Goal: Task Accomplishment & Management: Use online tool/utility

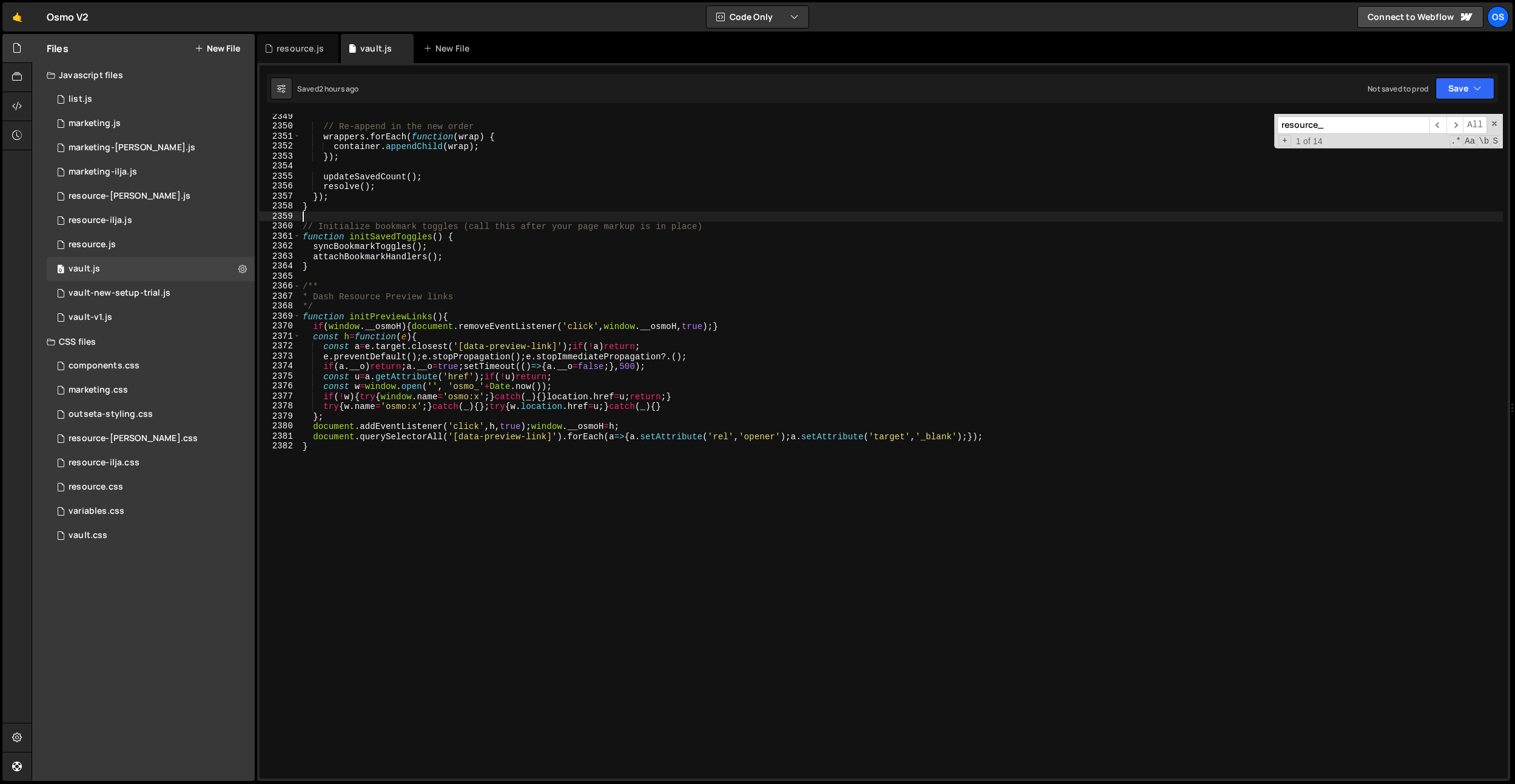
scroll to position [19196, 0]
click at [574, 211] on div "// Re-append in the new order wrappers . forEach ( function ( wrap ) { containe…" at bounding box center [901, 454] width 1202 height 685
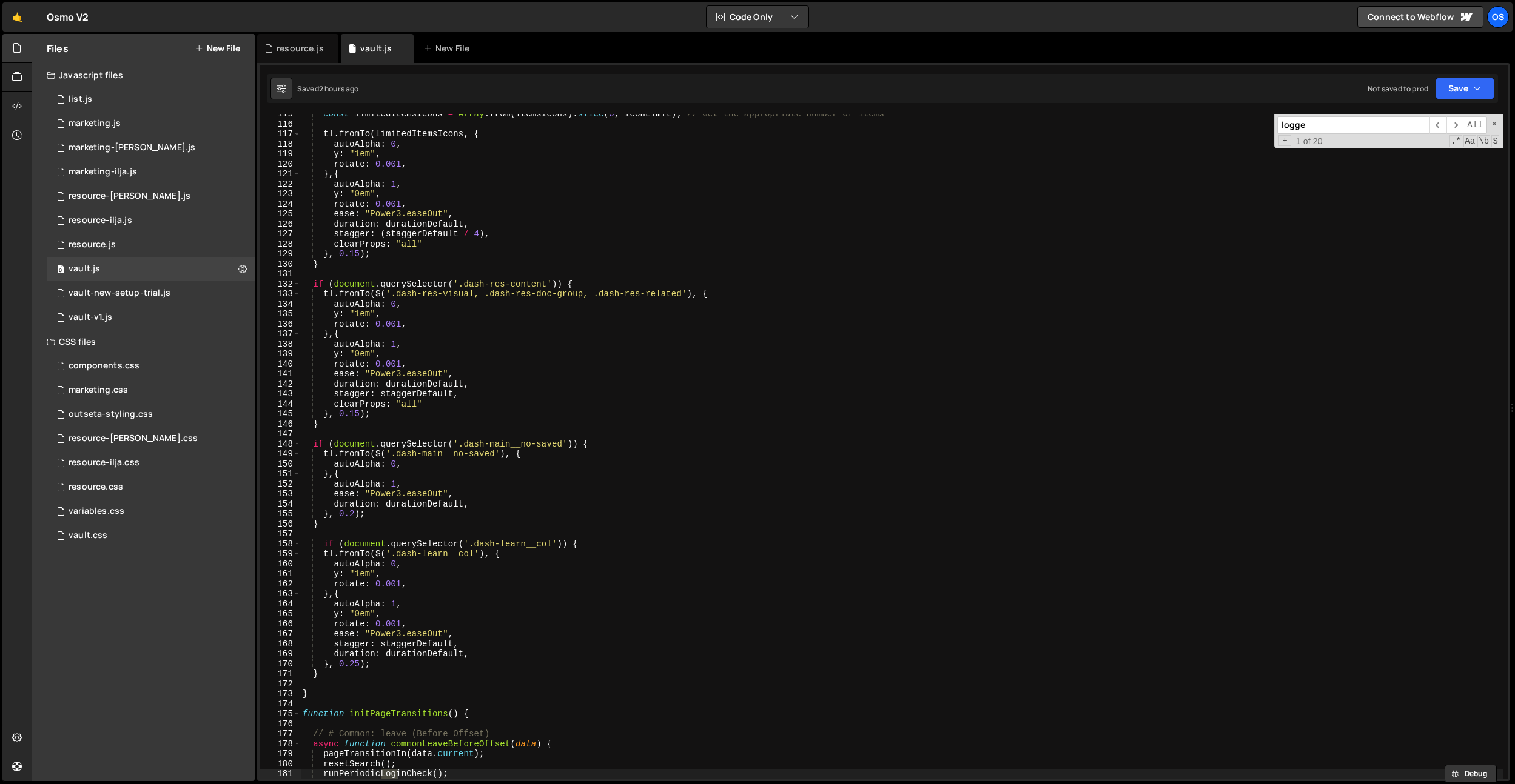
scroll to position [17985, 0]
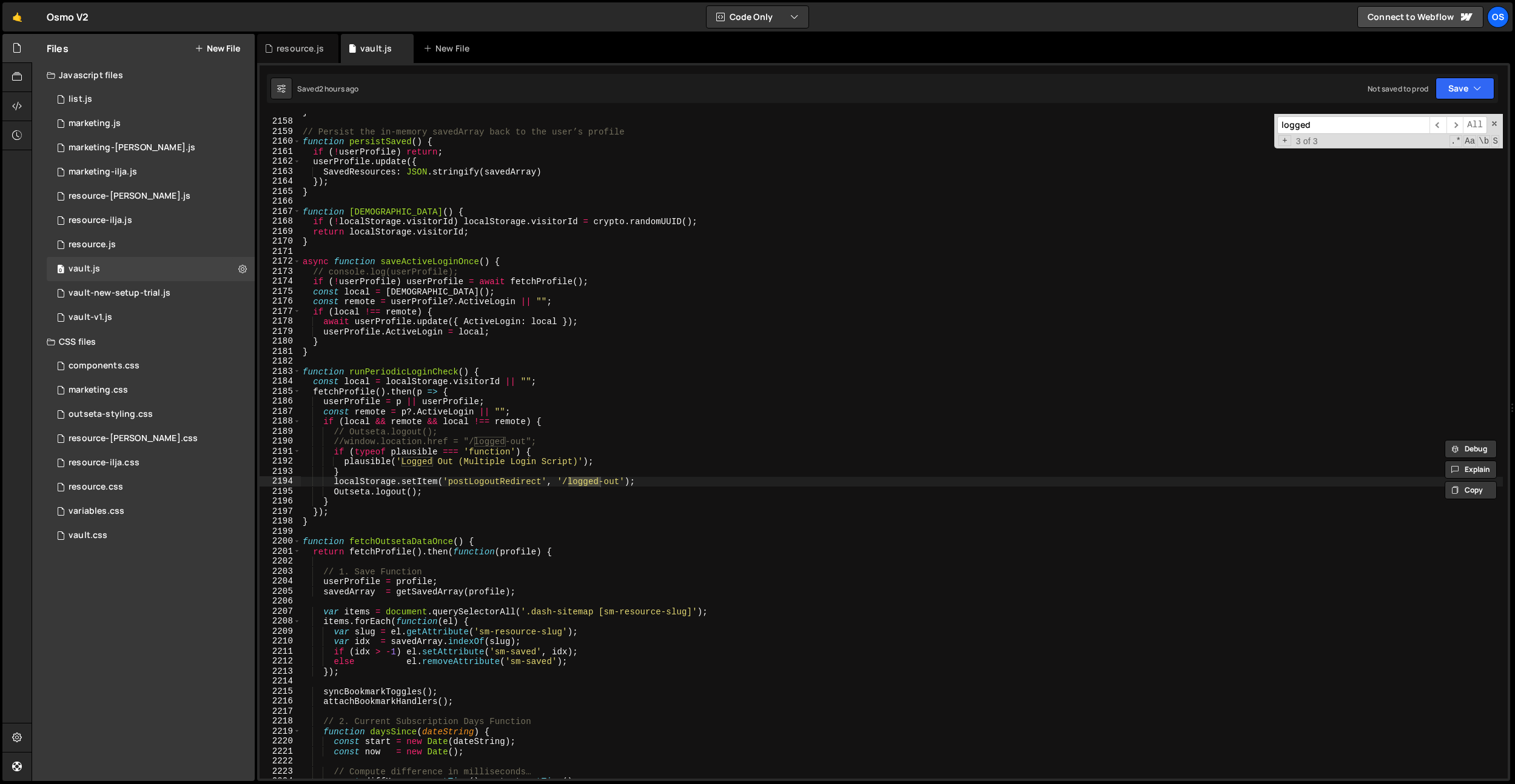
type input "logged"
type textarea "function runPeriodicLoginCheck() {"
click at [576, 374] on div "} // Persist the in-memory savedArray back to the user’s profile function persi…" at bounding box center [901, 449] width 1202 height 685
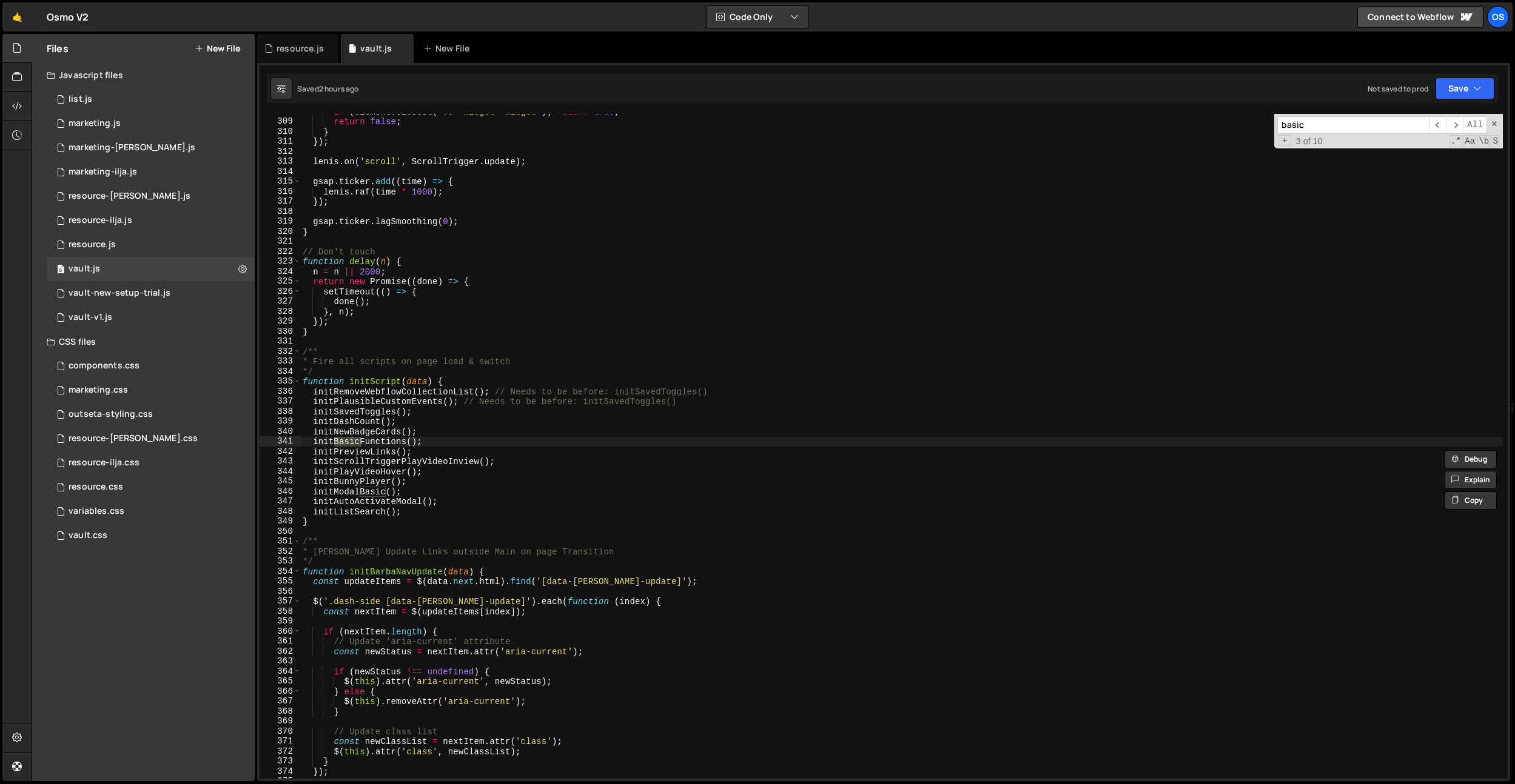
scroll to position [2563, 0]
type input "basic"
click at [378, 443] on div "if ( element . closest ( '.o--Widget--widget' )) return true ; return false ; }…" at bounding box center [901, 449] width 1202 height 685
drag, startPoint x: 443, startPoint y: 444, endPoint x: 313, endPoint y: 443, distance: 130.0
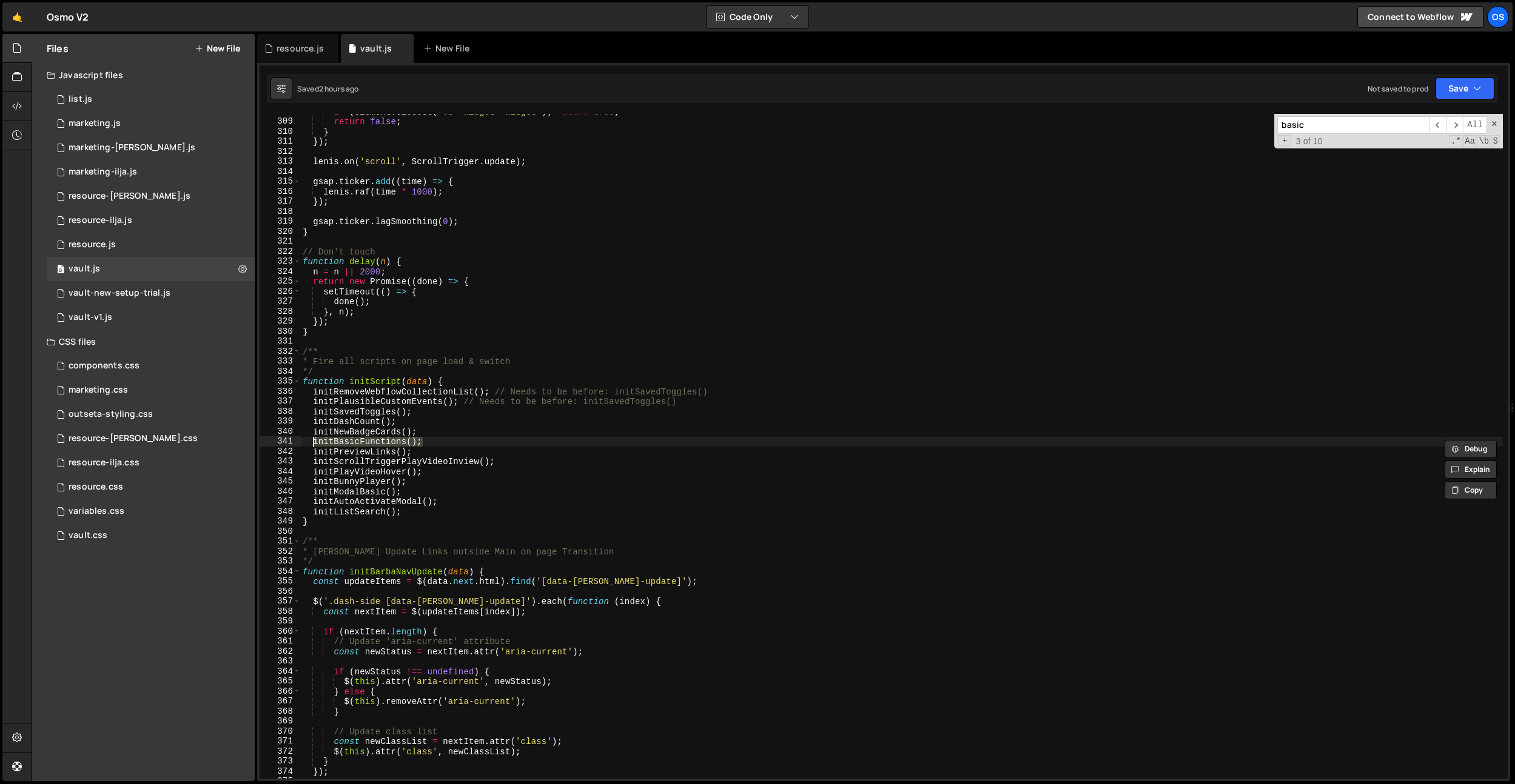
click at [313, 443] on div "if ( element . closest ( '.o--Widget--widget' )) return true ; return false ; }…" at bounding box center [901, 449] width 1202 height 685
click at [708, 400] on div "if ( element . closest ( '.o--Widget--widget' )) return true ; return false ; }…" at bounding box center [901, 449] width 1202 height 685
type textarea "initPlausibleCustomEvents(); // Needs to be before: initSavedToggles()"
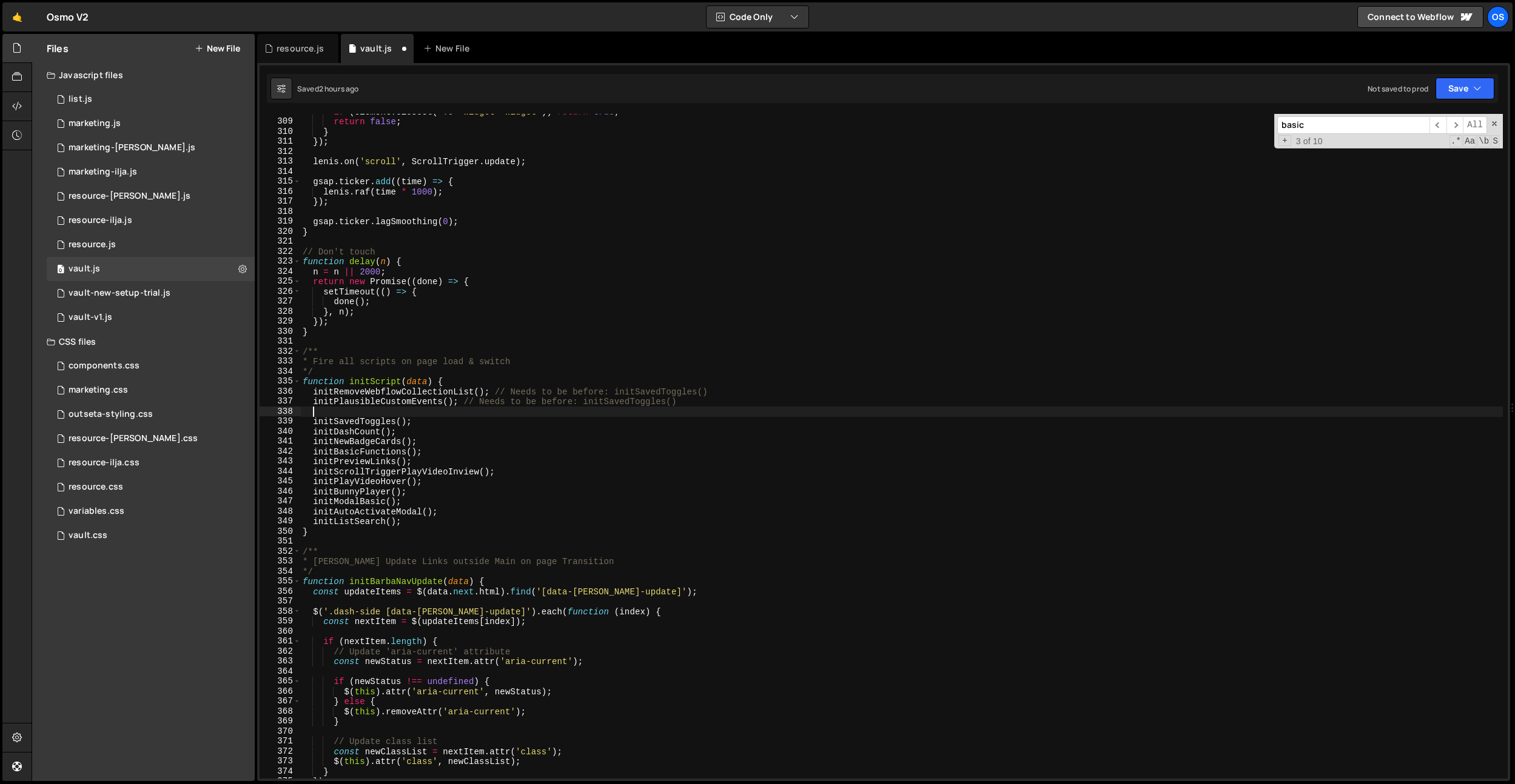
paste textarea "initBasicFunctions();"
click at [370, 414] on div "if ( element . closest ( '.o--Widget--widget' )) return true ; return false ; }…" at bounding box center [901, 449] width 1202 height 685
click at [369, 396] on div "if ( element . closest ( '.o--Widget--widget' )) return true ; return false ; }…" at bounding box center [901, 449] width 1202 height 685
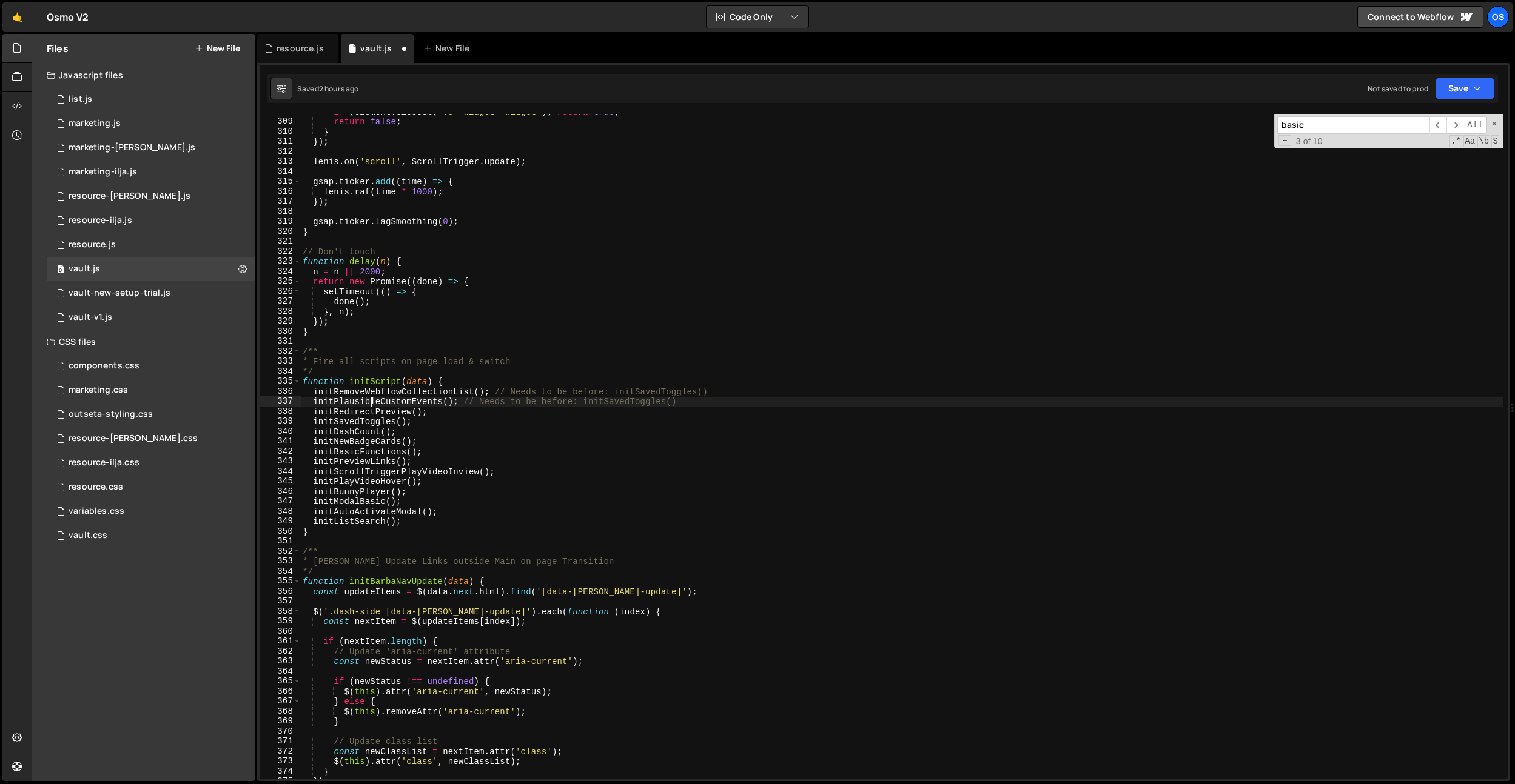
click at [372, 406] on div "if ( element . closest ( '.o--Widget--widget' )) return true ; return false ; }…" at bounding box center [901, 449] width 1202 height 685
click at [370, 410] on div "if ( element . closest ( '.o--Widget--widget' )) return true ; return false ; }…" at bounding box center [901, 449] width 1202 height 685
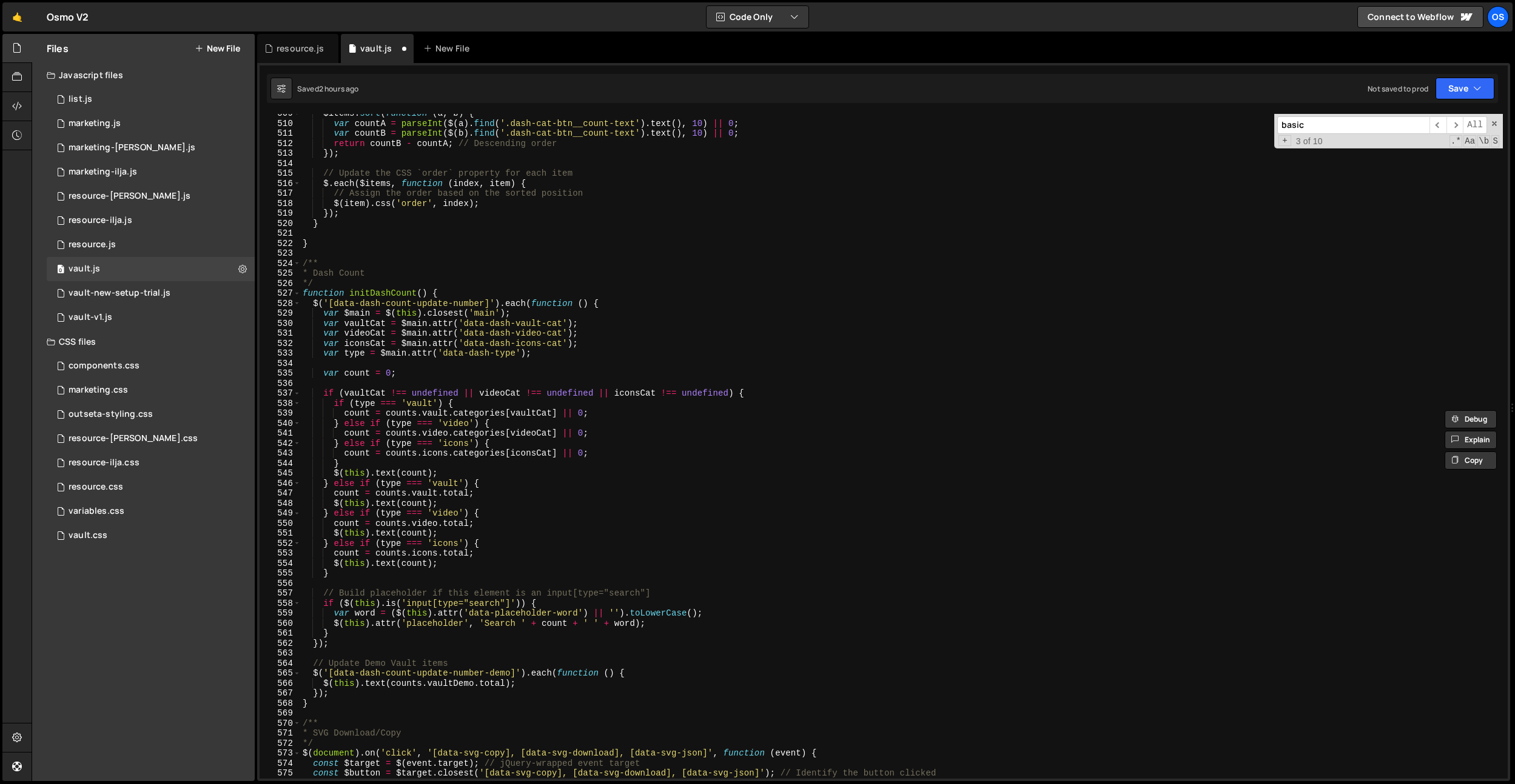
scroll to position [19196, 0]
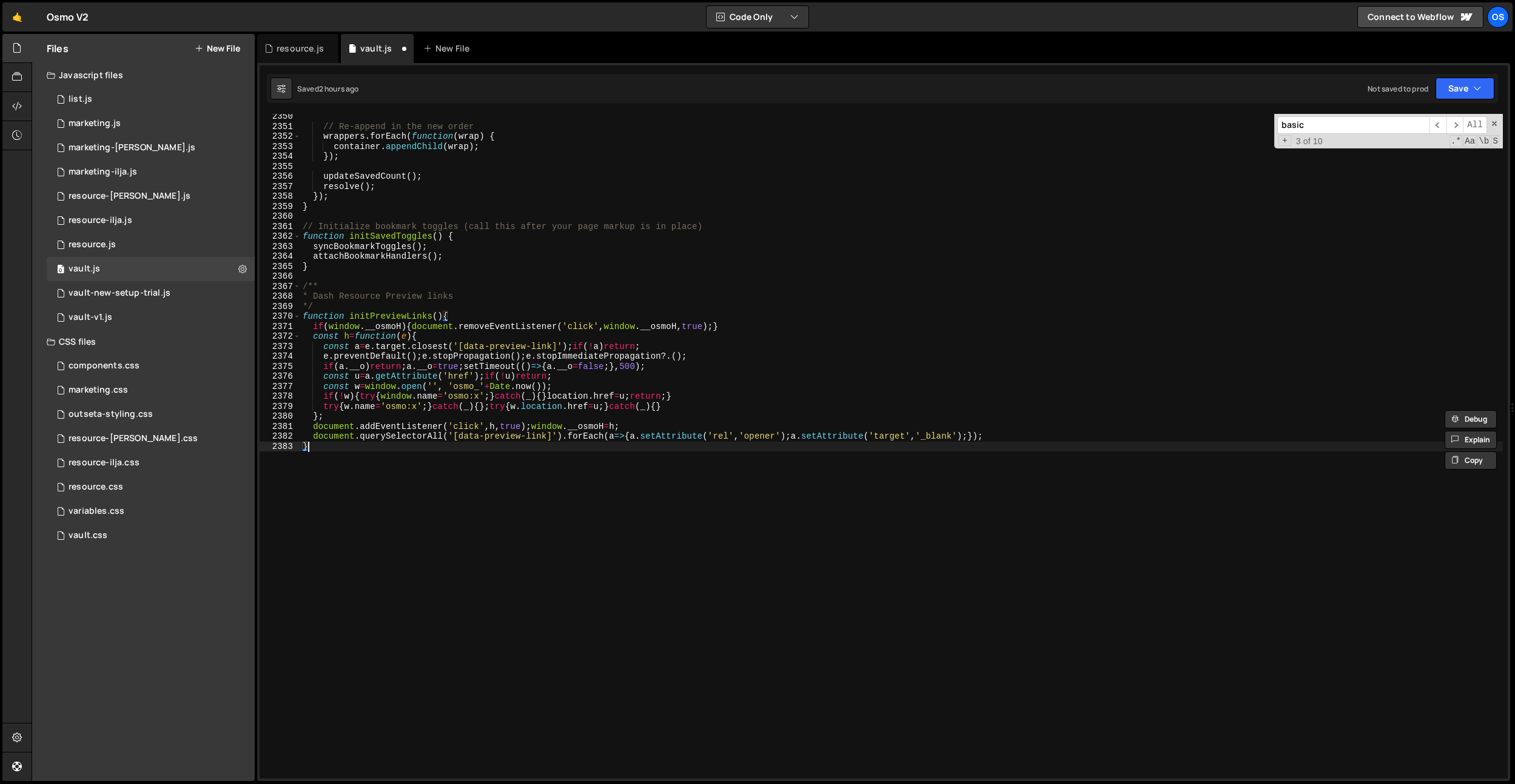
click at [723, 594] on div "// Re-append in the new order wrappers . forEach ( function ( wrap ) { containe…" at bounding box center [901, 454] width 1202 height 685
type textarea "}"
paste textarea "initRedirectPreview"
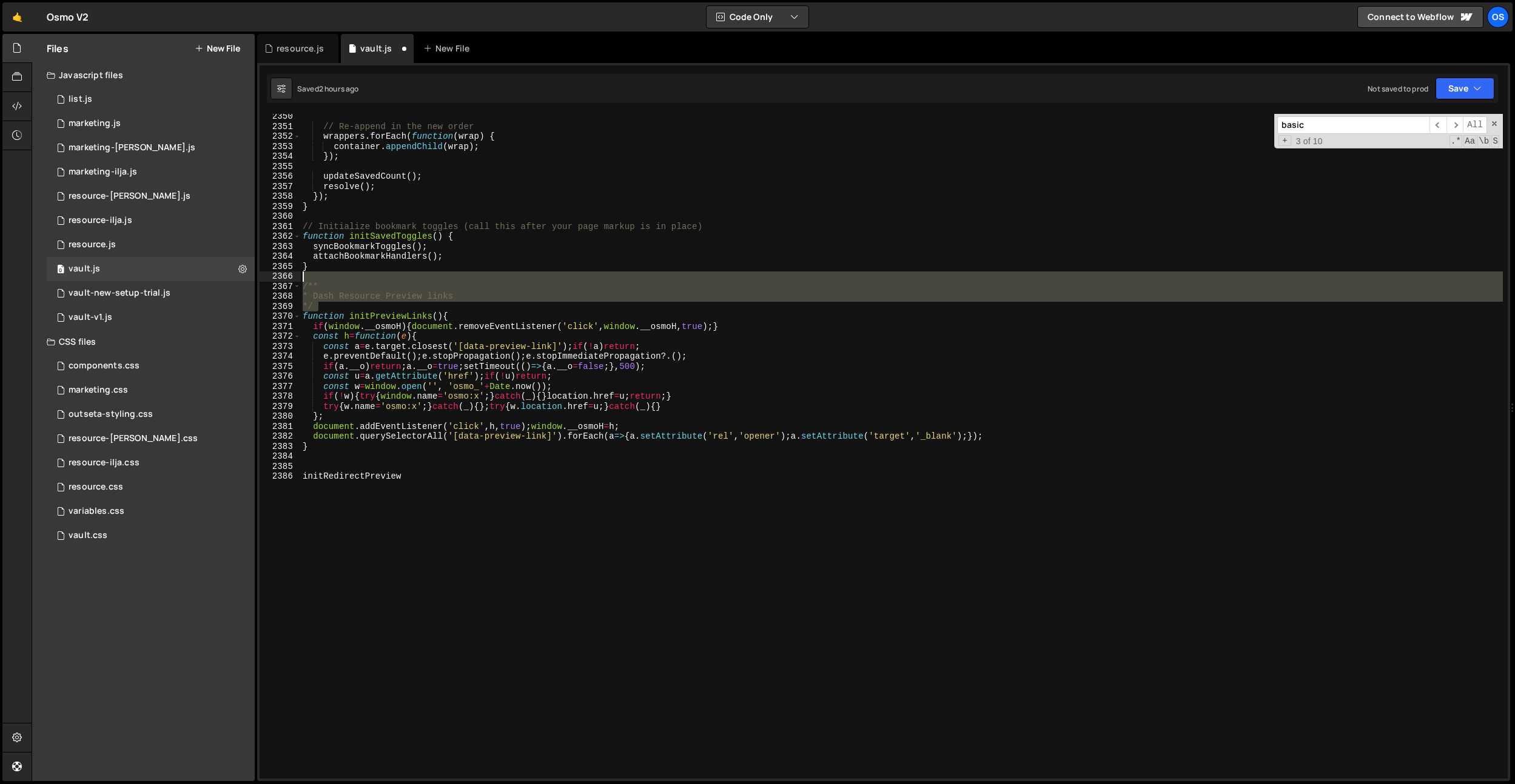
drag, startPoint x: 320, startPoint y: 306, endPoint x: 300, endPoint y: 303, distance: 20.2
click at [282, 277] on div "initRedirectPreview 2350 2351 2352 2353 2354 2355 2356 2357 2358 2359 2360 2361…" at bounding box center [884, 447] width 1248 height 665
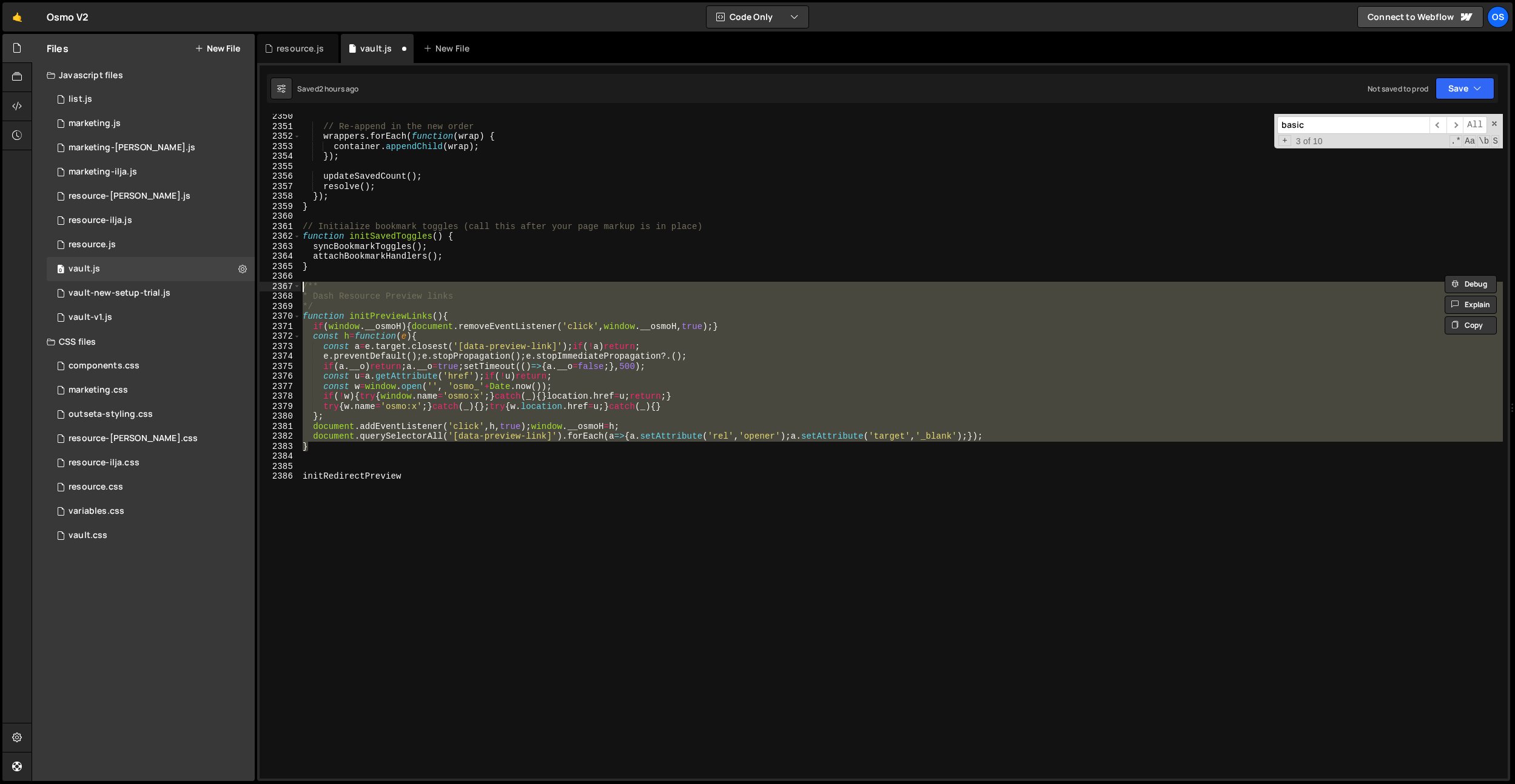
drag, startPoint x: 311, startPoint y: 444, endPoint x: 292, endPoint y: 287, distance: 158.1
click at [292, 287] on div "/** 2350 2351 2352 2353 2354 2355 2356 2357 2358 2359 2360 2361 2362 2363 2364 …" at bounding box center [884, 447] width 1248 height 665
click at [313, 445] on div "// Re-append in the new order wrappers . forEach ( function ( wrap ) { containe…" at bounding box center [901, 447] width 1202 height 665
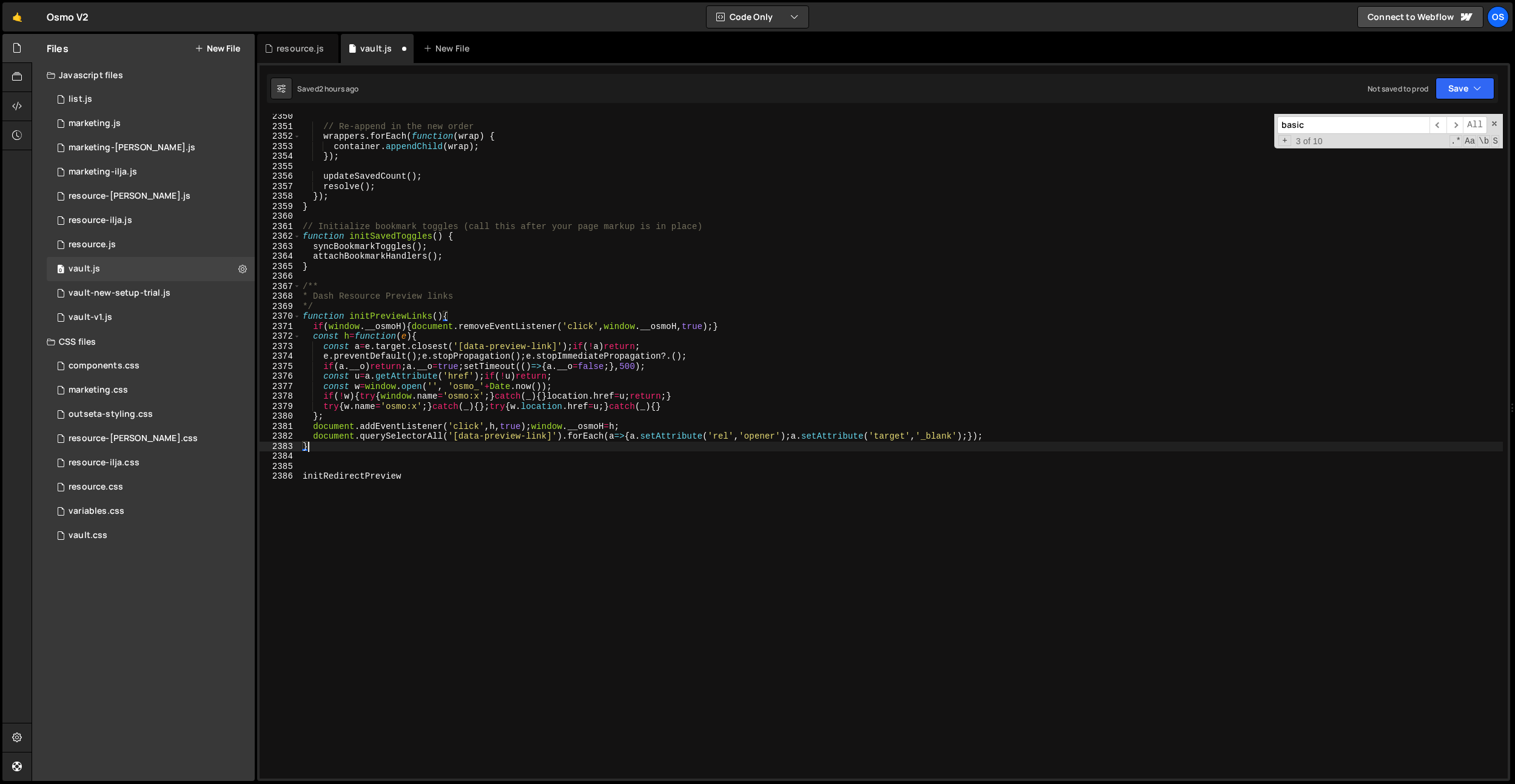
type textarea "}"
paste textarea "}"
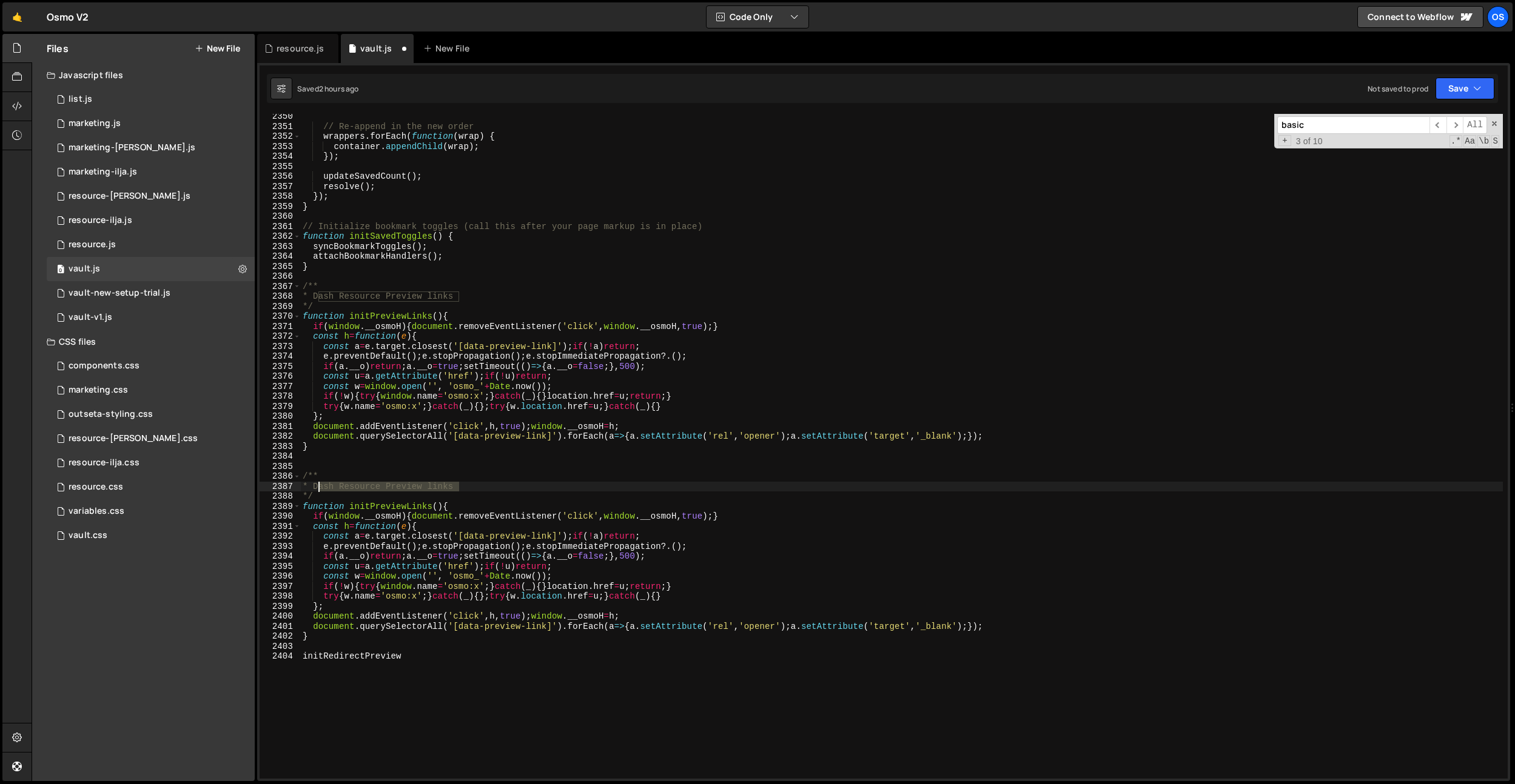
drag, startPoint x: 459, startPoint y: 488, endPoint x: 319, endPoint y: 486, distance: 140.0
click at [319, 486] on div "// Re-append in the new order wrappers . forEach ( function ( wrap ) { containe…" at bounding box center [901, 454] width 1202 height 685
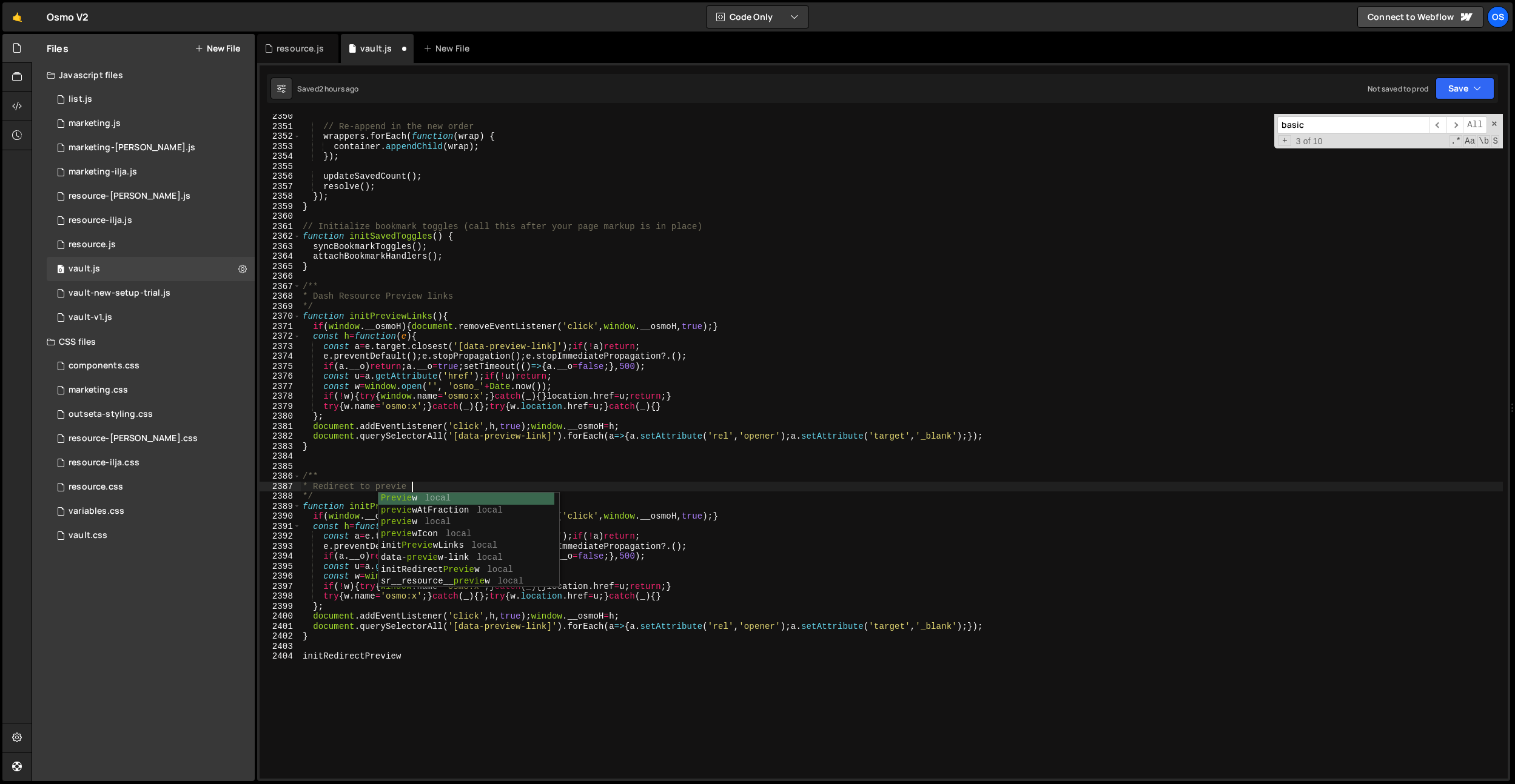
scroll to position [0, 8]
click at [432, 393] on div "// Re-append in the new order wrappers . forEach ( function ( wrap ) { containe…" at bounding box center [901, 454] width 1202 height 685
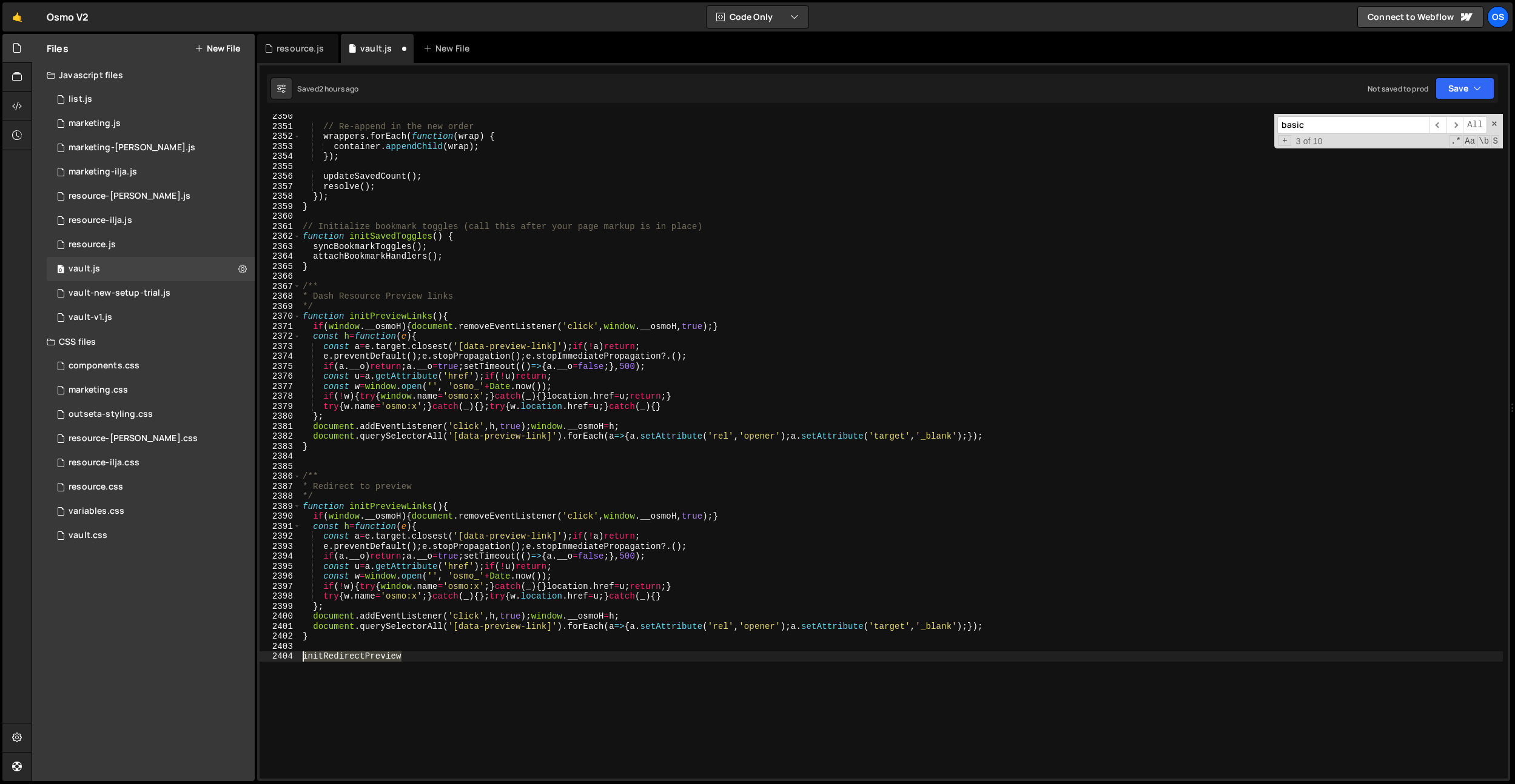
drag, startPoint x: 421, startPoint y: 659, endPoint x: 273, endPoint y: 654, distance: 148.1
click at [273, 654] on div "if(!w){try{[DOMAIN_NAME]='osmo:x';}catch(_){}location.href=u;return;} 2350 2351…" at bounding box center [884, 447] width 1248 height 665
click at [419, 509] on div "// Re-append in the new order wrappers . forEach ( function ( wrap ) { containe…" at bounding box center [901, 454] width 1202 height 685
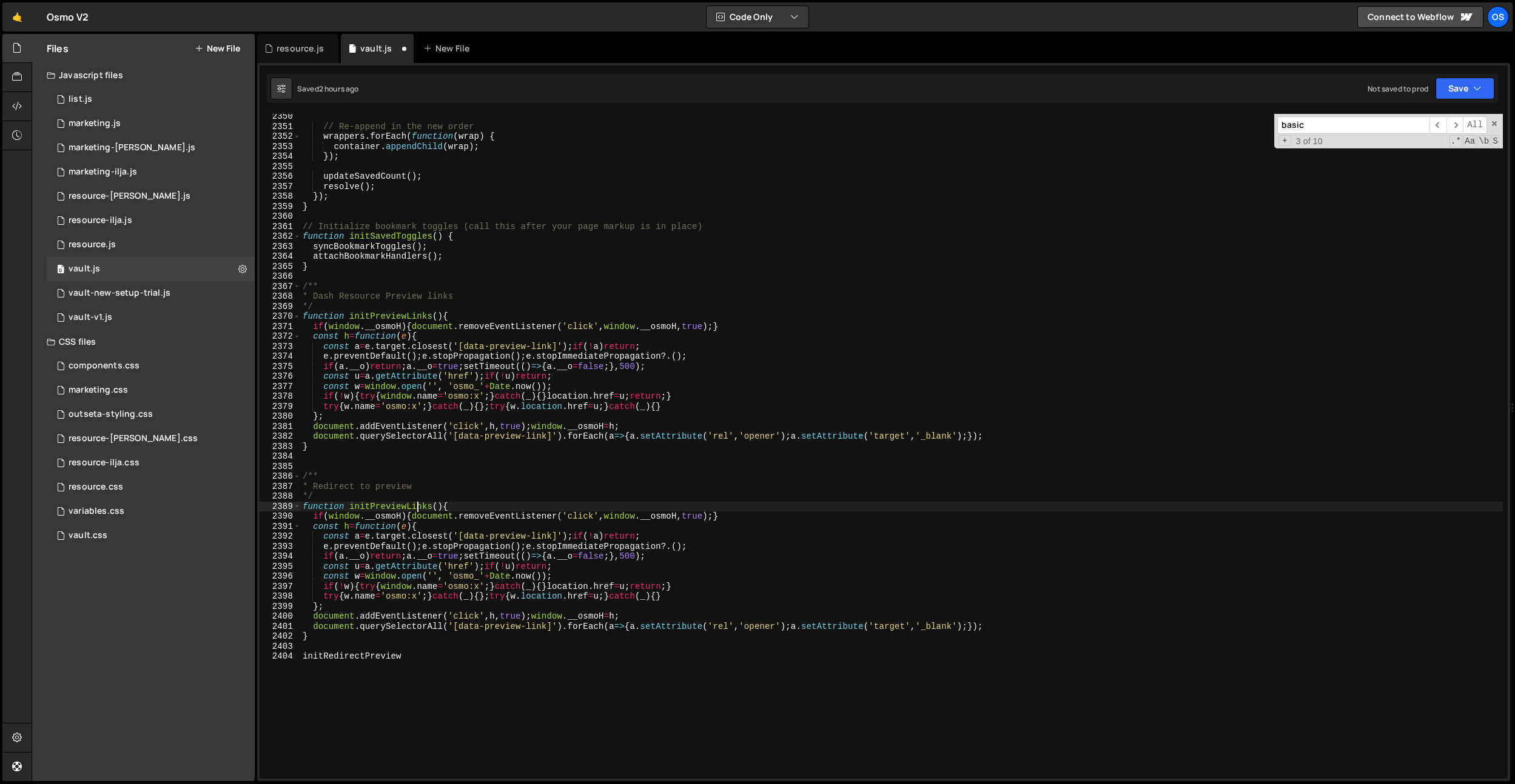
paste textarea "RedirectPreview"
click at [439, 554] on div "// Re-append in the new order wrappers . forEach ( function ( wrap ) { containe…" at bounding box center [901, 454] width 1202 height 685
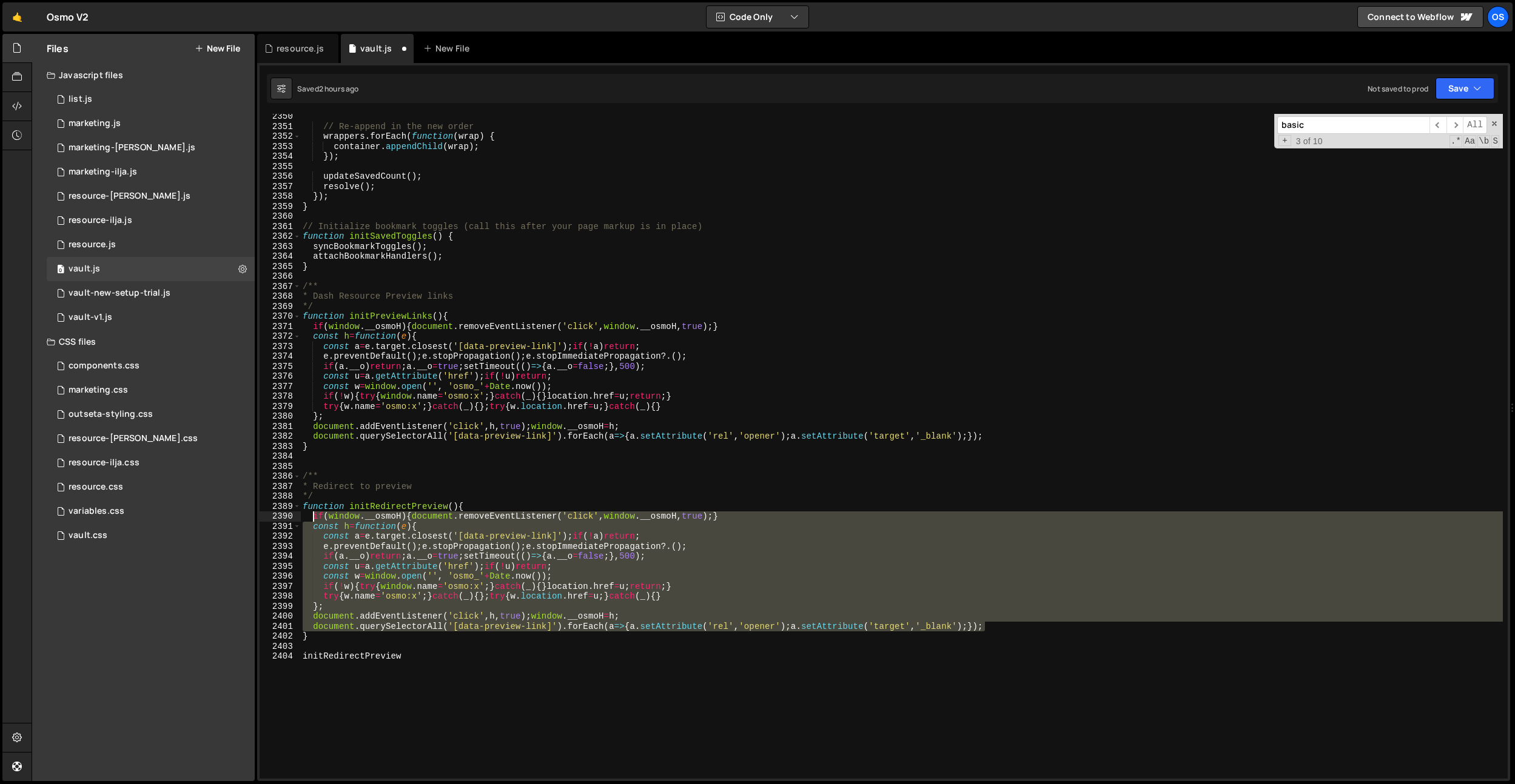
drag, startPoint x: 1019, startPoint y: 626, endPoint x: 314, endPoint y: 519, distance: 713.1
click at [314, 519] on div "// Re-append in the new order wrappers . forEach ( function ( wrap ) { containe…" at bounding box center [901, 454] width 1202 height 685
type textarea "if(window.__osmoH){document.removeEventListener('click',window.__osmoH,true);} …"
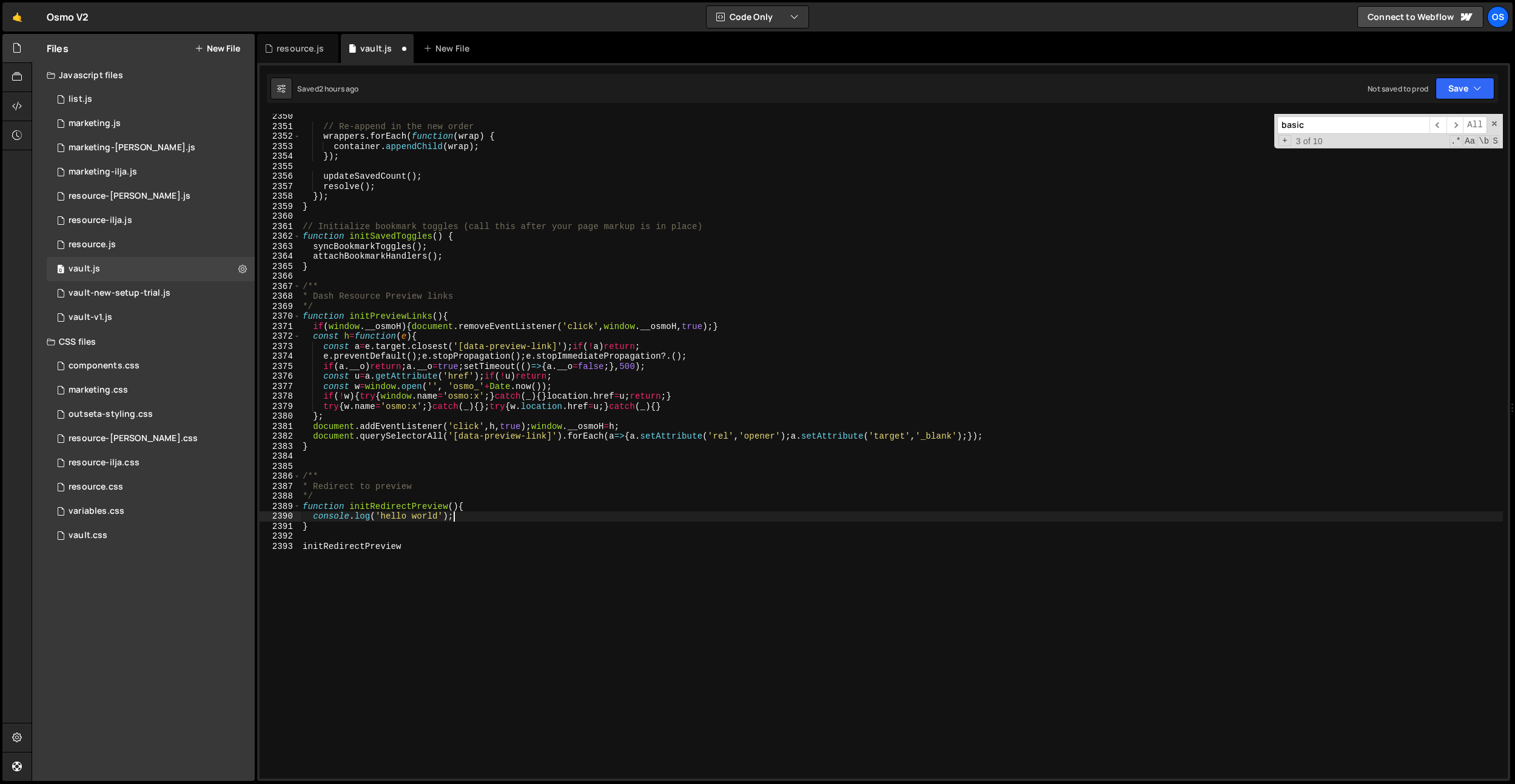
scroll to position [0, 10]
drag, startPoint x: 439, startPoint y: 560, endPoint x: 254, endPoint y: 545, distance: 185.6
click at [254, 545] on div "Files New File Javascript files 0 list.js 0 0 marketing.js 0 0 marketing-[PERSO…" at bounding box center [773, 407] width 1483 height 748
type textarea "initRedirectPreview"
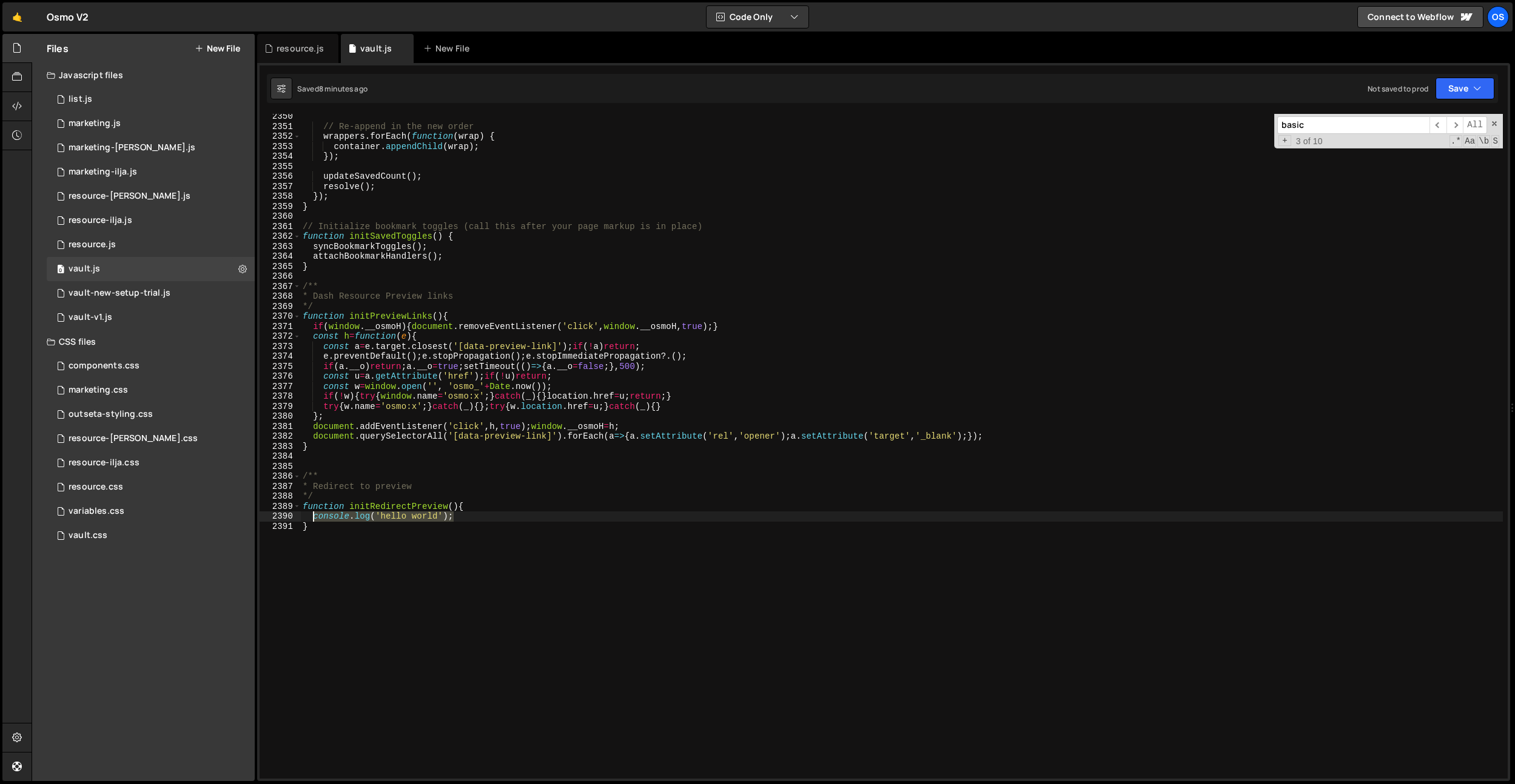
drag, startPoint x: 457, startPoint y: 515, endPoint x: 331, endPoint y: 537, distance: 127.9
click at [312, 515] on div "// Re-append in the new order wrappers . forEach ( function ( wrap ) { containe…" at bounding box center [901, 454] width 1202 height 685
paste textarea "}"
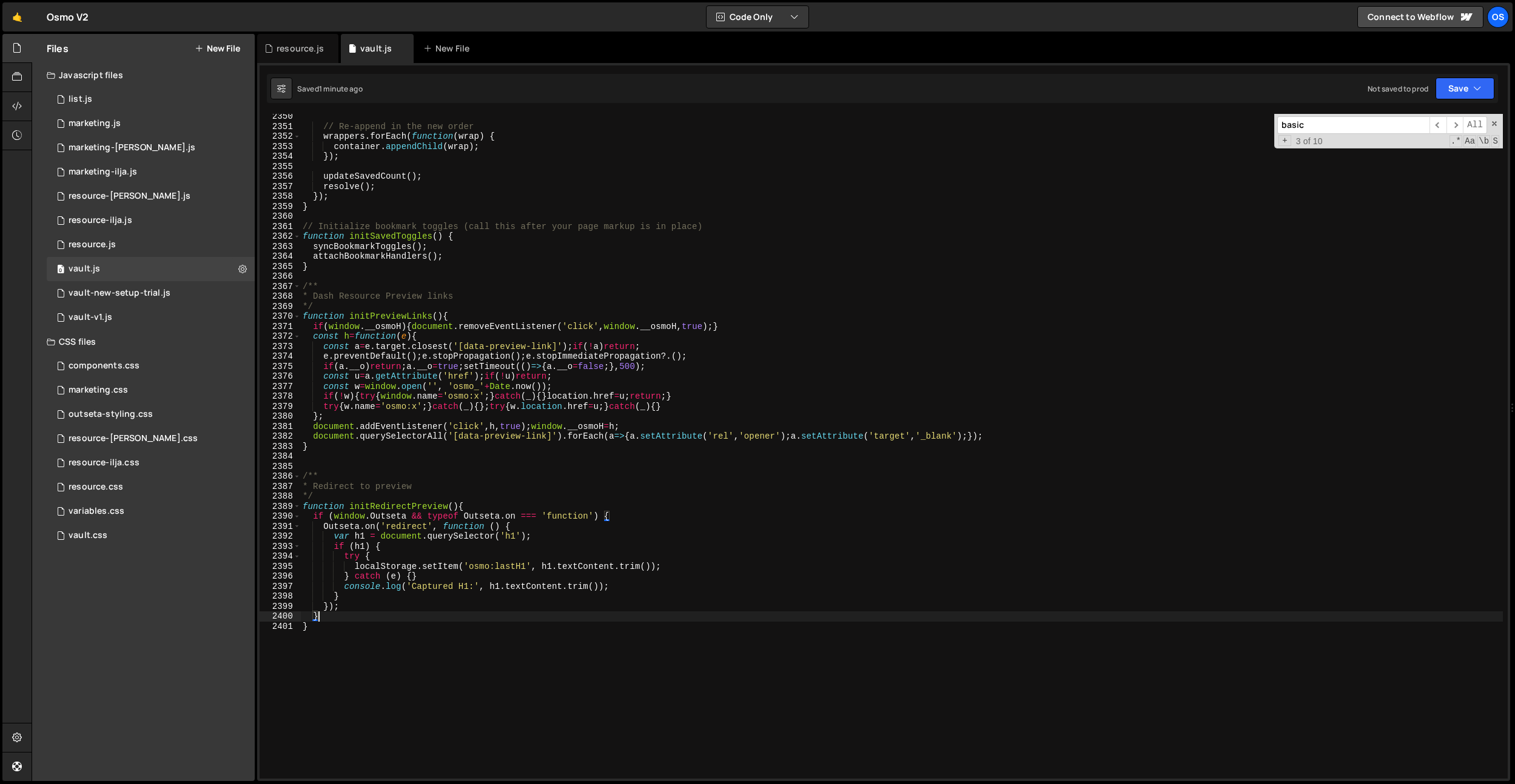
click at [388, 504] on div "// Re-append in the new order wrappers . forEach ( function ( wrap ) { containe…" at bounding box center [901, 454] width 1202 height 685
type textarea "function initRedirectPreview(){"
click at [388, 504] on div "// Re-append in the new order wrappers . forEach ( function ( wrap ) { containe…" at bounding box center [901, 454] width 1202 height 685
click at [468, 472] on div "// Re-append in the new order wrappers . forEach ( function ( wrap ) { containe…" at bounding box center [901, 454] width 1202 height 685
paste input "initRedirectPreview"
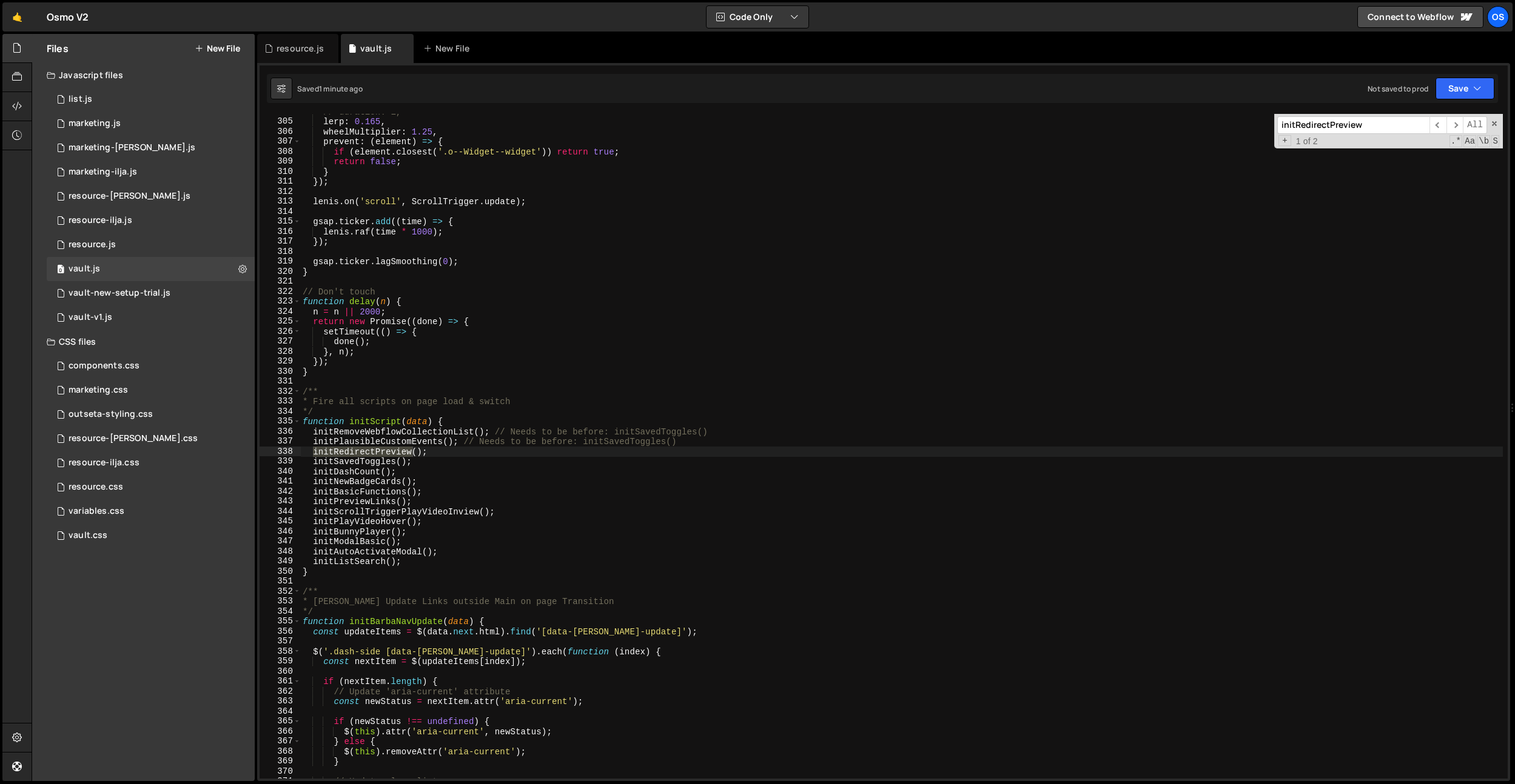
scroll to position [2509, 0]
type input "initRedirectPreview"
click at [468, 495] on div "// duration: 1, lerp : 0.165 , wheelMultiplier : 1.25 , prevent : ( element ) =…" at bounding box center [901, 449] width 1202 height 685
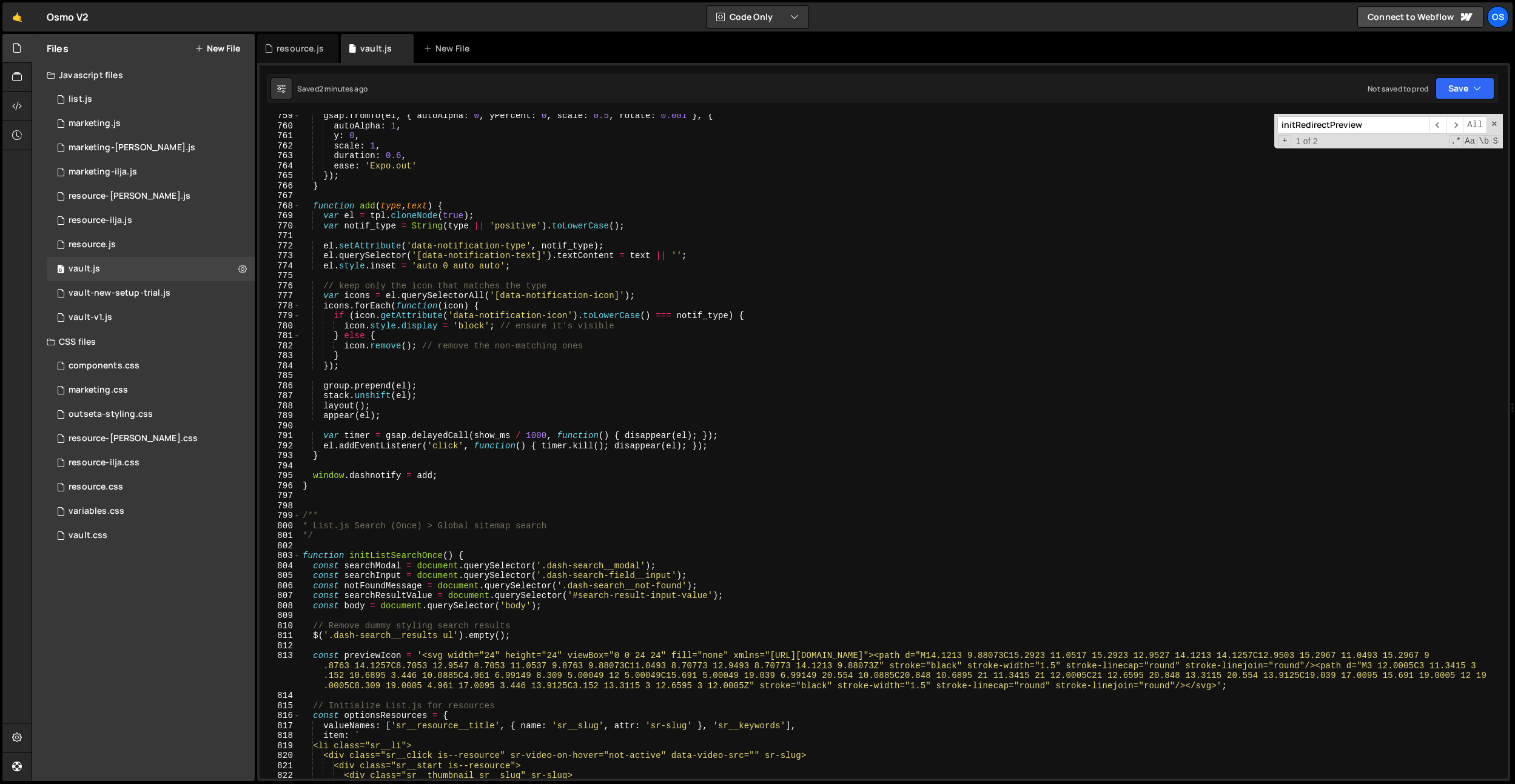
scroll to position [19196, 0]
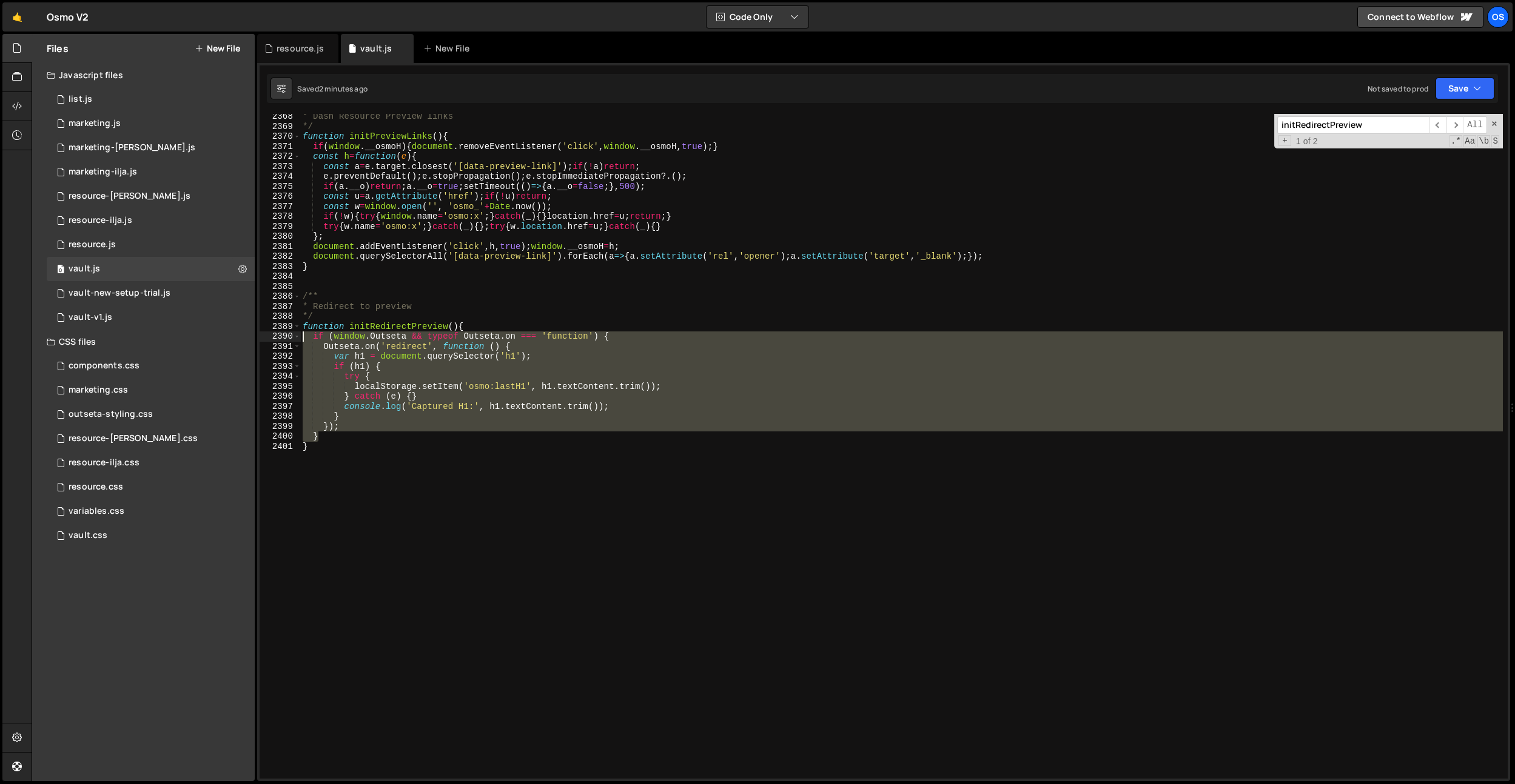
drag, startPoint x: 339, startPoint y: 437, endPoint x: 281, endPoint y: 337, distance: 115.6
click at [281, 337] on div "initBasicFunctions(); 2368 2369 2370 2371 2372 2373 2374 2375 2376 2377 2378 23…" at bounding box center [884, 447] width 1248 height 665
paste textarea "})();"
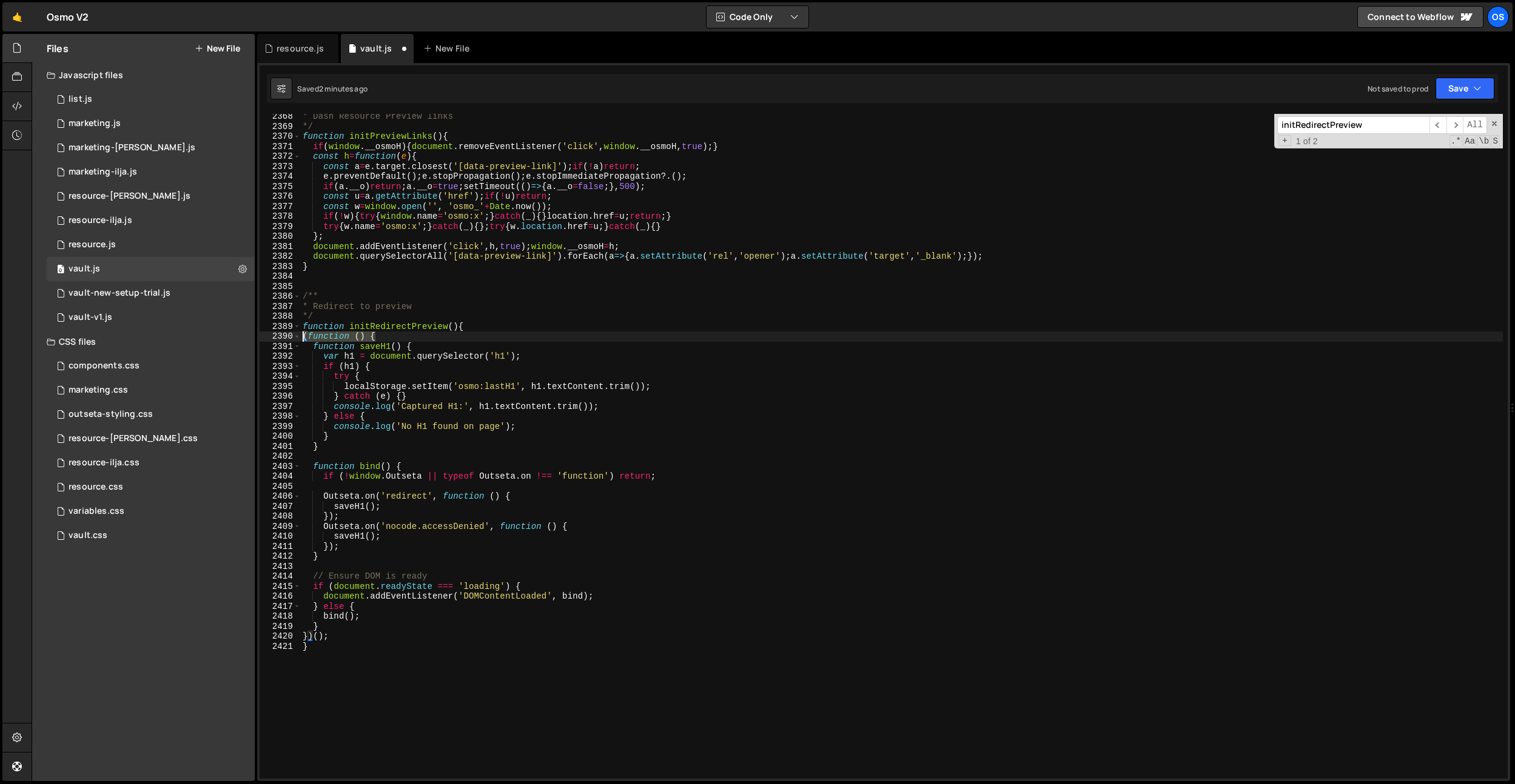
drag, startPoint x: 395, startPoint y: 332, endPoint x: 305, endPoint y: 337, distance: 90.1
click at [305, 337] on div "* Dash Resource Preview links */ function initPreviewLinks ( ) { if ( window . …" at bounding box center [901, 454] width 1202 height 685
type textarea "(function () {"
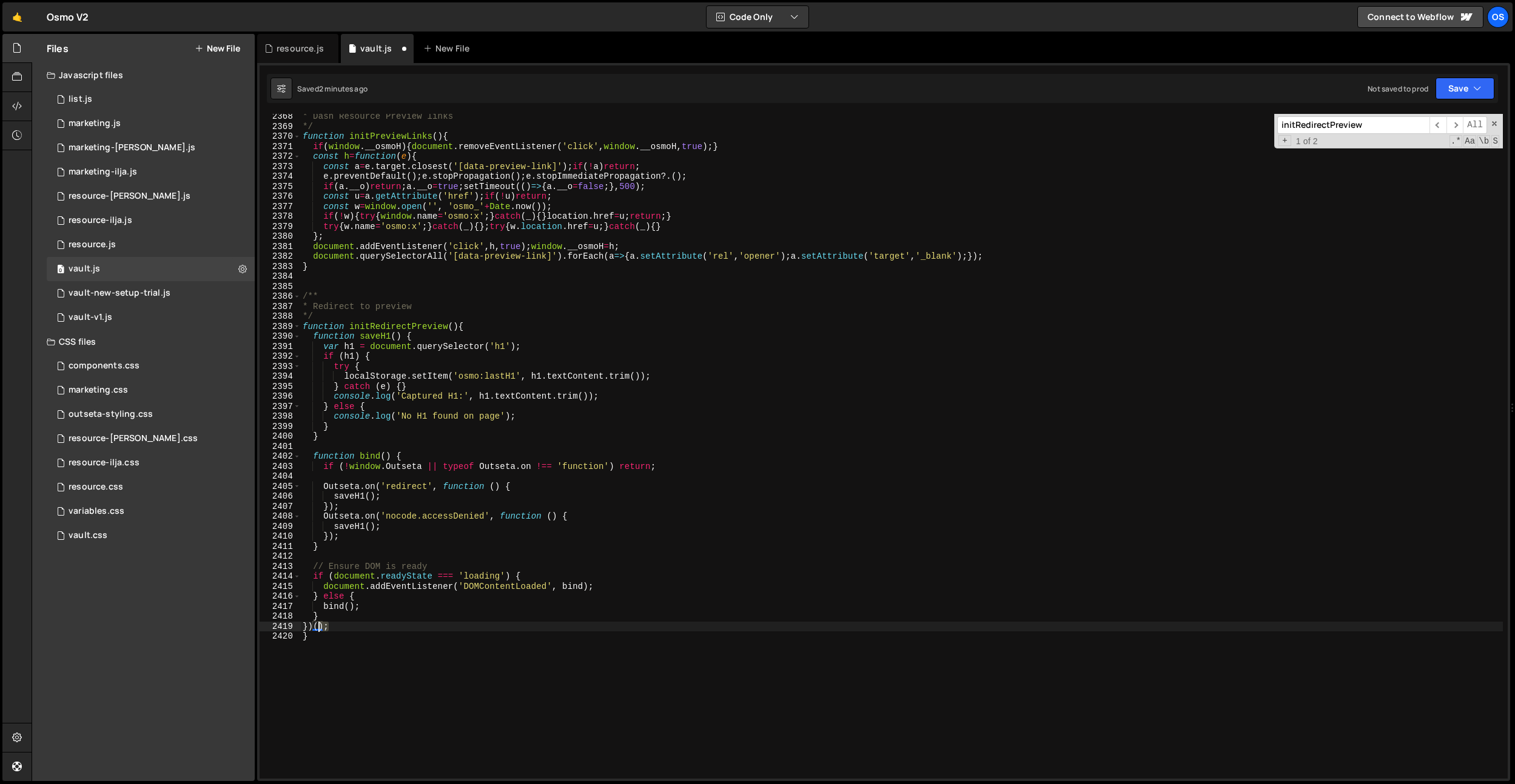
drag, startPoint x: 340, startPoint y: 626, endPoint x: 348, endPoint y: 638, distance: 14.4
click at [320, 626] on div "* Dash Resource Preview links */ function initPreviewLinks ( ) { if ( window . …" at bounding box center [901, 454] width 1202 height 685
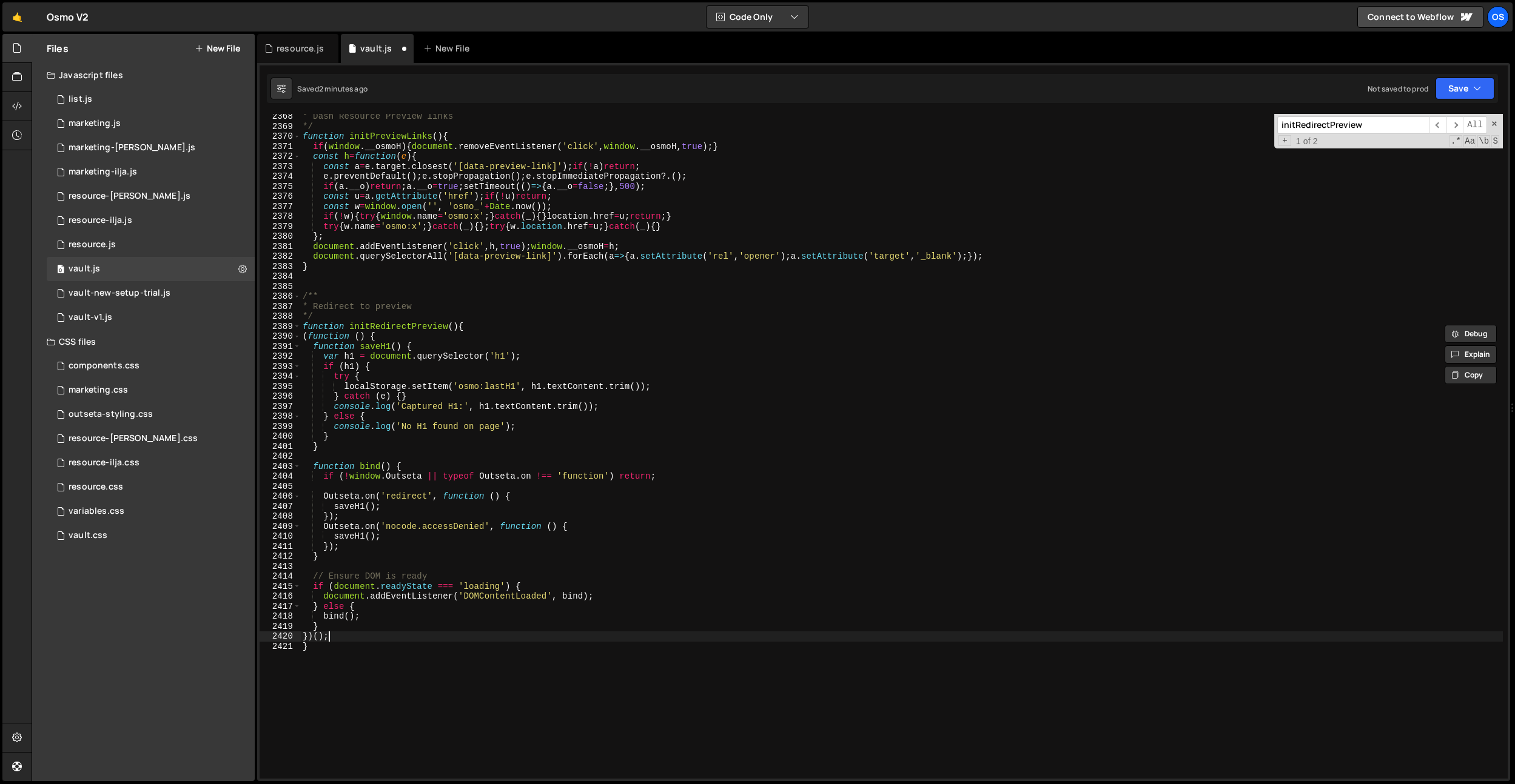
click at [353, 634] on div "* Dash Resource Preview links */ function initPreviewLinks ( ) { if ( window . …" at bounding box center [901, 454] width 1202 height 685
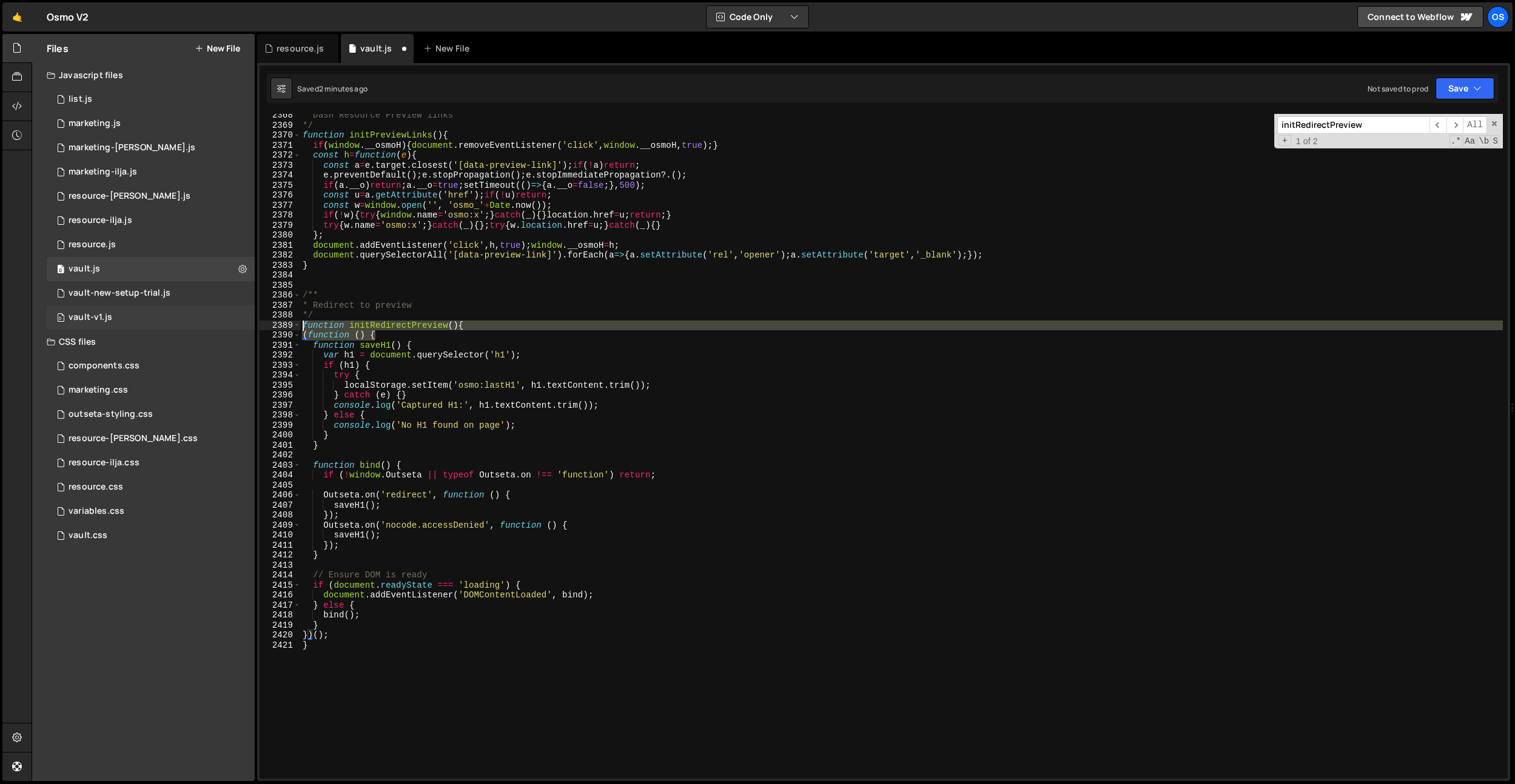
drag, startPoint x: 408, startPoint y: 335, endPoint x: 185, endPoint y: 326, distance: 223.2
click at [185, 326] on div "Files New File Javascript files 0 list.js 0 0 marketing.js 0 0 marketing-[PERSO…" at bounding box center [773, 407] width 1483 height 748
drag, startPoint x: 340, startPoint y: 595, endPoint x: 340, endPoint y: 643, distance: 48.0
click at [340, 595] on div "* Dash Resource Preview links */ function initPreviewLinks ( ) { if ( window . …" at bounding box center [901, 452] width 1202 height 685
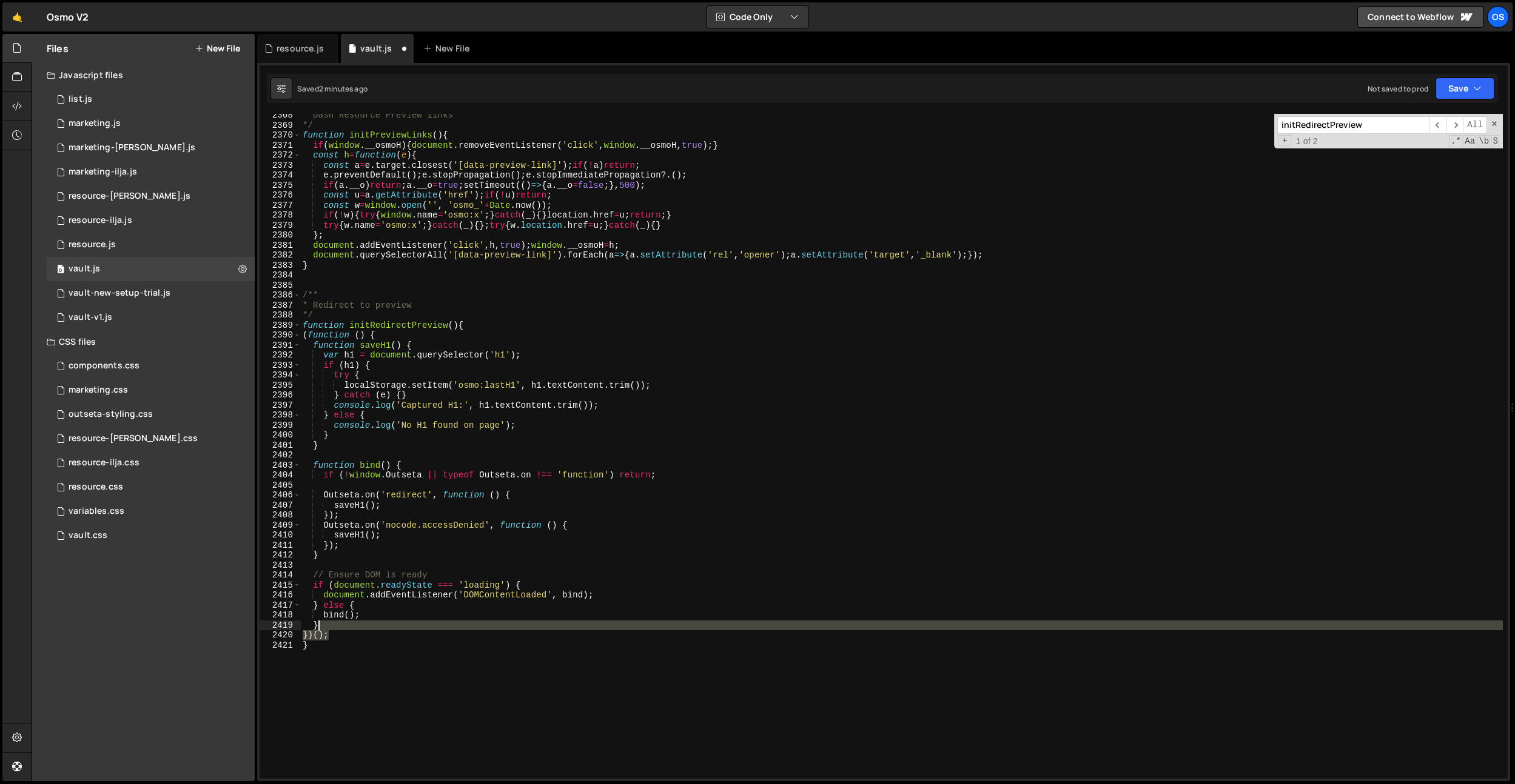
drag, startPoint x: 342, startPoint y: 635, endPoint x: 344, endPoint y: 623, distance: 12.2
click at [344, 624] on div "* Dash Resource Preview links */ function initPreviewLinks ( ) { if ( window . …" at bounding box center [901, 452] width 1202 height 685
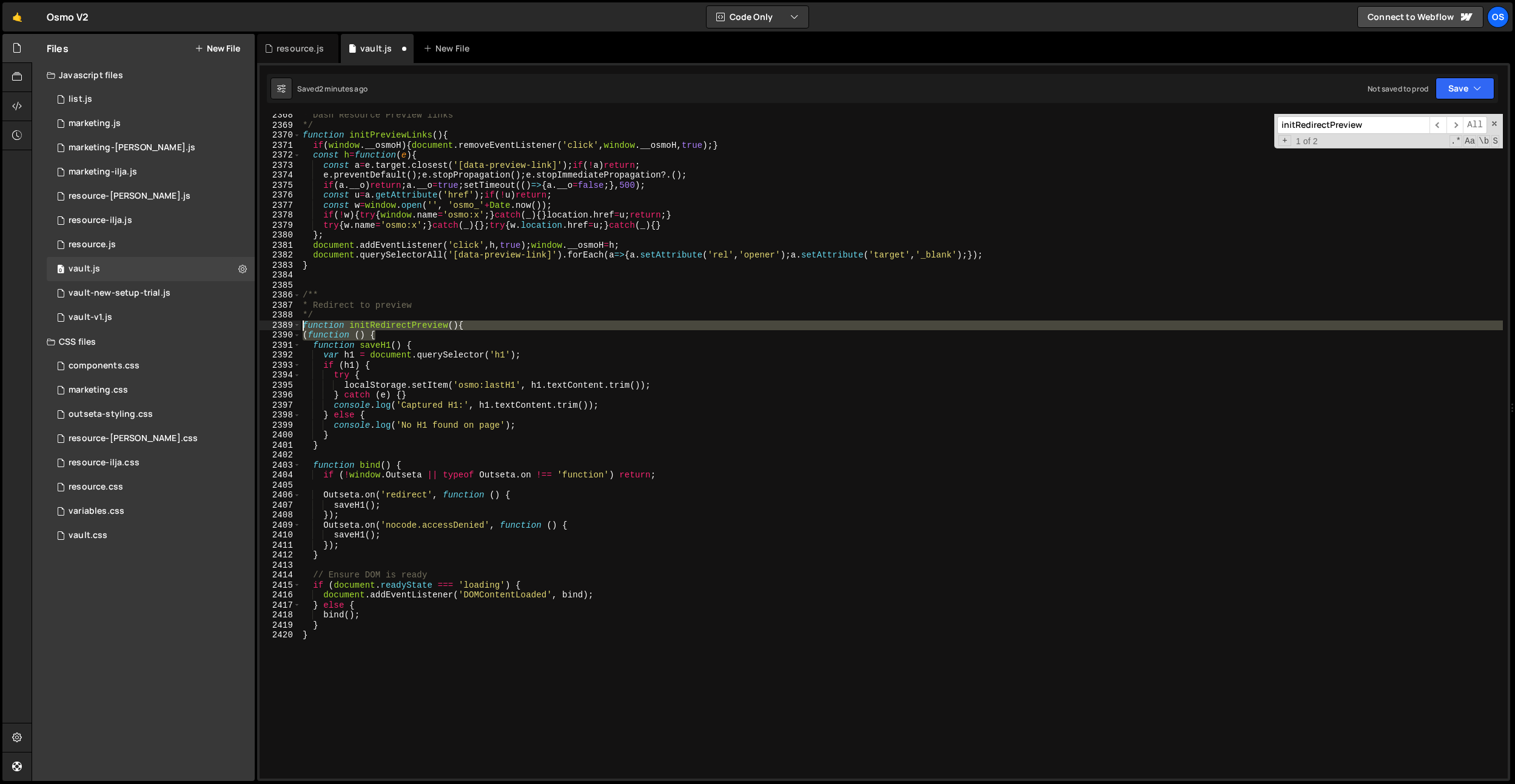
drag, startPoint x: 411, startPoint y: 338, endPoint x: 236, endPoint y: 330, distance: 175.2
click at [236, 330] on div "Files New File Javascript files 0 list.js 0 0 marketing.js 0 0 marketing-[PERSO…" at bounding box center [773, 407] width 1483 height 748
type textarea "(function () {"
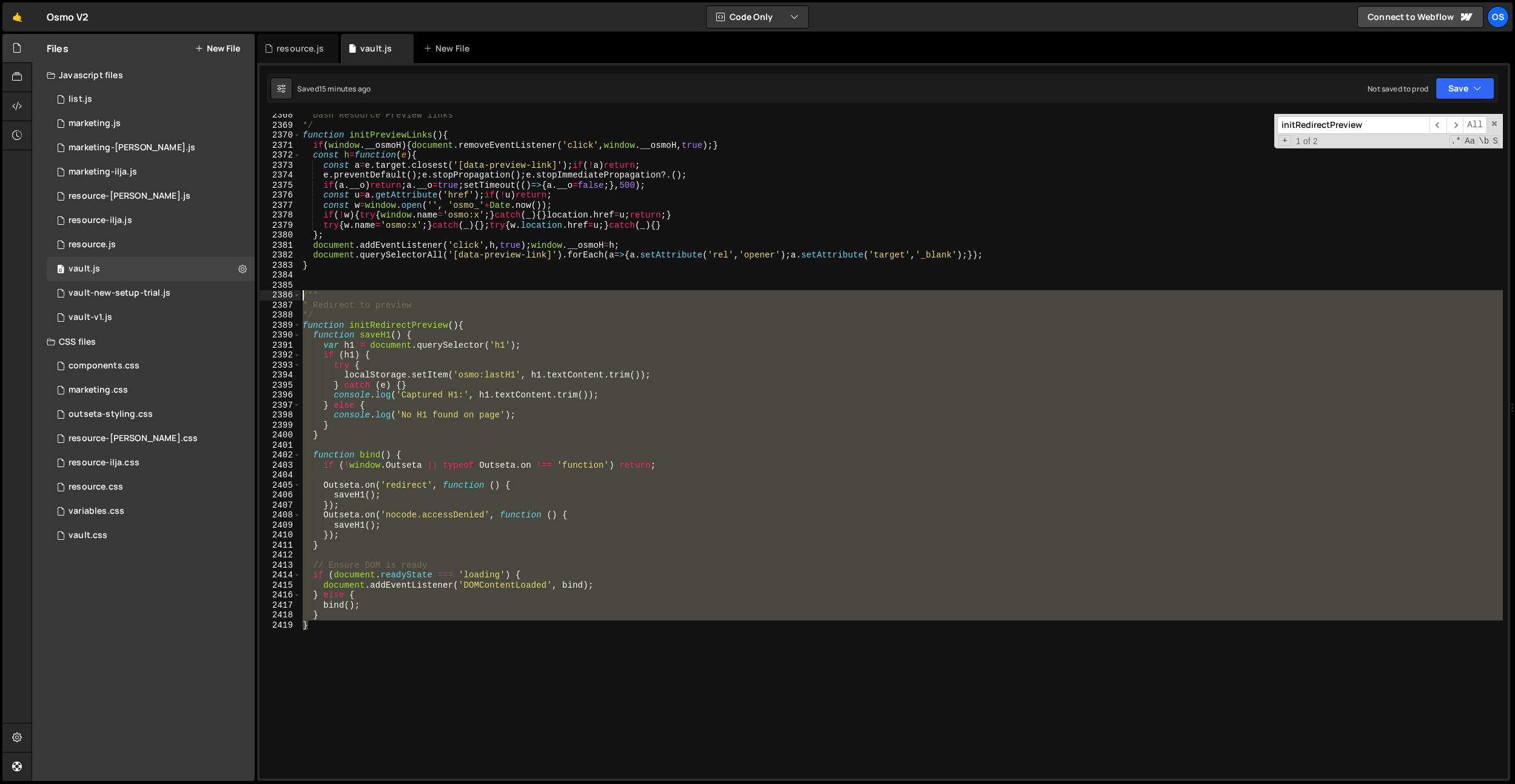
drag, startPoint x: 383, startPoint y: 745, endPoint x: 288, endPoint y: 293, distance: 461.9
click at [288, 293] on div "function initRedirectPreview(){ 2368 2369 2370 2371 2372 2373 2374 2375 2376 23…" at bounding box center [884, 447] width 1248 height 665
click at [394, 319] on div "* Dash Resource Preview links */ function initPreviewLinks ( ) { if ( window . …" at bounding box center [901, 447] width 1202 height 665
click at [394, 319] on div "* Dash Resource Preview links */ function initPreviewLinks ( ) { if ( window . …" at bounding box center [901, 452] width 1202 height 685
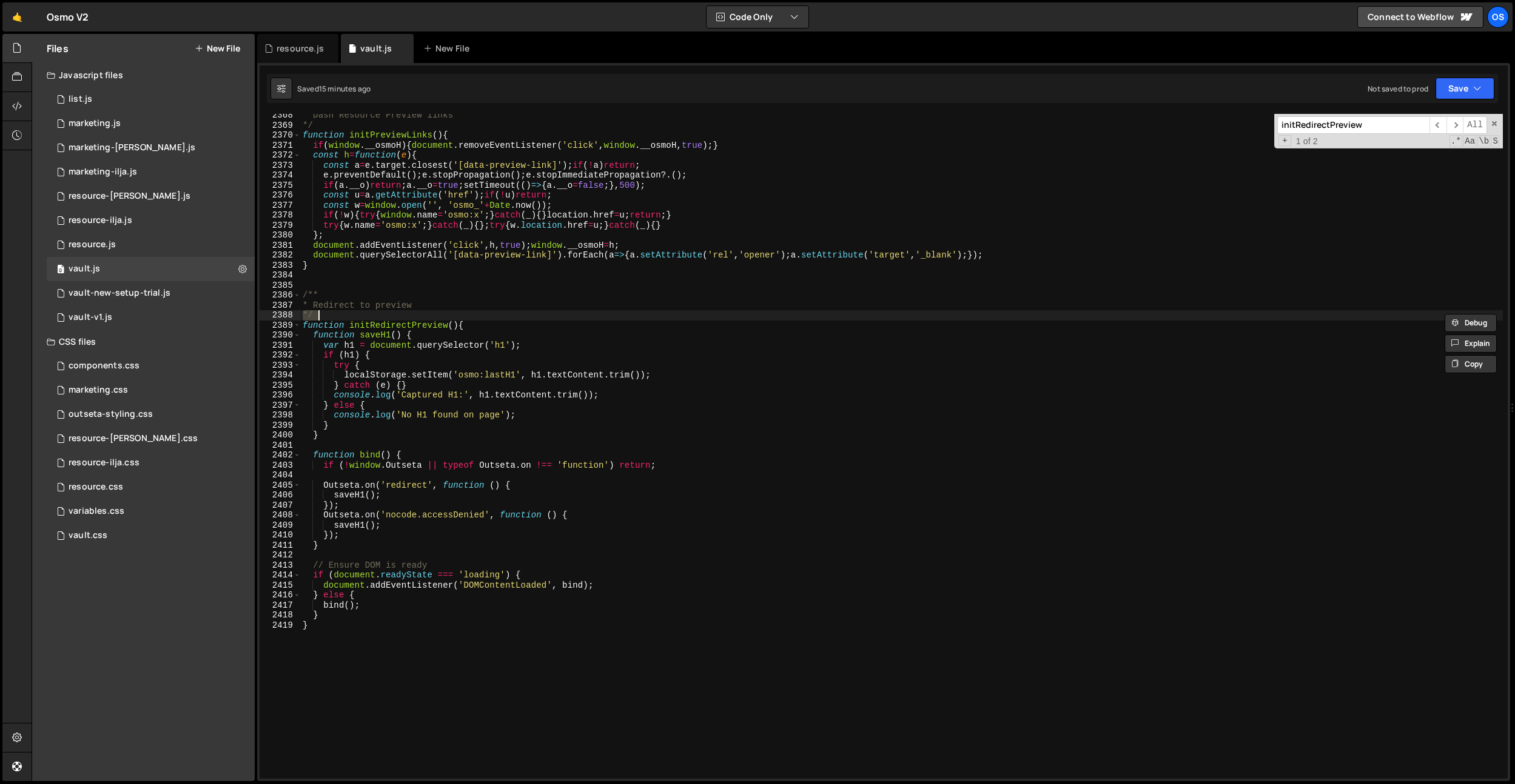
click at [397, 324] on div "* Dash Resource Preview links */ function initPreviewLinks ( ) { if ( window . …" at bounding box center [901, 452] width 1202 height 685
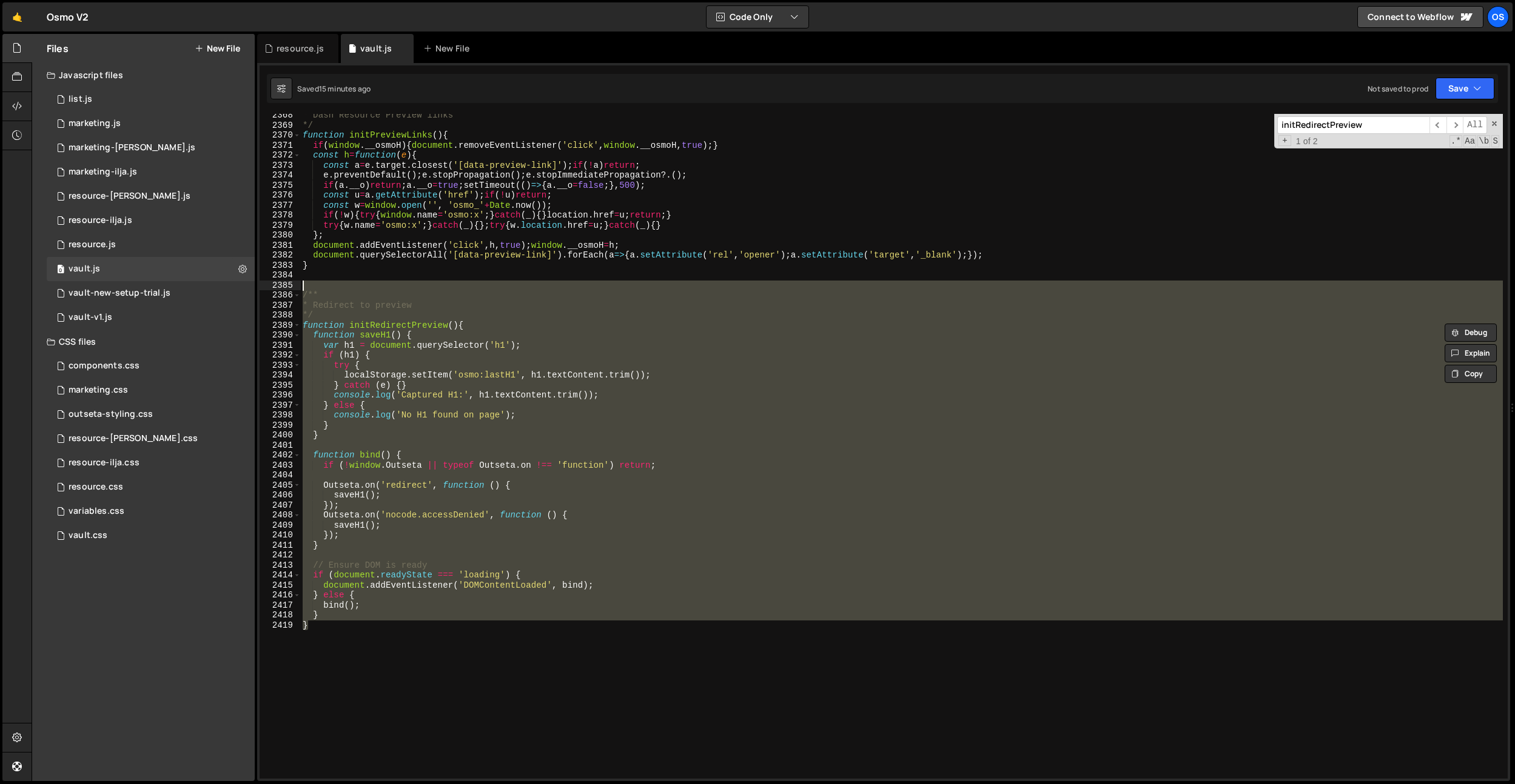
drag, startPoint x: 399, startPoint y: 659, endPoint x: 300, endPoint y: 281, distance: 390.7
click at [300, 281] on div "function initRedirectPreview(){ 2368 2369 2370 2371 2372 2373 2374 2375 2376 23…" at bounding box center [884, 447] width 1248 height 665
type textarea "/**"
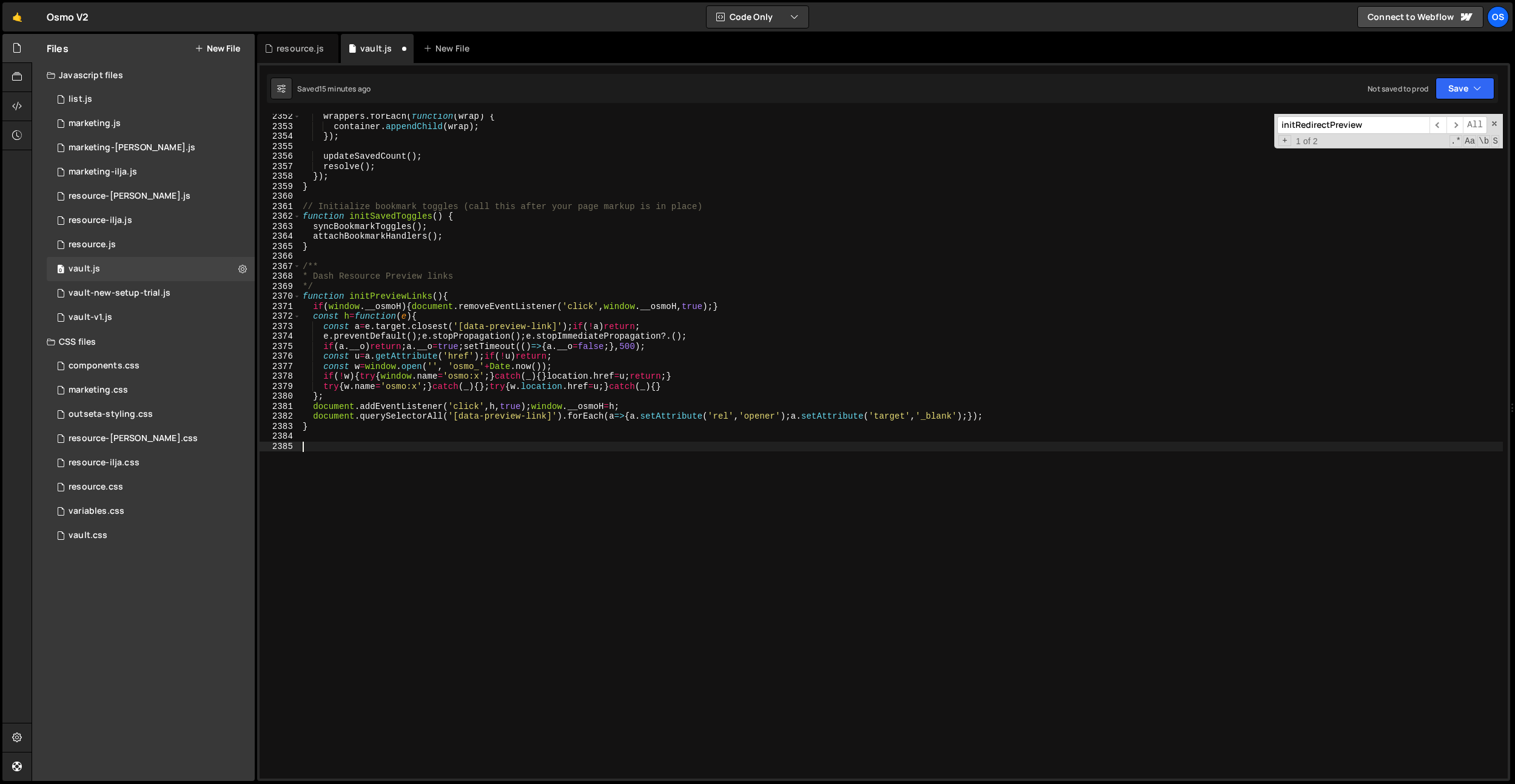
click at [1376, 129] on input "initRedirectPreview" at bounding box center [1352, 125] width 152 height 18
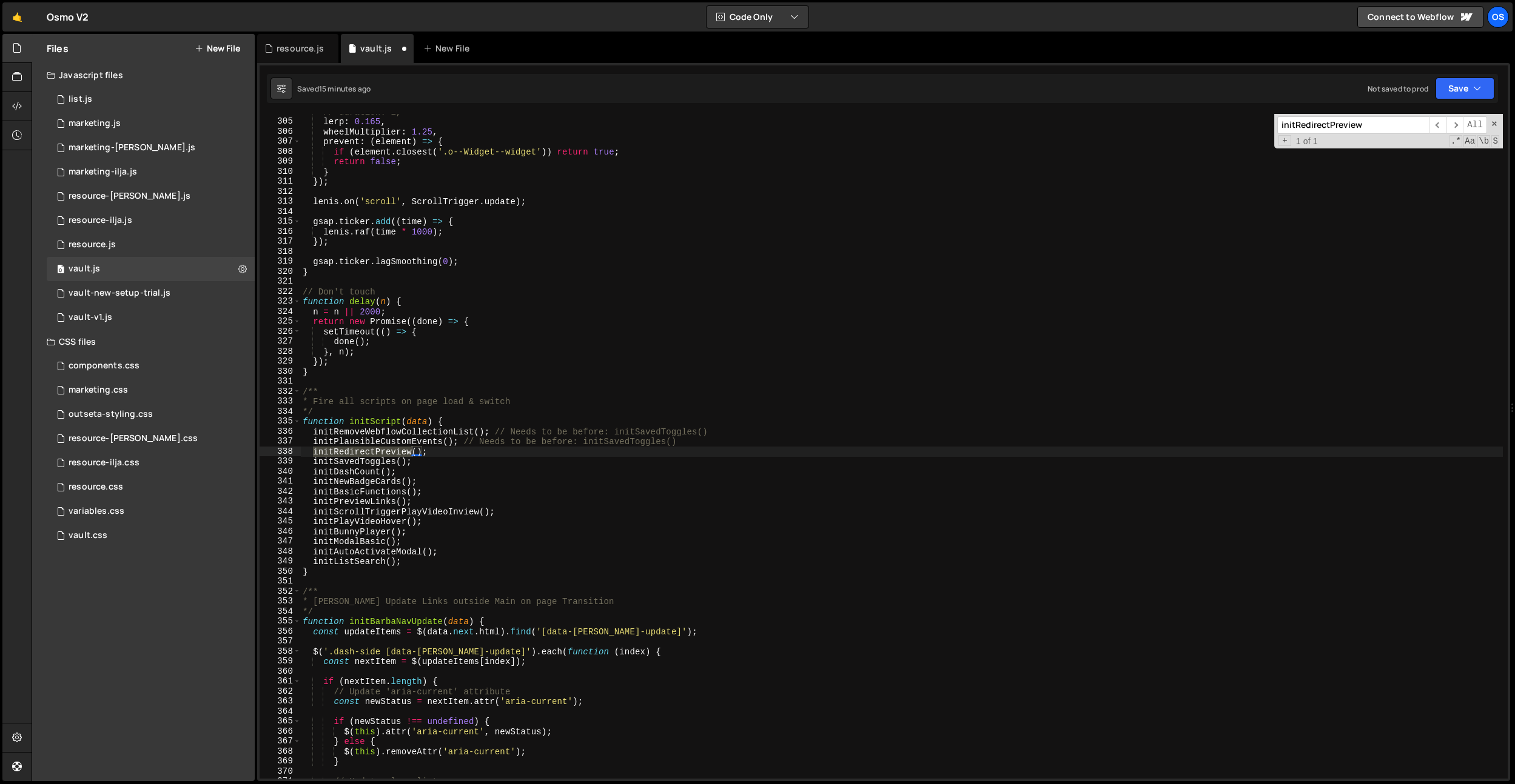
type textarea "initRedirectPreview();"
drag, startPoint x: 456, startPoint y: 455, endPoint x: 271, endPoint y: 447, distance: 185.2
click at [271, 447] on div "initRedirectPreview(); 304 305 306 307 308 309 310 311 312 313 314 315 316 317 …" at bounding box center [884, 447] width 1248 height 665
type textarea "initPlausibleCustomEvents(); // Needs to be before: initSavedToggles()"
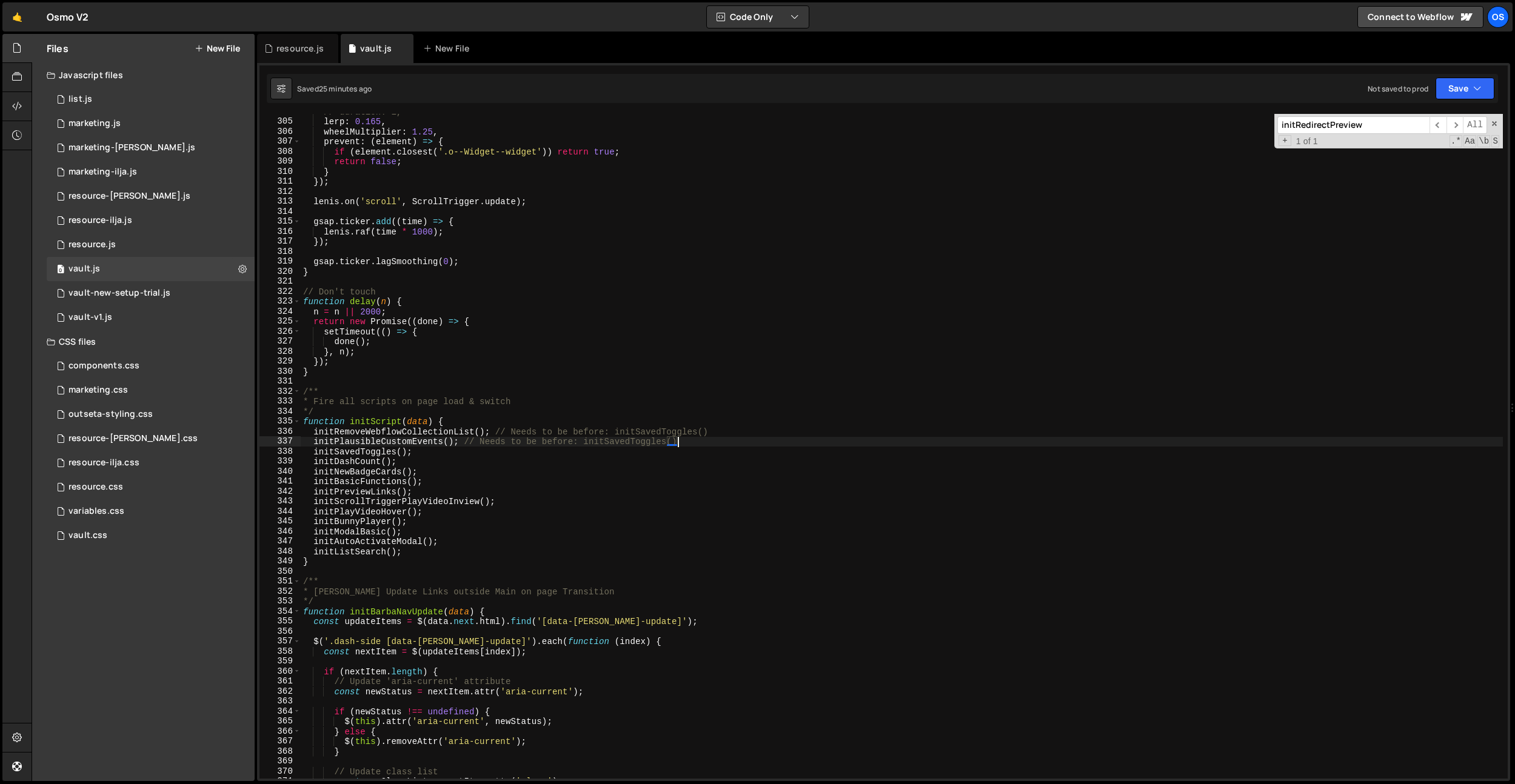
scroll to position [2528, 0]
click at [119, 511] on div "variables.css" at bounding box center [96, 511] width 56 height 11
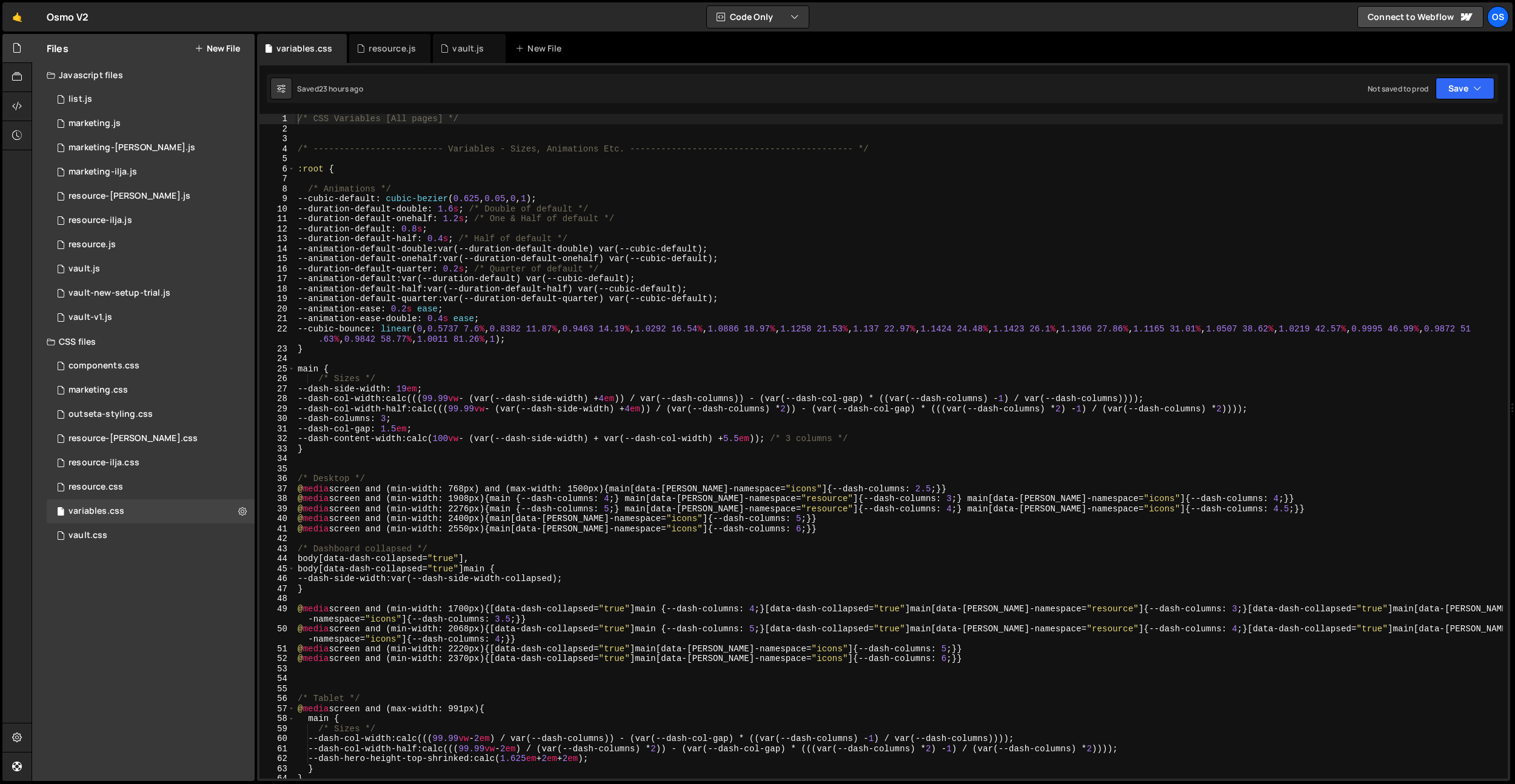
scroll to position [3, 0]
type textarea "/* Sizes */"
click at [493, 378] on div "/* CSS Variables [All pages] */ /* ------------------------- Variables - Sizes,…" at bounding box center [899, 454] width 1208 height 685
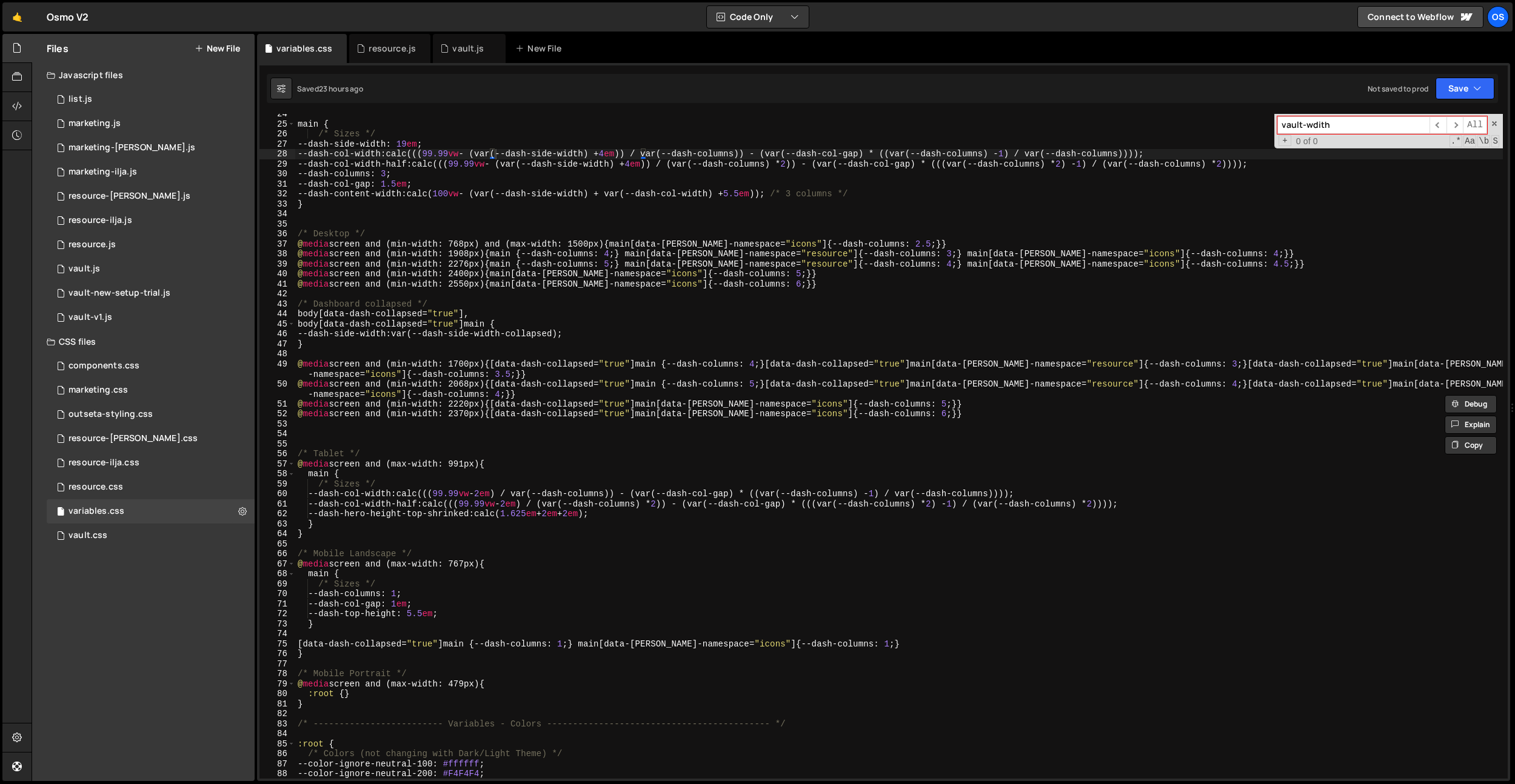
scroll to position [245, 0]
type input "vault-wdith"
type textarea "--dash-top-height: 5.5em;"
click at [472, 615] on div "main { /* Sizes */ --dash-side-width : 19 em ; --dash-col-width : calc((( 99.99…" at bounding box center [899, 451] width 1208 height 685
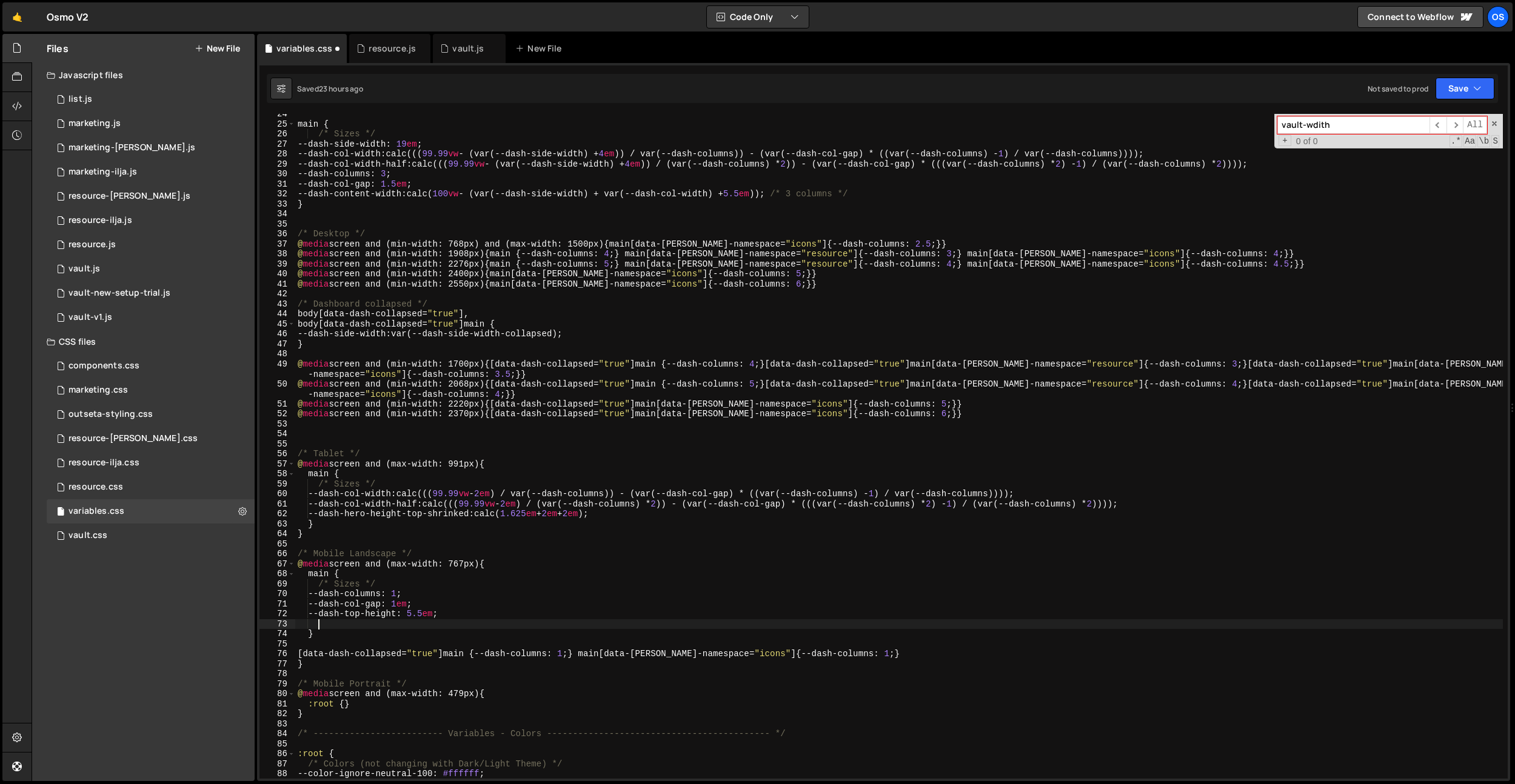
paste textarea "--dash-side-width-ignore: 19em;"
click at [339, 626] on div "main { /* Sizes */ --dash-side-width : 19 em ; --dash-col-width : calc((( 99.99…" at bounding box center [899, 451] width 1208 height 685
type textarea "--dash-side-width-ignore: 100%;"
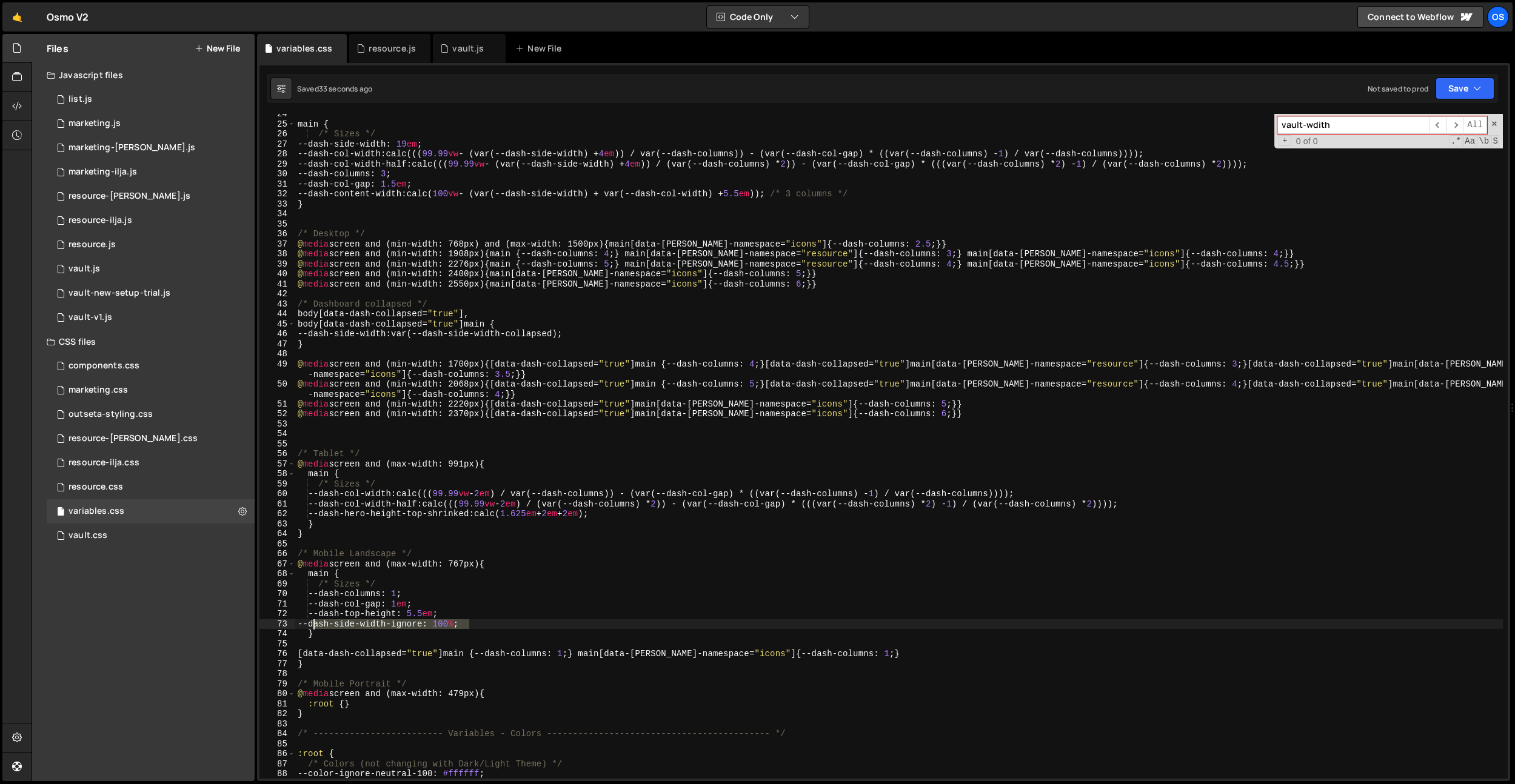
drag, startPoint x: 478, startPoint y: 622, endPoint x: 311, endPoint y: 626, distance: 167.0
click at [311, 626] on div "main { /* Sizes */ --dash-side-width : 19 em ; --dash-col-width : calc((( 99.99…" at bounding box center [899, 451] width 1208 height 685
drag, startPoint x: 308, startPoint y: 626, endPoint x: 499, endPoint y: 624, distance: 191.0
click at [499, 624] on div "main { /* Sizes */ --dash-side-width : 19 em ; --dash-col-width : calc((( 99.99…" at bounding box center [899, 451] width 1208 height 685
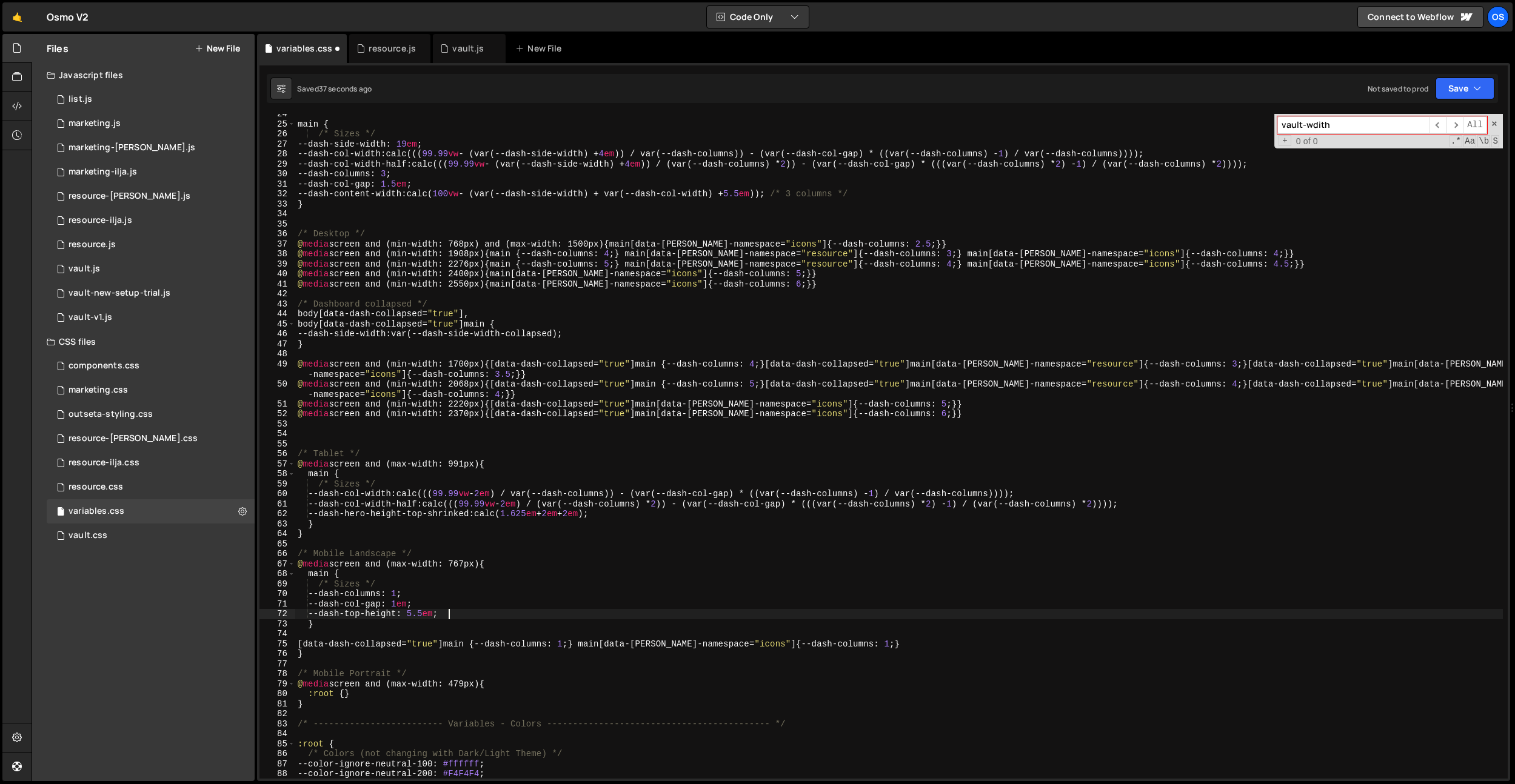
click at [656, 516] on div "main { /* Sizes */ --dash-side-width : 19 em ; --dash-col-width : calc((( 99.99…" at bounding box center [899, 451] width 1208 height 685
type textarea "--dash-hero-height-top-shrinked: calc(1.625em + 2em + 2em);"
paste textarea "--dash-side-width-ignore: 100%;"
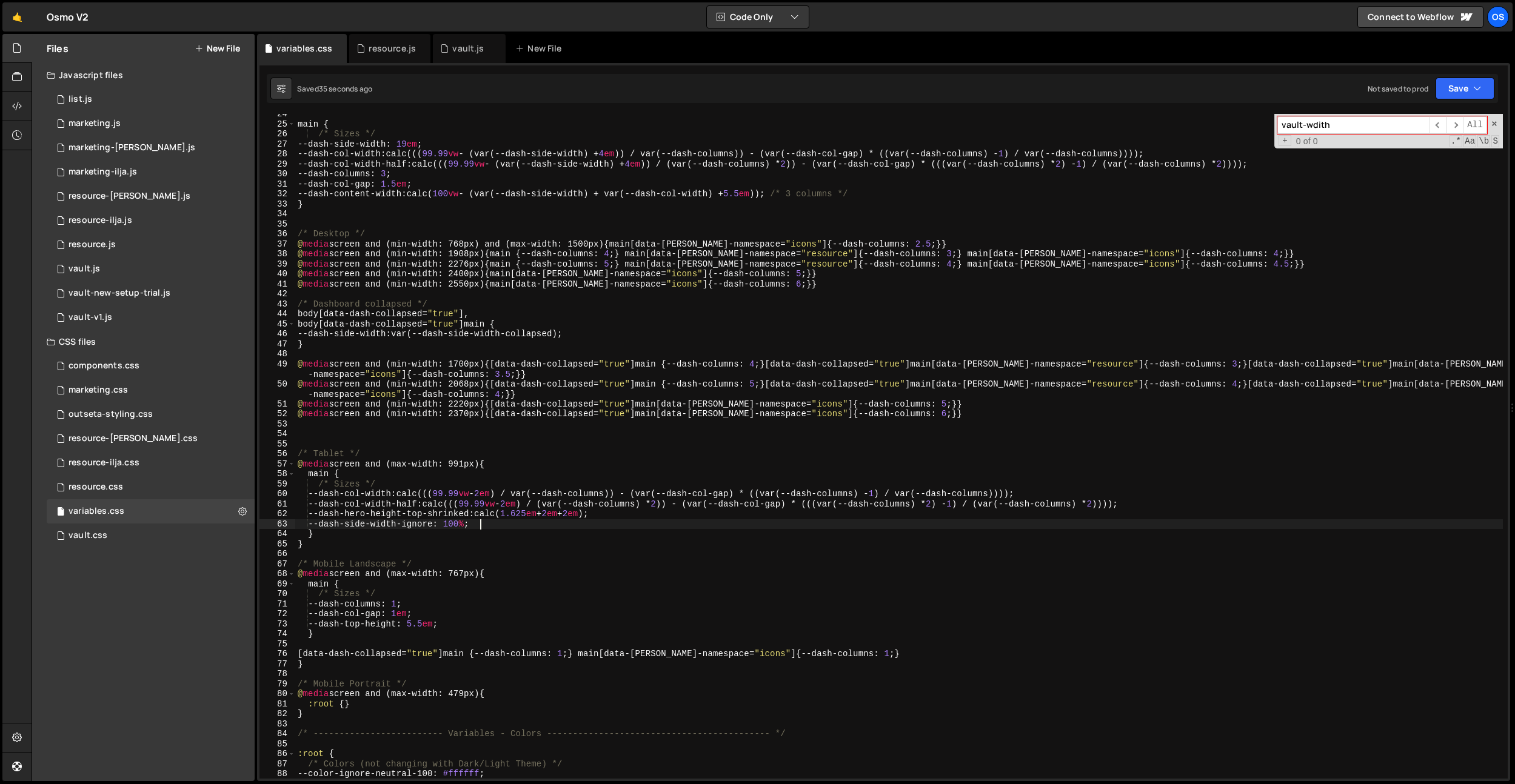
click at [632, 517] on div "main { /* Sizes */ --dash-side-width : 19 em ; --dash-col-width : calc((( 99.99…" at bounding box center [899, 451] width 1208 height 685
type textarea "--dash-hero-height-top-shrinked: calc(1.625em + 2em + 2em);"
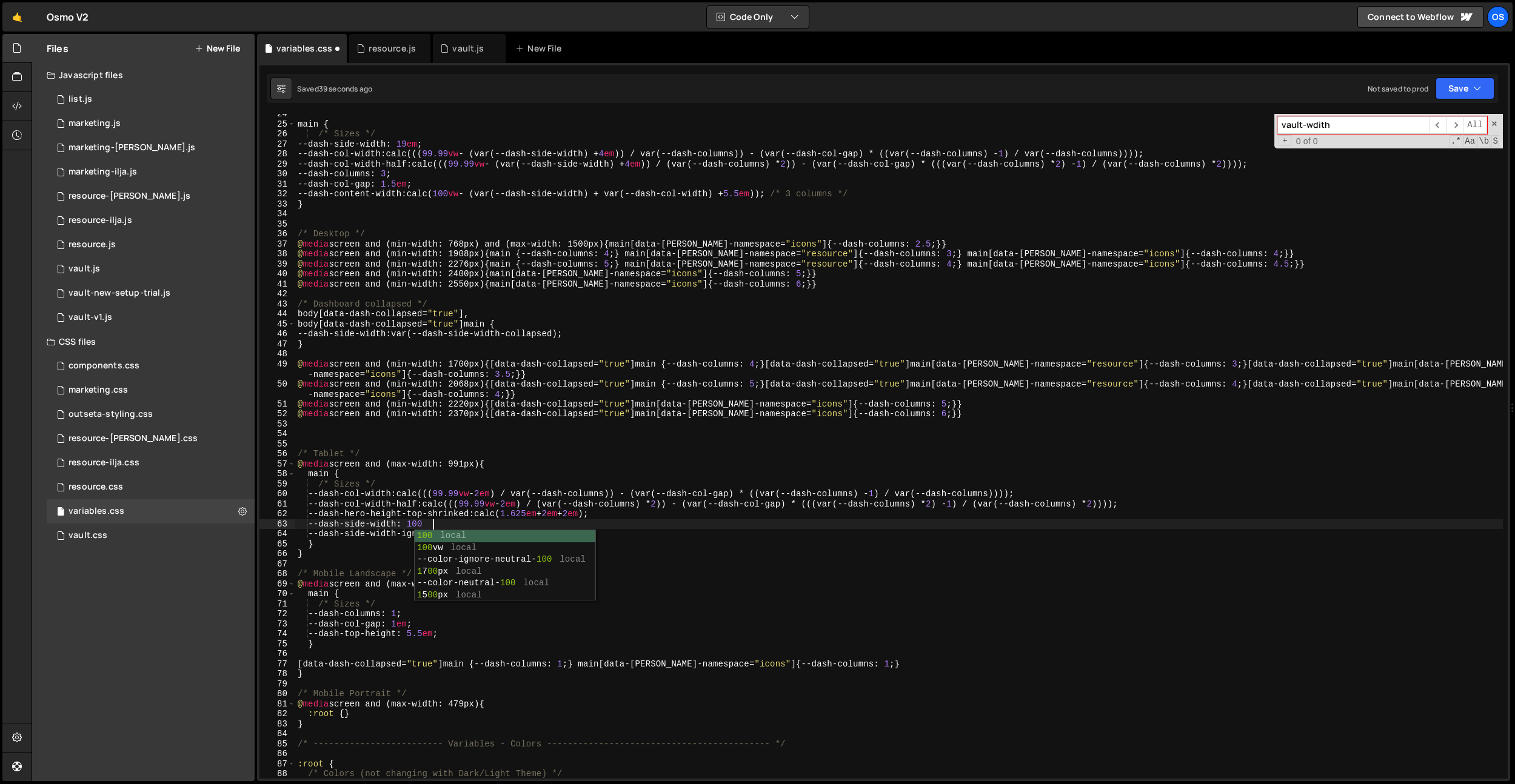
scroll to position [0, 9]
click at [550, 536] on div "main { /* Sizes */ --dash-side-width : 19 em ; --dash-col-width : calc((( 99.99…" at bounding box center [899, 451] width 1208 height 685
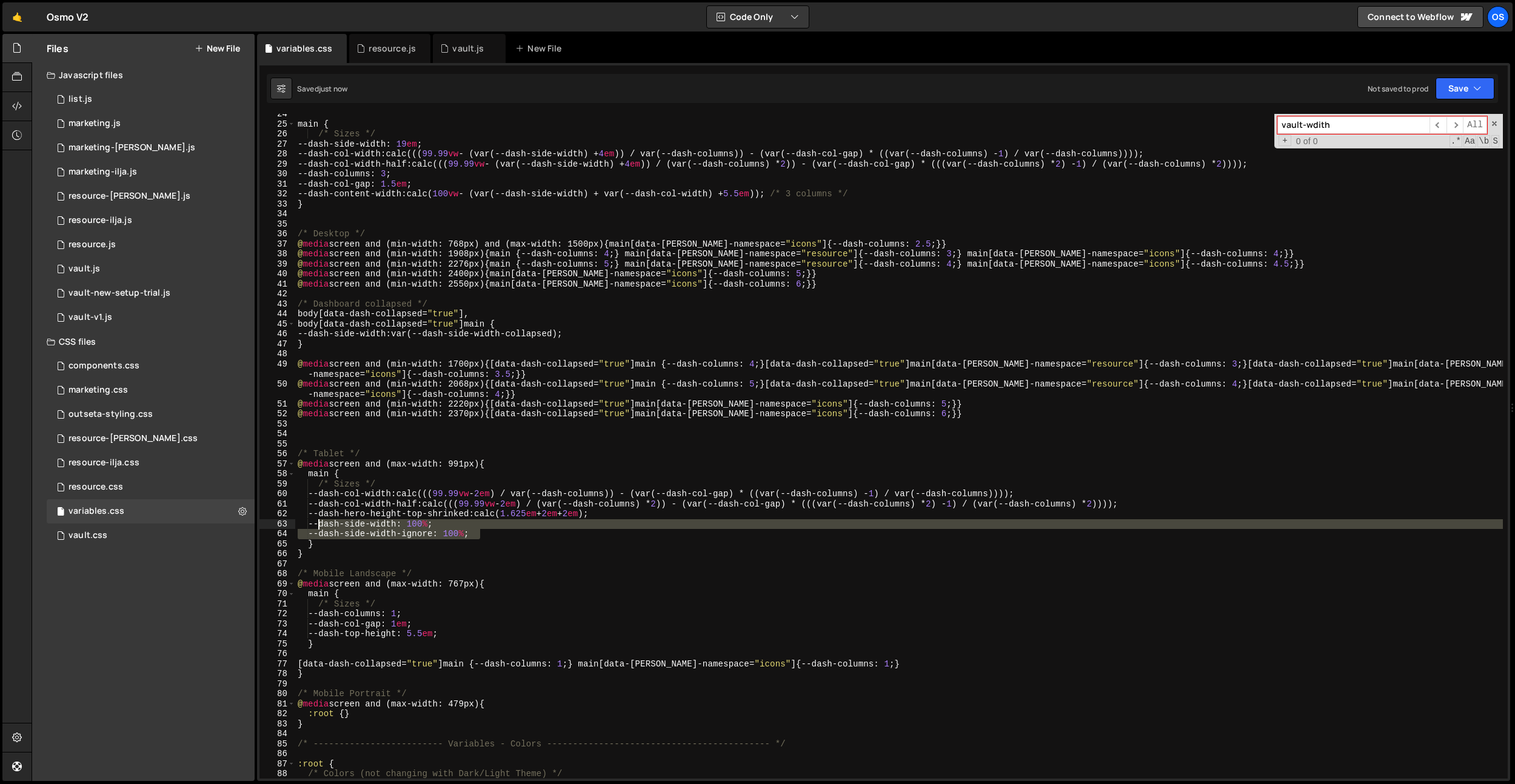
drag, startPoint x: 530, startPoint y: 536, endPoint x: 315, endPoint y: 528, distance: 215.1
click at [315, 528] on div "main { /* Sizes */ --dash-side-width : 19 em ; --dash-col-width : calc((( 99.99…" at bounding box center [899, 451] width 1208 height 685
type textarea "--dash-side-width: 100%; --dash-side-width-ignore: 100%;"
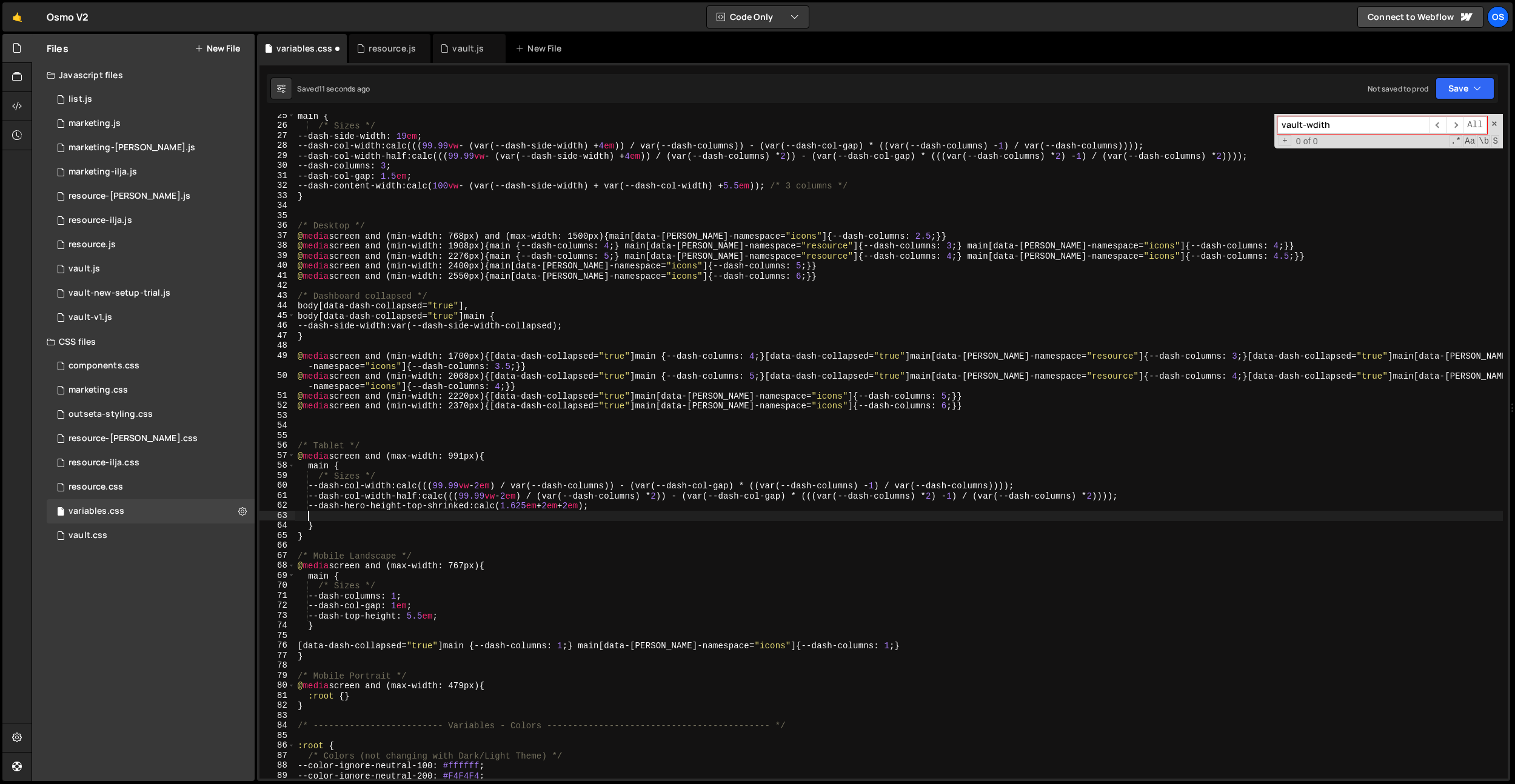
scroll to position [0, 0]
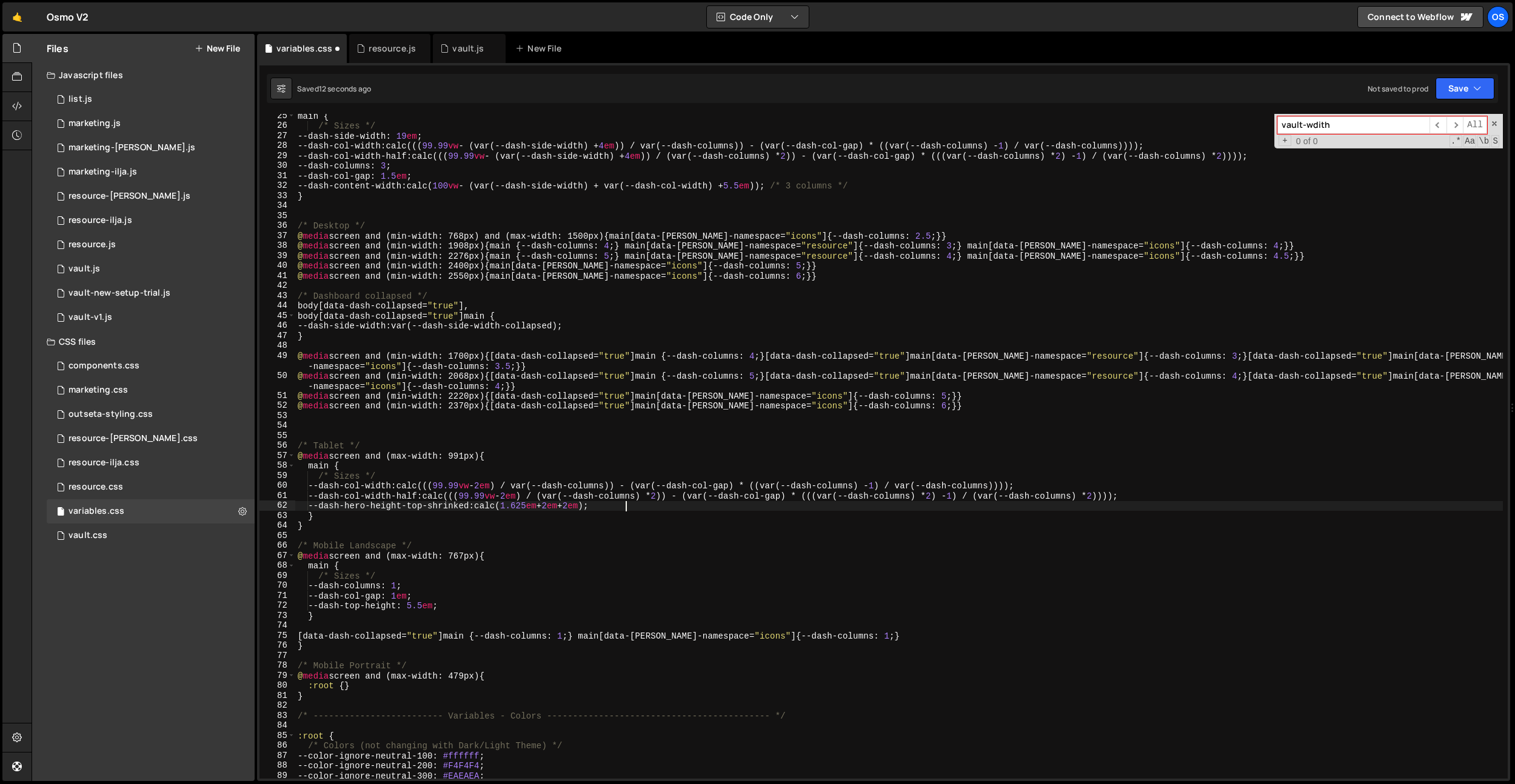
click at [503, 452] on div "main { /* Sizes */ --dash-side-width : 19 em ; --dash-col-width : calc((( 99.99…" at bounding box center [899, 453] width 1208 height 685
type textarea "@media screen and (max-width: 991px) {"
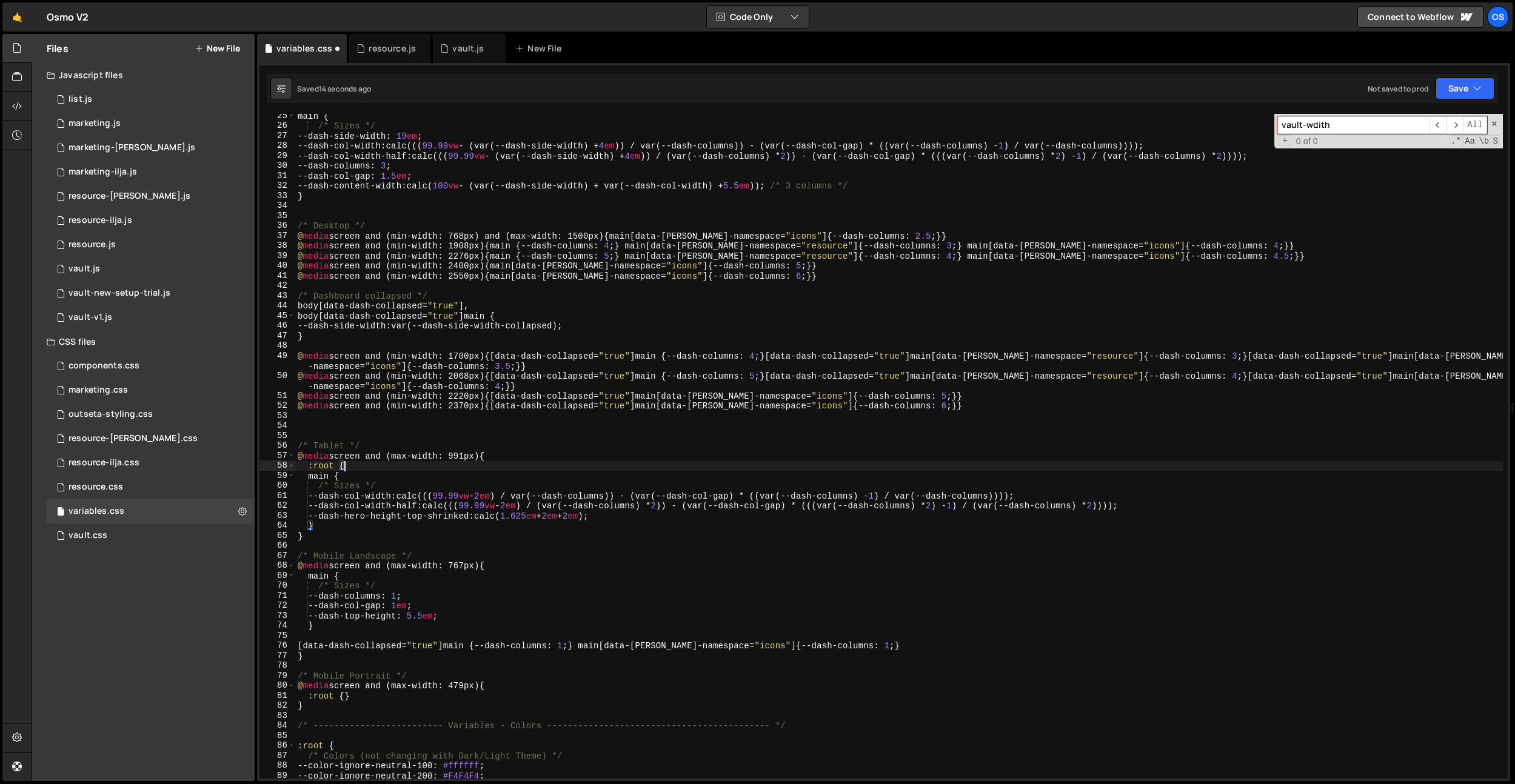
type textarea ":root {}"
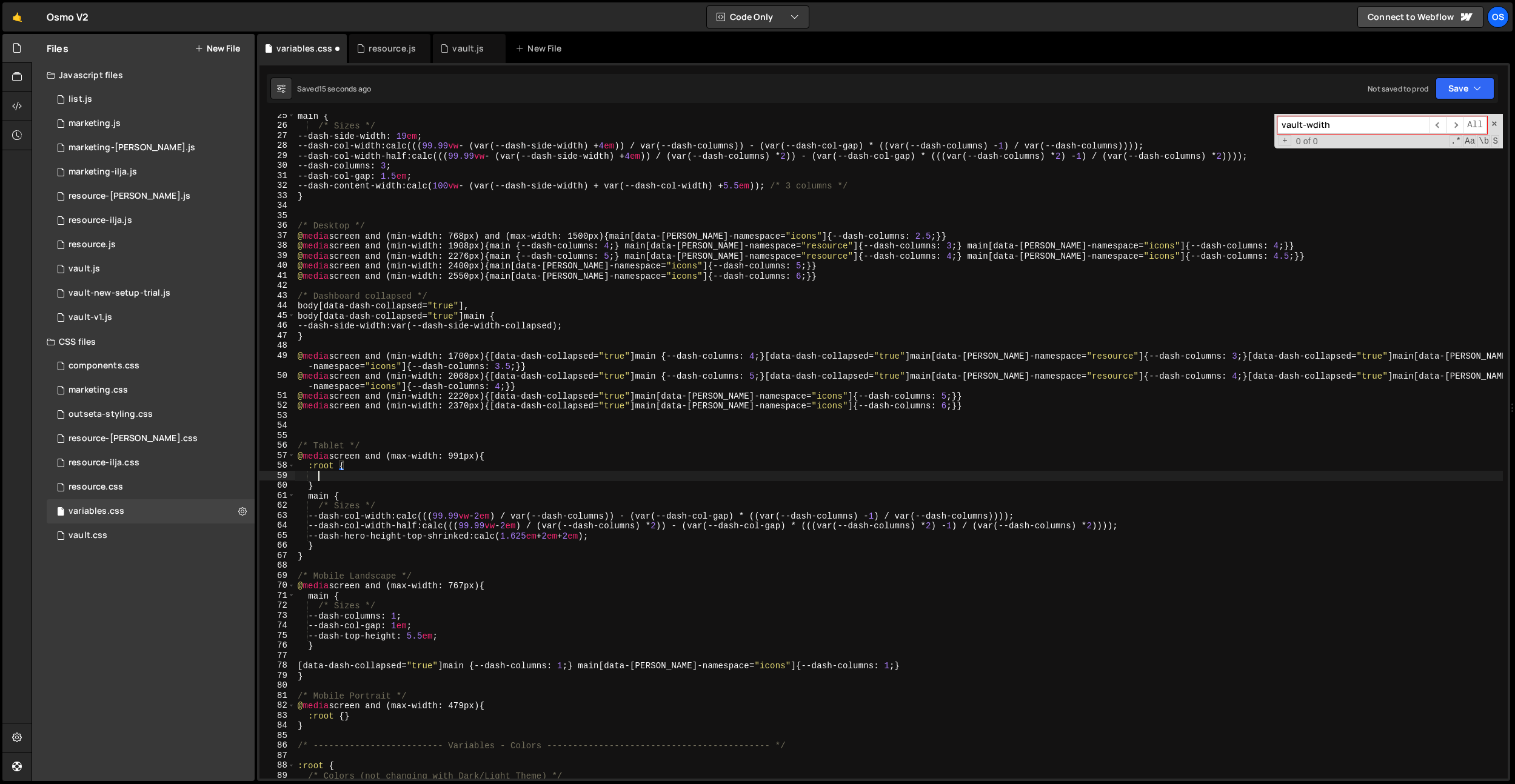
scroll to position [0, 1]
paste textarea "--dash-side-width-ignore: 100%;"
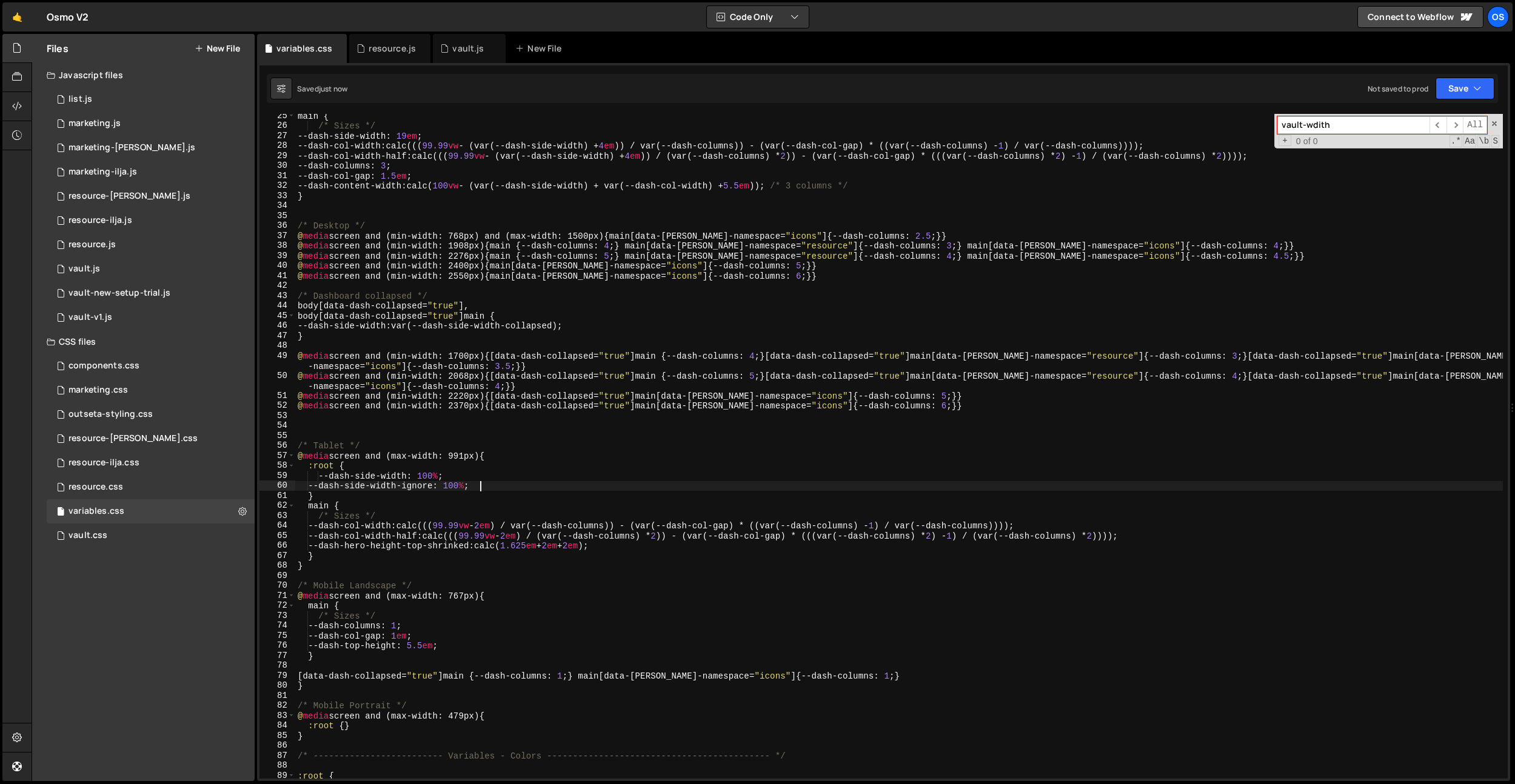
click at [320, 480] on div "main { /* Sizes */ --dash-side-width : 19 em ; --dash-col-width : calc((( 99.99…" at bounding box center [899, 453] width 1208 height 685
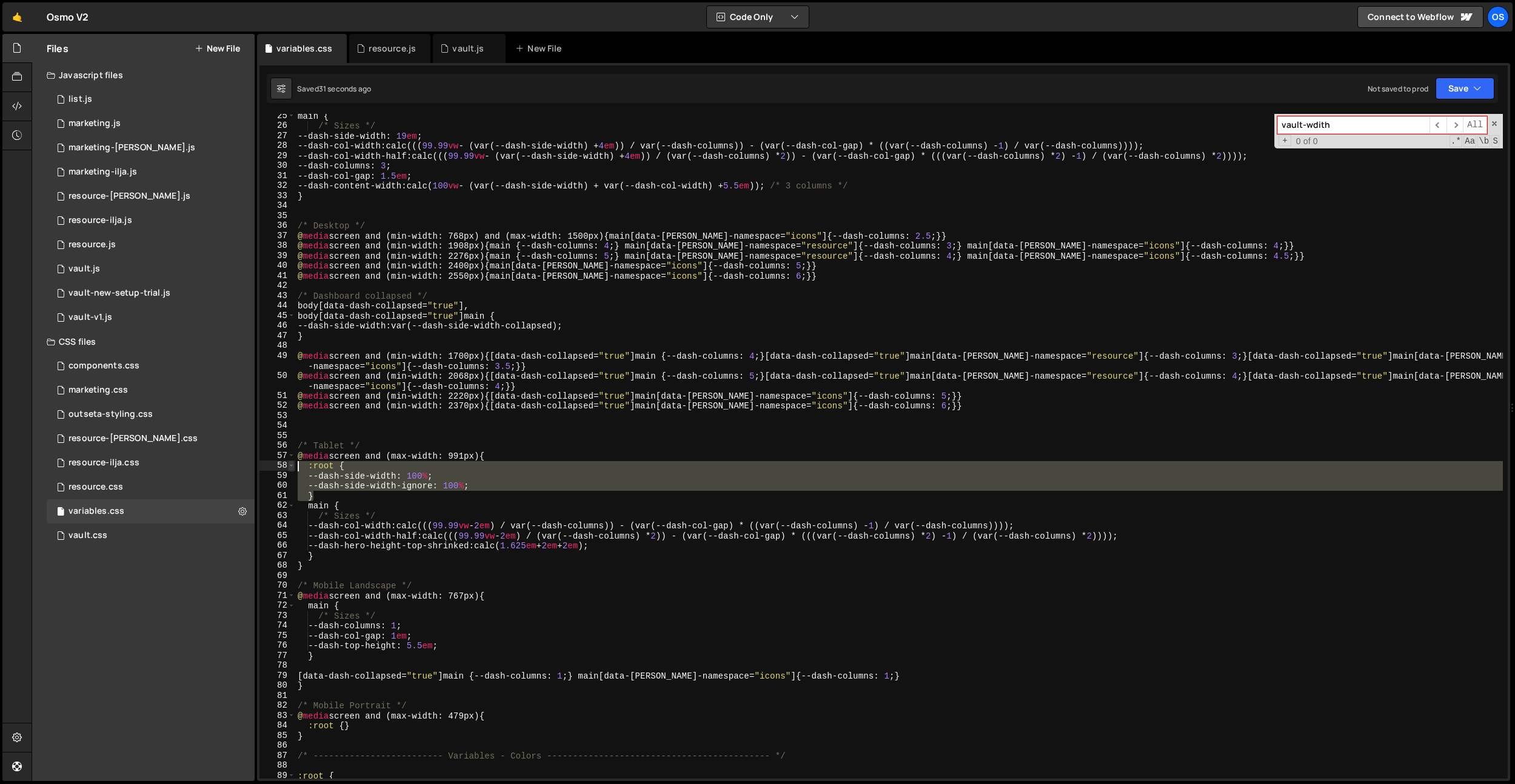
drag, startPoint x: 315, startPoint y: 493, endPoint x: 289, endPoint y: 469, distance: 35.4
click at [289, 469] on div "--dash-side-width: 100%; 25 26 27 28 29 30 31 32 33 34 35 36 37 38 39 40 41 42 …" at bounding box center [884, 447] width 1248 height 665
type textarea ":root { --dash-side-width: 100%;"
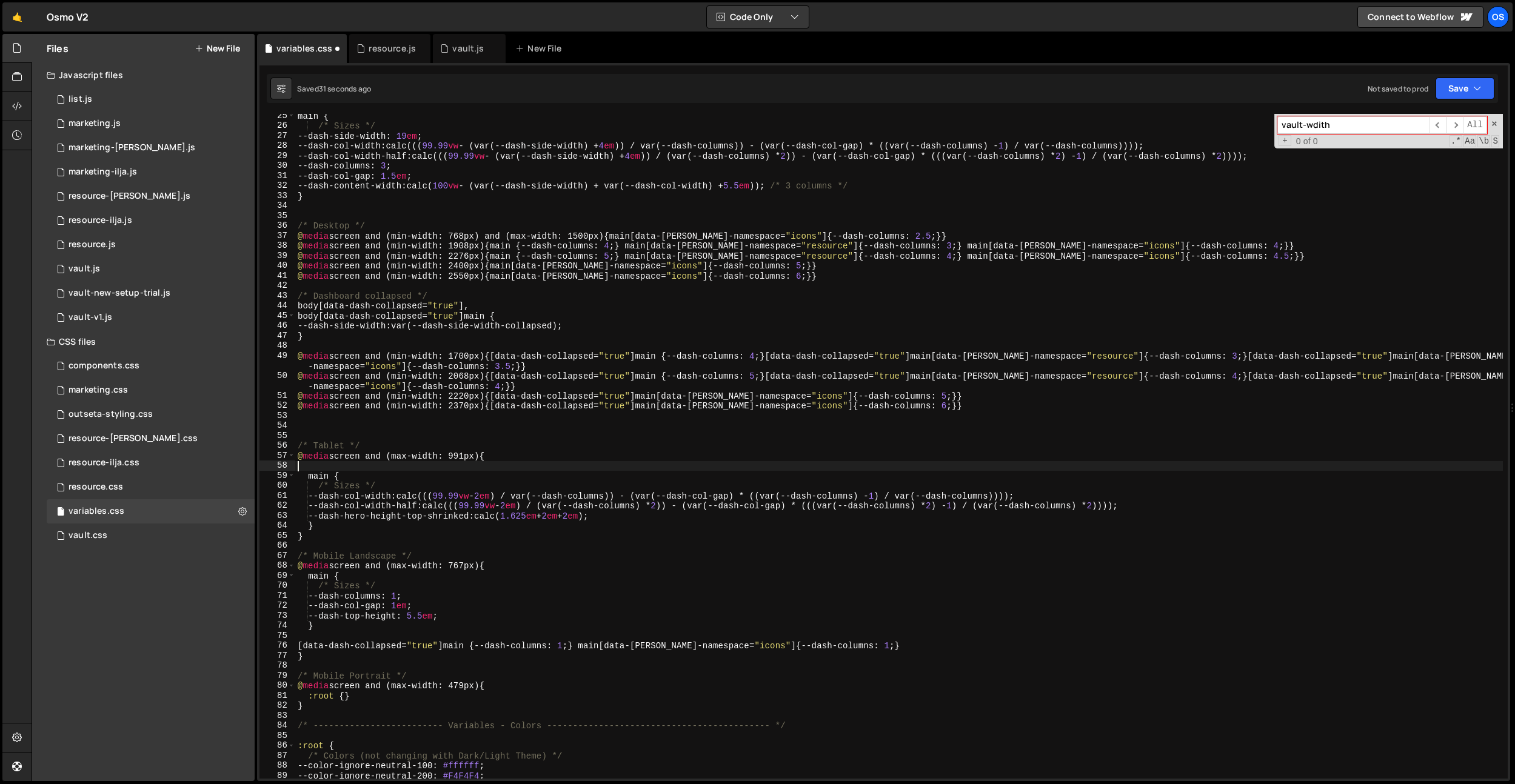
scroll to position [0, 0]
type textarea "@media screen and (max-width: 991px) {"
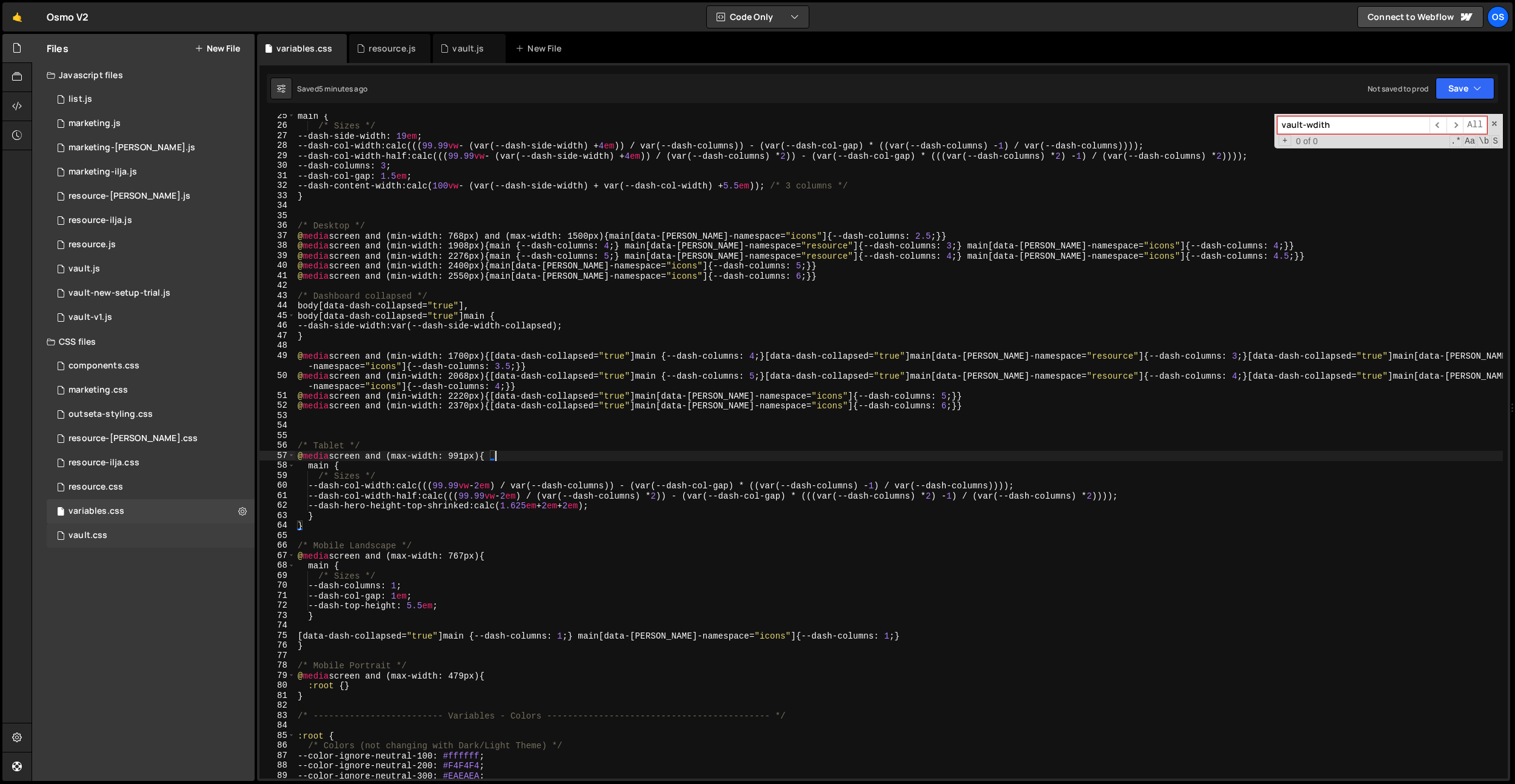
click at [104, 531] on div "vault.css" at bounding box center [88, 536] width 39 height 11
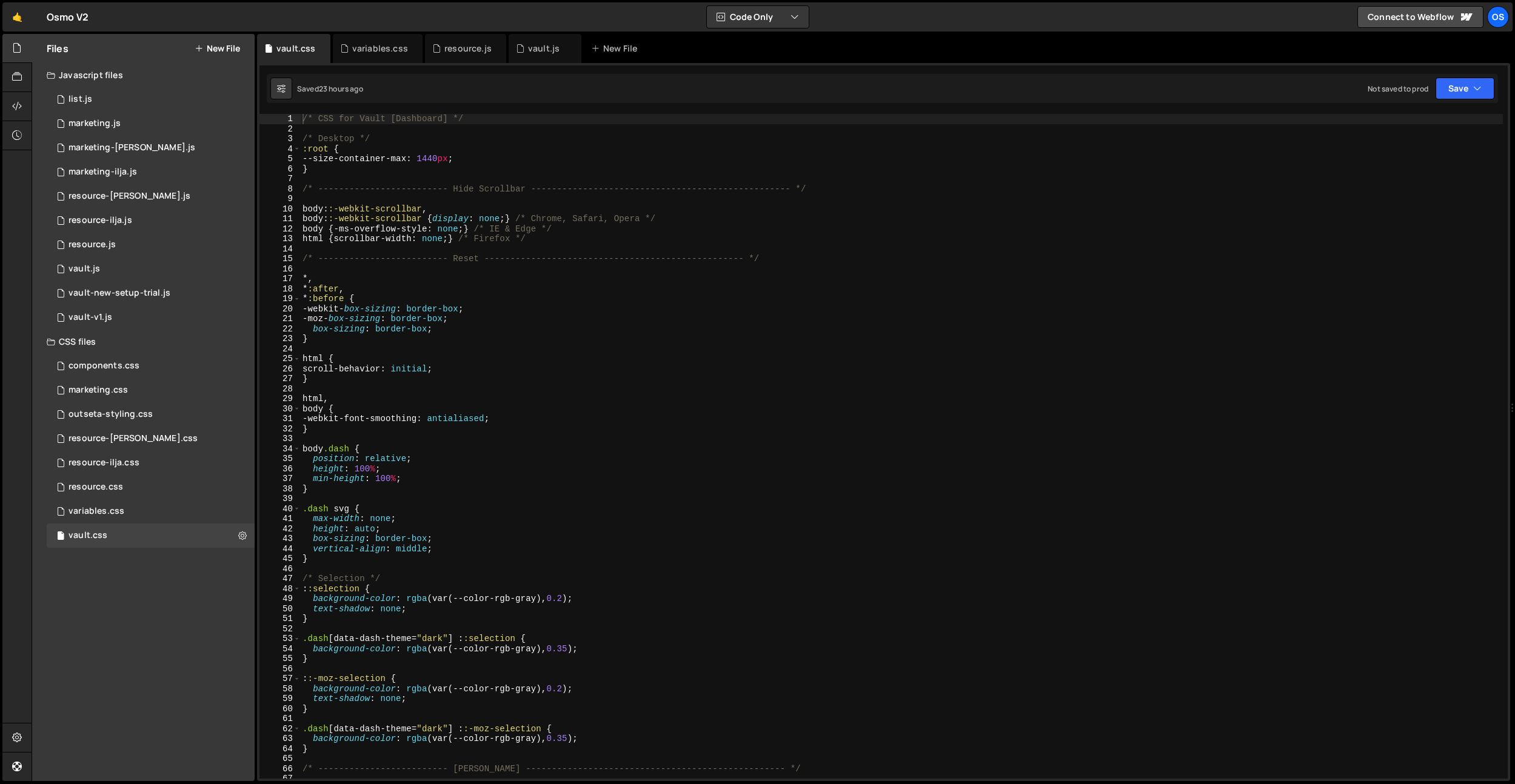
click at [612, 349] on div "/* CSS for Vault [Dashboard] */ /* Desktop */ :root { --size-container-max : 14…" at bounding box center [901, 456] width 1203 height 685
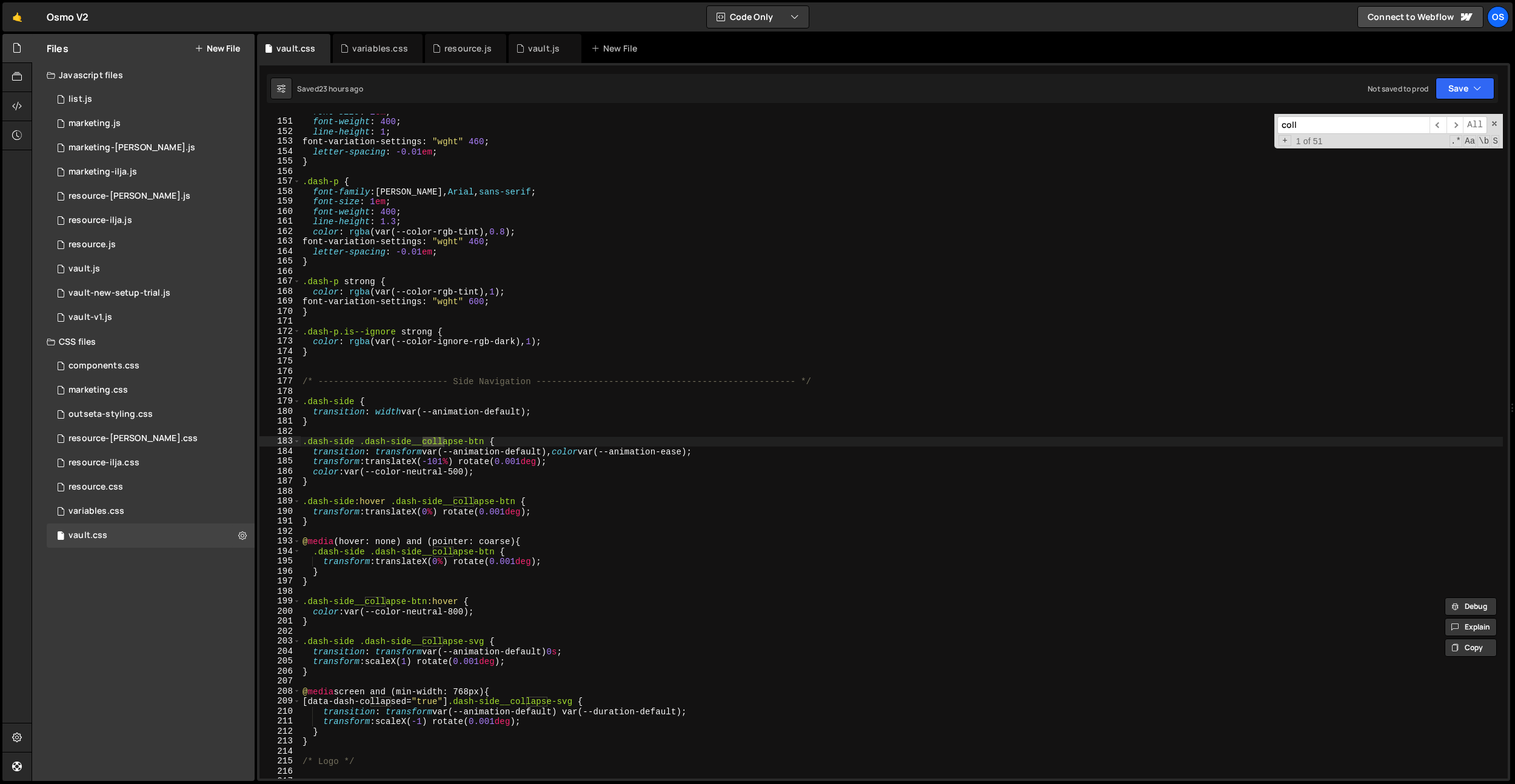
scroll to position [1041, 0]
type input "collap"
type textarea "@media screen and (min-width: 768px) {"
drag, startPoint x: 510, startPoint y: 690, endPoint x: 303, endPoint y: 692, distance: 207.0
click at [303, 692] on div "font-size : 1 em ; font-weight : 400 ; line-height : 1 ; font-variation-setting…" at bounding box center [901, 449] width 1203 height 685
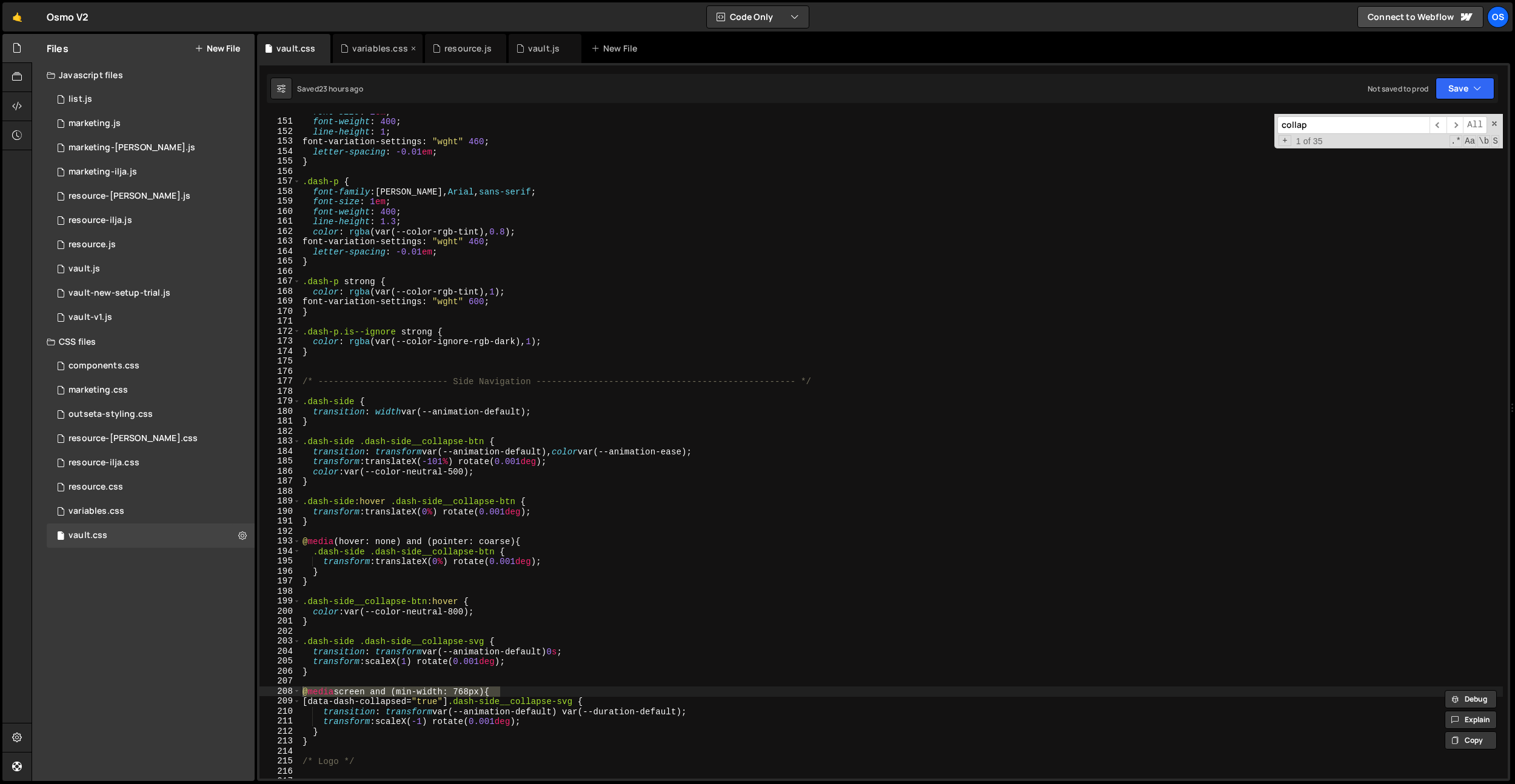
click at [383, 45] on div "variables.css" at bounding box center [380, 49] width 56 height 12
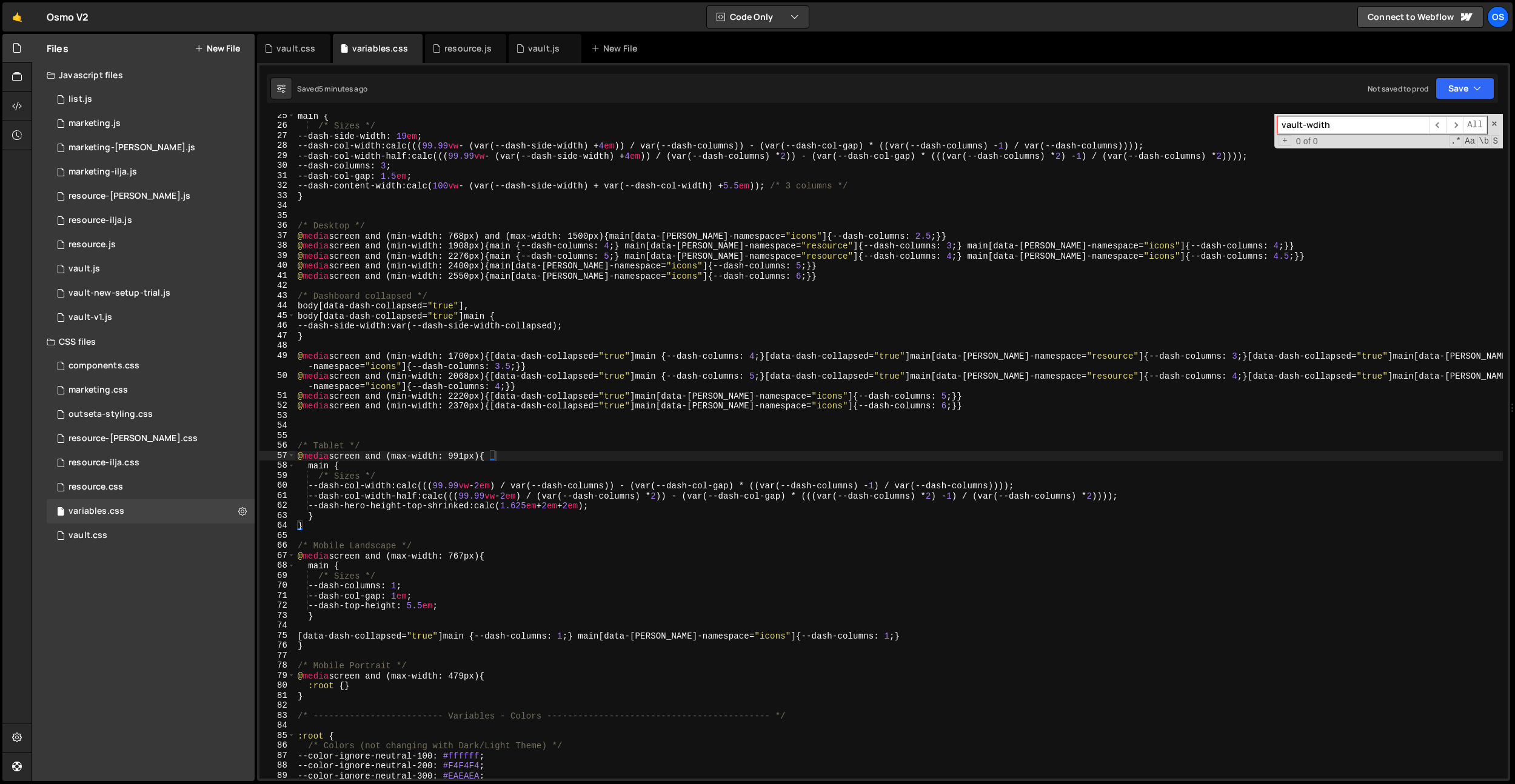
click at [378, 418] on div "main { /* Sizes */ --dash-side-width : 19 em ; --dash-col-width : calc((( 99.99…" at bounding box center [899, 453] width 1208 height 685
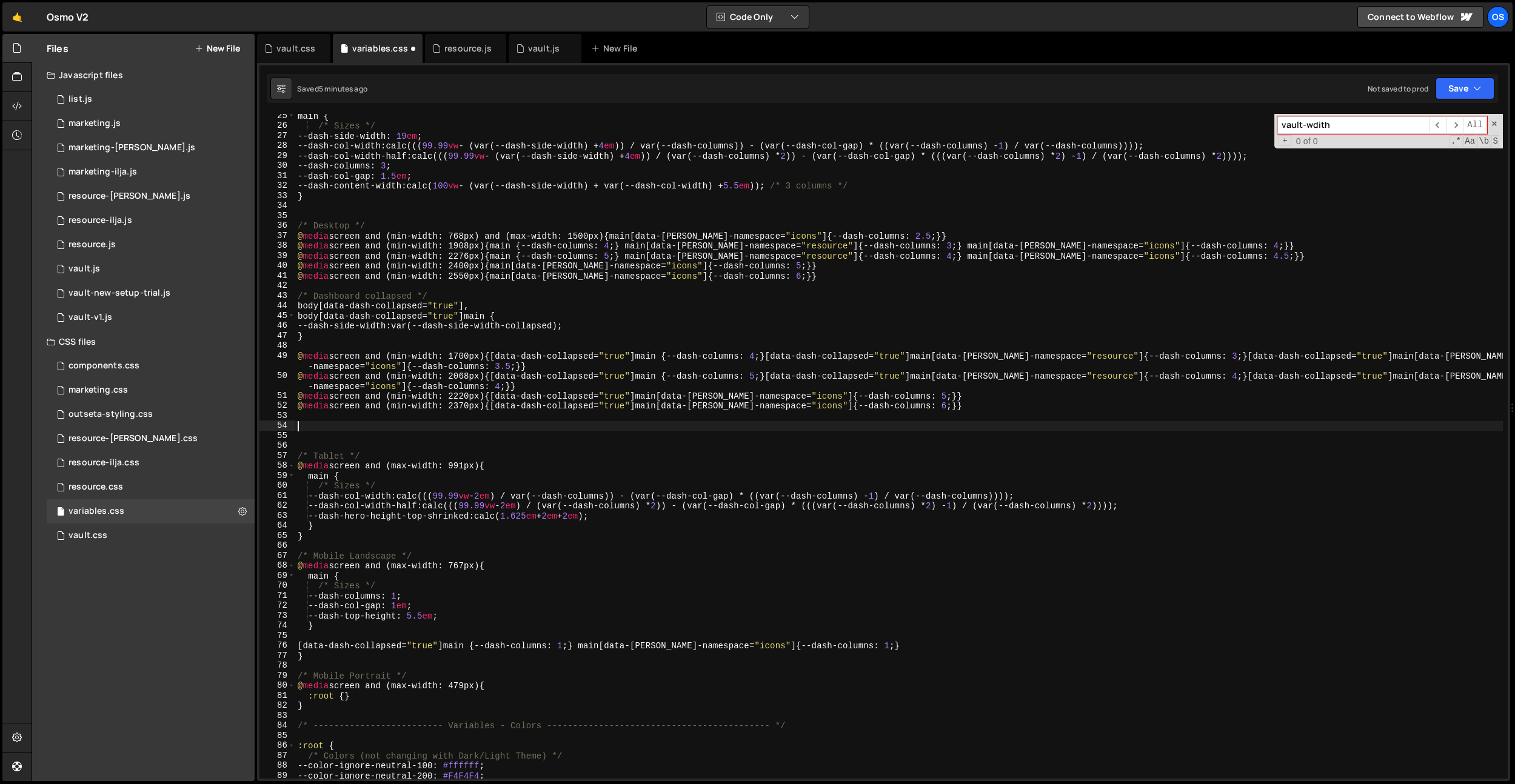
paste textarea "@media screen and (min-width: 768px) {"
click at [470, 428] on div "main { /* Sizes */ --dash-side-width : 19 em ; --dash-col-width : calc((( 99.99…" at bounding box center [899, 453] width 1208 height 685
type textarea "@media screen and (min-width: 992px) {"
drag, startPoint x: 511, startPoint y: 427, endPoint x: 290, endPoint y: 428, distance: 221.0
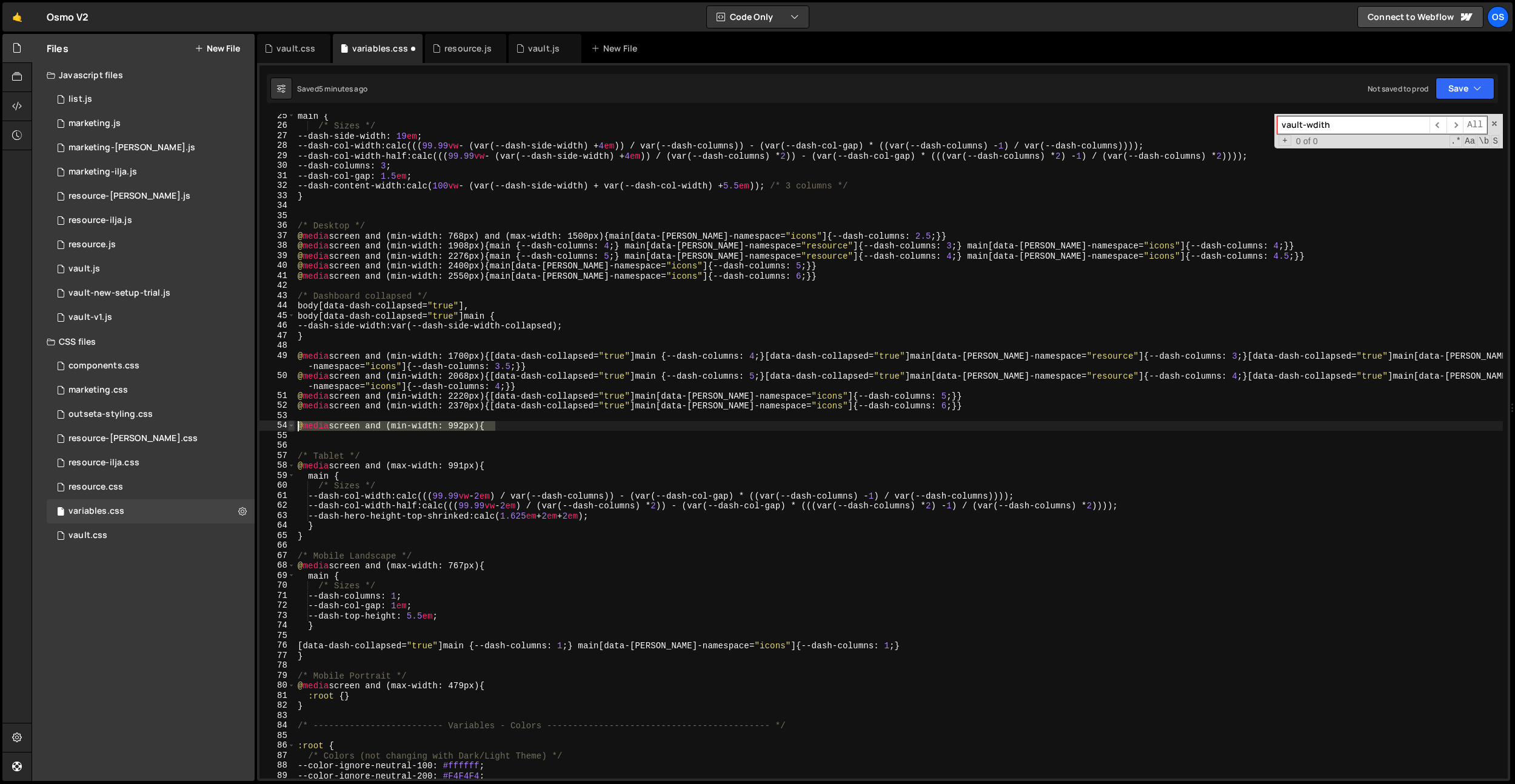
click at [290, 428] on div "@media screen and (min-width: 992px) { 25 26 27 28 29 30 31 32 33 34 35 36 37 3…" at bounding box center [884, 447] width 1248 height 665
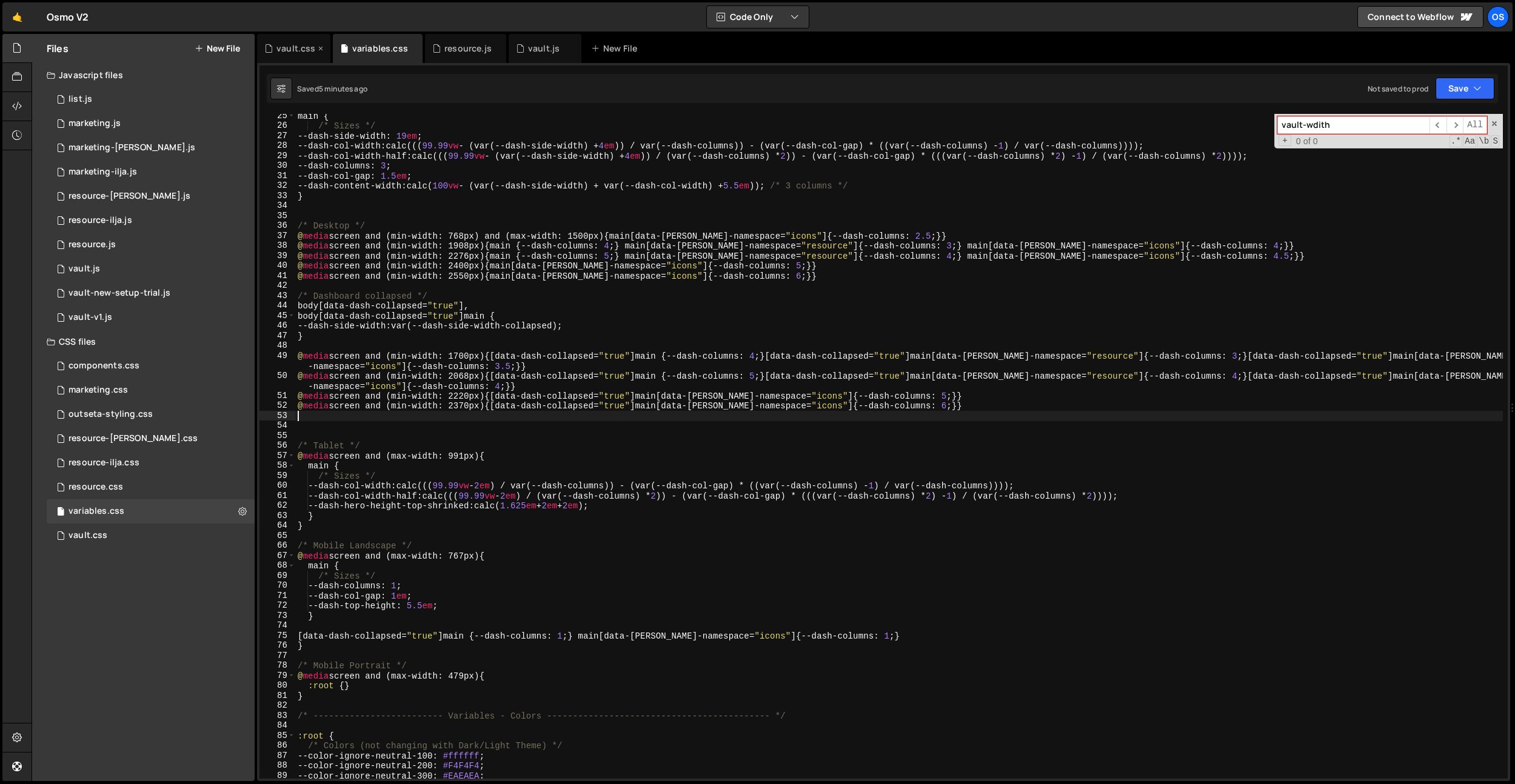
click at [284, 43] on div "vault.css" at bounding box center [296, 49] width 39 height 12
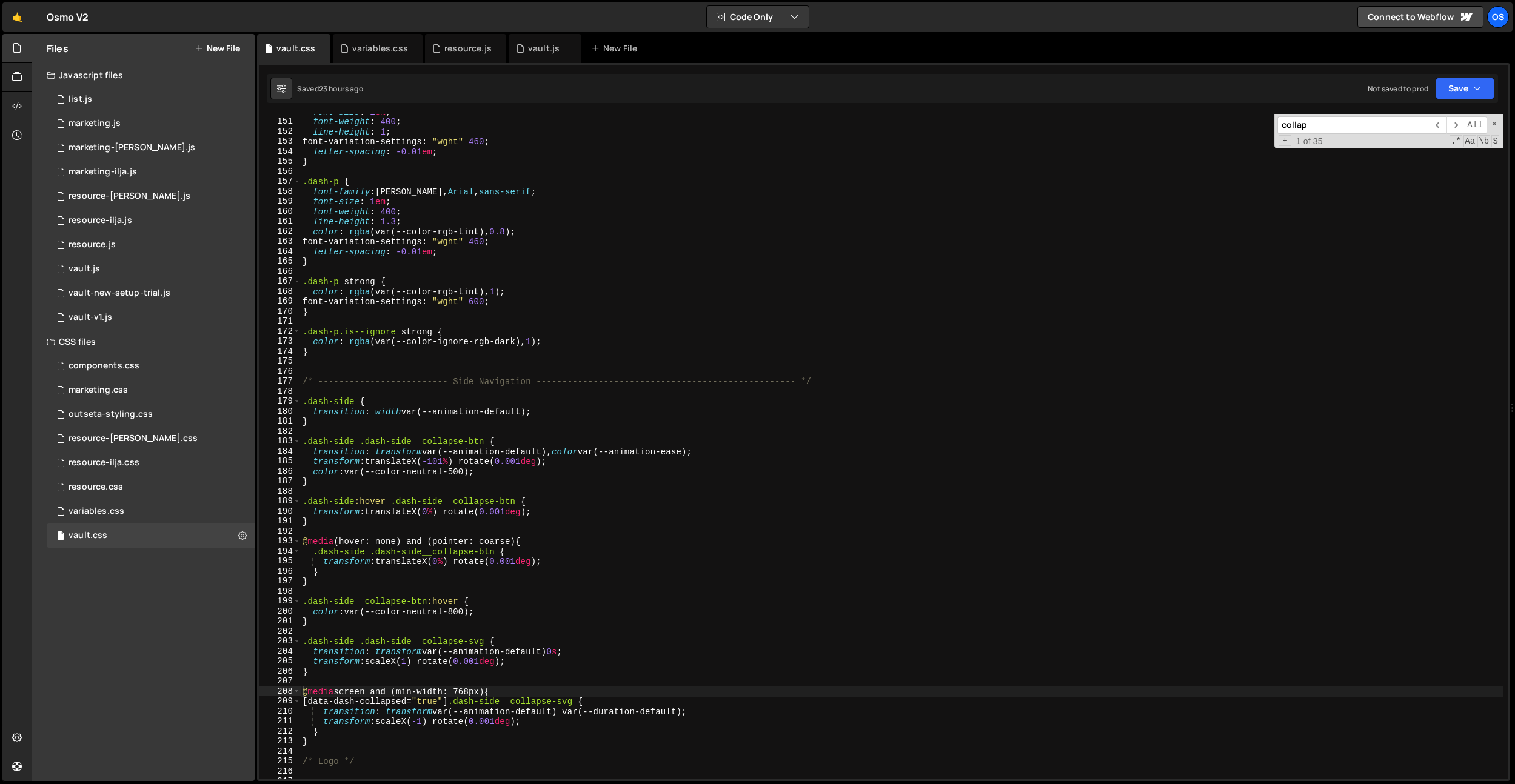
click at [559, 272] on div "font-size : 1 em ; font-weight : 400 ; line-height : 1 ; font-variation-setting…" at bounding box center [901, 449] width 1203 height 685
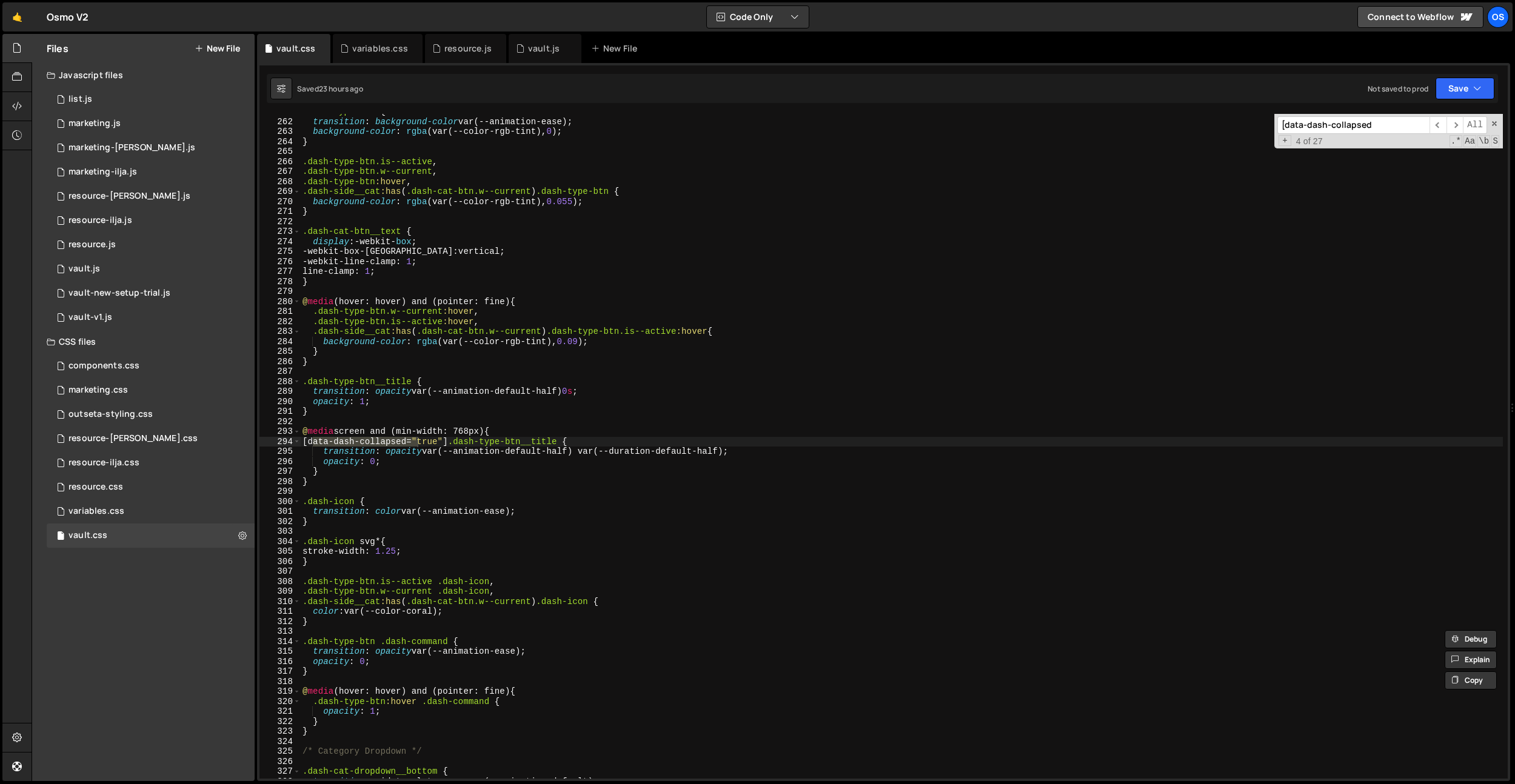
scroll to position [2090, 0]
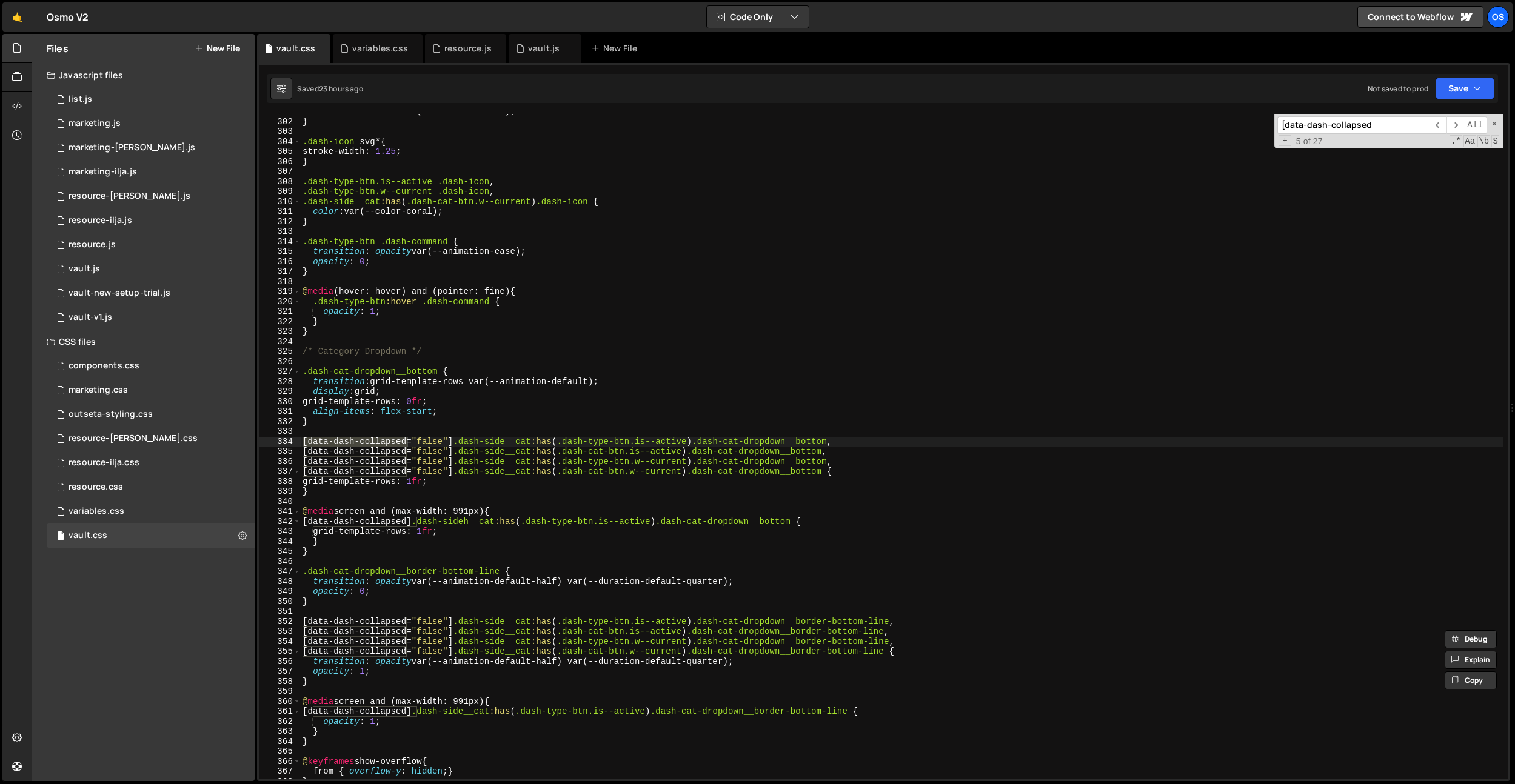
type input "[data-dash-collapsed"
click at [517, 512] on div "transition : color var(--animation-ease) ; } .dash-icon svg * { stroke-width : …" at bounding box center [901, 449] width 1203 height 685
click at [1434, 124] on span "​" at bounding box center [1438, 125] width 17 height 18
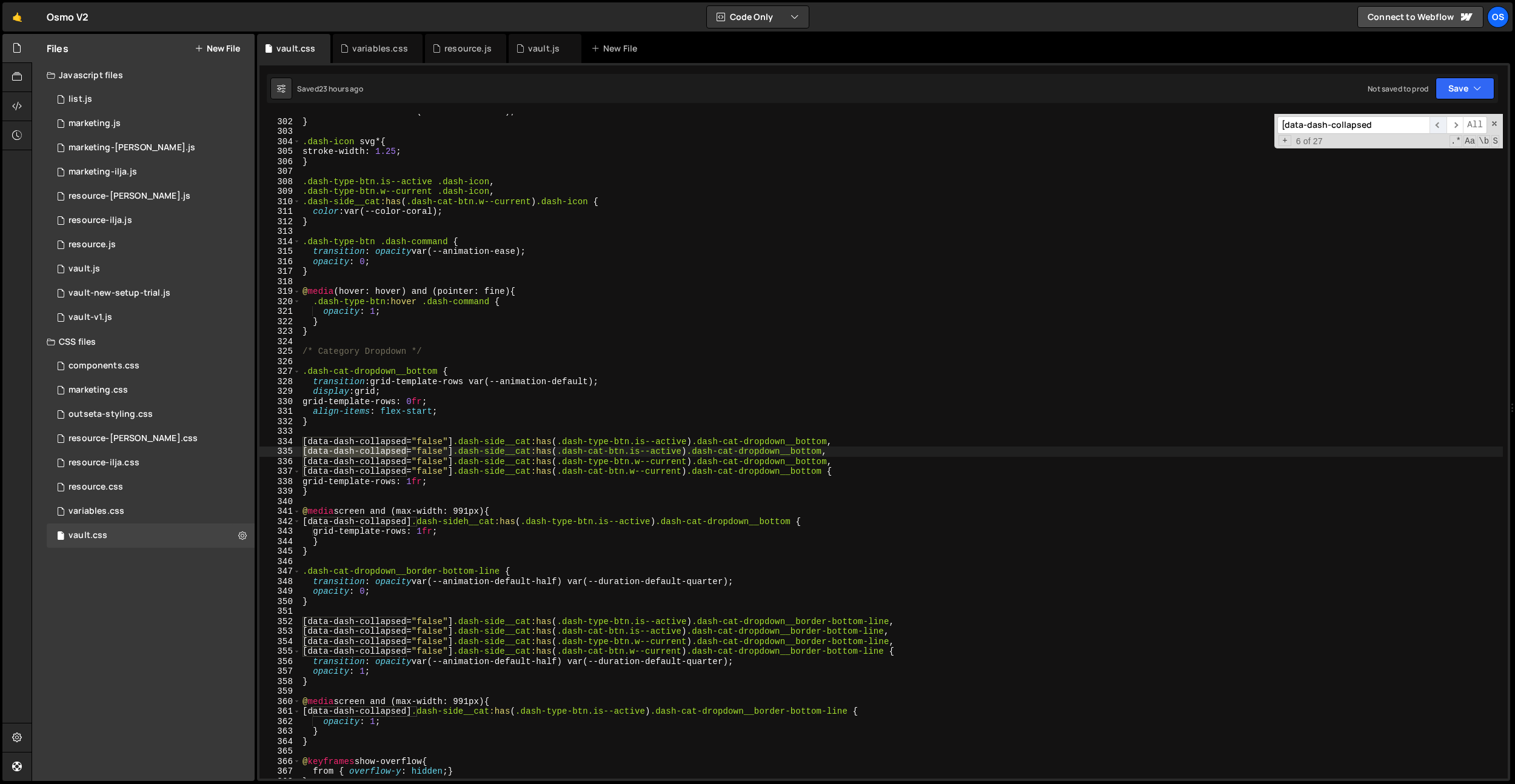
click at [1434, 124] on span "​" at bounding box center [1438, 125] width 17 height 18
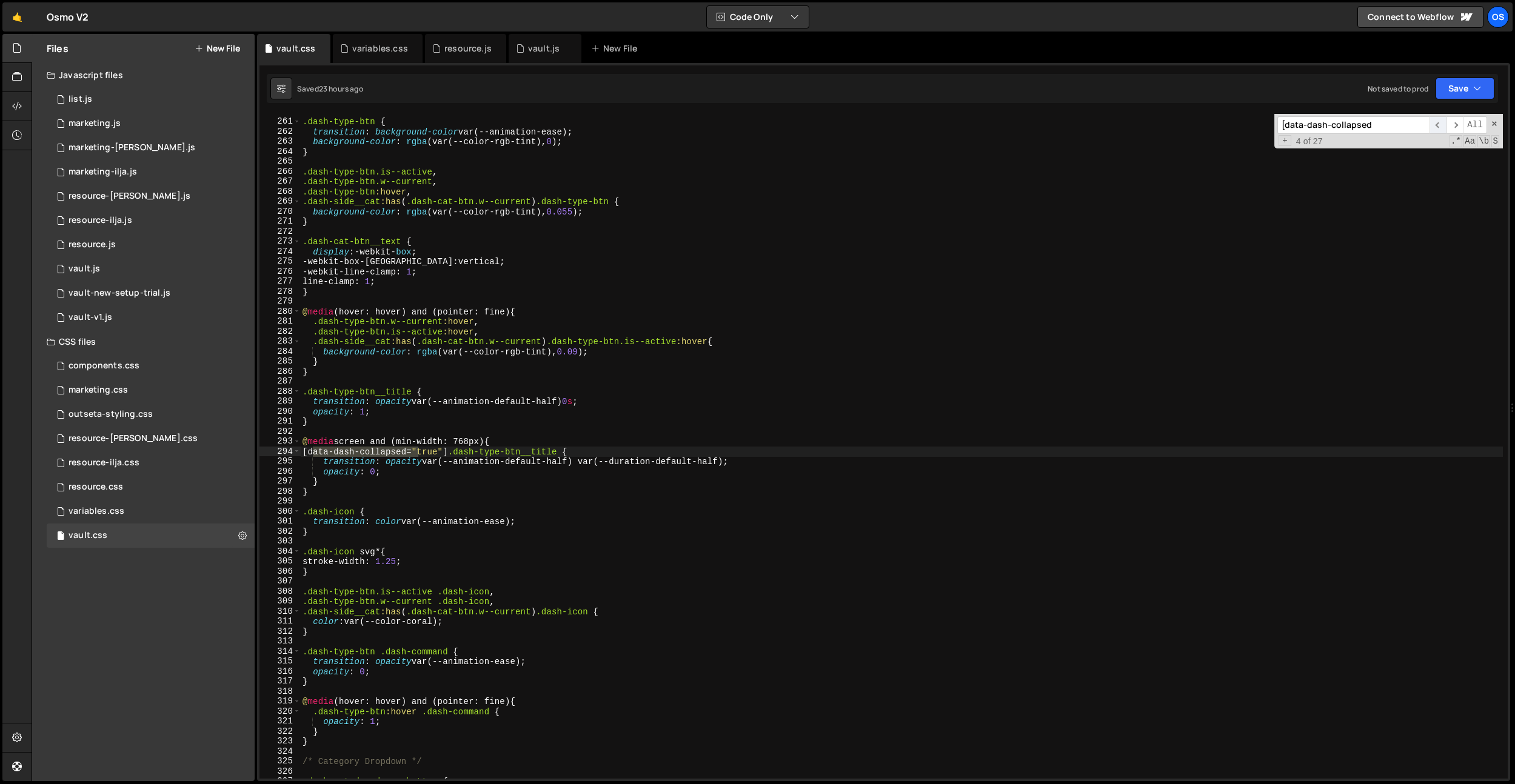
click at [1433, 127] on span "​" at bounding box center [1438, 125] width 17 height 18
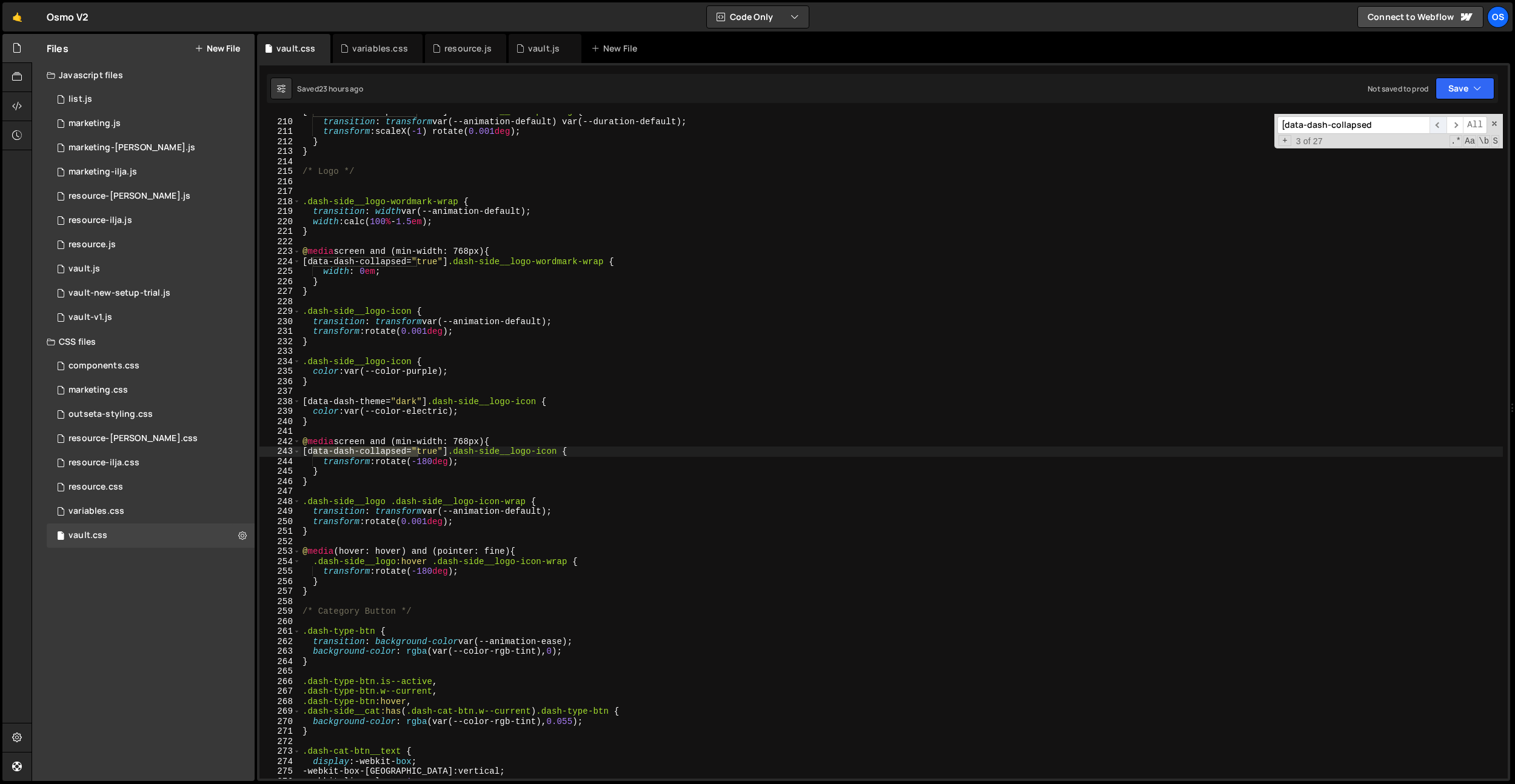
click at [1433, 127] on span "​" at bounding box center [1438, 125] width 17 height 18
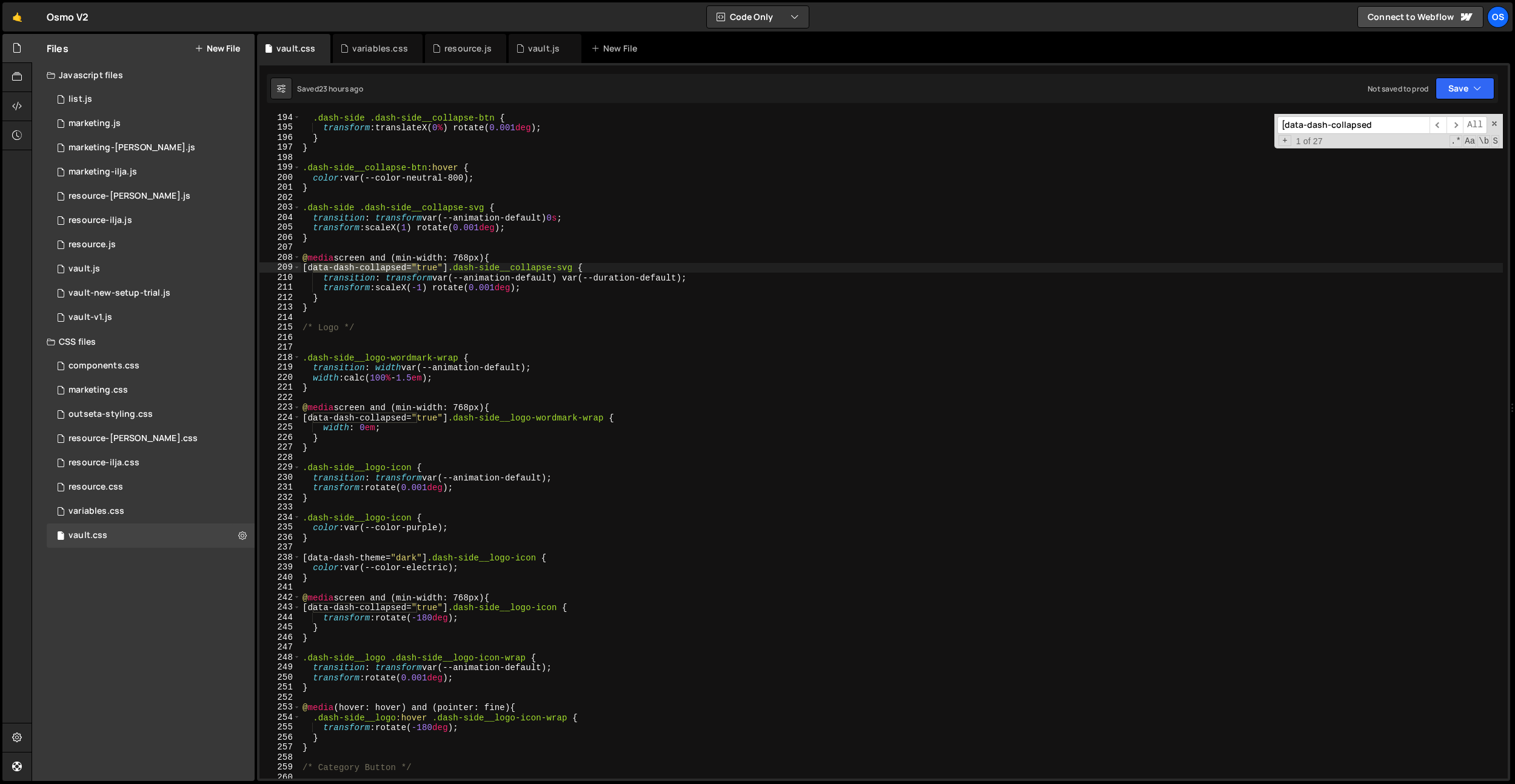
scroll to position [1342, 0]
drag, startPoint x: 505, startPoint y: 256, endPoint x: 284, endPoint y: 256, distance: 221.0
click at [284, 256] on div "@media screen and (min-width: 768px) { 194 195 196 197 198 199 200 201 202 203 …" at bounding box center [884, 447] width 1248 height 665
paste textarea "992"
drag, startPoint x: 515, startPoint y: 405, endPoint x: 245, endPoint y: 412, distance: 270.1
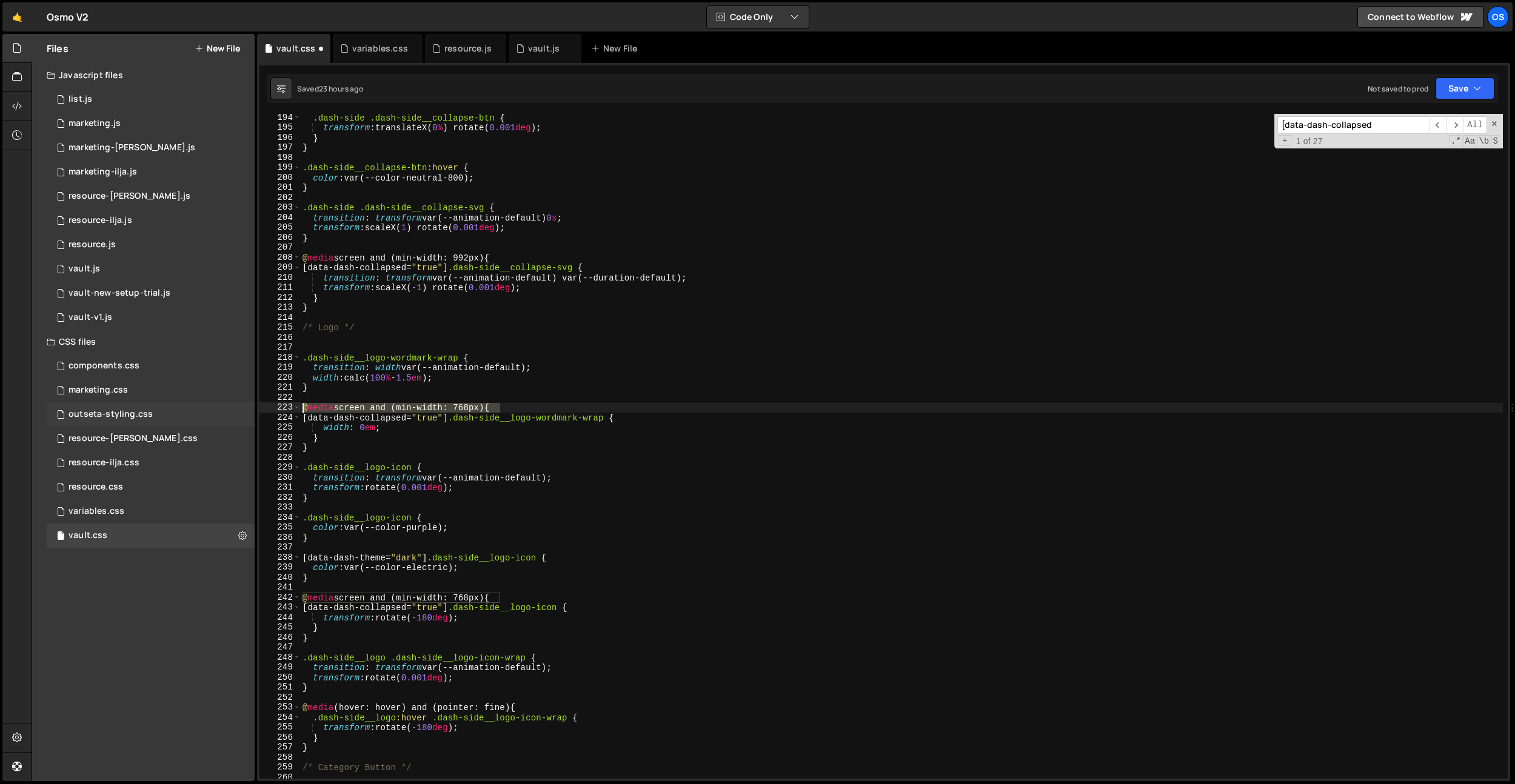
click at [248, 410] on div "Files New File Javascript files 0 list.js 0 0 marketing.js 0 0 marketing-[PERSO…" at bounding box center [773, 407] width 1484 height 748
paste textarea "992"
drag, startPoint x: 518, startPoint y: 600, endPoint x: 253, endPoint y: 595, distance: 265.0
click at [253, 595] on div "Files New File Javascript files 0 list.js 0 0 marketing.js 0 0 marketing-[PERSO…" at bounding box center [773, 407] width 1484 height 748
paste textarea "992"
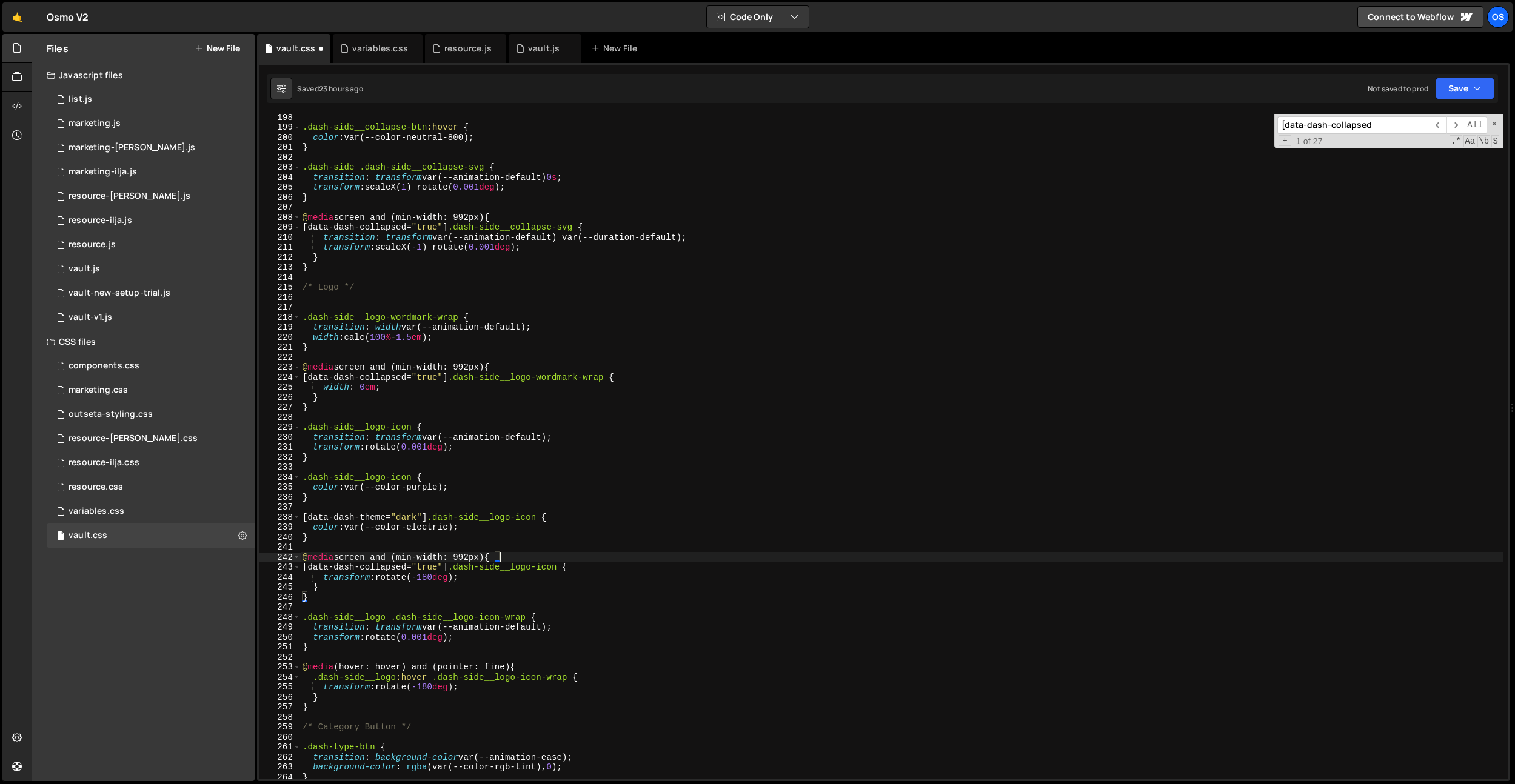
scroll to position [1370, 0]
click at [1348, 130] on input "[data-dash-collapsed" at bounding box center [1353, 125] width 152 height 18
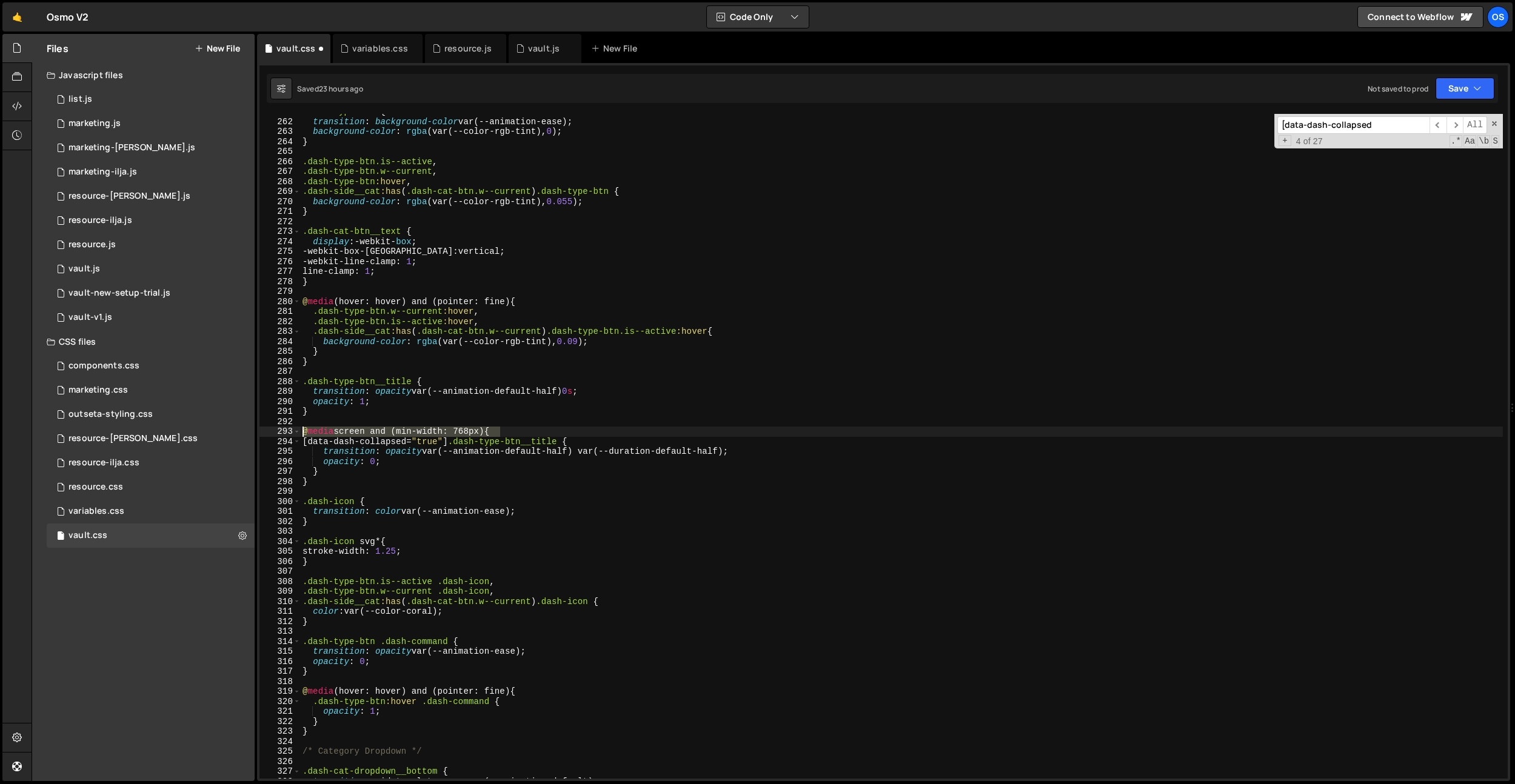
drag, startPoint x: 515, startPoint y: 427, endPoint x: 282, endPoint y: 431, distance: 233.0
click at [282, 431] on div "@media screen and (min-width: 768px) { 261 262 263 264 265 266 267 268 269 270 …" at bounding box center [884, 447] width 1248 height 665
paste textarea "992"
click at [1373, 121] on input "[data-dash-collapsed" at bounding box center [1353, 125] width 152 height 18
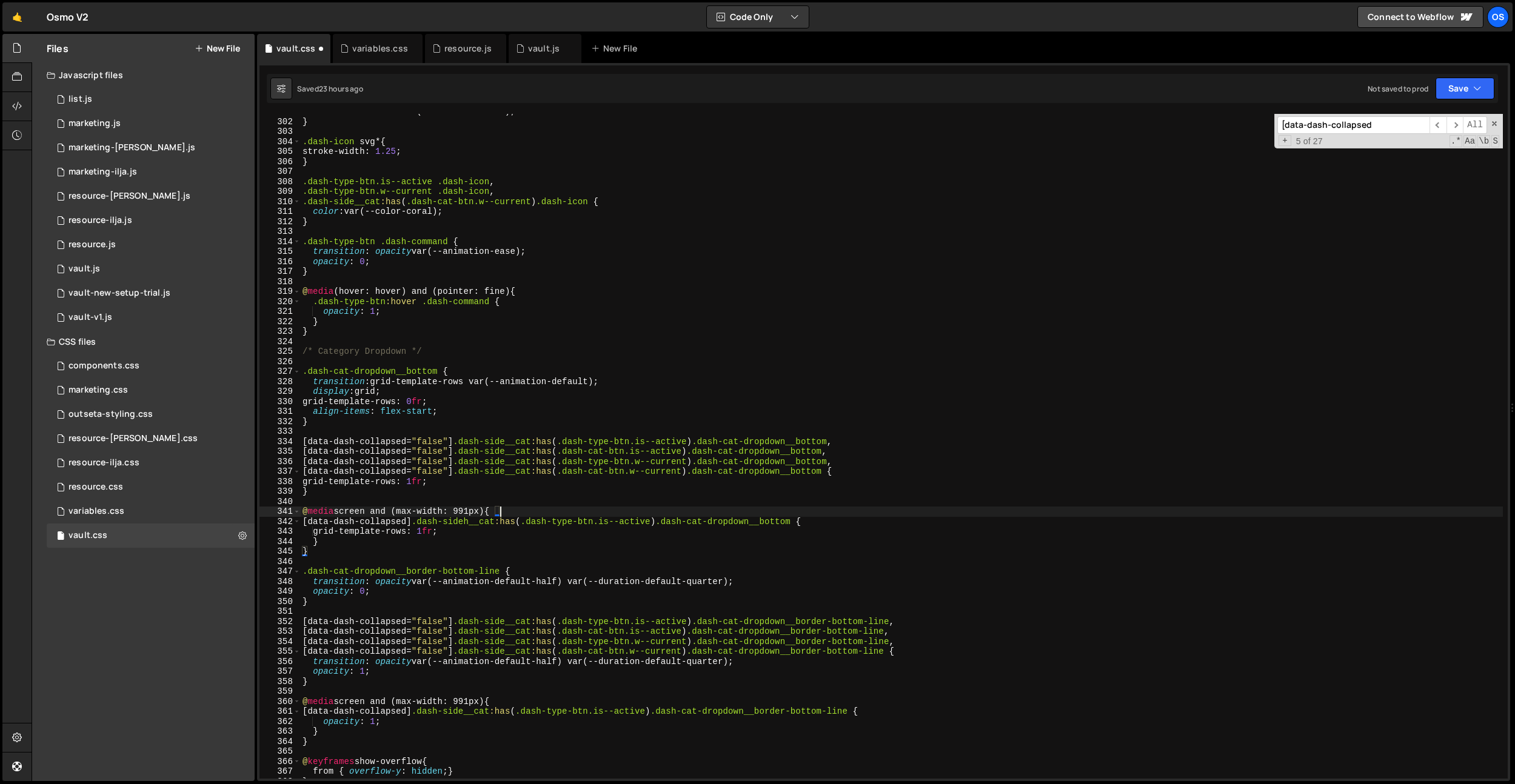
click at [515, 510] on div "transition : color var(--animation-ease) ; } .dash-icon svg * { stroke-width : …" at bounding box center [901, 449] width 1203 height 685
click at [500, 536] on div "} .dash-icon svg * { stroke-width : 1.25 ; } .dash-type-btn.is--active .dash-ic…" at bounding box center [901, 454] width 1203 height 685
type textarea "}"
click at [454, 494] on div "} .dash-icon svg * { stroke-width : 1.25 ; } .dash-type-btn.is--active .dash-ic…" at bounding box center [901, 454] width 1203 height 685
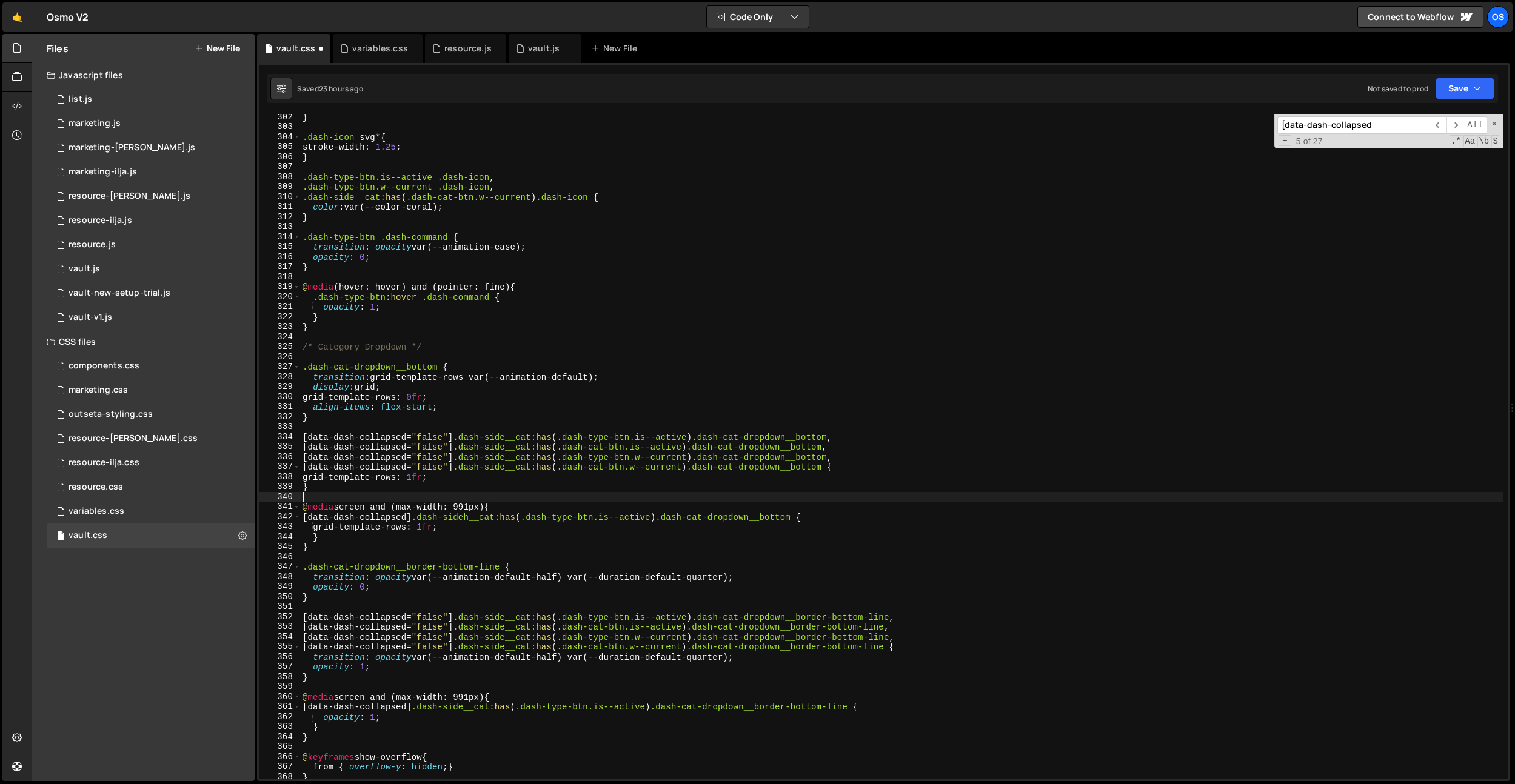
paste textarea "@media screen and (min-width: 992px) {"
type textarea "@media screen and (min-width: 992px) {"
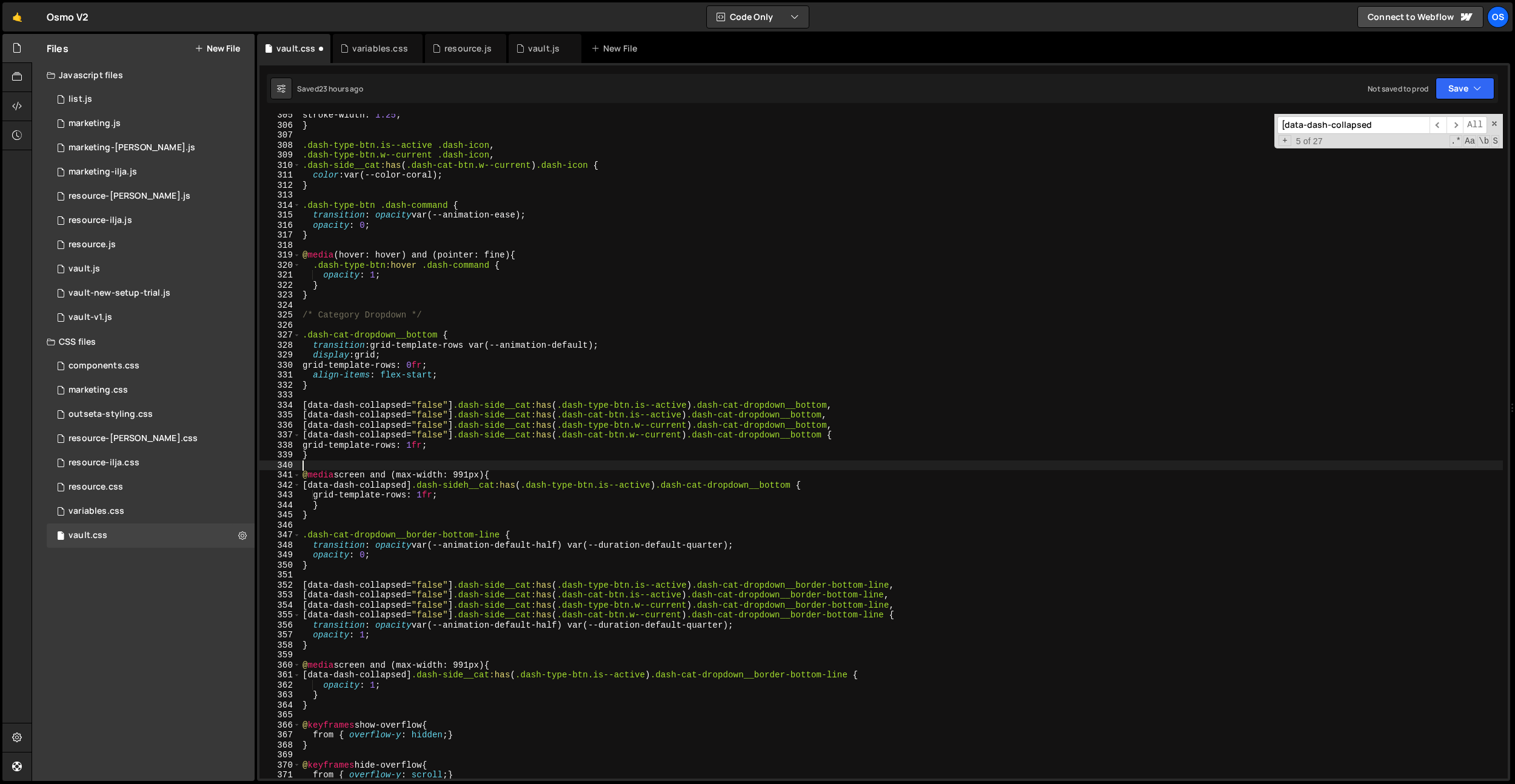
scroll to position [2161, 0]
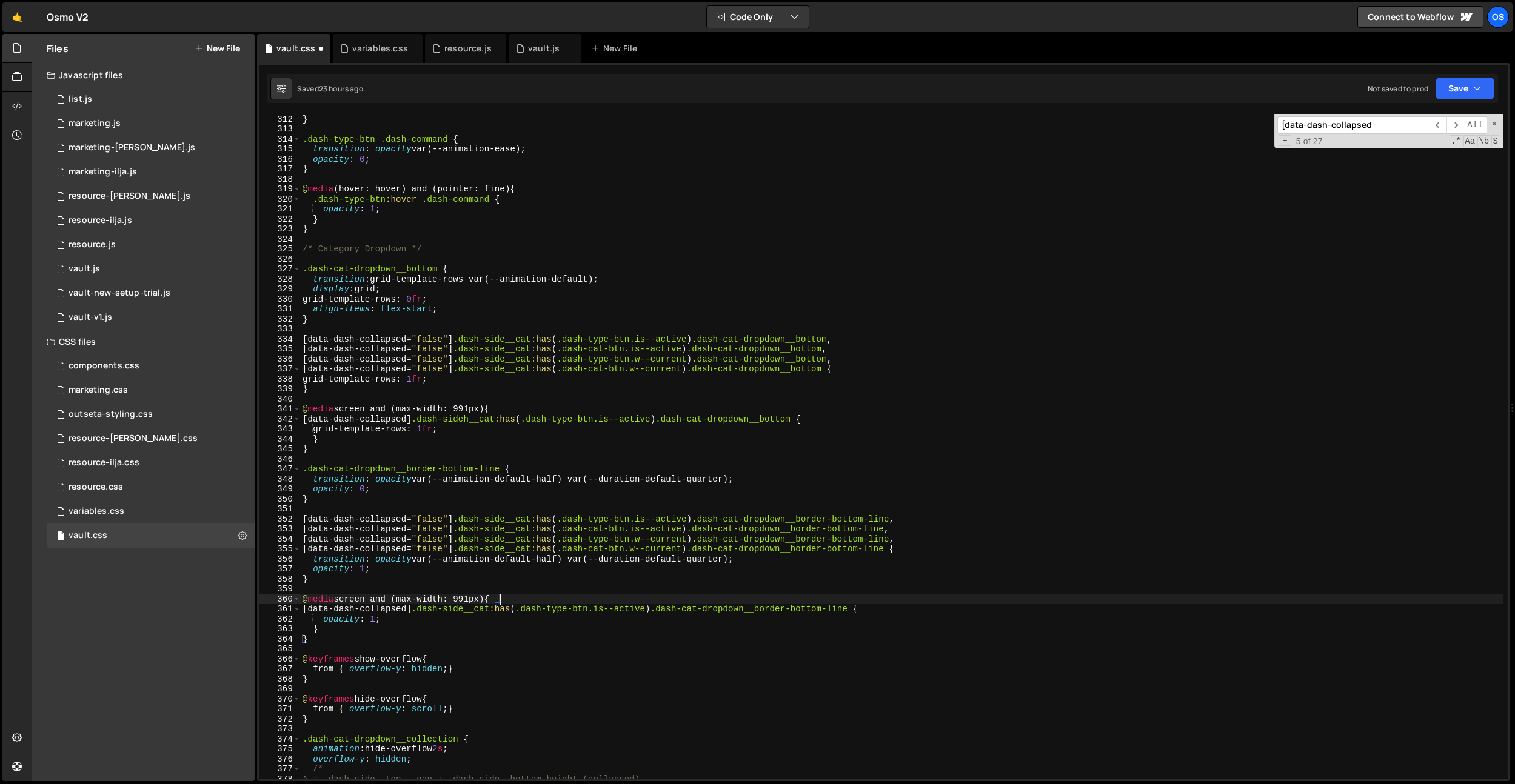
click at [520, 598] on div "color : var(--color-coral) ; } .dash-type-btn .dash-command { transition : opac…" at bounding box center [901, 446] width 1203 height 685
type textarea "@media screen and (max-width: 991px) {"
click at [1388, 127] on input "[data-dash-collapsed" at bounding box center [1353, 125] width 152 height 18
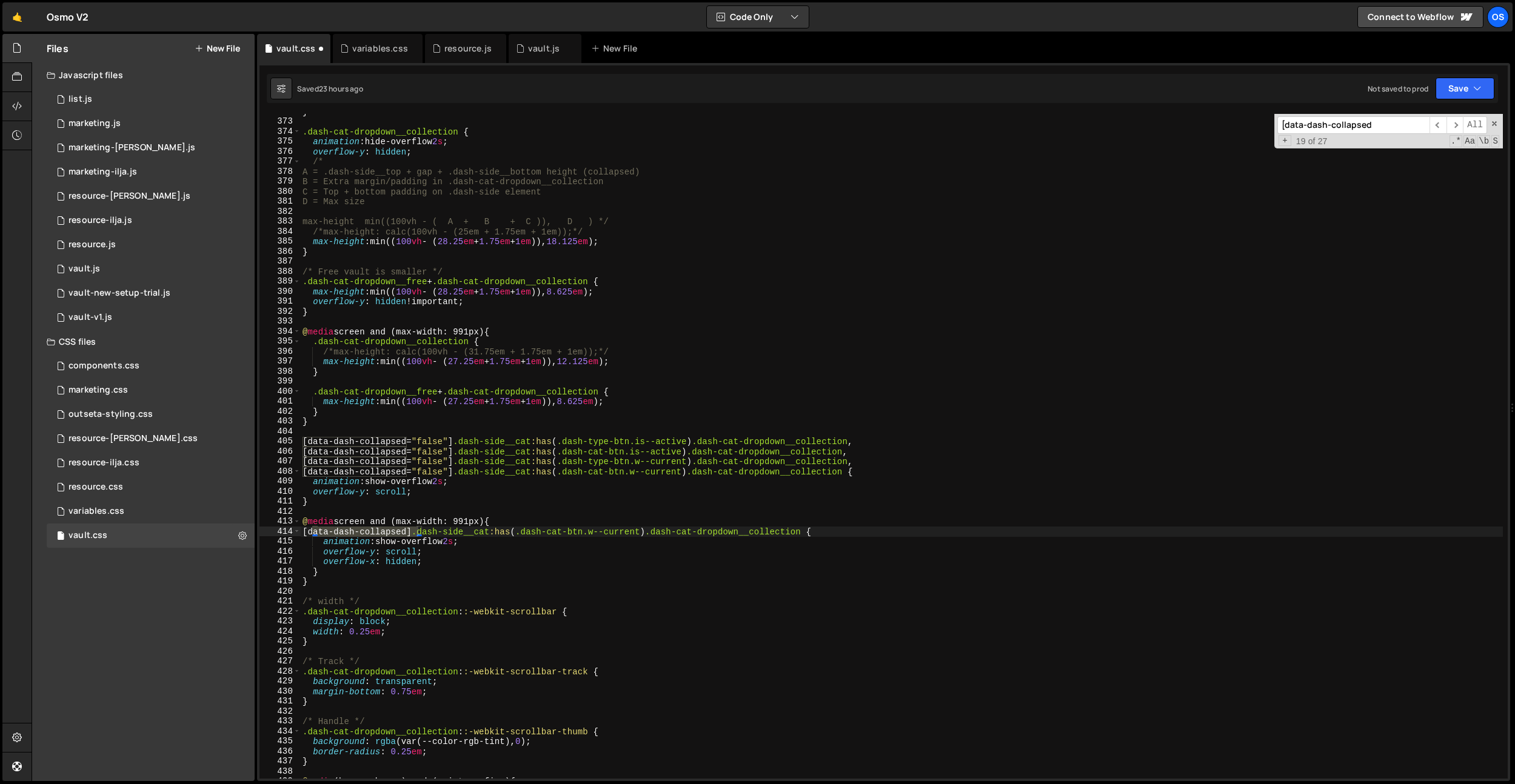
scroll to position [3417, 0]
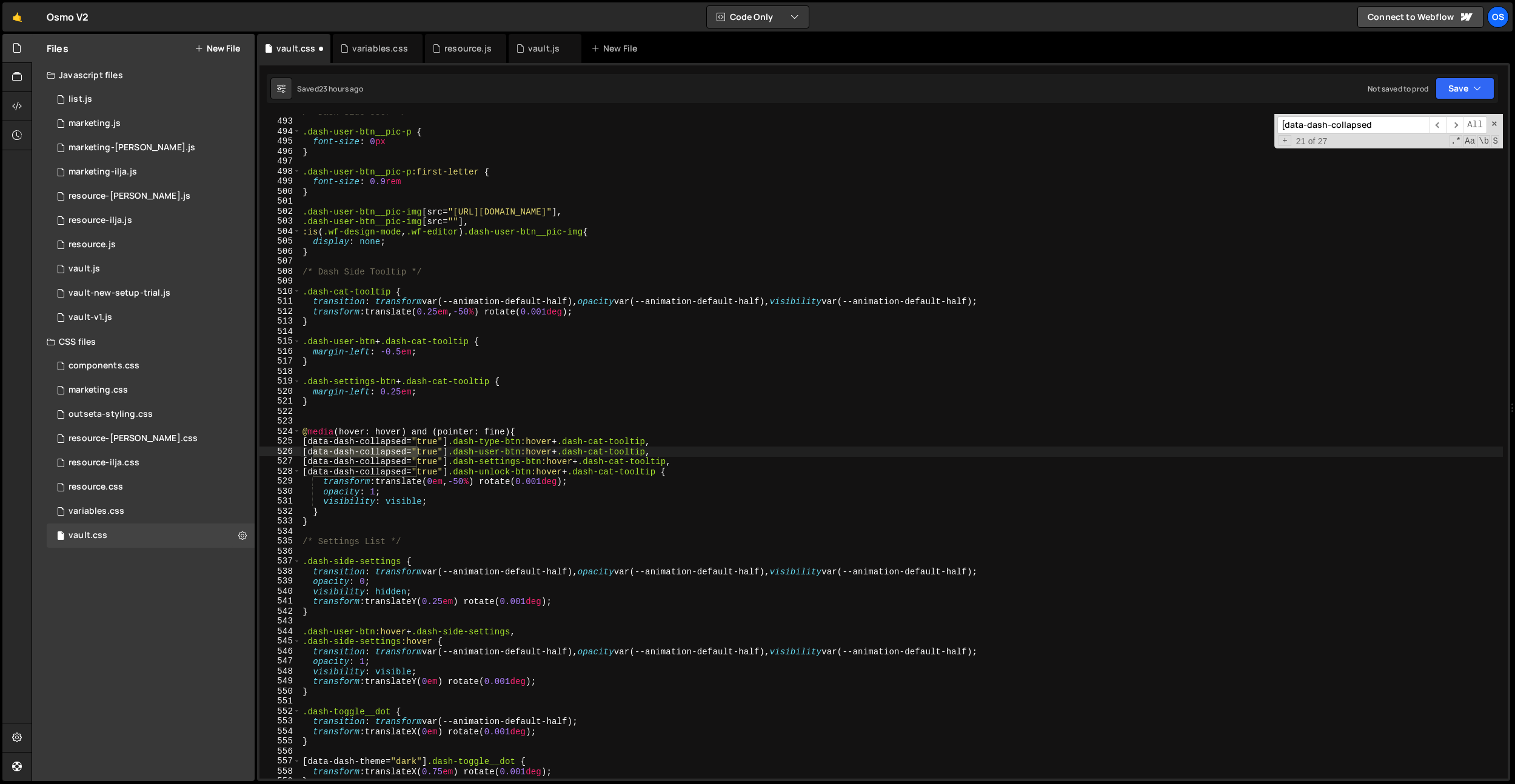
click at [522, 425] on div "/* Dash Side User */ .dash-user-btn__pic-p { font-size : 0 px } .dash-user-btn_…" at bounding box center [901, 449] width 1203 height 685
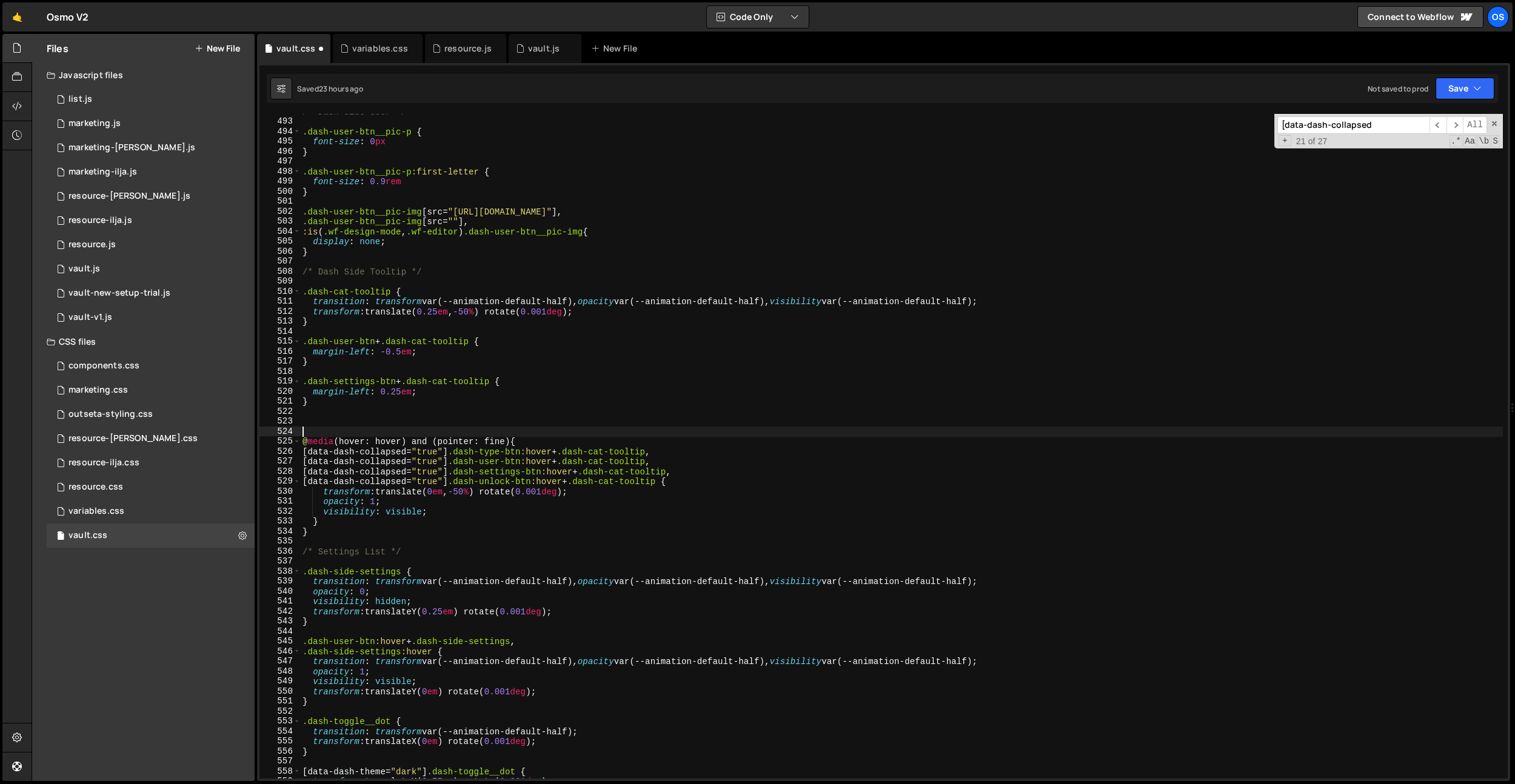
paste textarea "@media screen and (min-width: 992px) {"
click at [344, 536] on div "/* Dash Side User */ .dash-user-btn__pic-p { font-size : 0 px } .dash-user-btn_…" at bounding box center [901, 449] width 1203 height 685
type textarea "}"
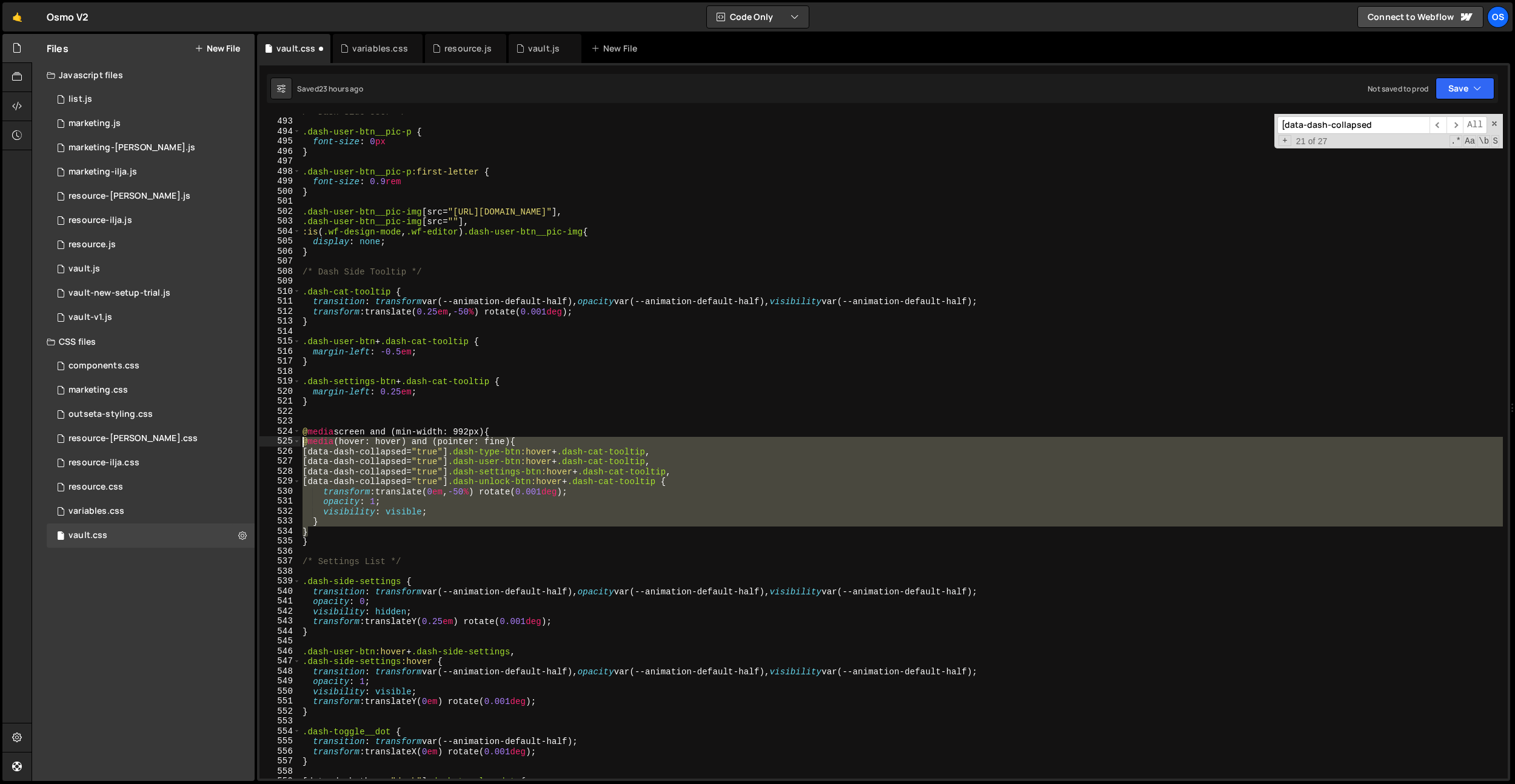
drag, startPoint x: 312, startPoint y: 535, endPoint x: 282, endPoint y: 443, distance: 96.8
click at [282, 443] on div "} 492 493 494 495 496 497 498 499 500 501 502 503 504 505 506 507 508 509 510 5…" at bounding box center [884, 447] width 1248 height 665
click at [1412, 116] on input "[data-dash-collapsed" at bounding box center [1353, 125] width 152 height 18
click at [1394, 123] on input "[data-dash-collapsed" at bounding box center [1353, 125] width 152 height 18
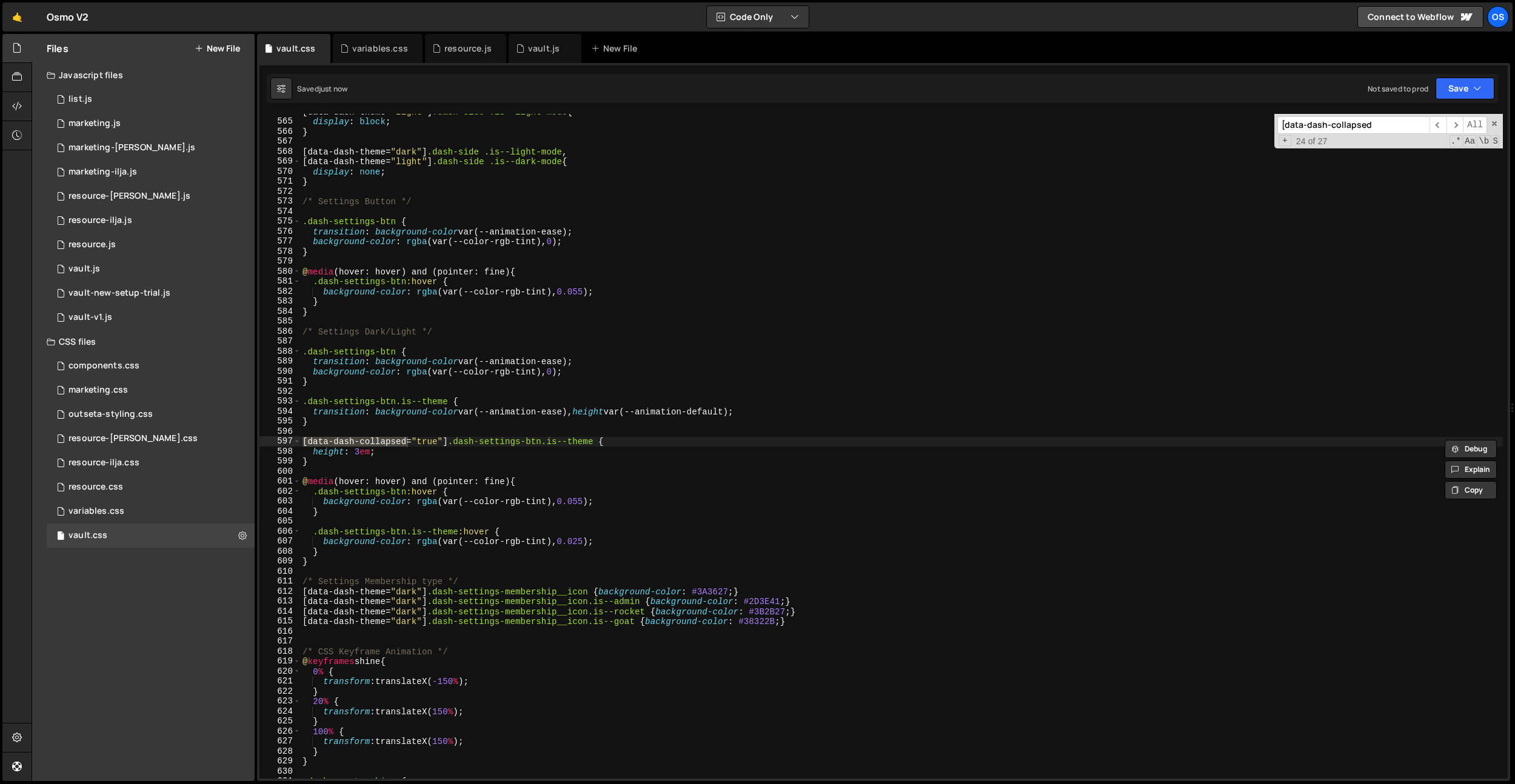
type textarea "}"
click at [348, 424] on div "[ data-dash-theme = " light " ] .dash-side .is--light-mode { display : block ; …" at bounding box center [901, 449] width 1203 height 685
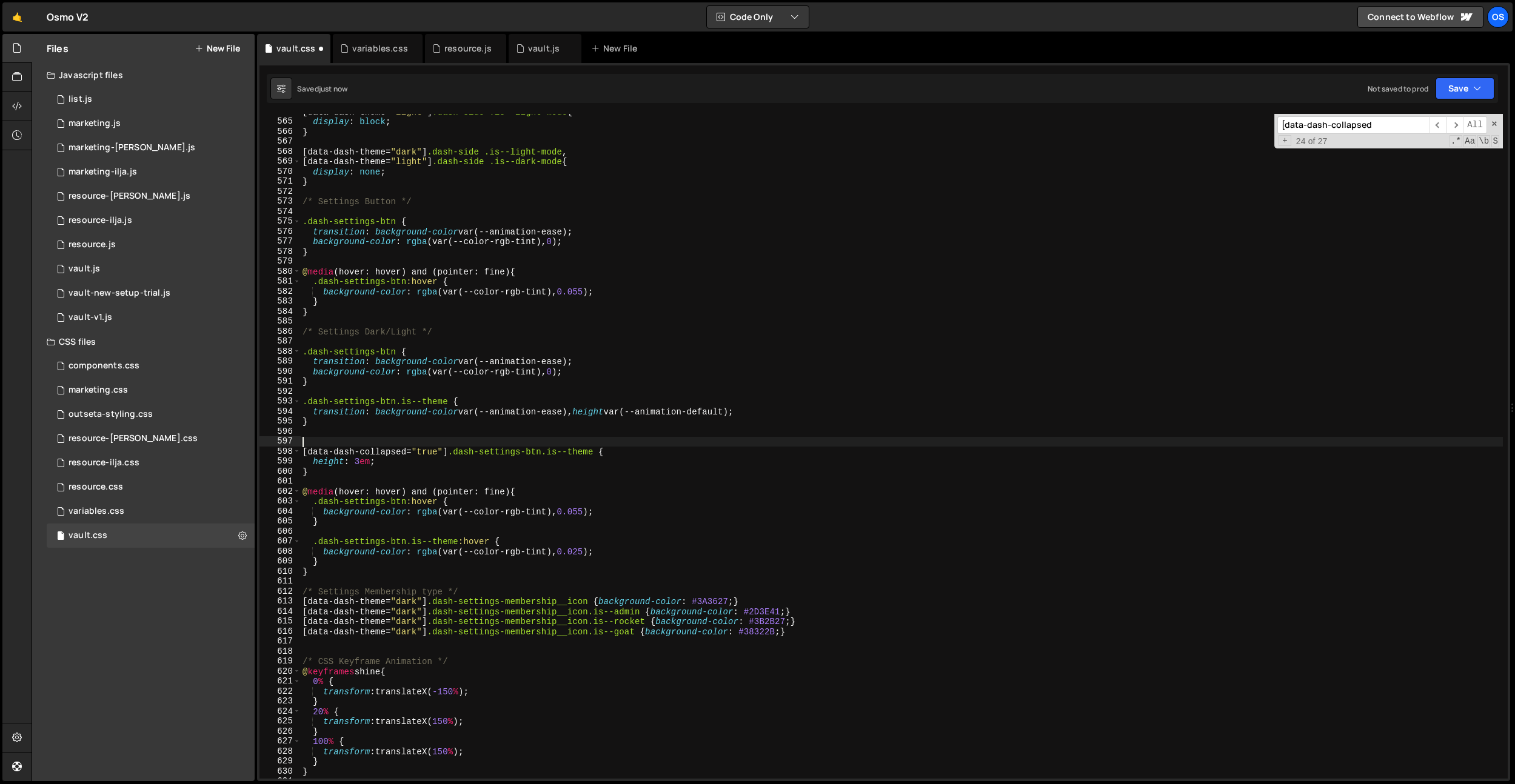
paste textarea "@media screen and (min-width: 992px) {"
click at [319, 473] on div "[ data-dash-theme = " light " ] .dash-side .is--light-mode { display : block ; …" at bounding box center [901, 449] width 1203 height 685
type textarea "}"
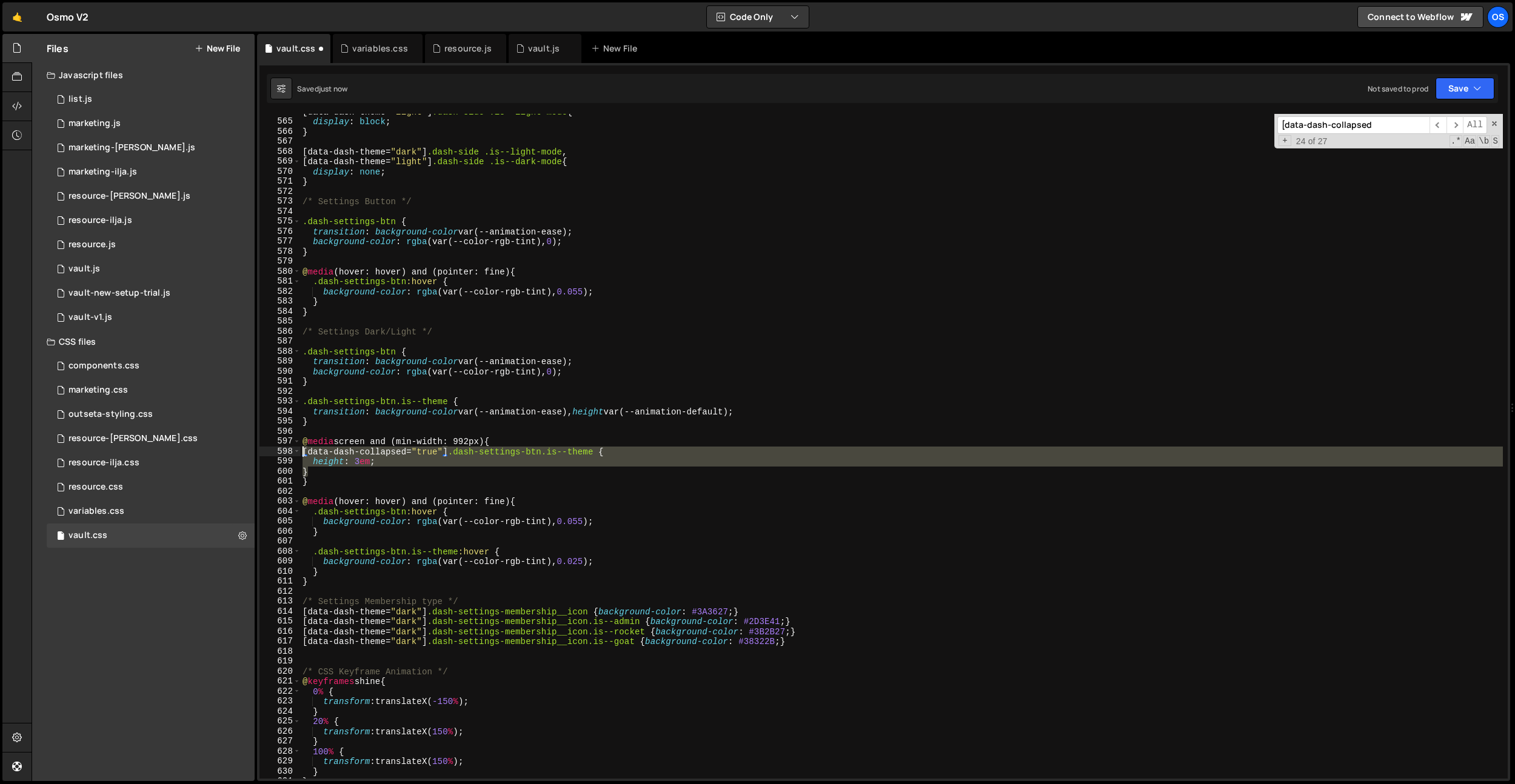
drag, startPoint x: 315, startPoint y: 472, endPoint x: 288, endPoint y: 451, distance: 34.2
click at [286, 451] on div "} 564 565 566 567 568 569 570 571 572 573 574 575 576 577 578 579 580 581 582 5…" at bounding box center [884, 447] width 1248 height 665
type textarea "[data-dash-collapsed="true"] .dash-settings-btn.is--theme { height: 3em;"
click at [494, 489] on div "[ data-dash-theme = " light " ] .dash-side .is--light-mode { display : block ; …" at bounding box center [901, 449] width 1203 height 685
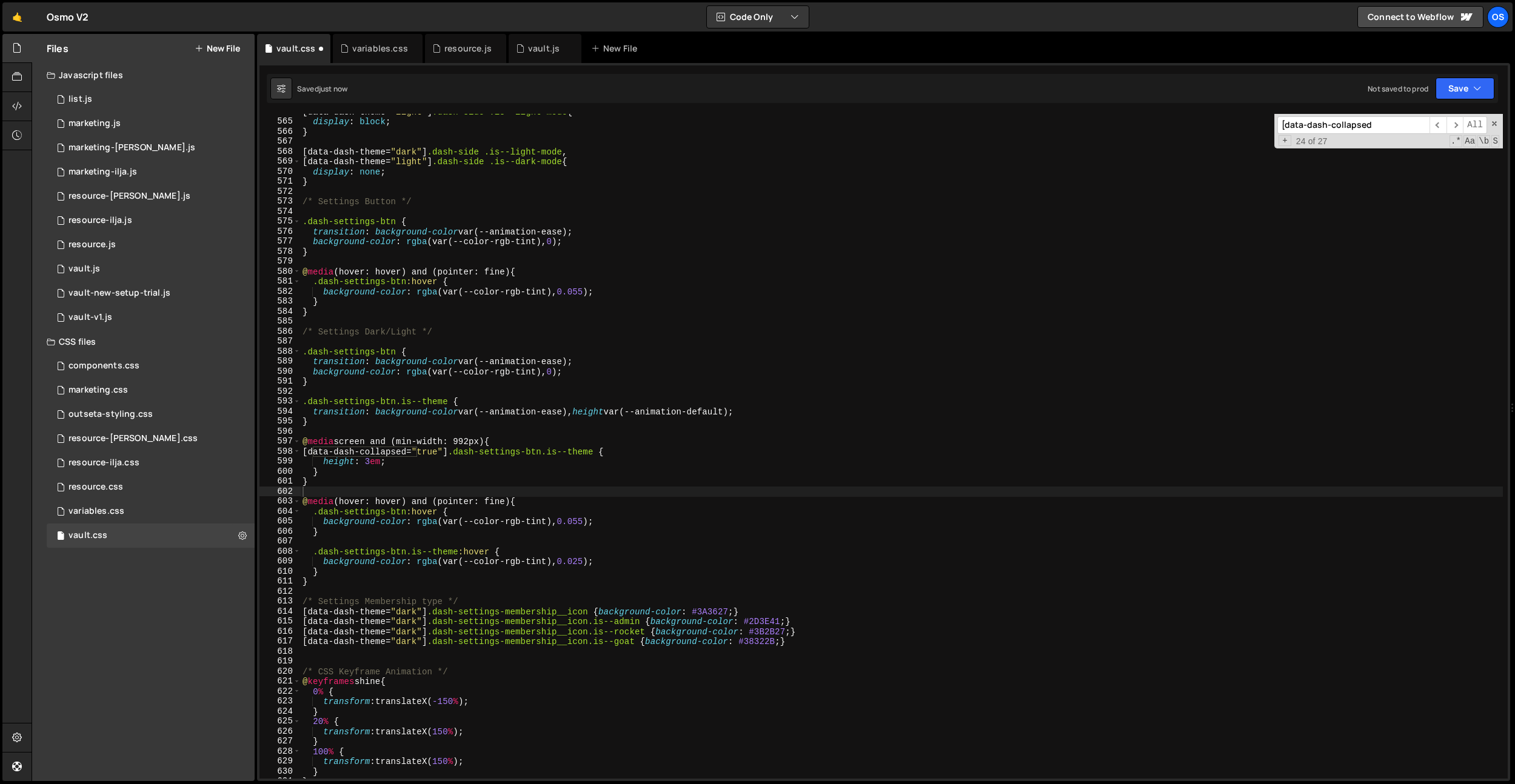
click at [1368, 129] on input "[data-dash-collapsed" at bounding box center [1353, 125] width 152 height 18
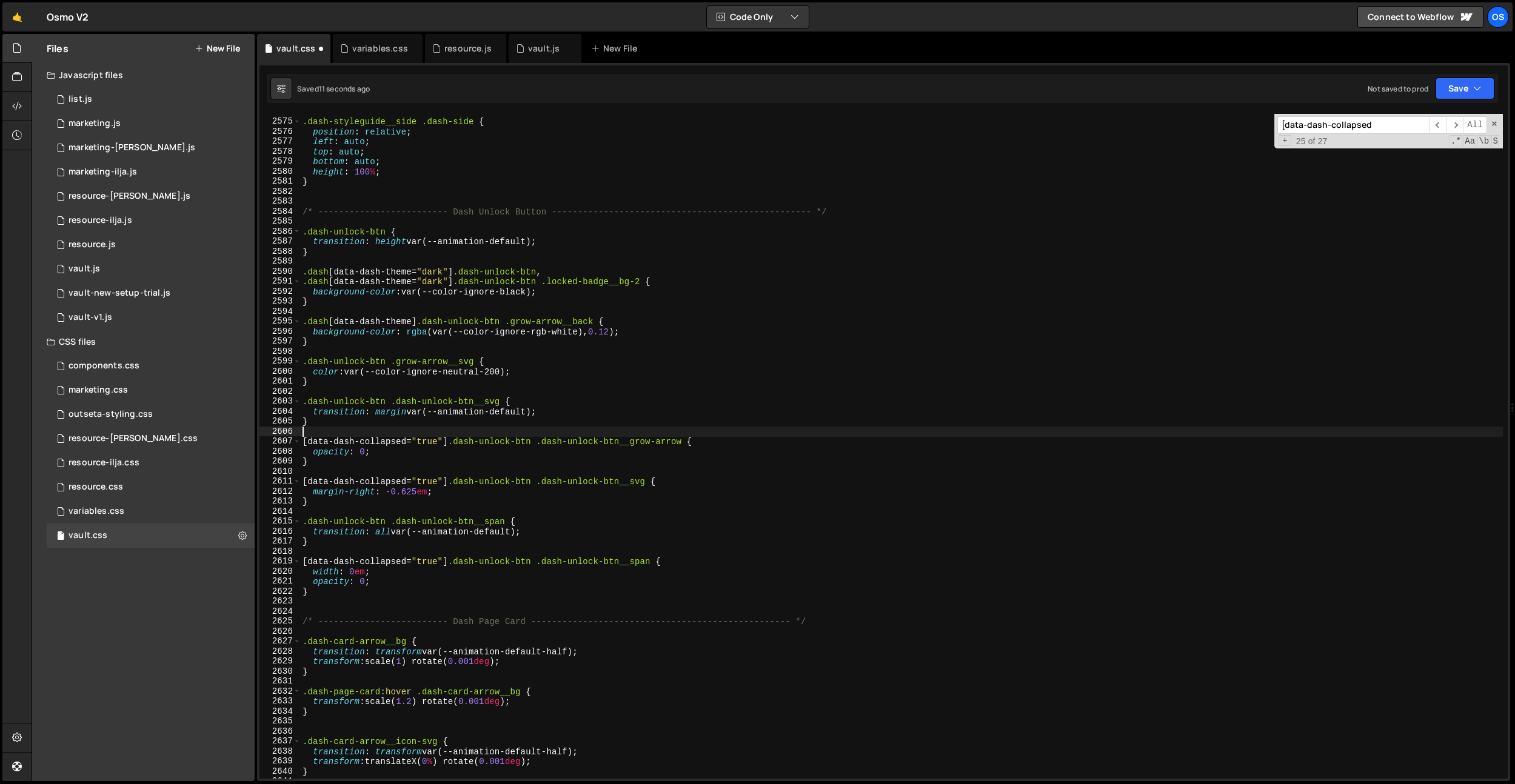
click at [325, 429] on div ".dash-styleguide__side .dash-side { position : relative ; left : auto ; top : a…" at bounding box center [901, 449] width 1203 height 685
paste textarea "@media screen and (min-width: 992px) {"
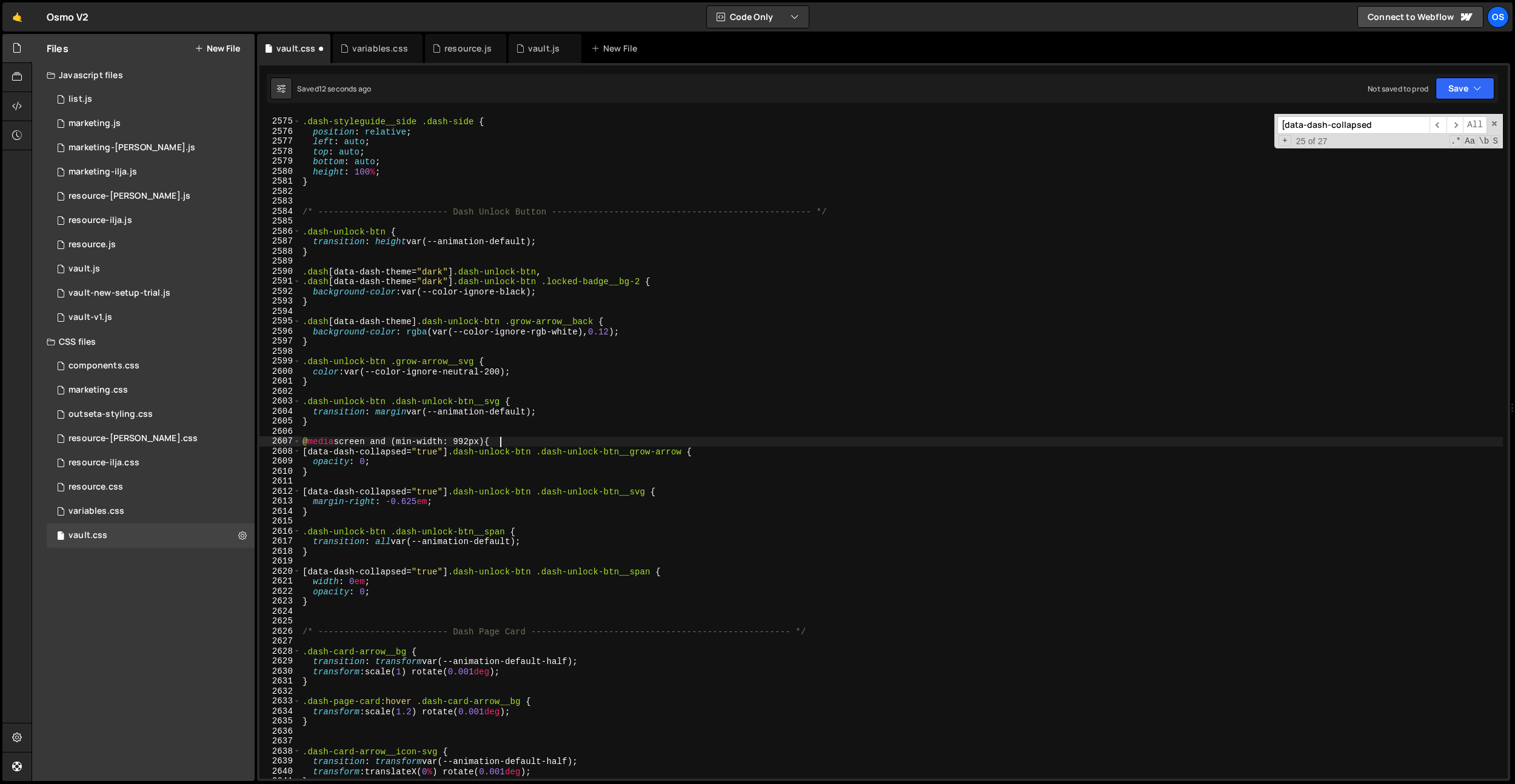
click at [382, 507] on div ".dash-styleguide__side .dash-side { position : relative ; left : auto ; top : a…" at bounding box center [901, 449] width 1203 height 685
type textarea "}"
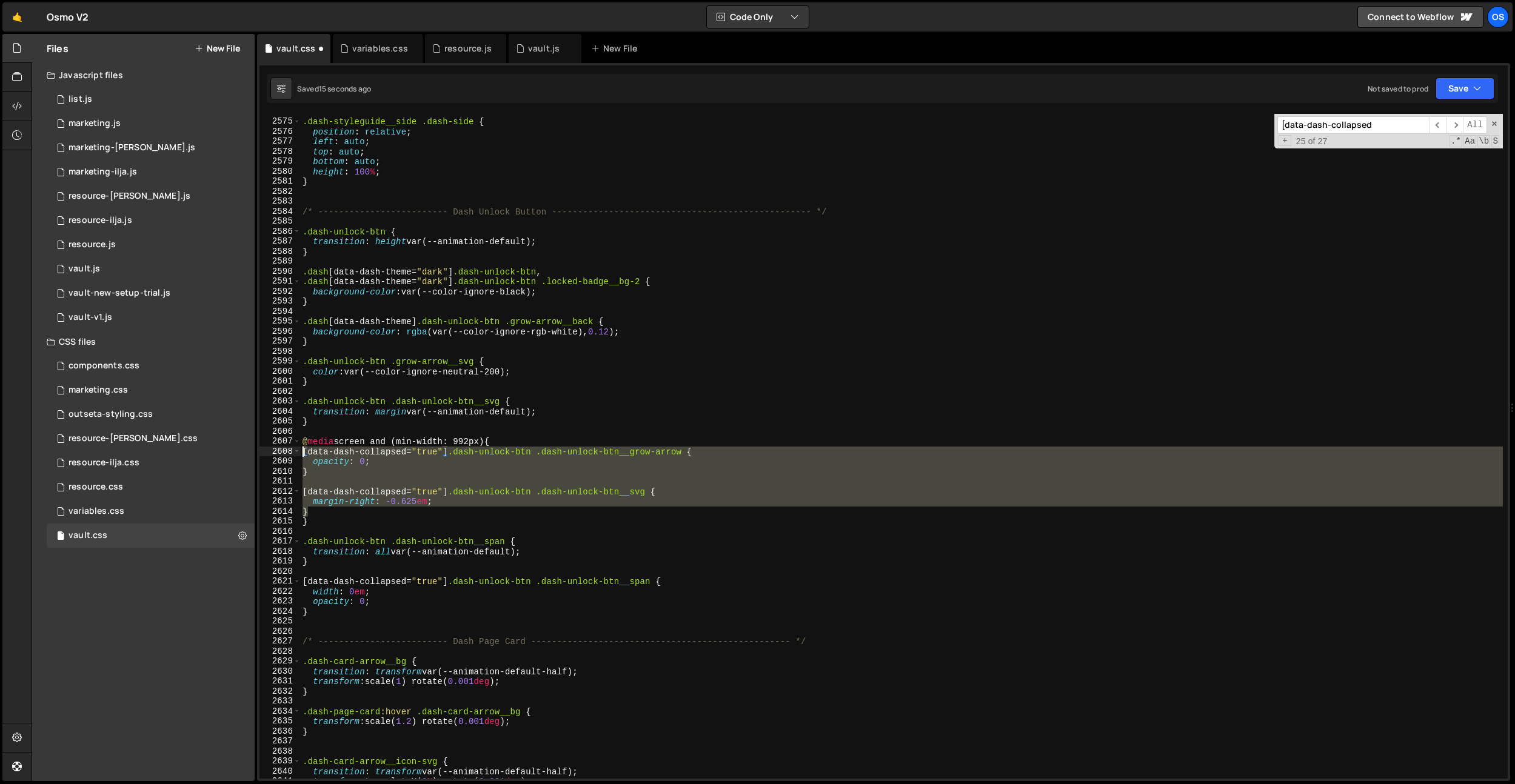
drag, startPoint x: 321, startPoint y: 511, endPoint x: 305, endPoint y: 455, distance: 58.2
click at [305, 455] on div ".dash-styleguide__side .dash-side { position : relative ; left : auto ; top : a…" at bounding box center [901, 449] width 1203 height 685
click at [1359, 125] on input "[data-dash-collapsed" at bounding box center [1353, 125] width 152 height 18
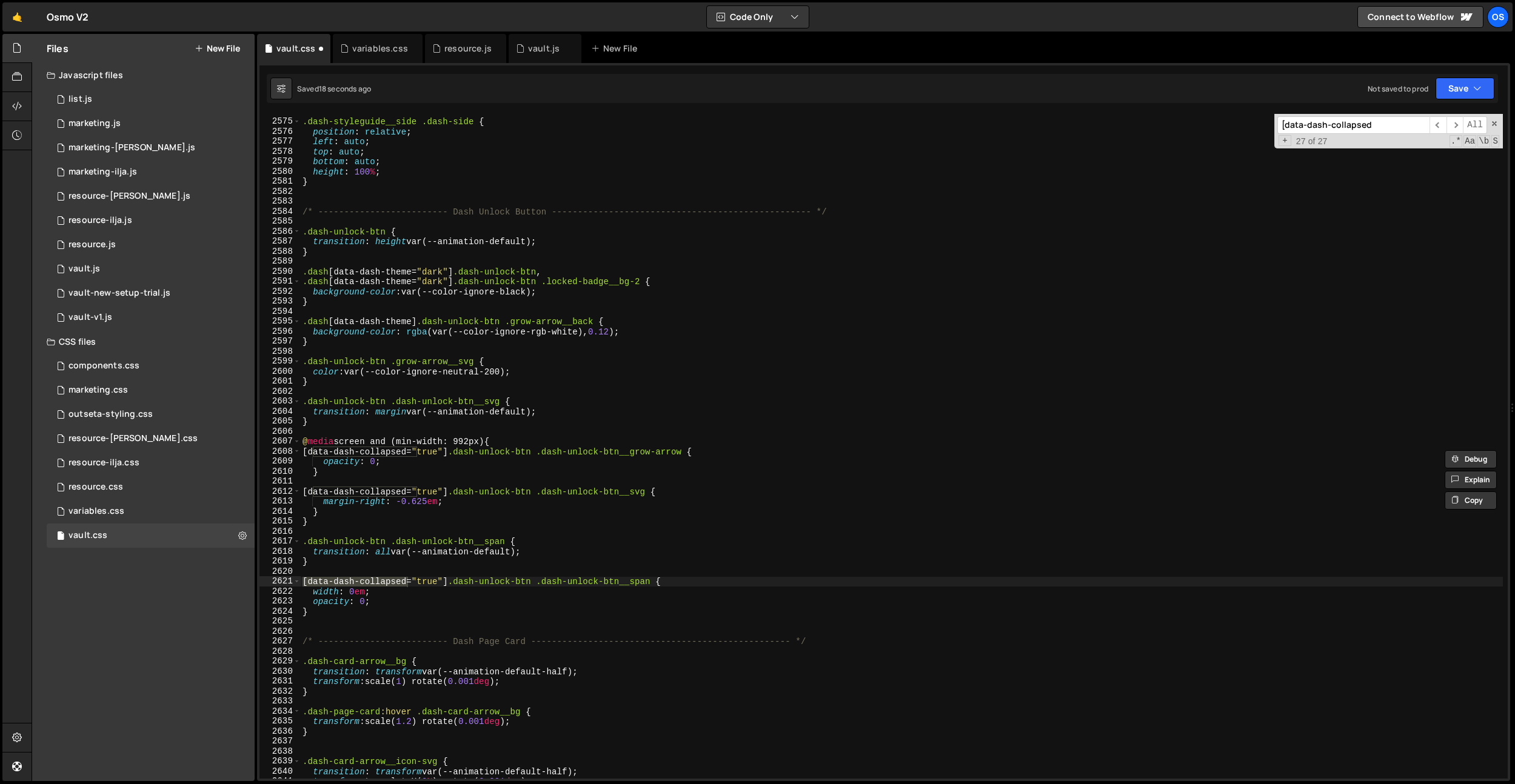
type textarea "[data-dash-collapsed="true"] .dash-unlock-btn .dash-unlock-btn__span {"
click at [339, 578] on div ".dash-styleguide__side .dash-side { position : relative ; left : auto ; top : a…" at bounding box center [901, 447] width 1203 height 665
click at [339, 573] on div ".dash-styleguide__side .dash-side { position : relative ; left : auto ; top : a…" at bounding box center [901, 449] width 1203 height 685
paste textarea "@media screen and (min-width: 992px) {"
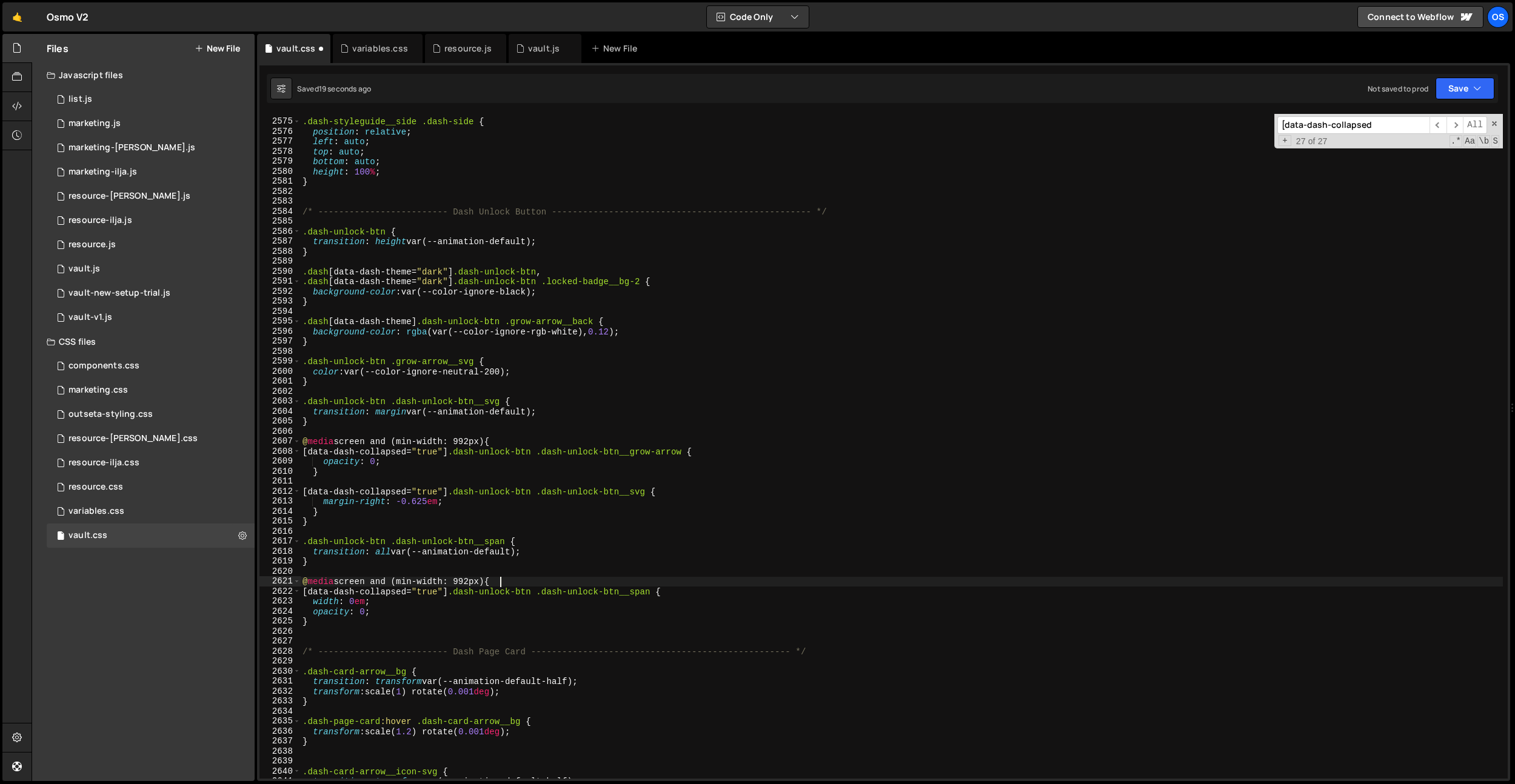
click at [328, 626] on div ".dash-styleguide__side .dash-side { position : relative ; left : auto ; top : a…" at bounding box center [901, 449] width 1203 height 685
type textarea "}"
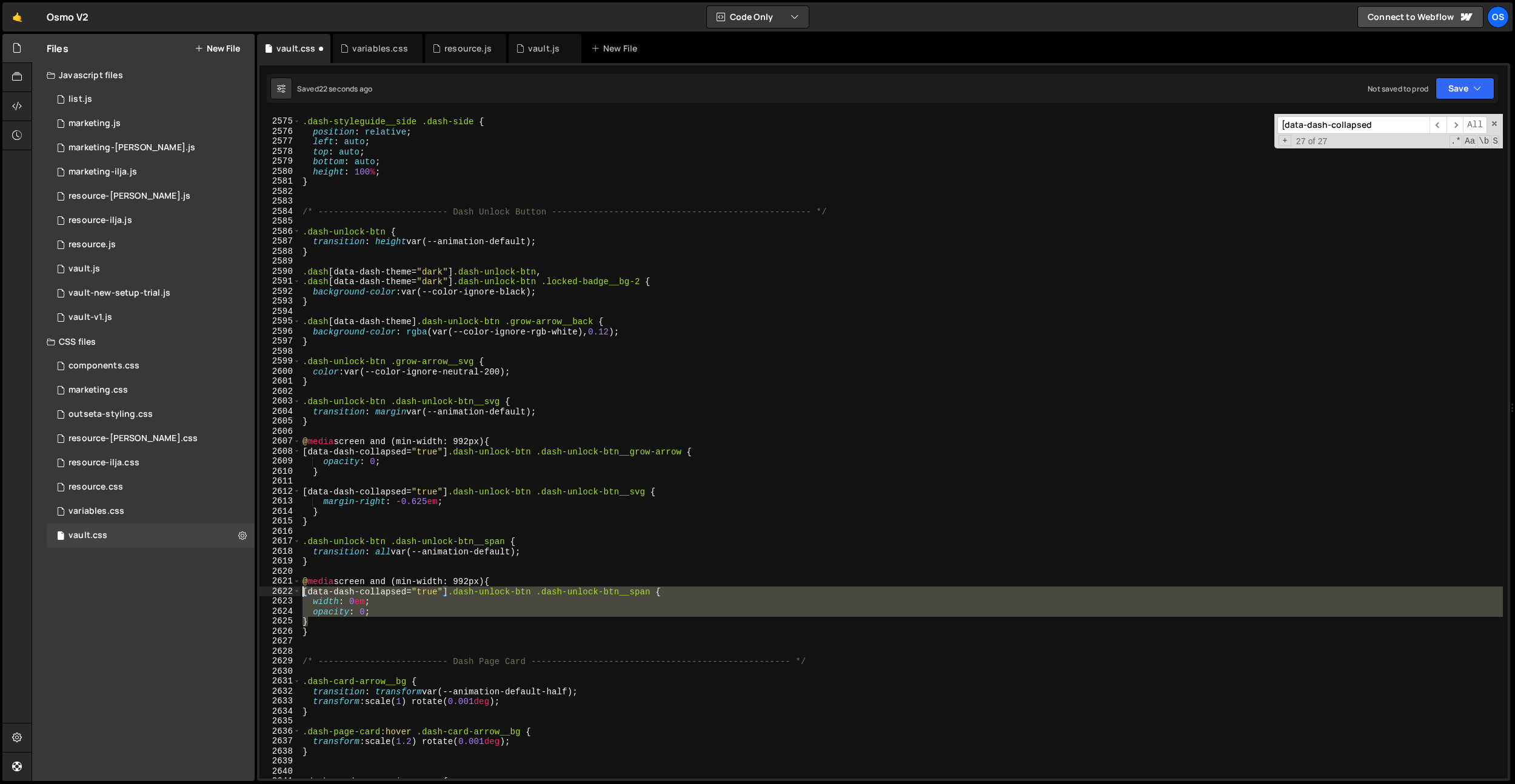
drag, startPoint x: 313, startPoint y: 622, endPoint x: 302, endPoint y: 593, distance: 31.0
click at [302, 593] on div ".dash-styleguide__side .dash-side { position : relative ; left : auto ; top : a…" at bounding box center [901, 449] width 1203 height 685
type textarea "[data-dash-collapsed="true"] .dash-unlock-btn .dash-unlock-btn__span { width: 0…"
click at [1348, 126] on input "[data-dash-collapsed" at bounding box center [1353, 125] width 152 height 18
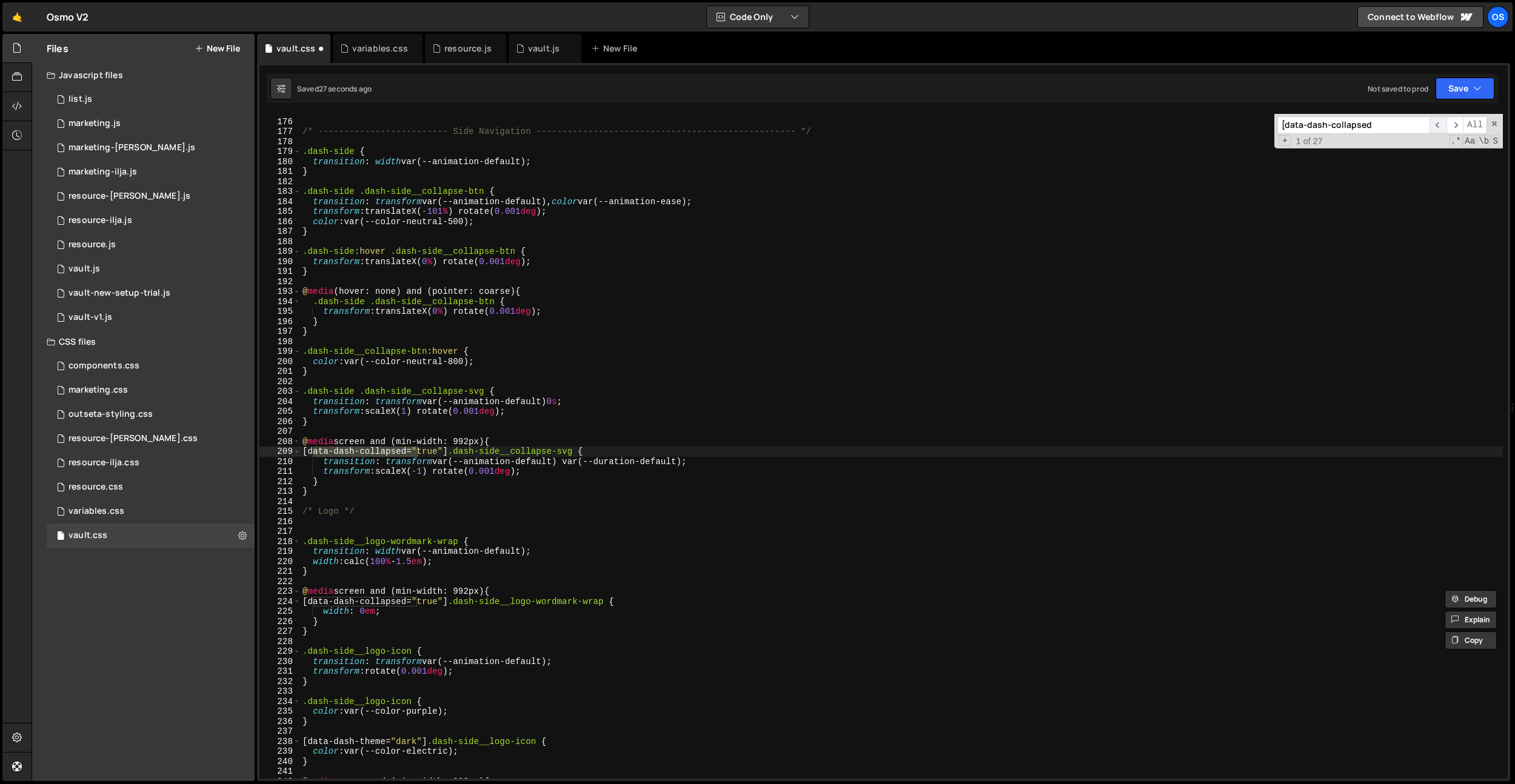
click at [1440, 129] on span "​" at bounding box center [1438, 125] width 17 height 18
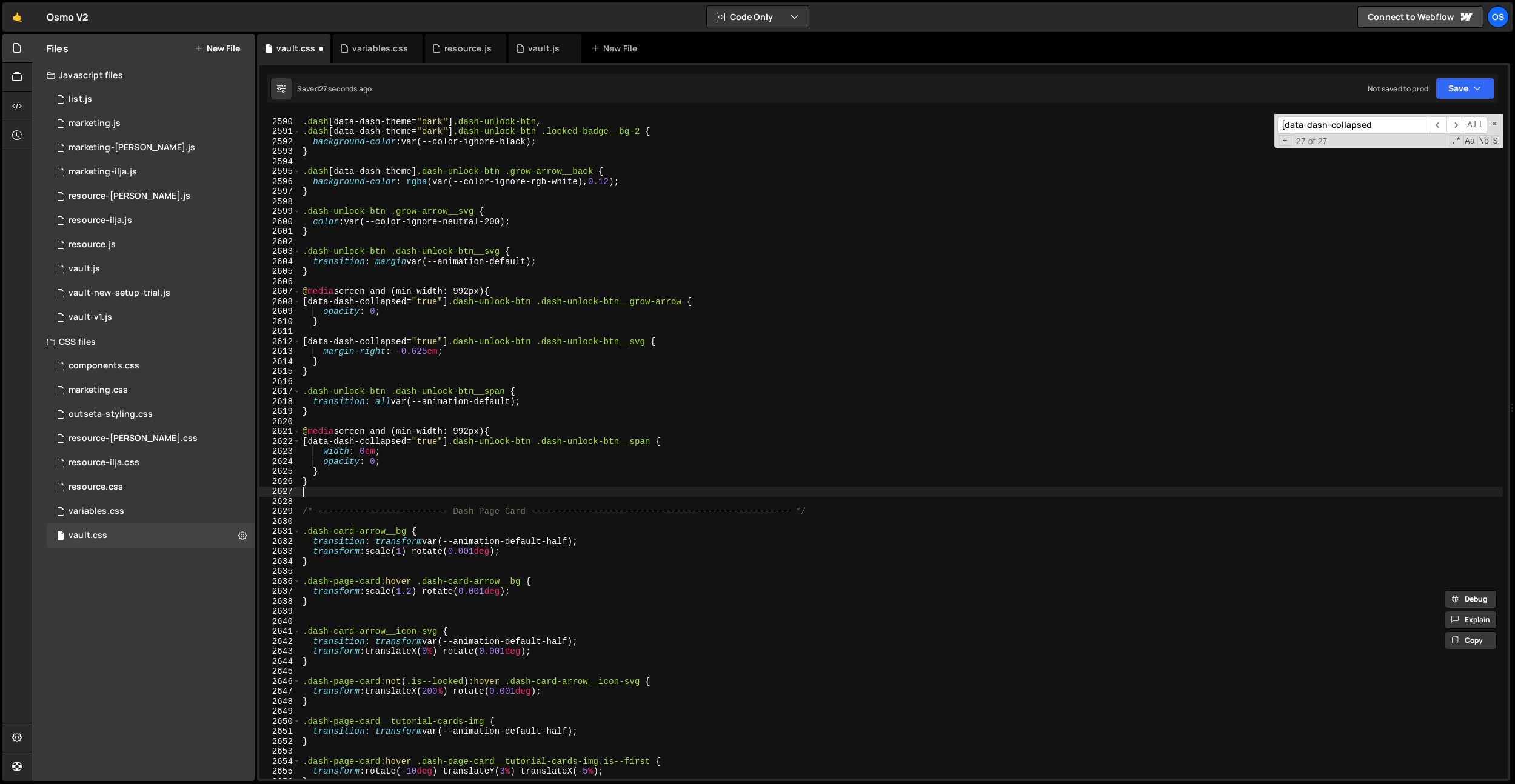
click at [688, 493] on div ".dash [ data-dash-theme = " dark " ] .dash-unlock-btn , .dash [ data-dash-theme…" at bounding box center [901, 449] width 1203 height 685
click at [1341, 110] on div "initPlausibleCustomEvents(); // Needs to be before: initSavedToggles() 304 305 …" at bounding box center [884, 422] width 1253 height 718
click at [1339, 127] on input "[data-dash-collapsed" at bounding box center [1353, 125] width 152 height 18
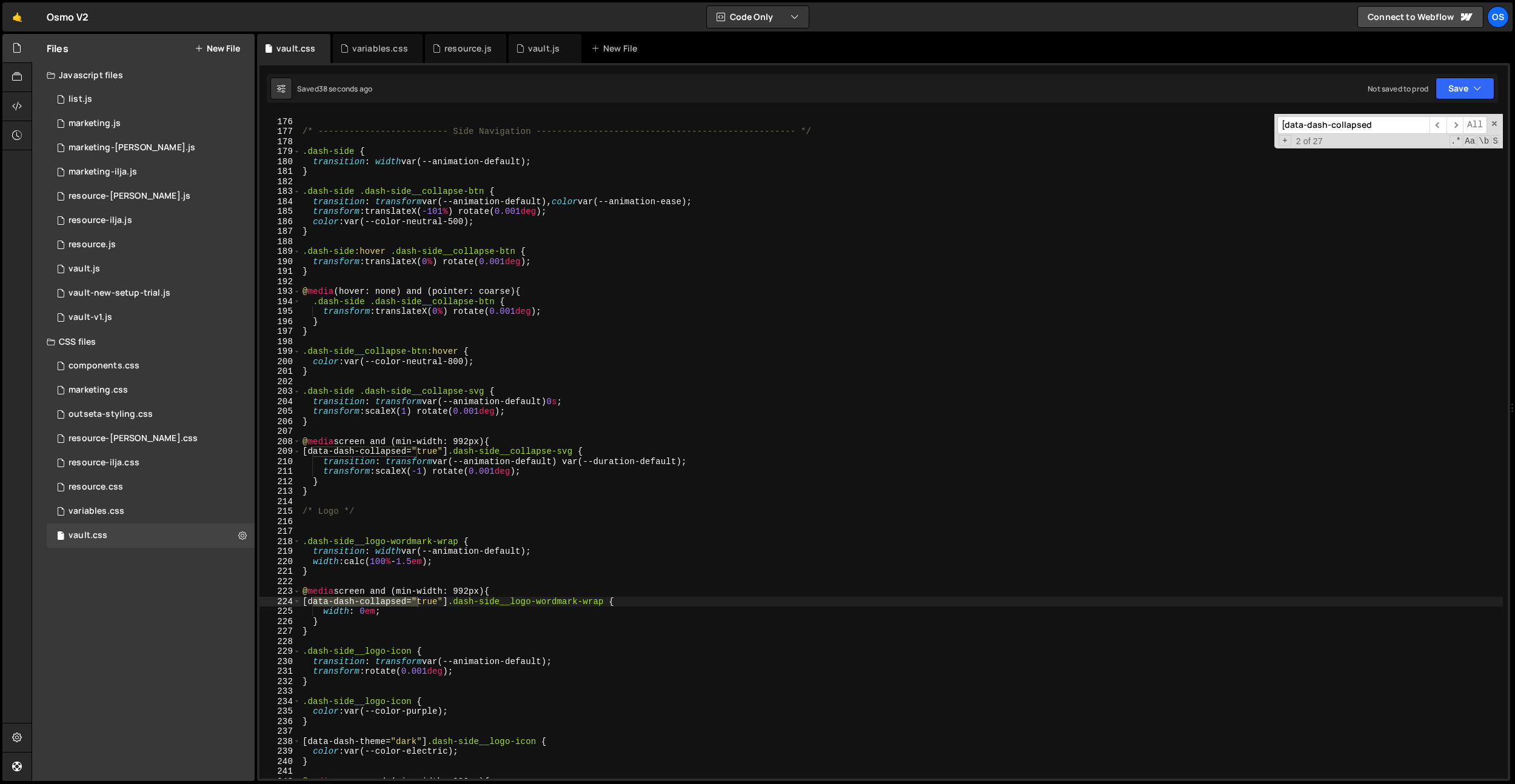
type textarea "transform: scaleX(1) rotate(0.001deg);"
click at [600, 407] on div "/* ------------------------- Side Navigation ----------------------------------…" at bounding box center [901, 449] width 1203 height 685
click at [552, 430] on div "/* ------------------------- Side Navigation ----------------------------------…" at bounding box center [901, 449] width 1203 height 685
click at [1337, 127] on input "[data-dash-collapsed" at bounding box center [1353, 125] width 152 height 18
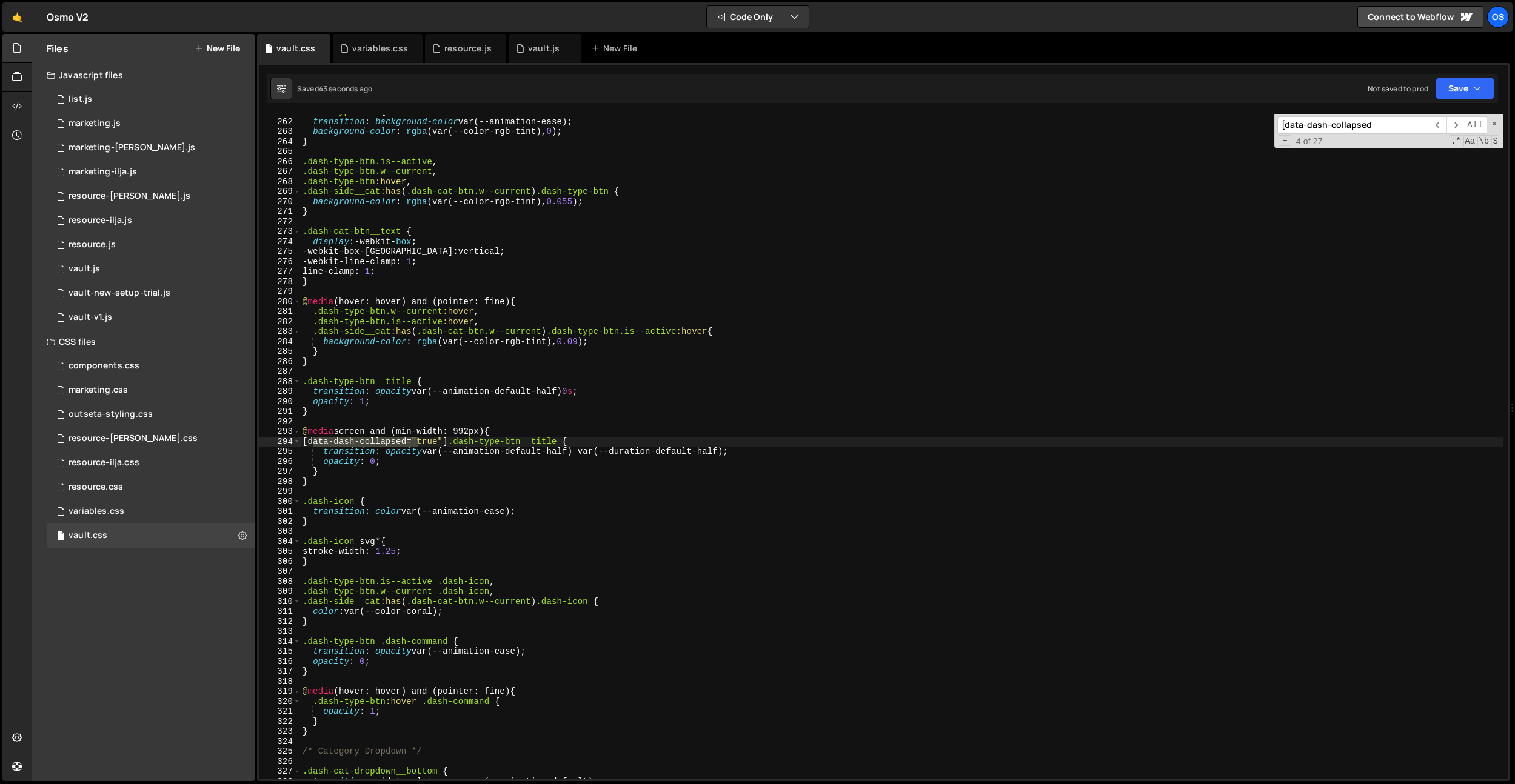
scroll to position [2084, 0]
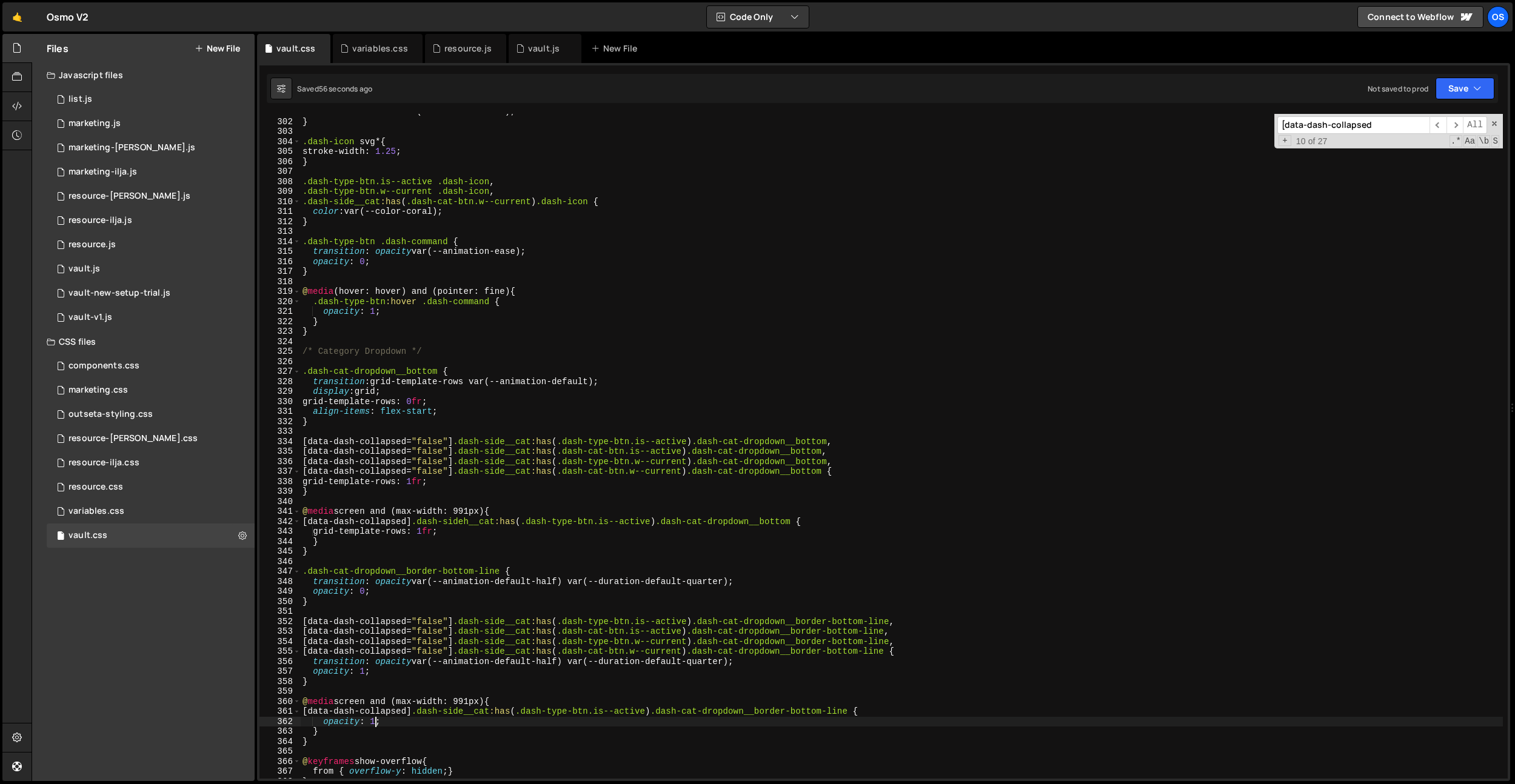
click at [375, 723] on div "transition : color var(--animation-ease) ; } .dash-icon svg * { stroke-width : …" at bounding box center [901, 449] width 1203 height 685
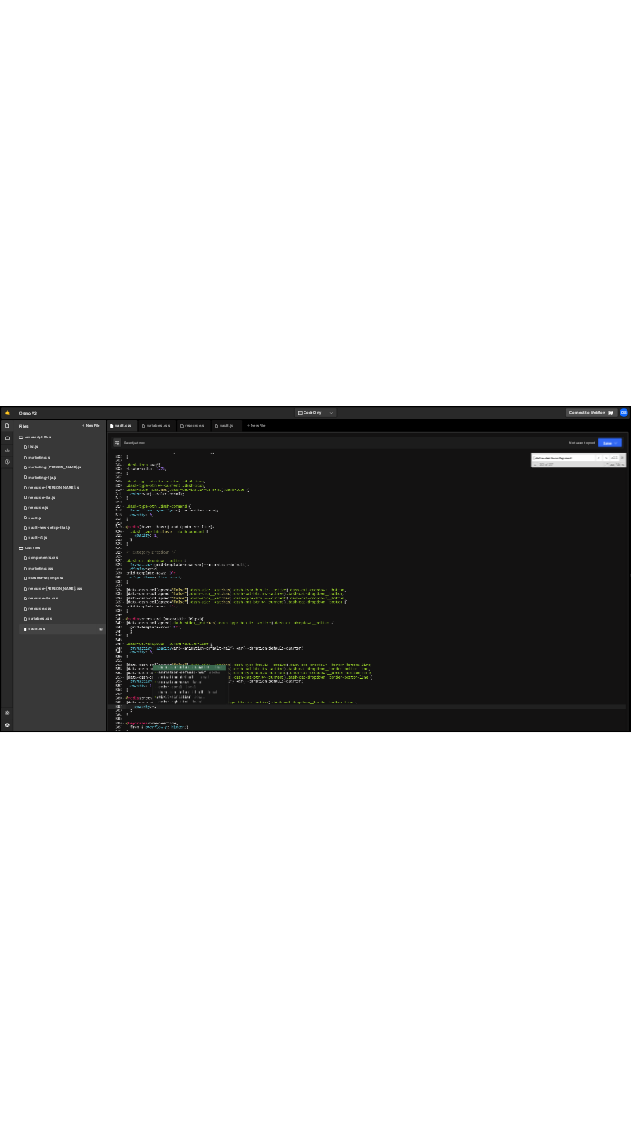
scroll to position [0, 7]
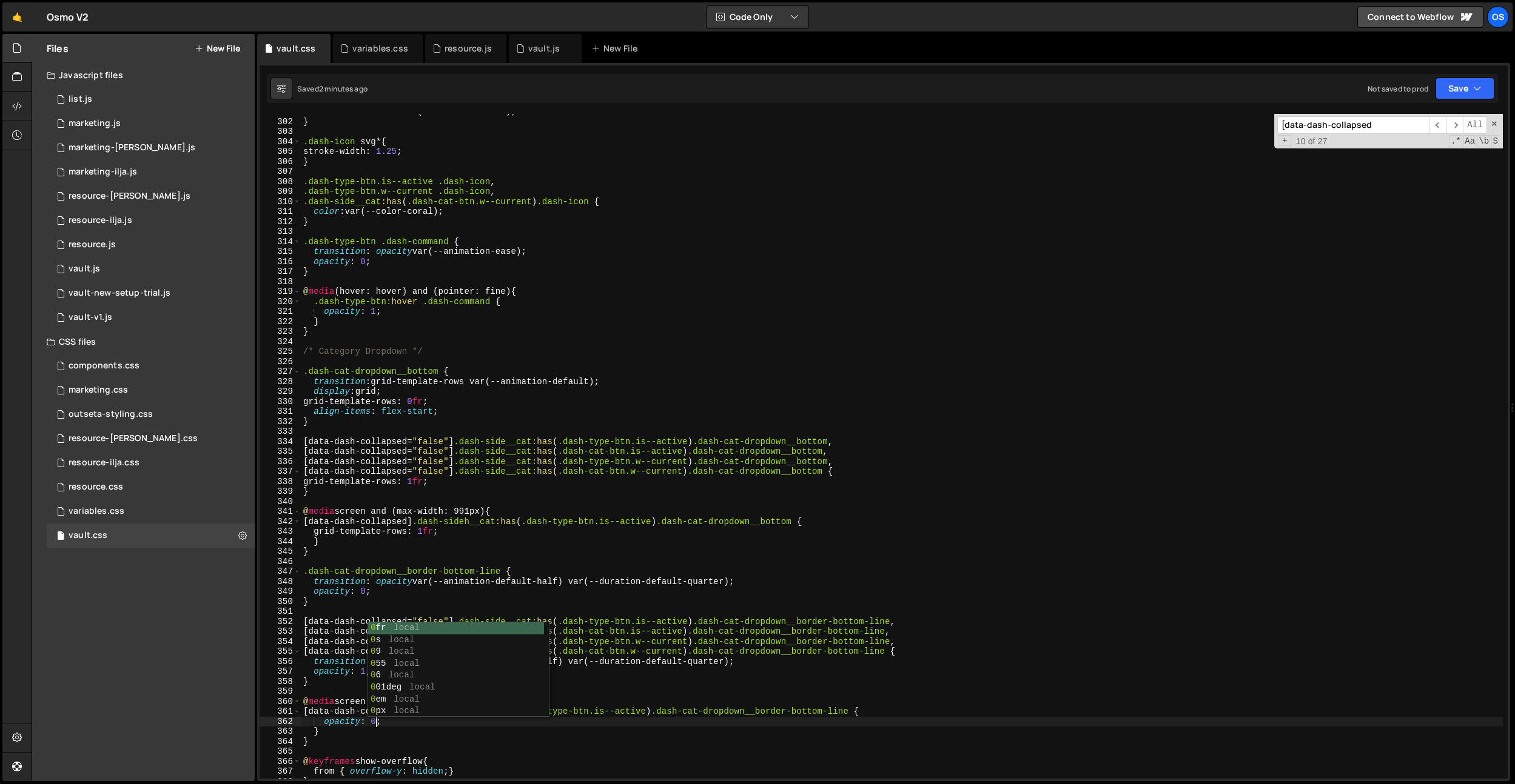
click at [596, 415] on div "transition : color var(--animation-ease) ; } .dash-icon svg * { stroke-width : …" at bounding box center [901, 449] width 1202 height 685
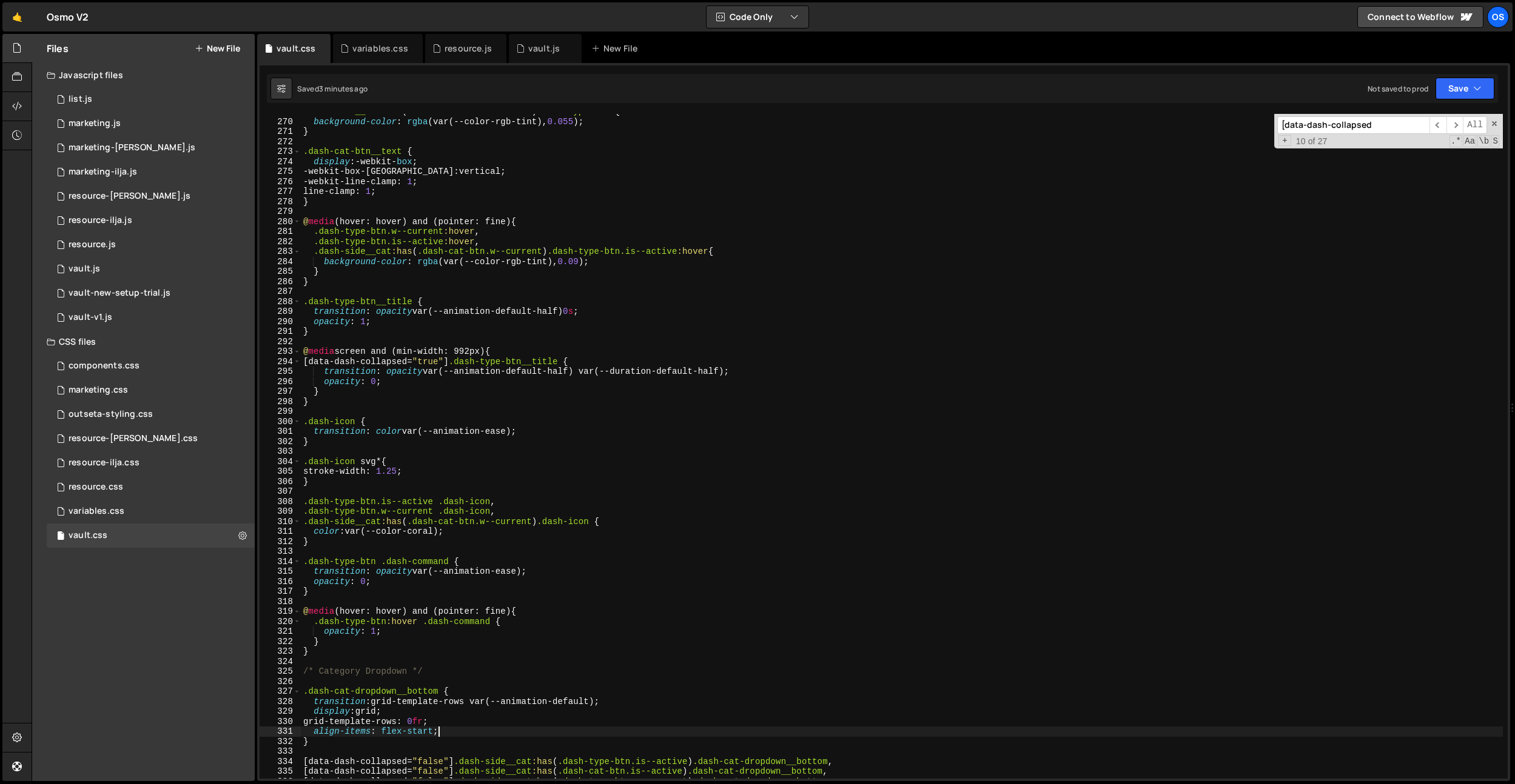
scroll to position [1863, 0]
click at [572, 394] on div ".dash-side__cat :has ( .dash-cat-btn.w--current ) .dash-type-btn { background-c…" at bounding box center [901, 449] width 1202 height 685
click at [508, 360] on div ".dash-side__cat :has ( .dash-cat-btn.w--current ) .dash-type-btn { background-c…" at bounding box center [901, 449] width 1202 height 685
click at [507, 359] on div ".dash-side__cat :has ( .dash-cat-btn.w--current ) .dash-type-btn { background-c…" at bounding box center [901, 449] width 1202 height 685
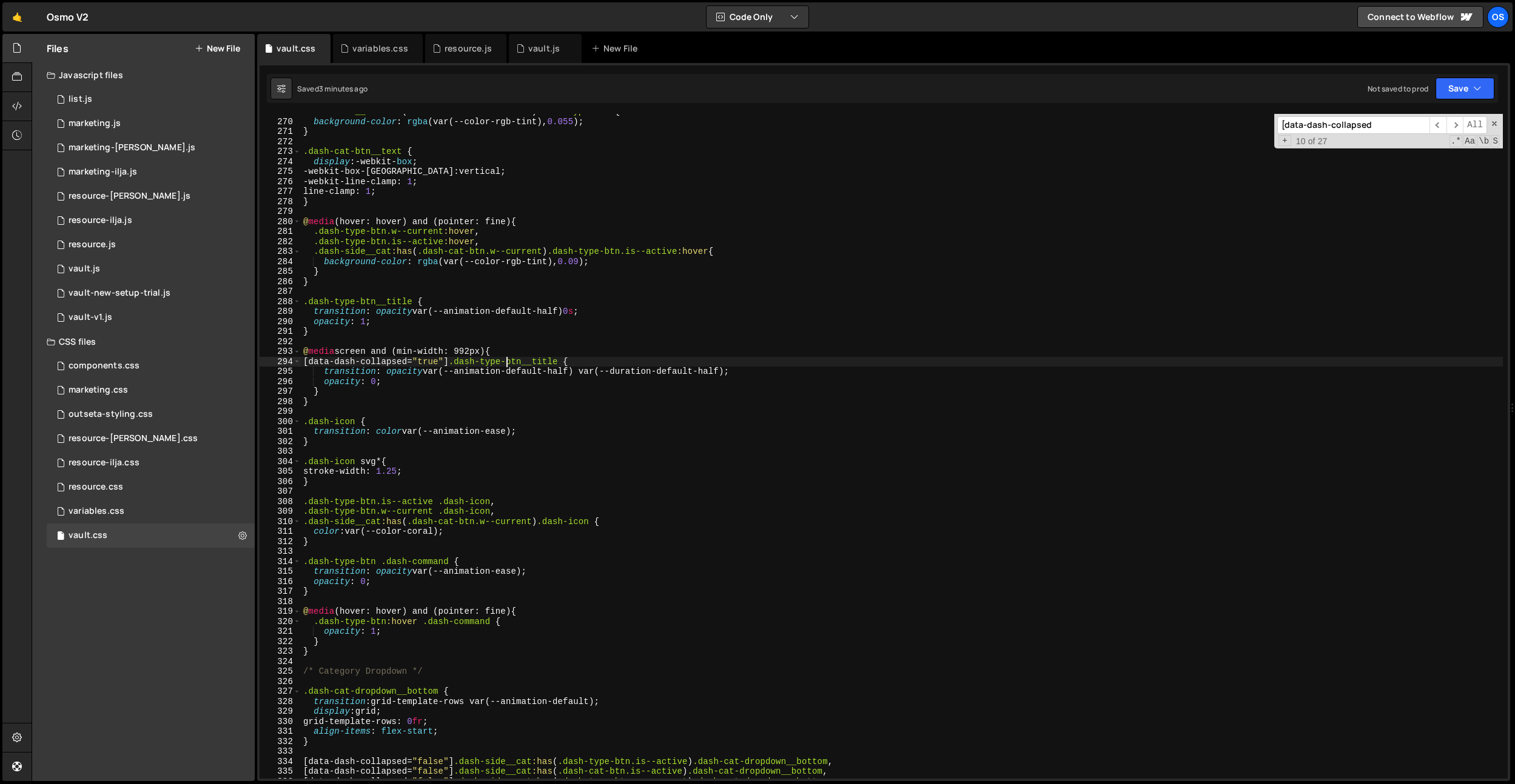
click at [456, 367] on div ".dash-side__cat :has ( .dash-cat-btn.w--current ) .dash-type-btn { background-c…" at bounding box center [901, 449] width 1202 height 685
click at [455, 367] on div ".dash-side__cat :has ( .dash-cat-btn.w--current ) .dash-type-btn { background-c…" at bounding box center [901, 449] width 1202 height 685
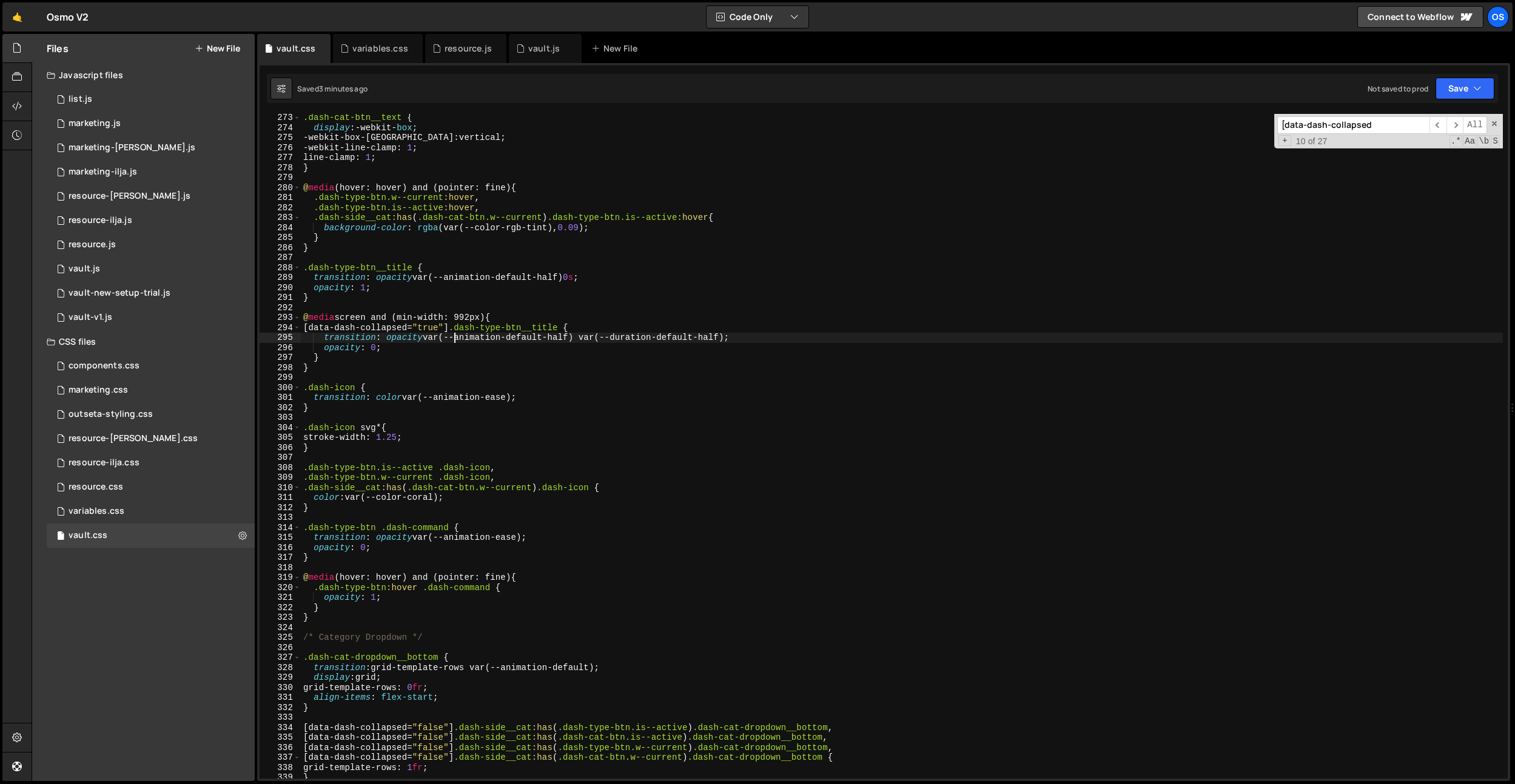
scroll to position [1885, 0]
click at [441, 388] on div ".dash-cat-btn__text { display : -webkit- box ; -webkit-box-orient : vertical ; …" at bounding box center [901, 455] width 1202 height 685
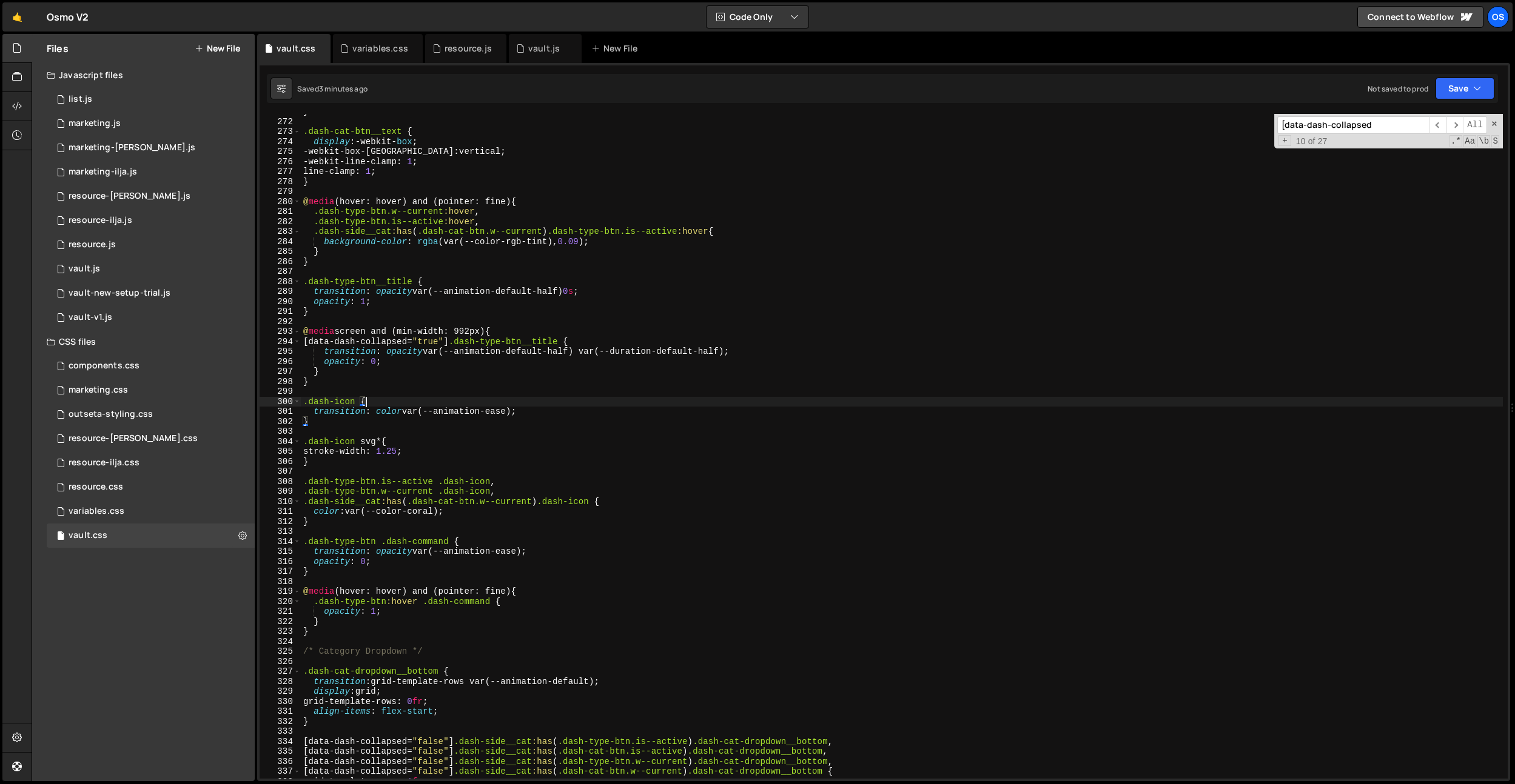
scroll to position [1874, 0]
click at [375, 363] on div "} .dash-cat-btn__text { display : -webkit- box ; -webkit-box-orient : vertical …" at bounding box center [901, 452] width 1202 height 685
click at [1331, 129] on input "[data-dash-collapsed" at bounding box center [1352, 125] width 152 height 18
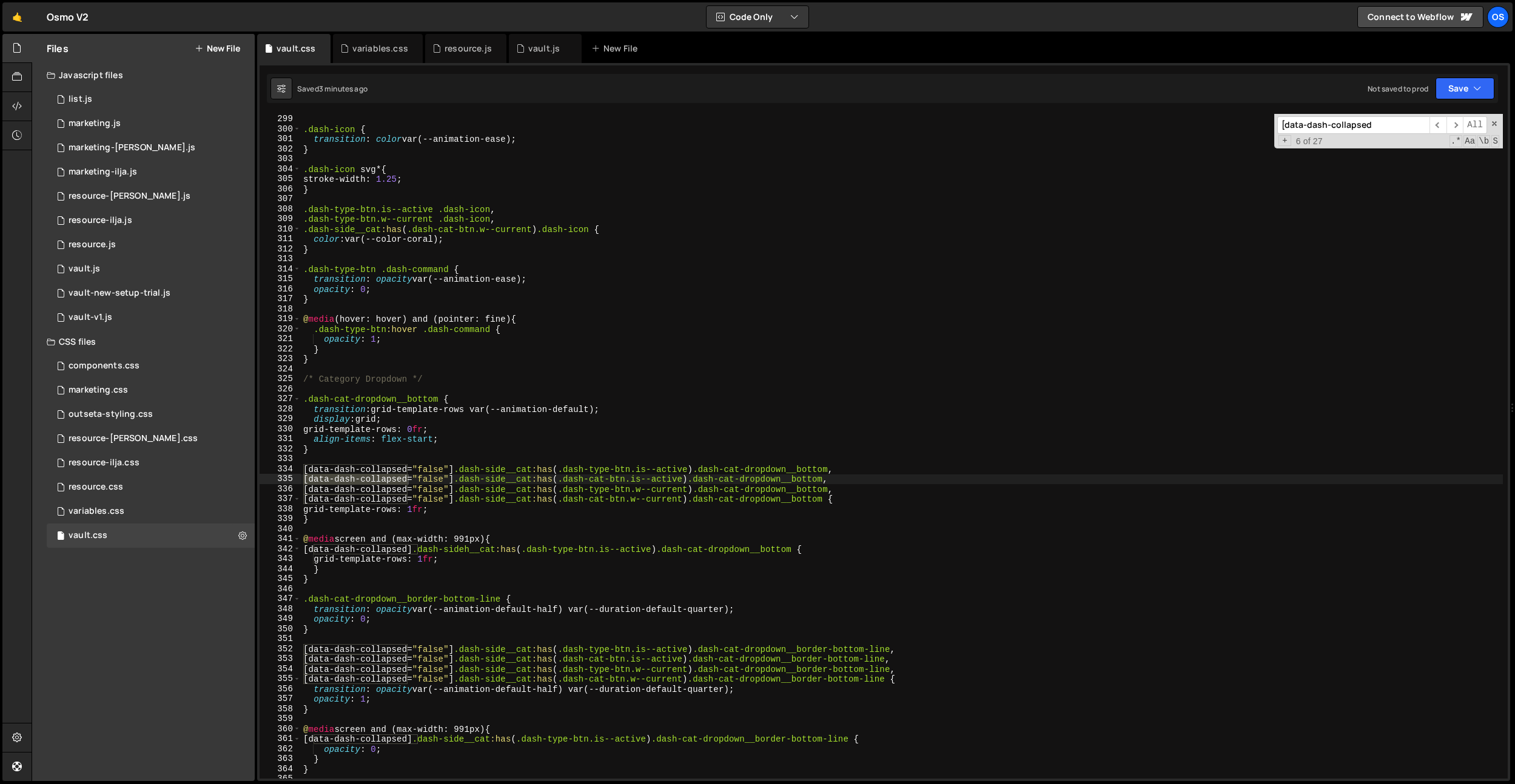
scroll to position [2065, 0]
click at [441, 562] on div "} .dash-icon { transition : color var(--animation-ease) ; } .dash-icon svg * { …" at bounding box center [901, 446] width 1202 height 685
click at [443, 560] on div "} .dash-icon { transition : color var(--animation-ease) ; } .dash-icon svg * { …" at bounding box center [901, 446] width 1202 height 685
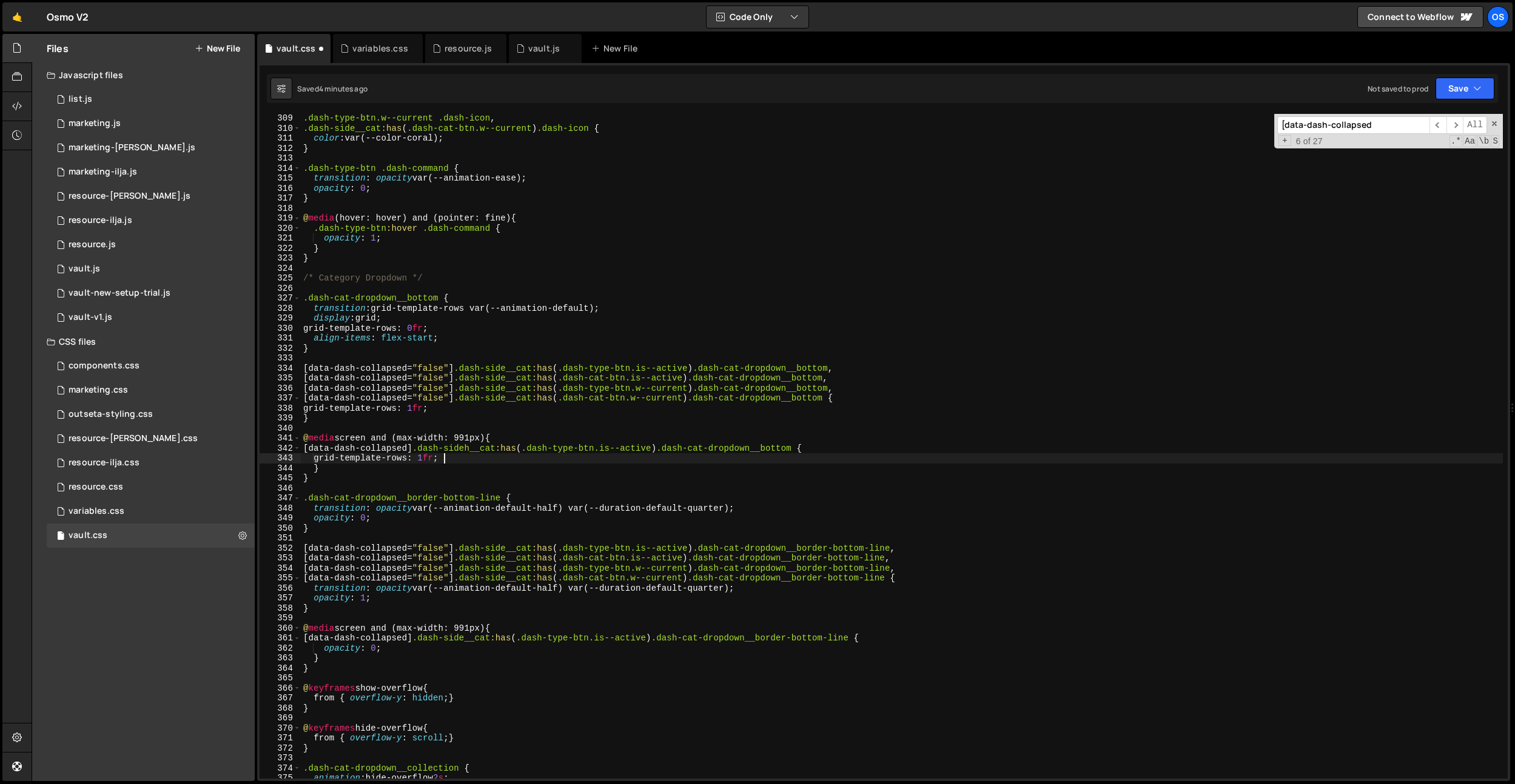
scroll to position [0, 10]
click at [485, 451] on div ".dash-type-btn.w--current .dash-icon , .dash-side__cat :has ( .dash-cat-btn.w--…" at bounding box center [901, 456] width 1202 height 685
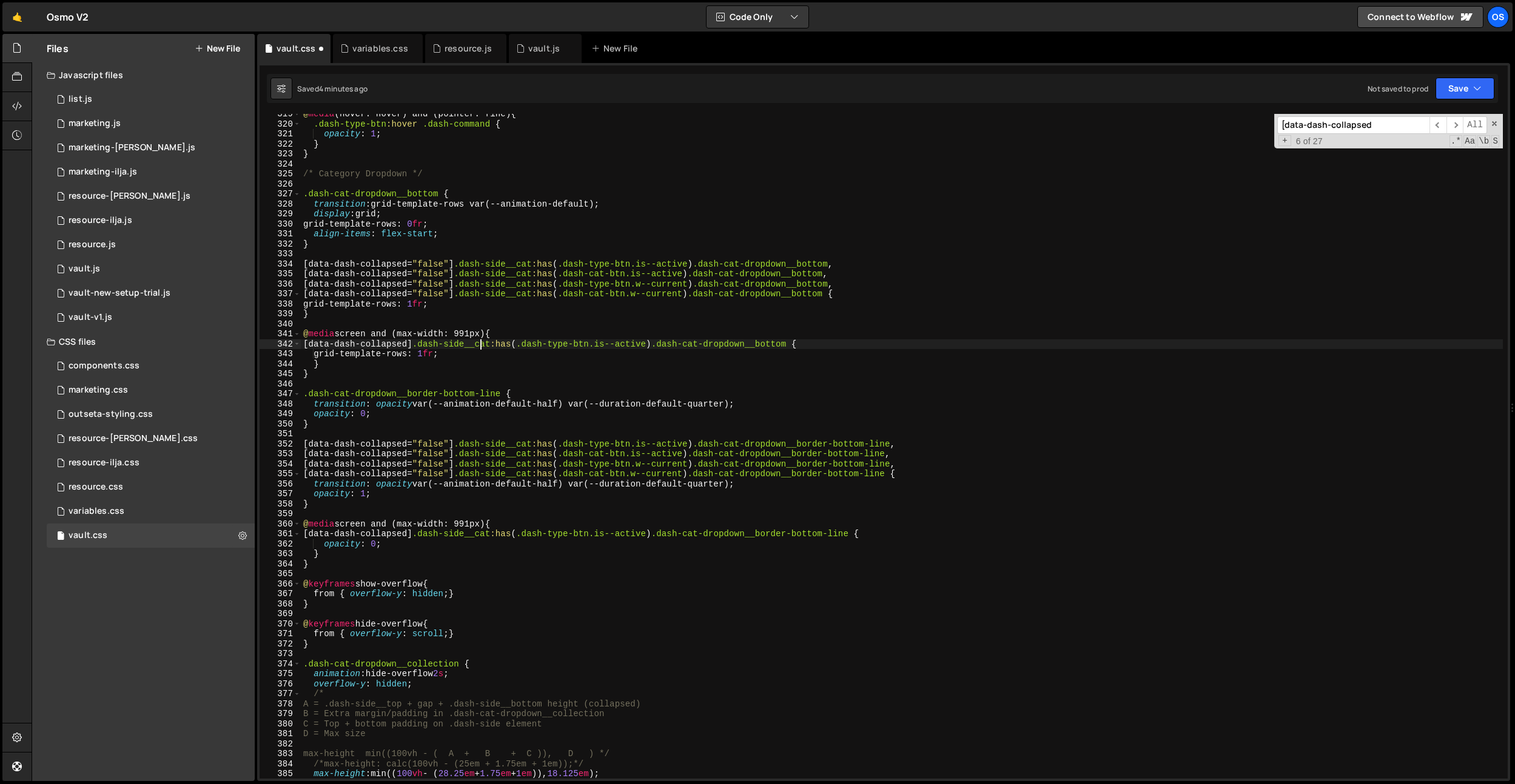
scroll to position [2207, 0]
click at [395, 544] on div "@ media (hover: hover) and (pointer: fine) { .dash-type-btn :hover .dash-comman…" at bounding box center [901, 451] width 1202 height 685
click at [492, 304] on div "@ media (hover: hover) and (pointer: fine) { .dash-type-btn :hover .dash-comman…" at bounding box center [901, 451] width 1202 height 685
click at [346, 555] on div "@ media (hover: hover) and (pointer: fine) { .dash-type-btn :hover .dash-comman…" at bounding box center [901, 451] width 1202 height 685
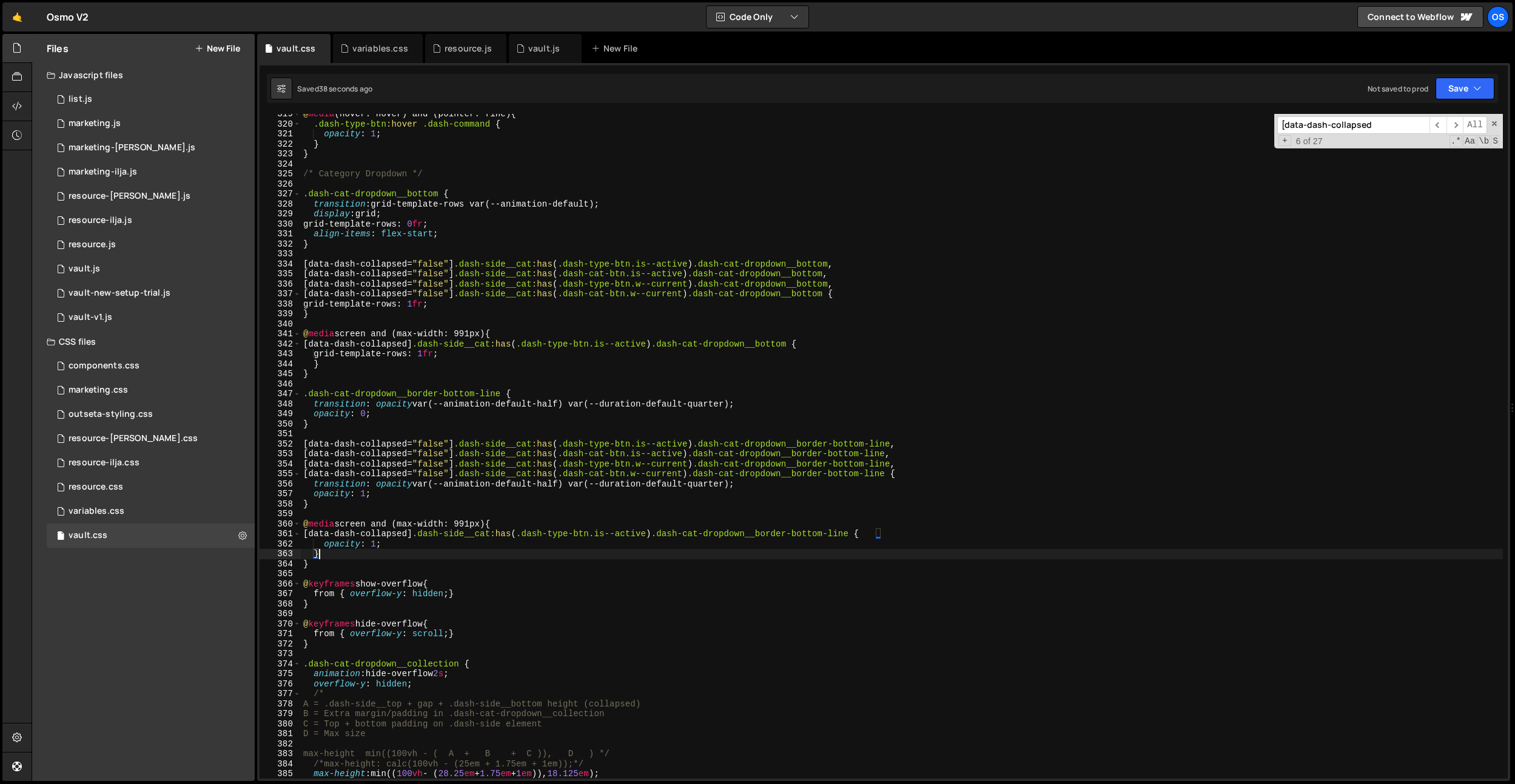
scroll to position [0, 1]
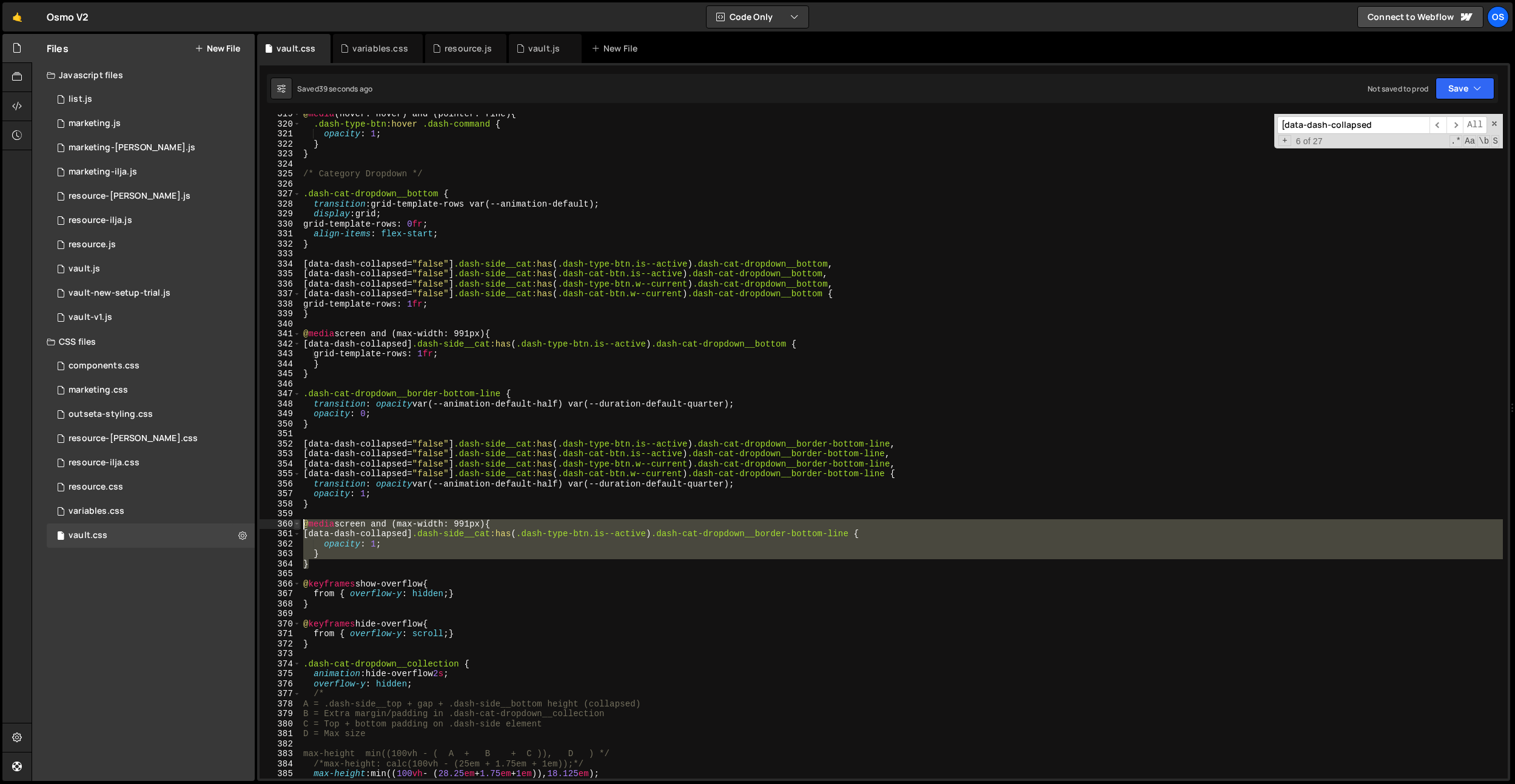
drag, startPoint x: 330, startPoint y: 564, endPoint x: 297, endPoint y: 525, distance: 51.1
click at [297, 525] on div "} 319 320 321 322 323 324 325 326 327 328 329 330 331 332 333 334 335 336 337 3…" at bounding box center [884, 447] width 1248 height 665
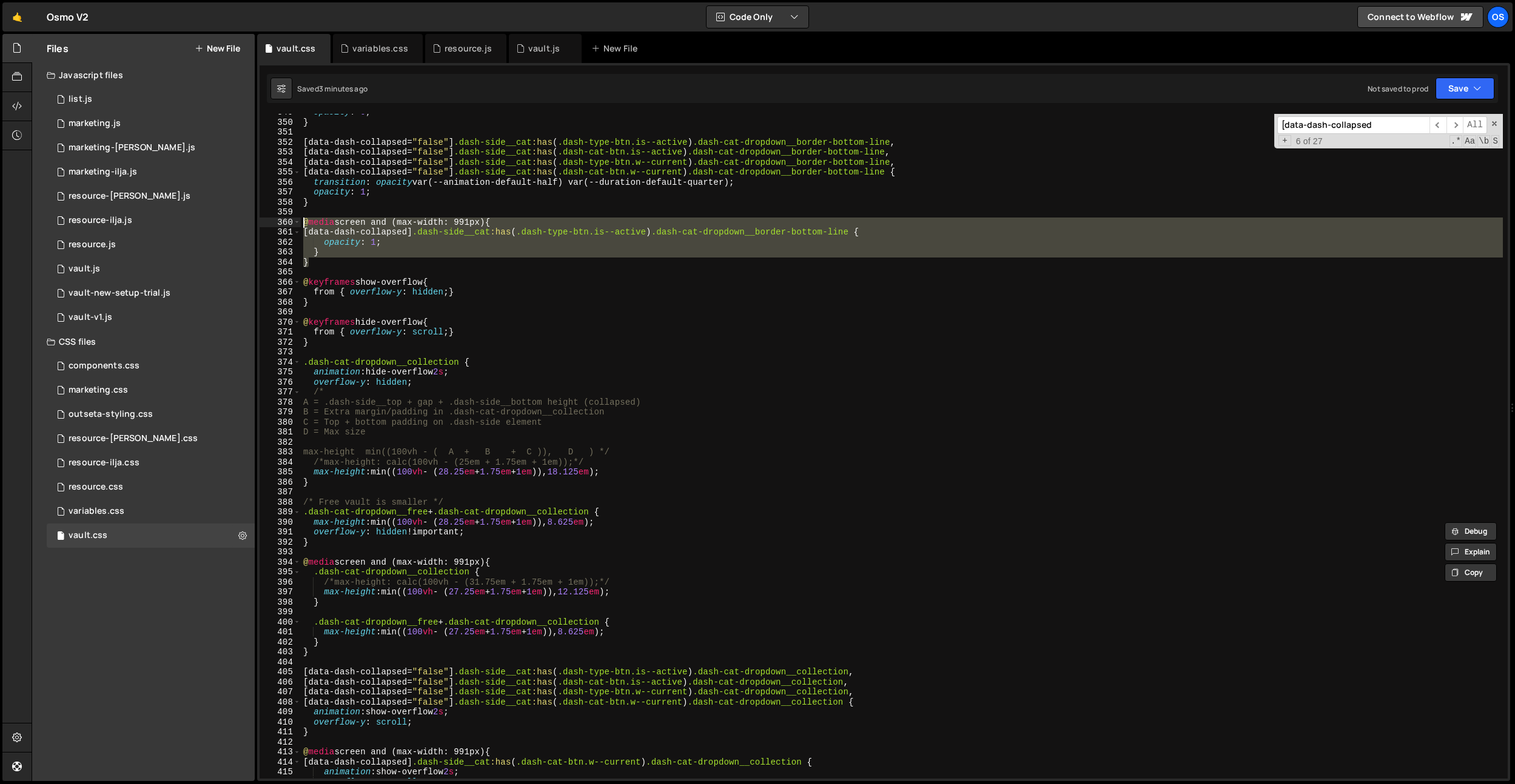
scroll to position [2416, 0]
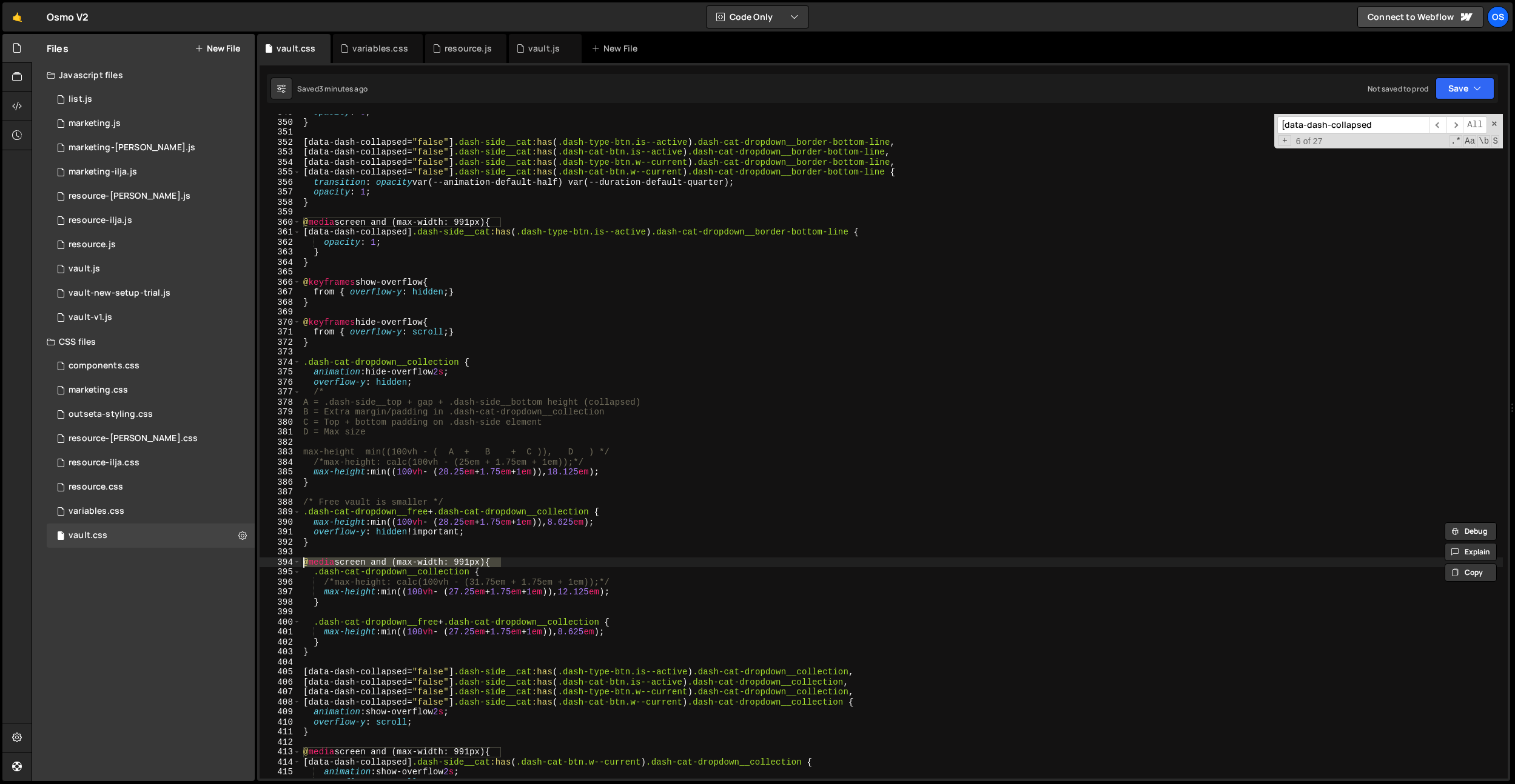
drag, startPoint x: 514, startPoint y: 564, endPoint x: 293, endPoint y: 555, distance: 221.2
click at [284, 558] on div "@media screen and (max-width: 991px) { [data-dash-collapsed] .dash-side__cat:ha…" at bounding box center [884, 447] width 1248 height 665
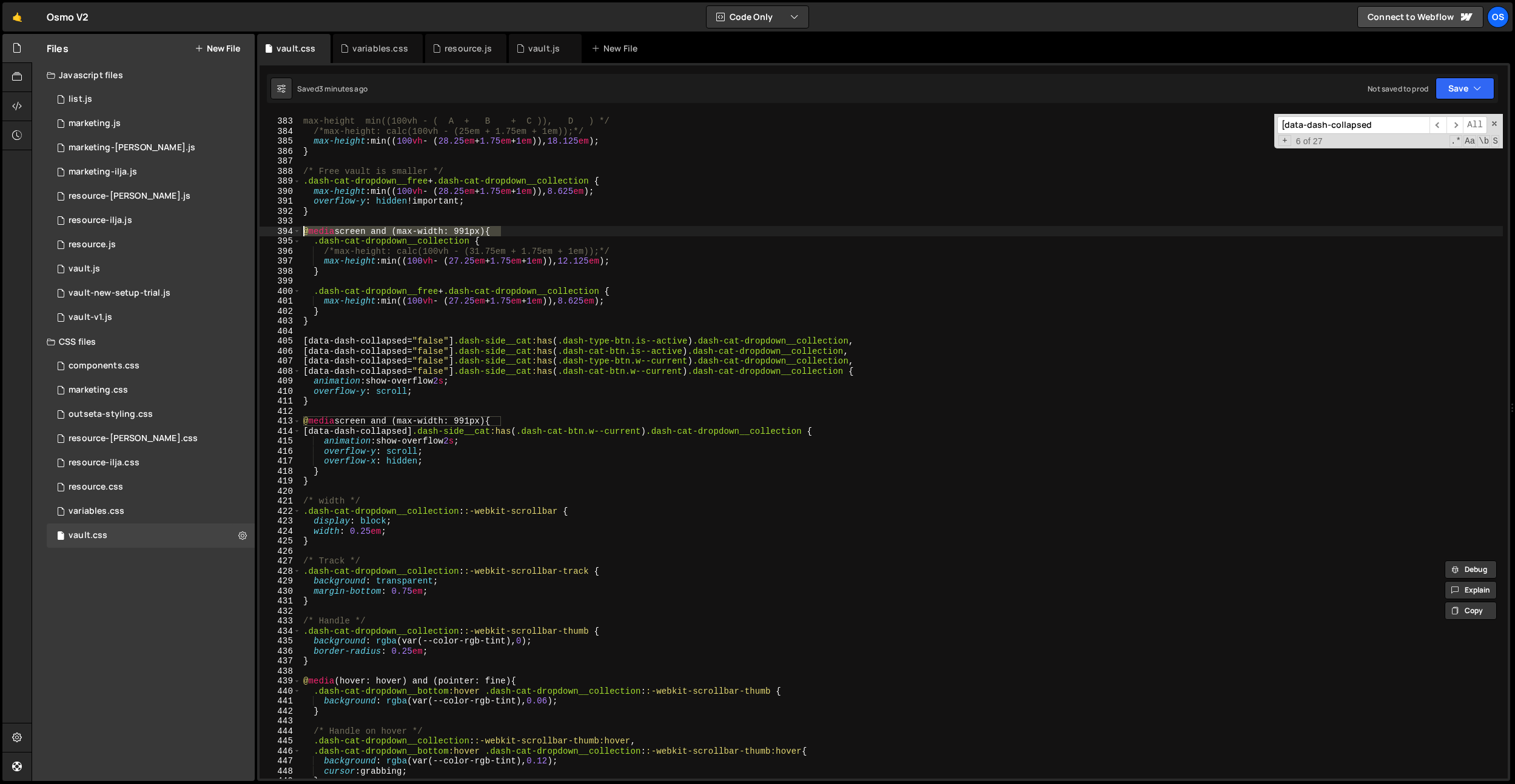
scroll to position [2698, 0]
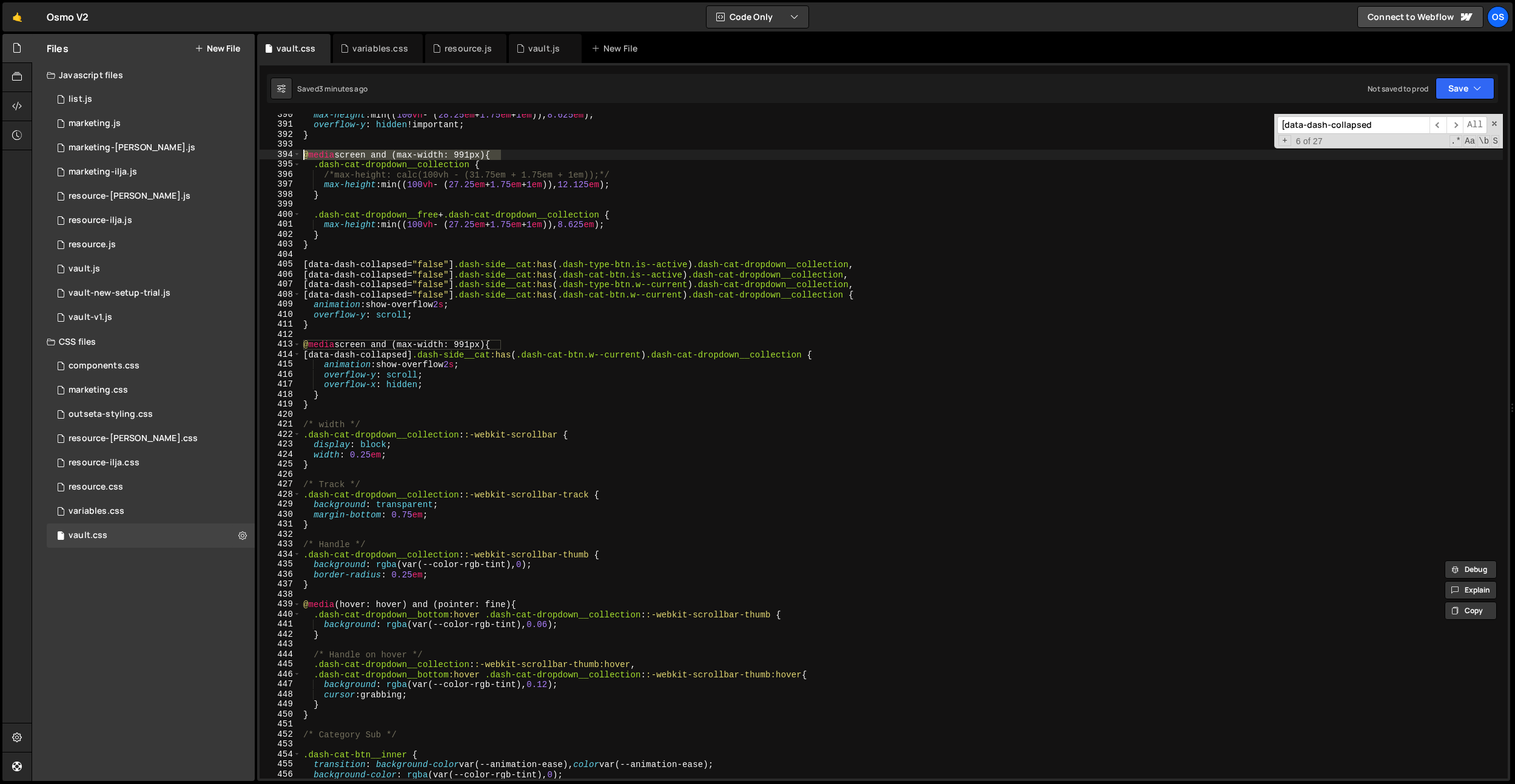
click at [1368, 129] on input "[data-dash-collapsed" at bounding box center [1352, 125] width 152 height 18
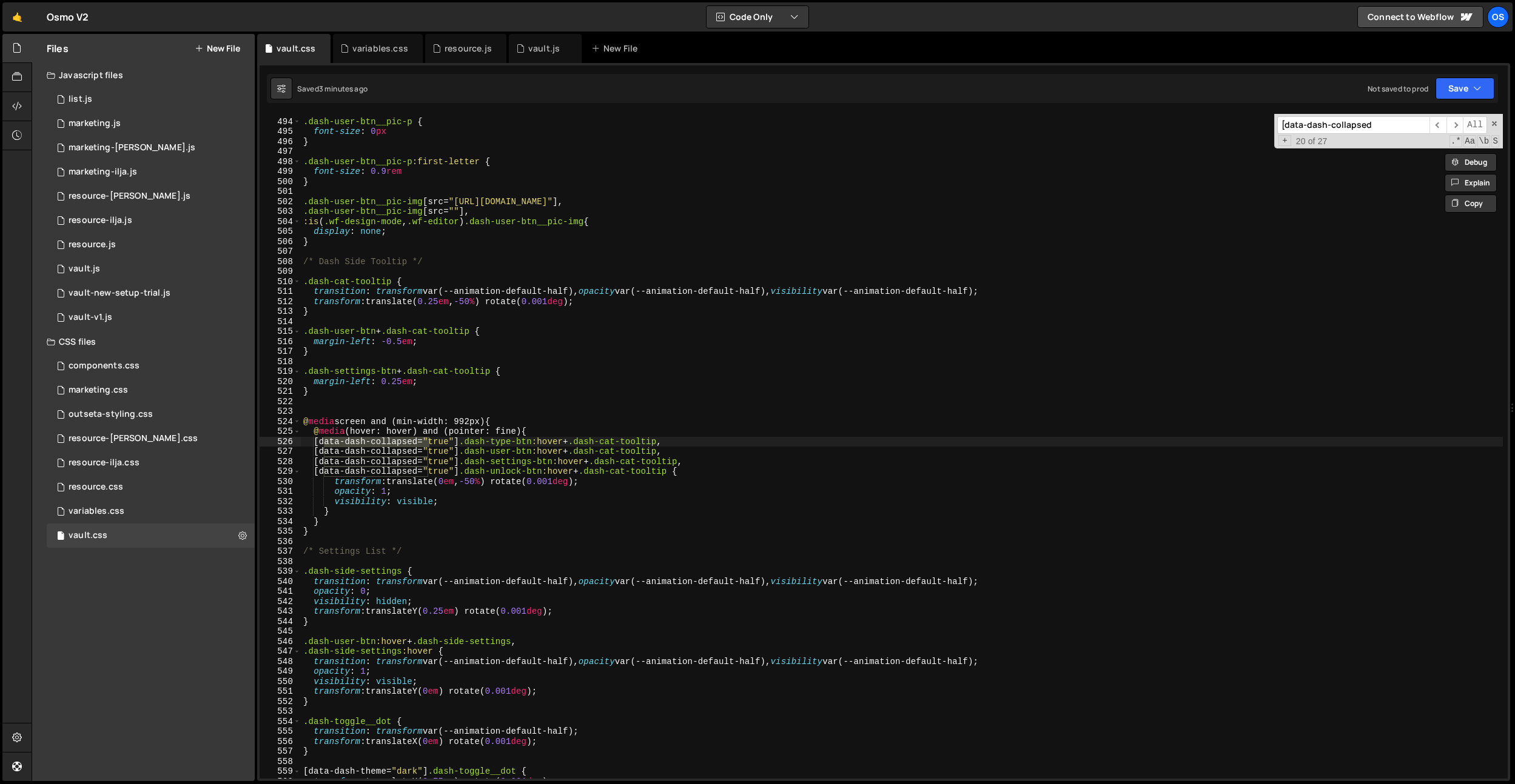
scroll to position [3415, 0]
type textarea "@media screen and (min-width: 992px) {"
drag, startPoint x: 518, startPoint y: 416, endPoint x: 461, endPoint y: 405, distance: 58.1
click at [241, 417] on div "Files New File Javascript files 0 list.js 0 0 marketing.js 0 0 marketing-[PERSO…" at bounding box center [773, 407] width 1483 height 748
click at [512, 409] on div ".dash-user-btn__pic-p { font-size : 0 px } .dash-user-btn__pic-p :first-letter …" at bounding box center [901, 449] width 1202 height 685
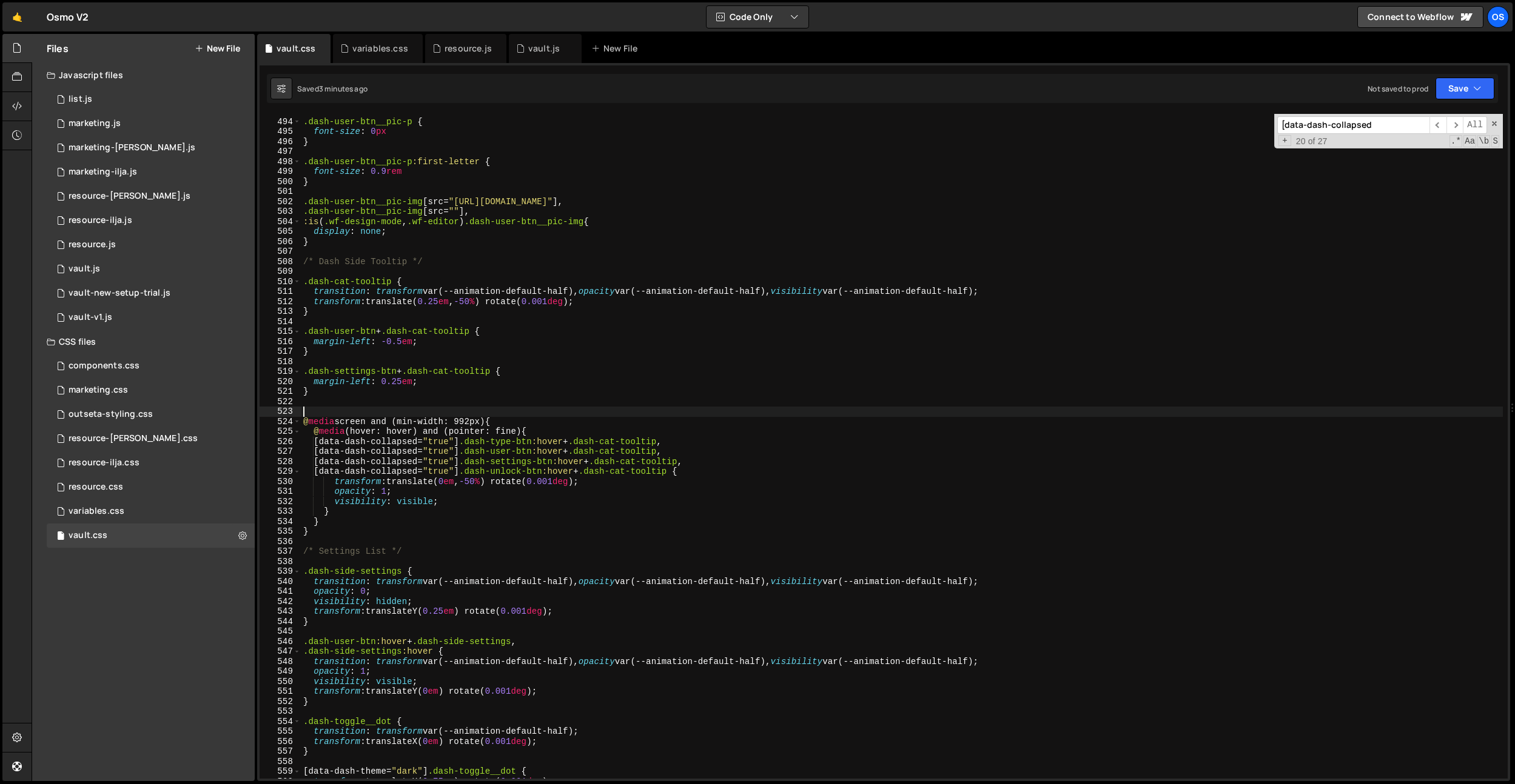
scroll to position [0, 0]
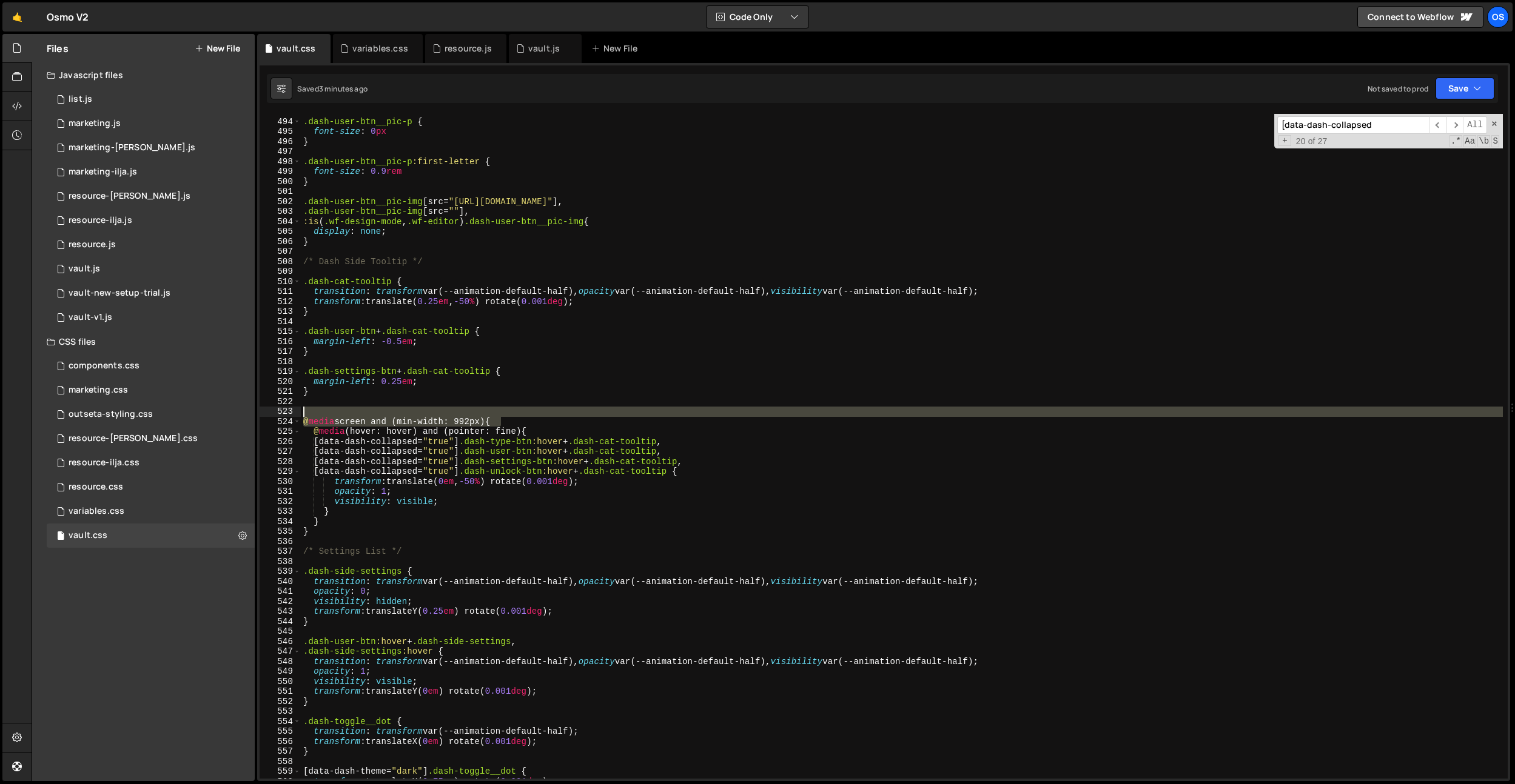
drag, startPoint x: 510, startPoint y: 419, endPoint x: 278, endPoint y: 416, distance: 232.0
click at [277, 417] on div "493 494 495 496 497 498 499 500 501 502 503 504 505 506 507 508 509 510 511 512…" at bounding box center [884, 447] width 1248 height 665
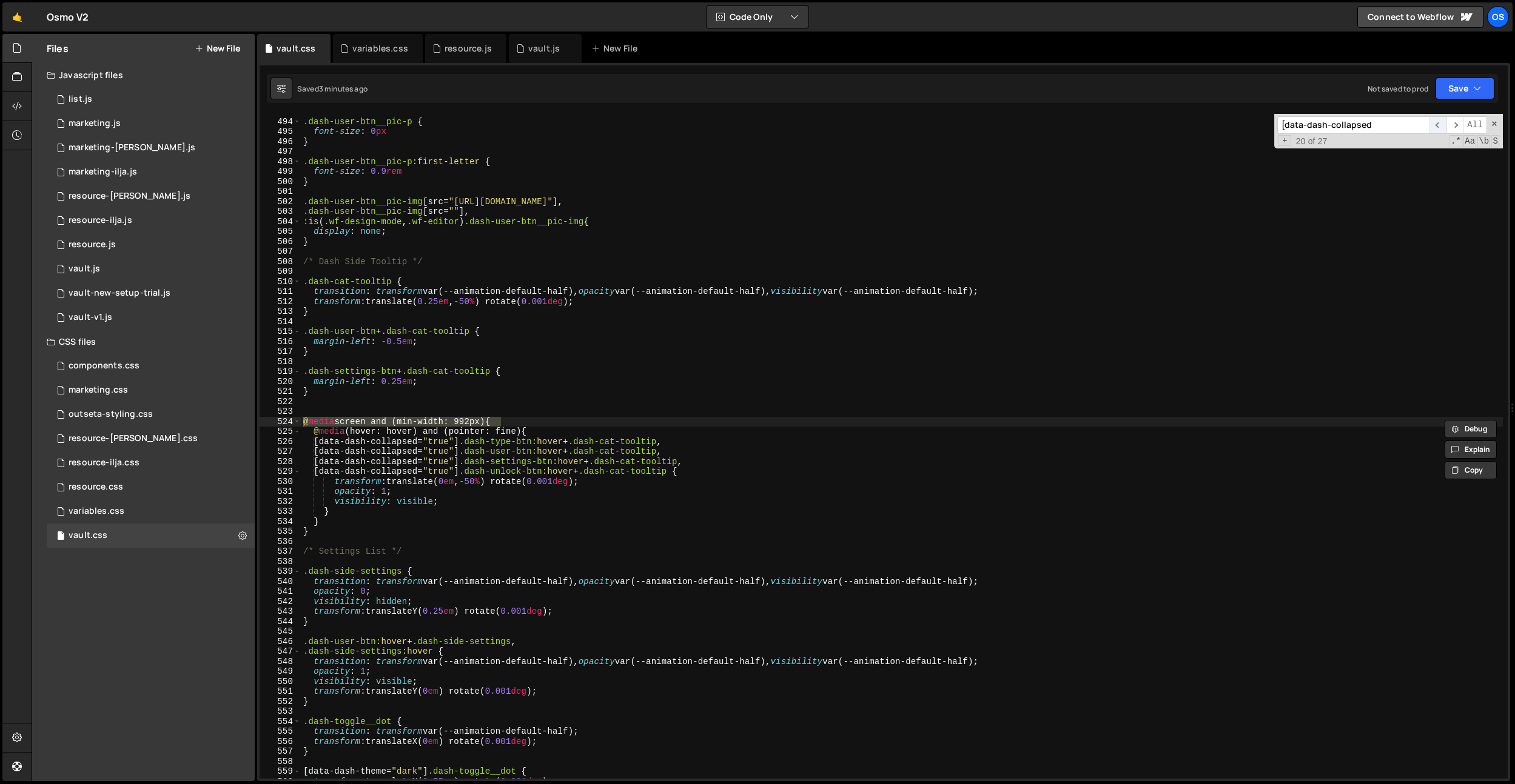
click at [1443, 129] on span "​" at bounding box center [1437, 125] width 17 height 18
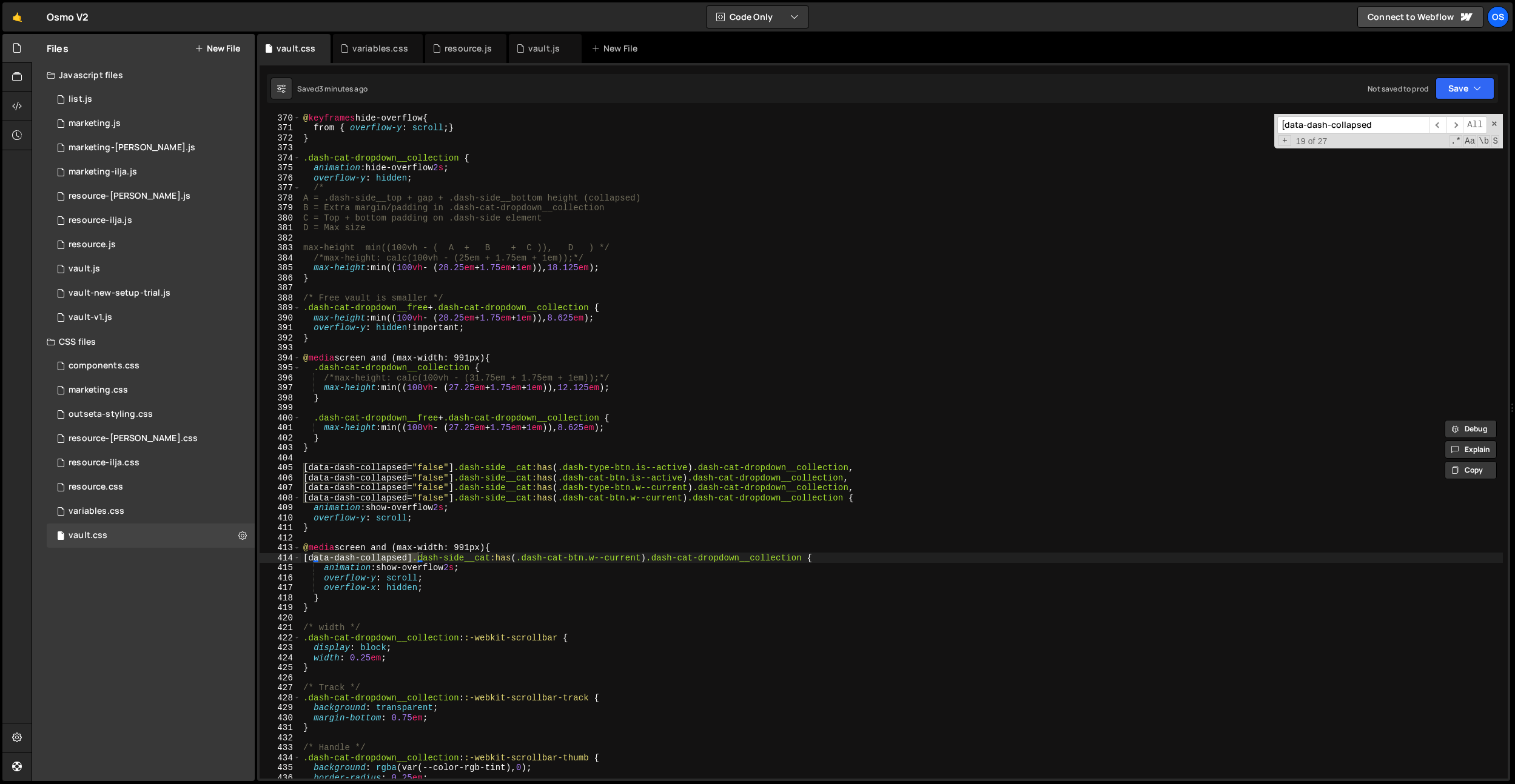
scroll to position [2558, 0]
type textarea "animation: show-overflow 2s;"
click at [574, 508] on div "@ keyframes hide-overflow { from { overflow-y : scroll ; } } .dash-cat-dropdown…" at bounding box center [901, 455] width 1202 height 685
click at [343, 458] on div "@ keyframes hide-overflow { from { overflow-y : scroll ; } } .dash-cat-dropdown…" at bounding box center [901, 455] width 1202 height 685
paste textarea "@media screen and (min-width: 992px) {"
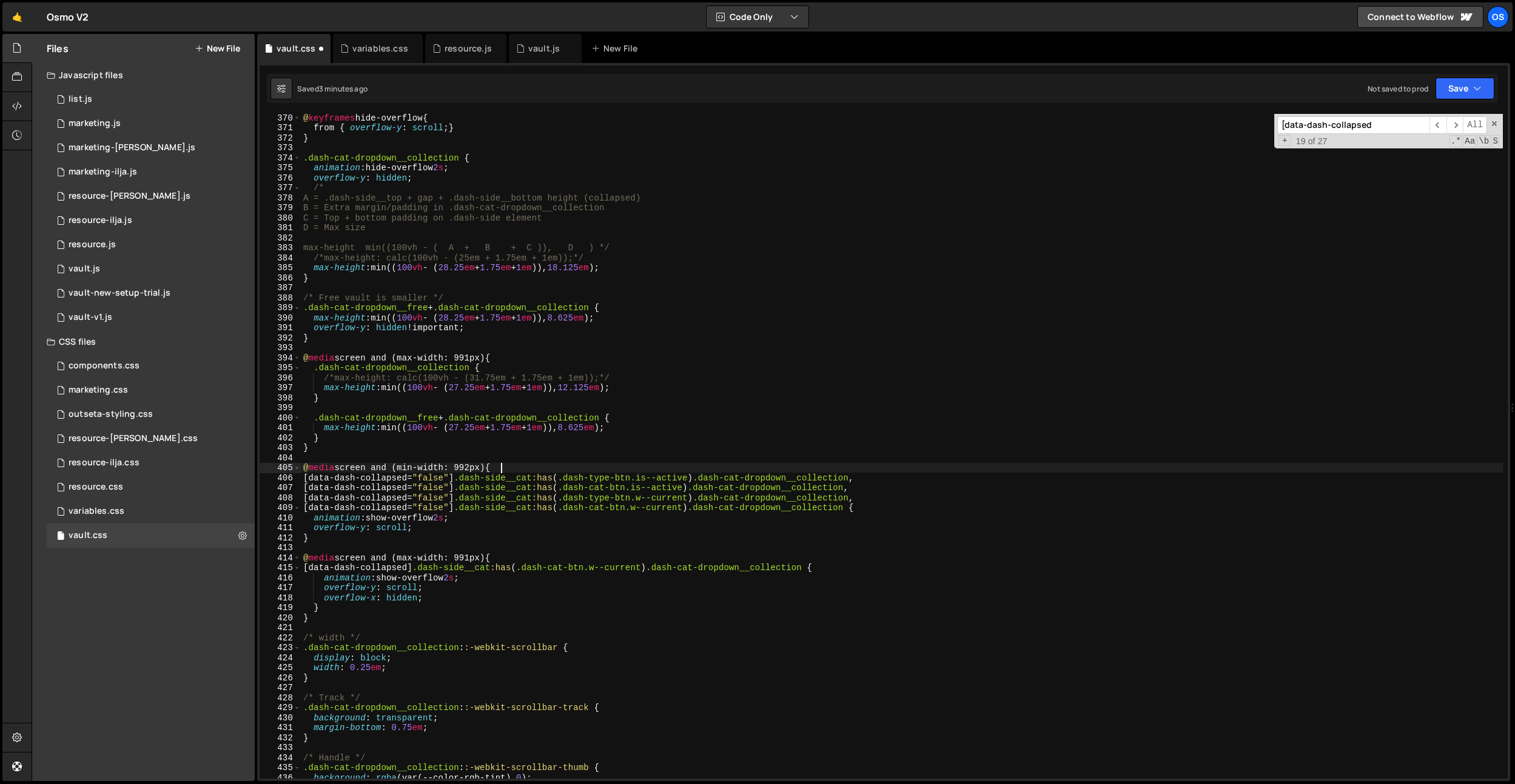
click at [322, 540] on div "@ keyframes hide-overflow { from { overflow-y : scroll ; } } .dash-cat-dropdown…" at bounding box center [901, 455] width 1202 height 685
type textarea "}"
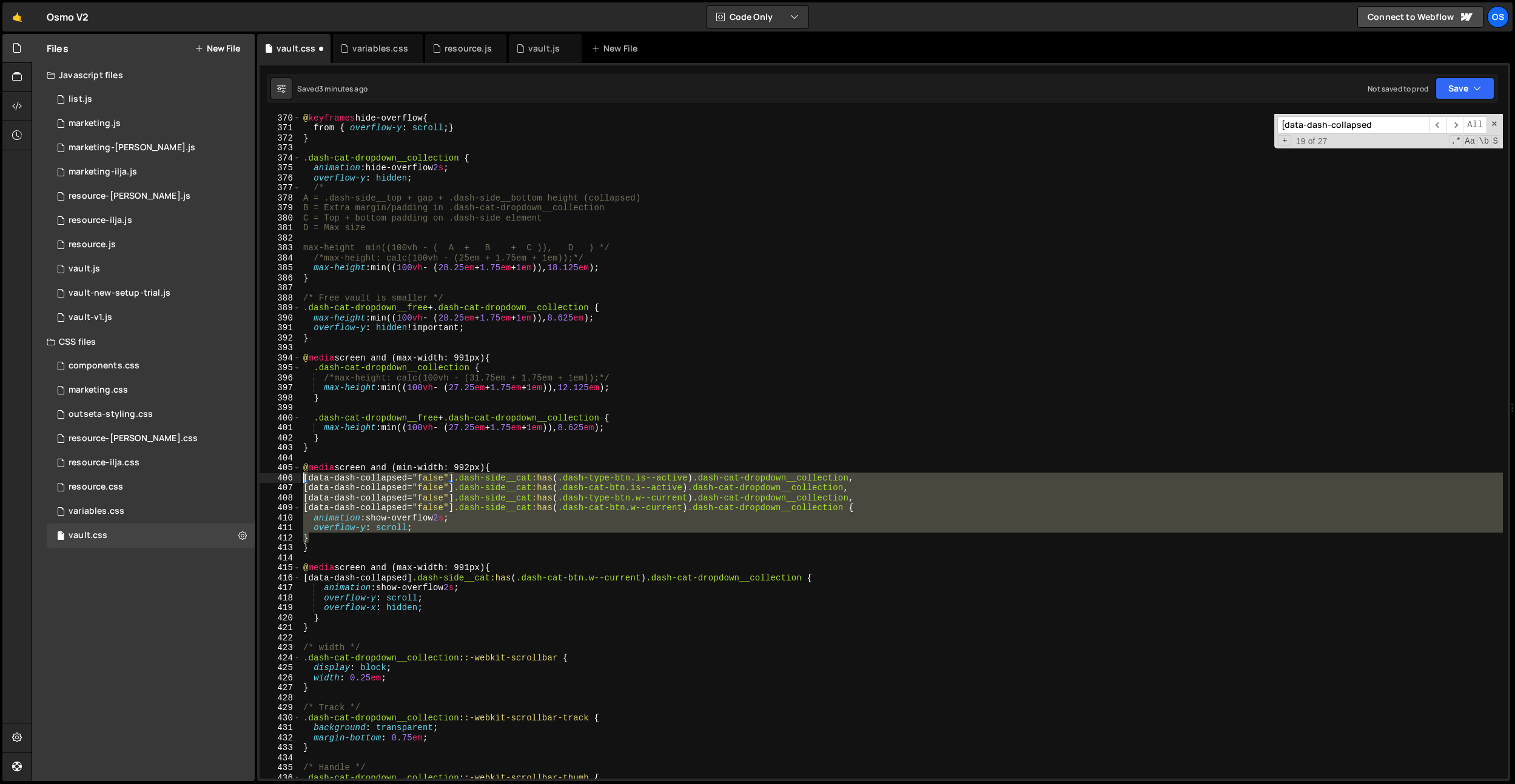
drag, startPoint x: 320, startPoint y: 540, endPoint x: 302, endPoint y: 479, distance: 63.6
click at [302, 479] on div "@ keyframes hide-overflow { from { overflow-y : scroll ; } } .dash-cat-dropdown…" at bounding box center [901, 455] width 1202 height 685
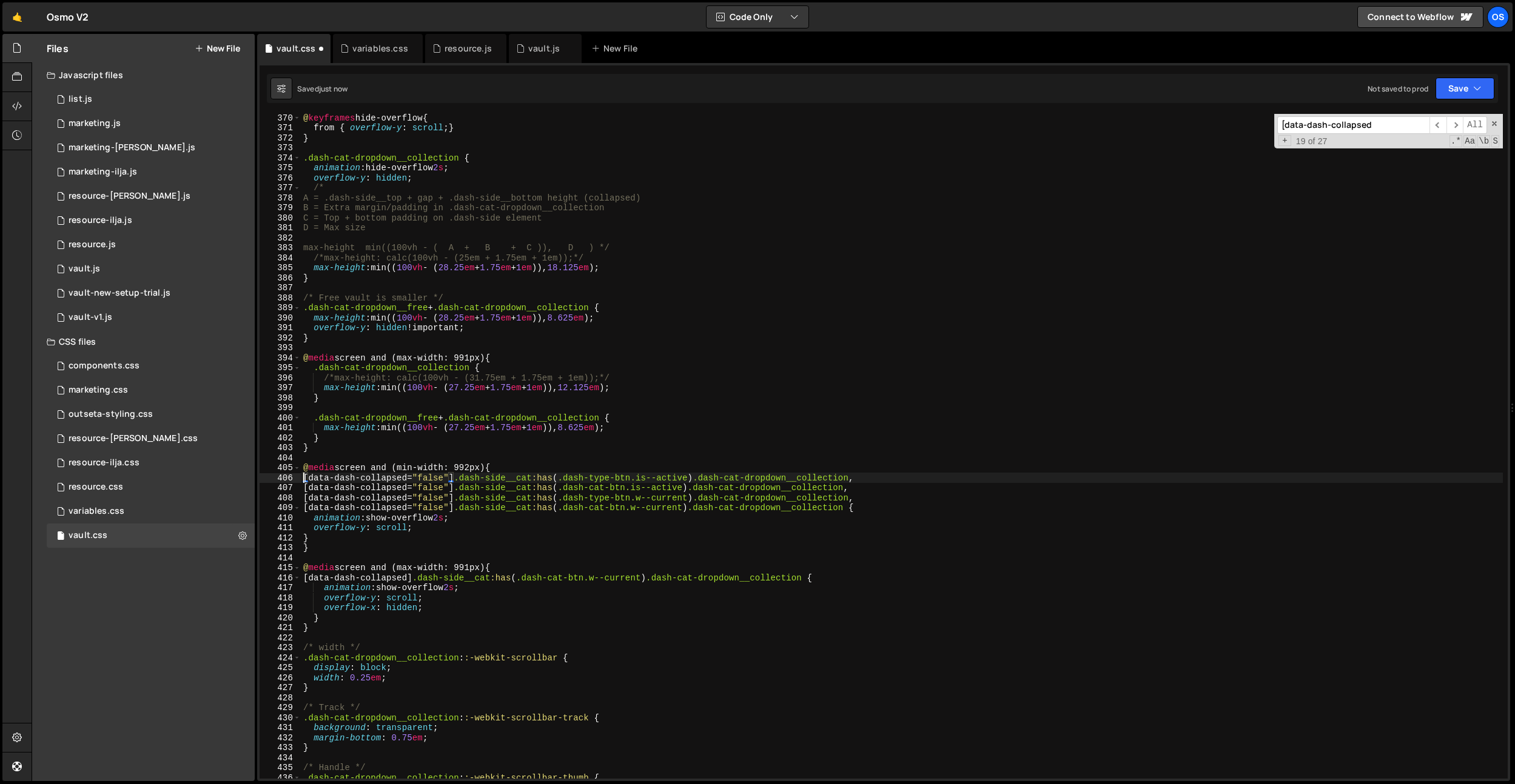
type textarea "}"
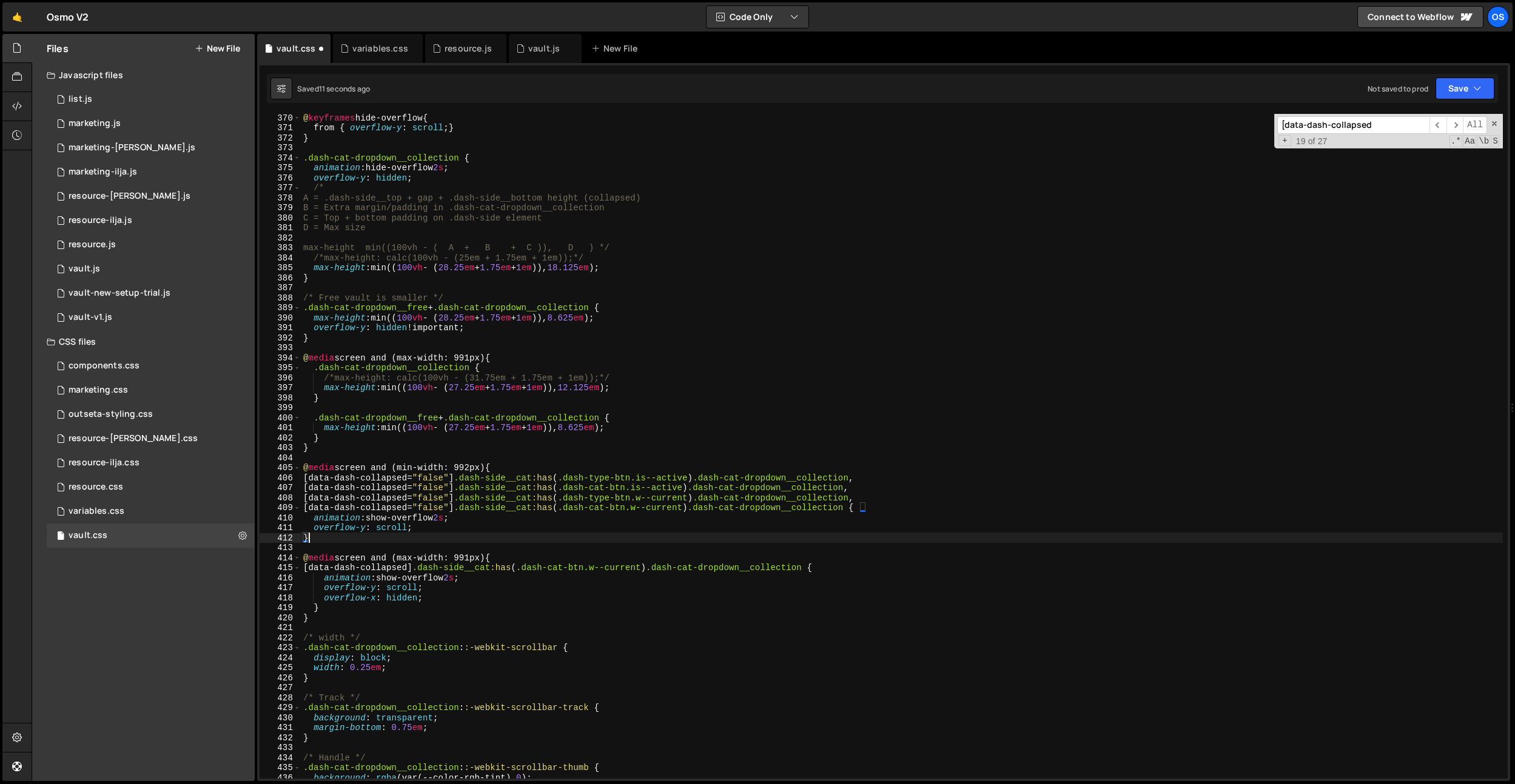
click at [532, 551] on div "@ keyframes hide-overflow { from { overflow-y : scroll ; } } .dash-cat-dropdown…" at bounding box center [901, 455] width 1202 height 685
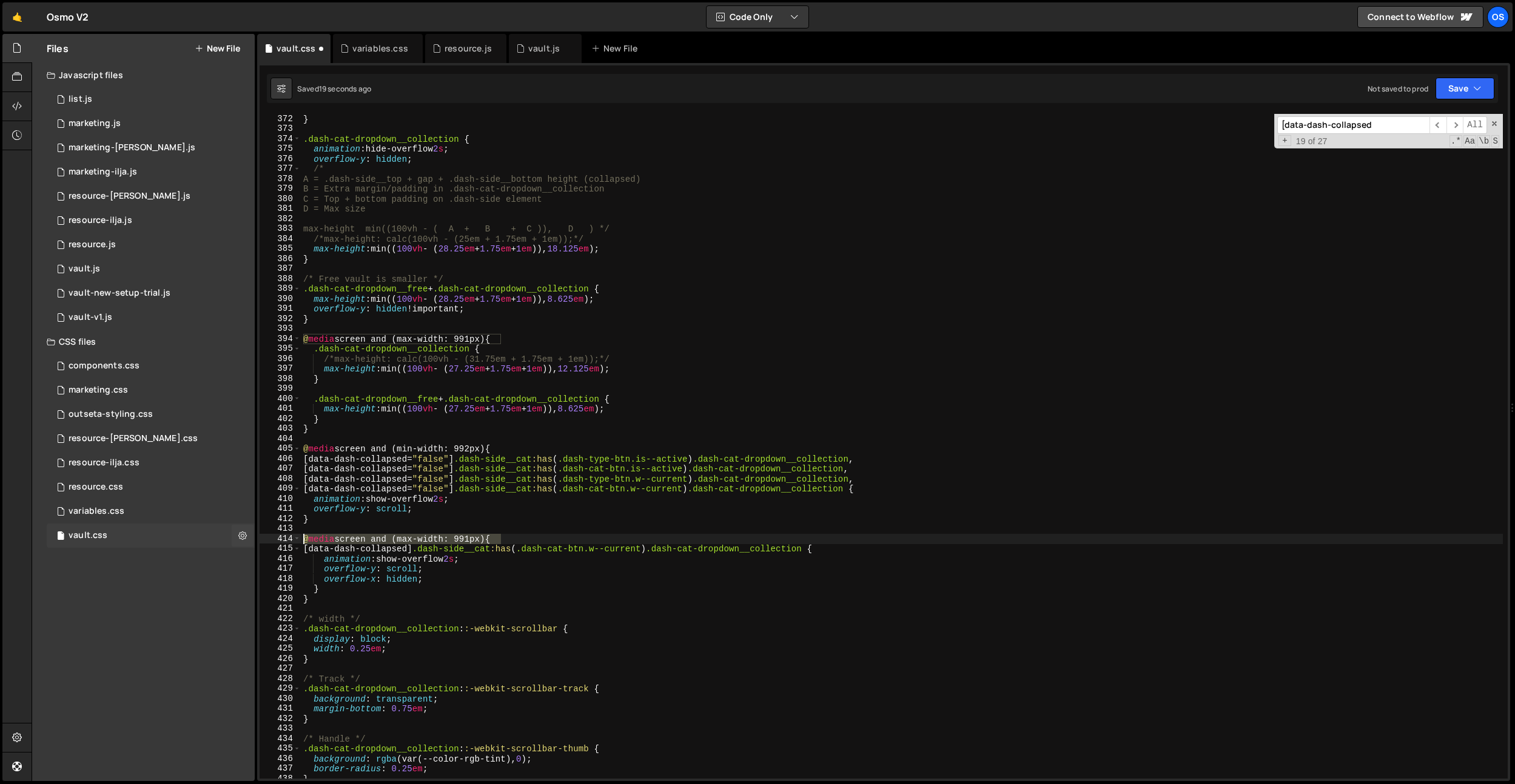
drag, startPoint x: 514, startPoint y: 540, endPoint x: 214, endPoint y: 534, distance: 300.1
click at [213, 535] on div "Files New File Javascript files 0 list.js 0 0 marketing.js 0 0 marketing-[PERSO…" at bounding box center [773, 407] width 1483 height 748
click at [412, 544] on div "} .dash-cat-dropdown__collection { animation : hide-overflow 2 s ; overflow-y :…" at bounding box center [901, 447] width 1202 height 665
click at [412, 544] on div "} .dash-cat-dropdown__collection { animation : hide-overflow 2 s ; overflow-y :…" at bounding box center [901, 456] width 1202 height 685
click at [505, 522] on div "} .dash-cat-dropdown__collection { animation : hide-overflow 2 s ; overflow-y :…" at bounding box center [901, 456] width 1202 height 685
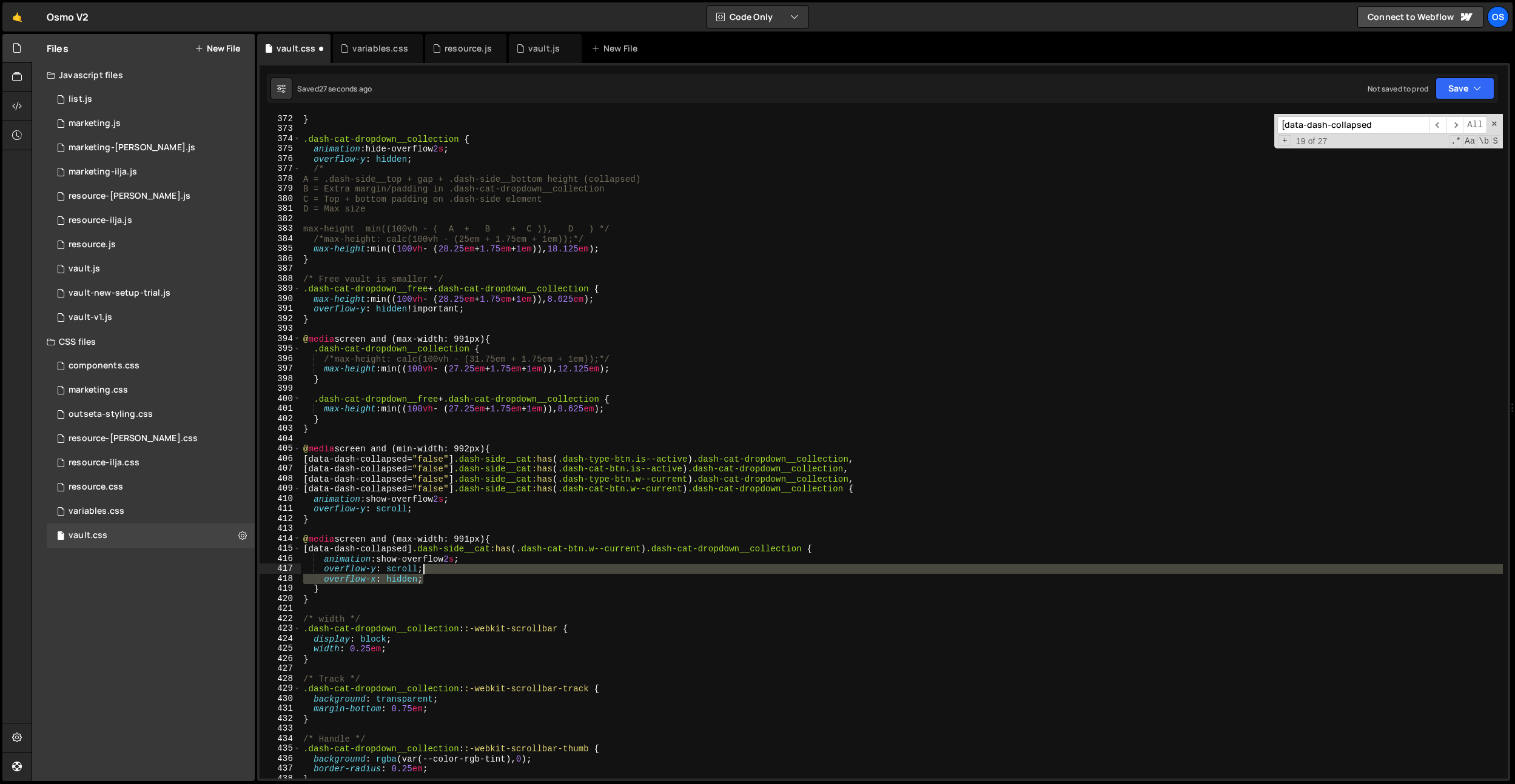
drag, startPoint x: 439, startPoint y: 578, endPoint x: 443, endPoint y: 571, distance: 8.1
click at [443, 571] on div "} .dash-cat-dropdown__collection { animation : hide-overflow 2 s ; overflow-y :…" at bounding box center [901, 456] width 1202 height 685
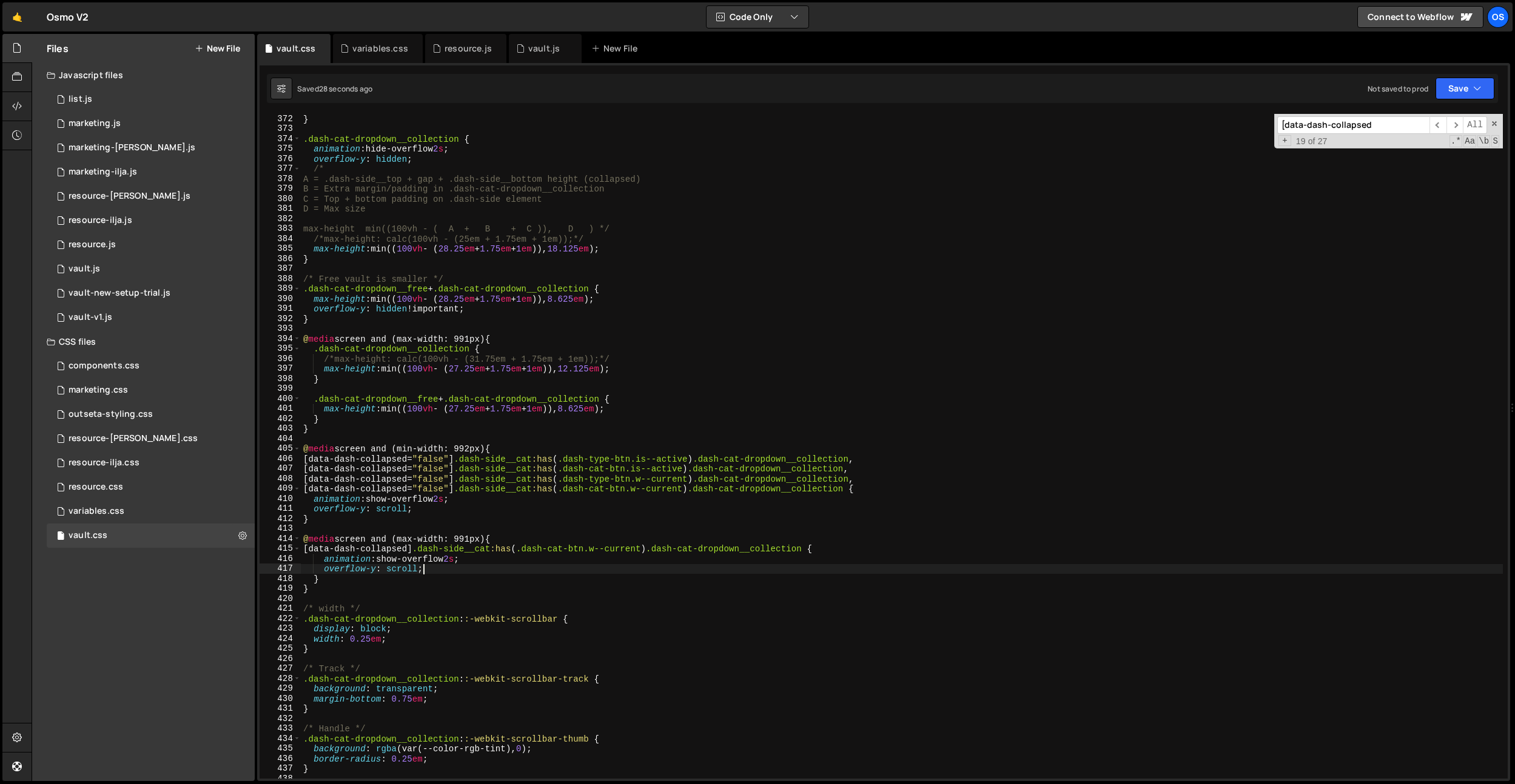
click at [491, 378] on div "} .dash-cat-dropdown__collection { animation : hide-overflow 2 s ; overflow-y :…" at bounding box center [901, 456] width 1202 height 685
type textarea "overflow-y: scroll; overflow-x: hidden;"
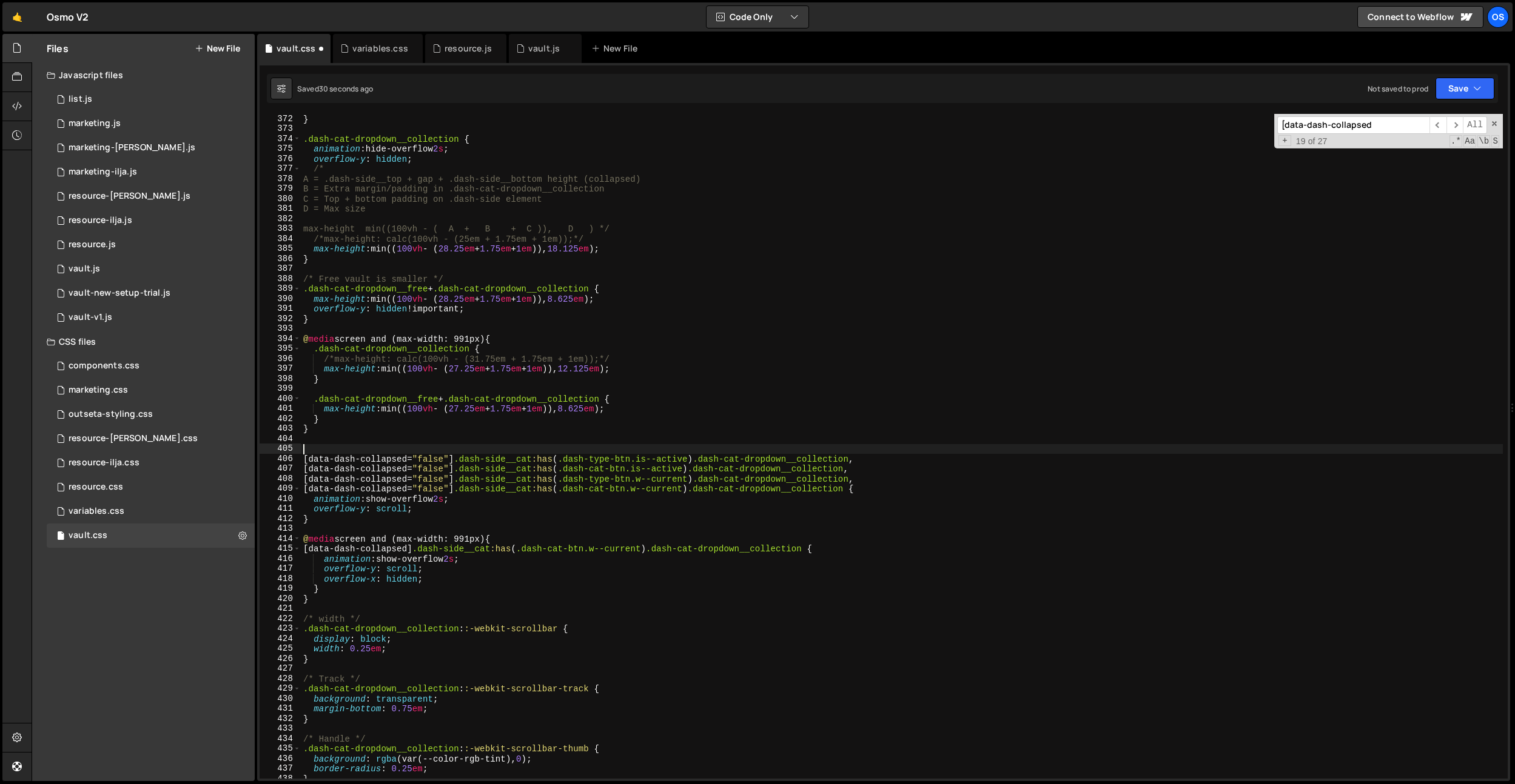
type textarea "@media screen and (min-width: 992px) {"
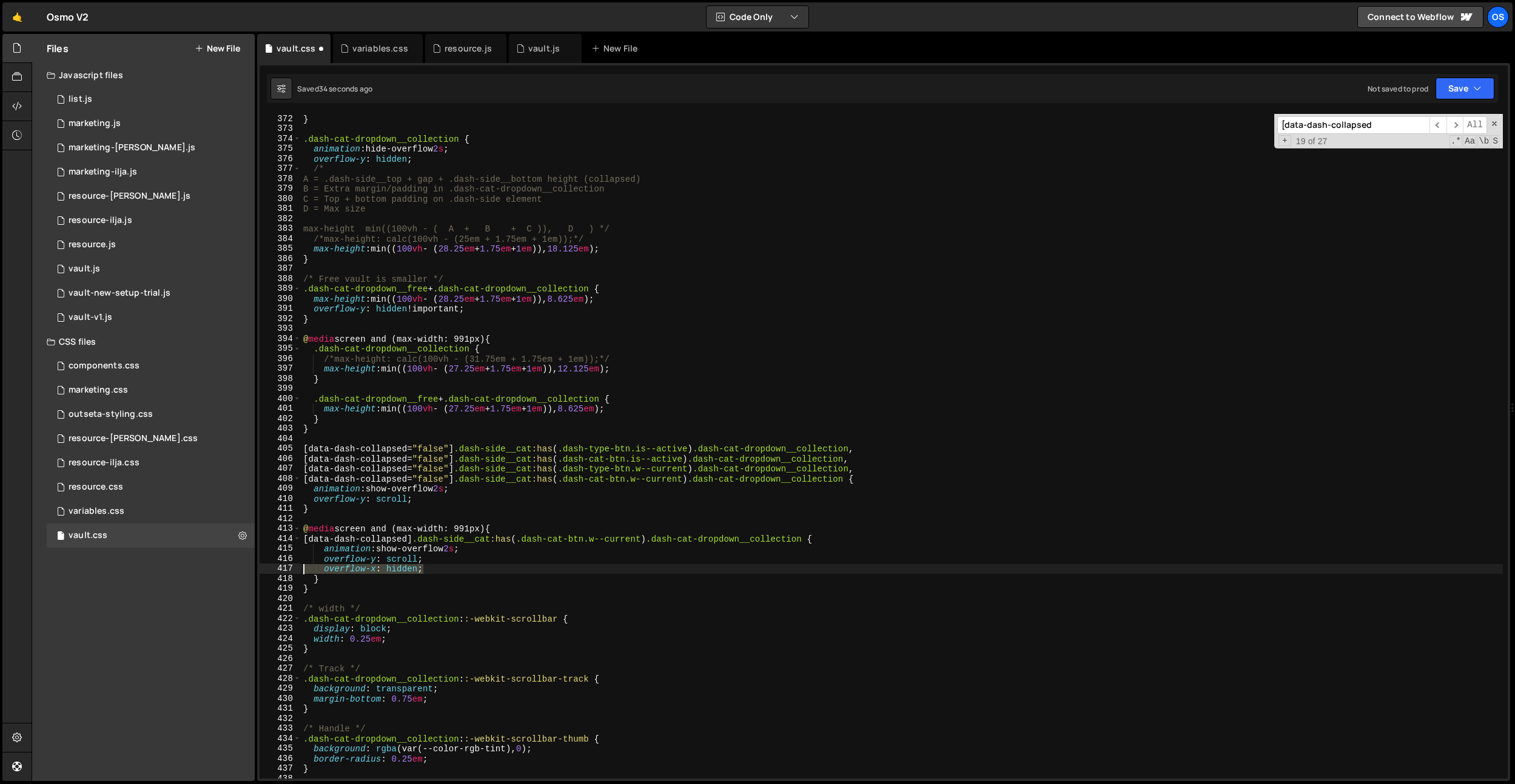
drag, startPoint x: 449, startPoint y: 570, endPoint x: 209, endPoint y: 571, distance: 240.0
click at [209, 571] on div "Files New File Javascript files 0 list.js 0 0 marketing.js 0 0 marketing-[PERSO…" at bounding box center [773, 407] width 1483 height 748
click at [446, 425] on div "} .dash-cat-dropdown__collection { animation : hide-overflow 2 s ; overflow-y :…" at bounding box center [901, 456] width 1202 height 685
click at [447, 563] on div "} .dash-cat-dropdown__collection { animation : hide-overflow 2 s ; overflow-y :…" at bounding box center [901, 456] width 1202 height 685
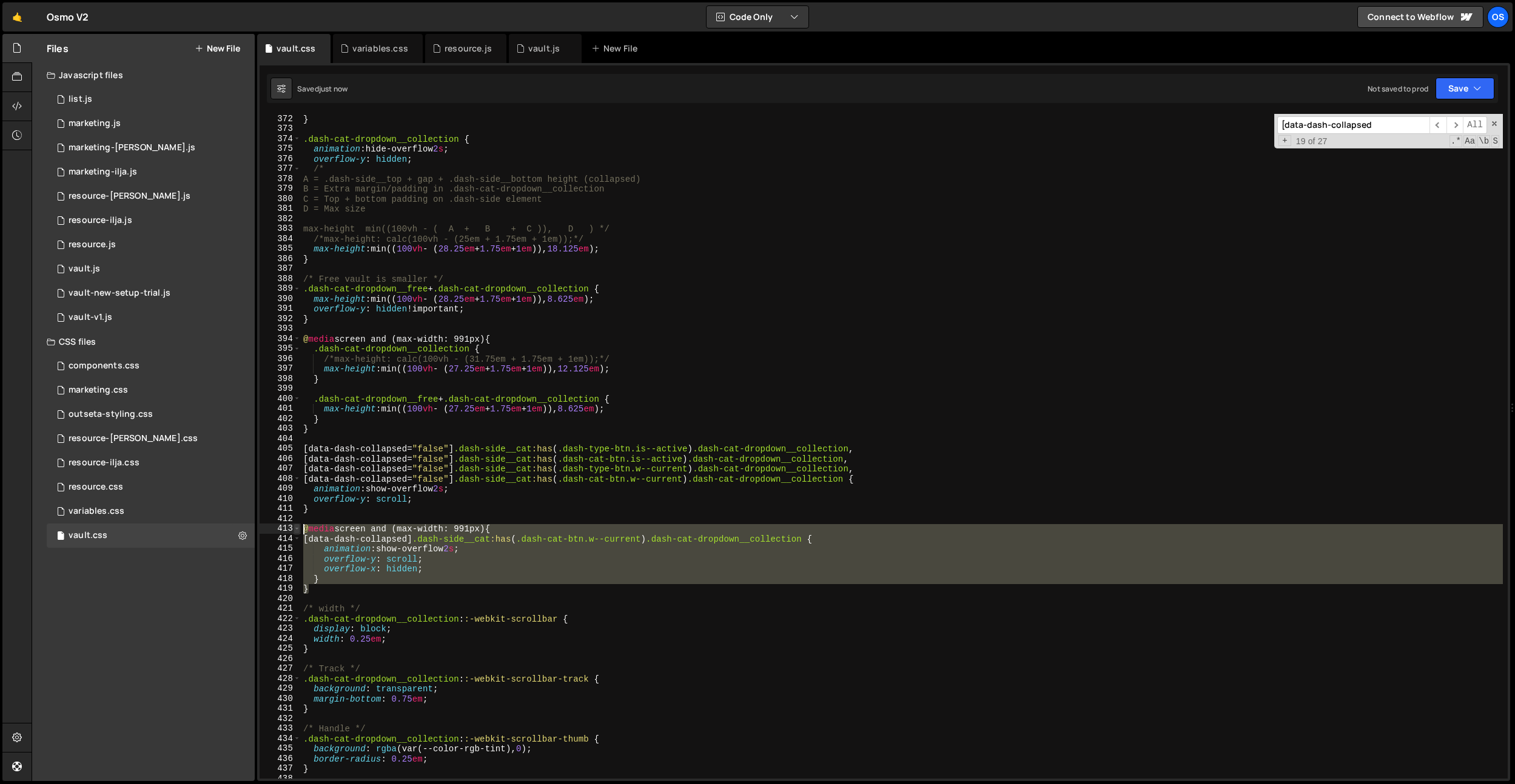
drag, startPoint x: 348, startPoint y: 591, endPoint x: 300, endPoint y: 531, distance: 76.8
click at [300, 531] on div "overflow-y: scroll; 372 373 374 375 376 377 378 379 380 381 382 383 384 385 386…" at bounding box center [884, 447] width 1248 height 665
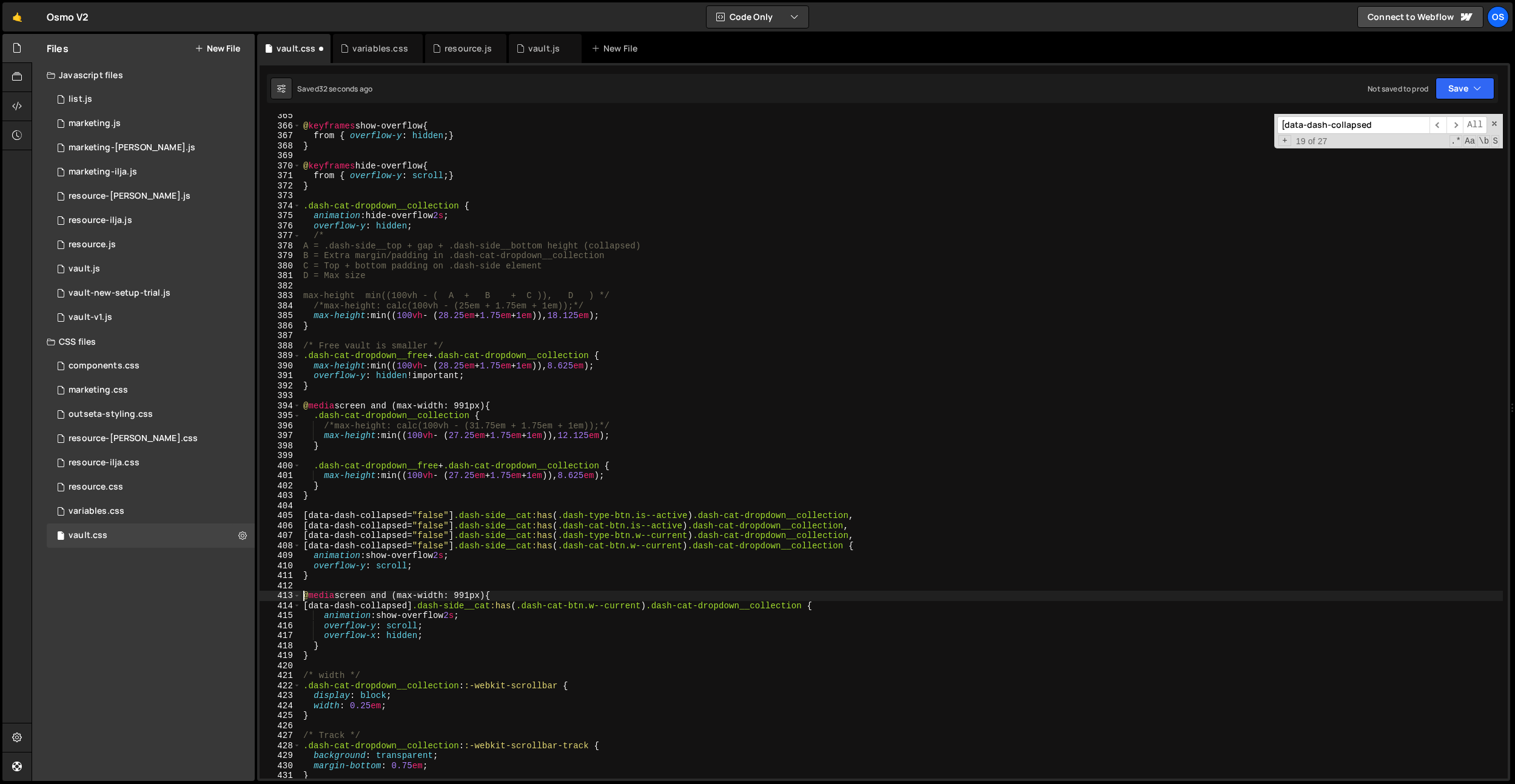
scroll to position [2524, 0]
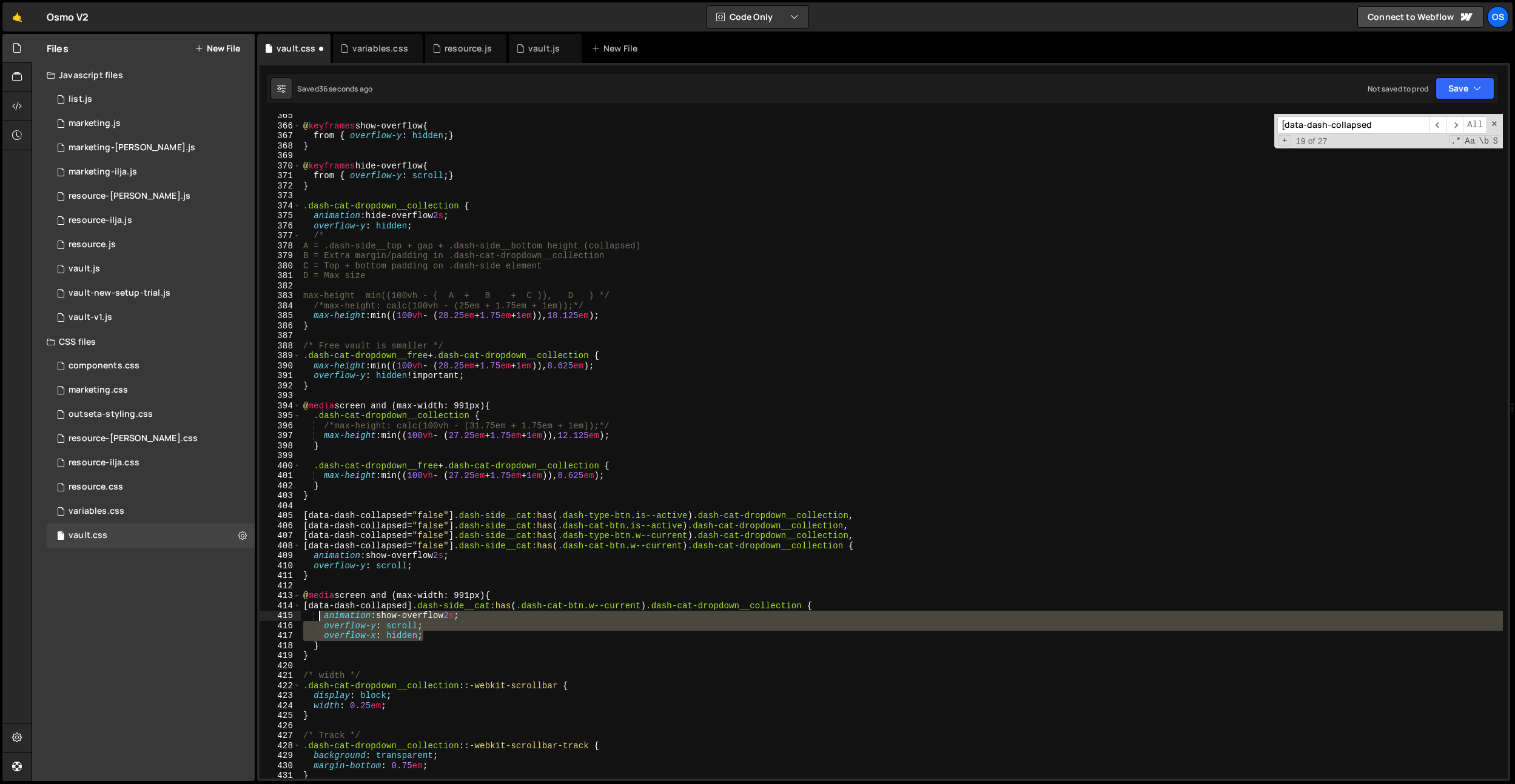
drag, startPoint x: 454, startPoint y: 639, endPoint x: 317, endPoint y: 617, distance: 138.8
click at [317, 617] on div "@ keyframes show-overflow { from { overflow-y : hidden ; } } @ keyframes hide-o…" at bounding box center [901, 453] width 1202 height 685
click at [399, 620] on div "@ keyframes show-overflow { from { overflow-y : hidden ; } } @ keyframes hide-o…" at bounding box center [901, 447] width 1202 height 665
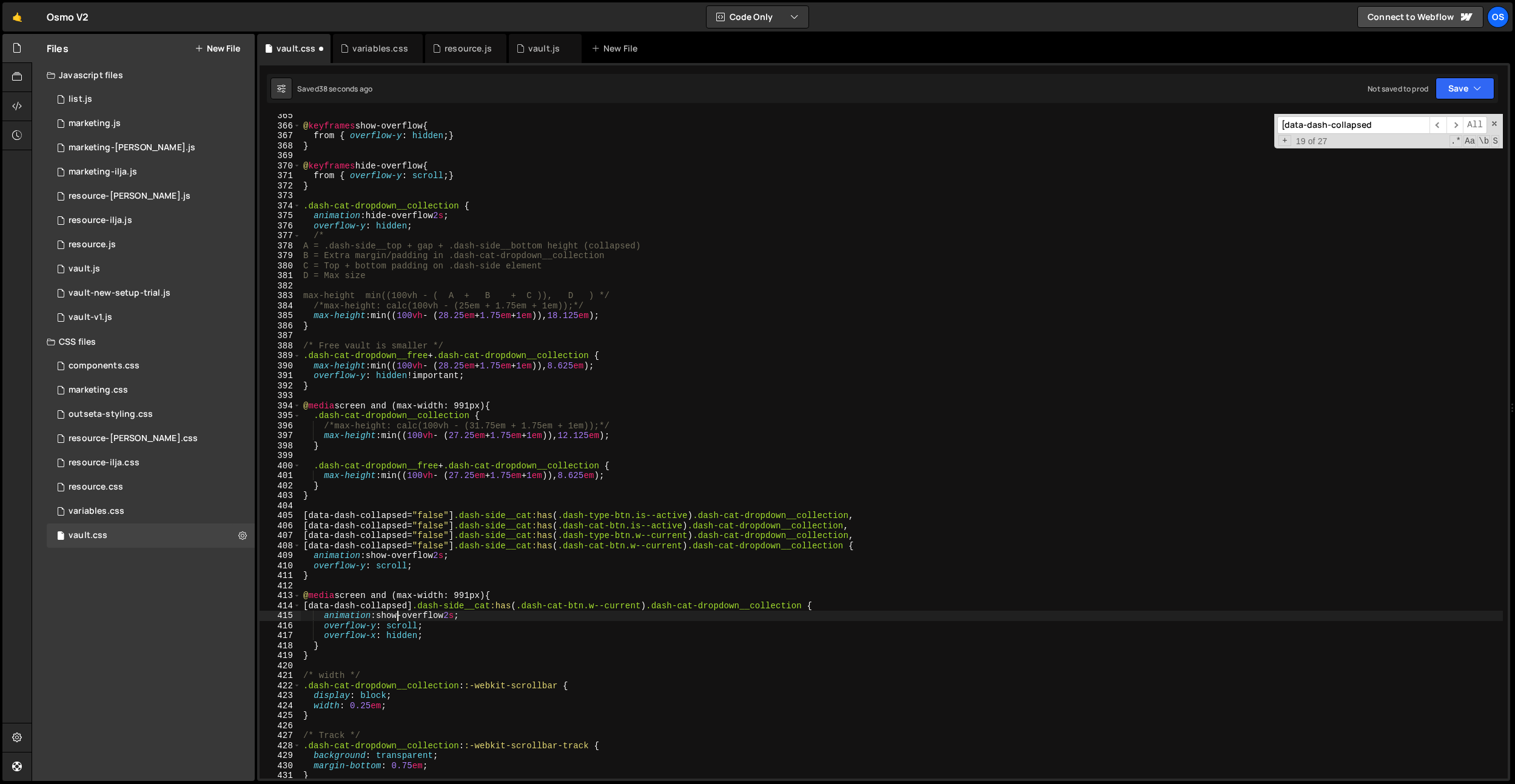
click at [399, 620] on div "@ keyframes show-overflow { from { overflow-y : hidden ; } } @ keyframes hide-o…" at bounding box center [901, 453] width 1202 height 685
click at [500, 550] on div "@ keyframes show-overflow { from { overflow-y : hidden ; } } @ keyframes hide-o…" at bounding box center [901, 453] width 1202 height 685
click at [534, 344] on div "@ keyframes show-overflow { from { overflow-y : hidden ; } } @ keyframes hide-o…" at bounding box center [901, 453] width 1202 height 685
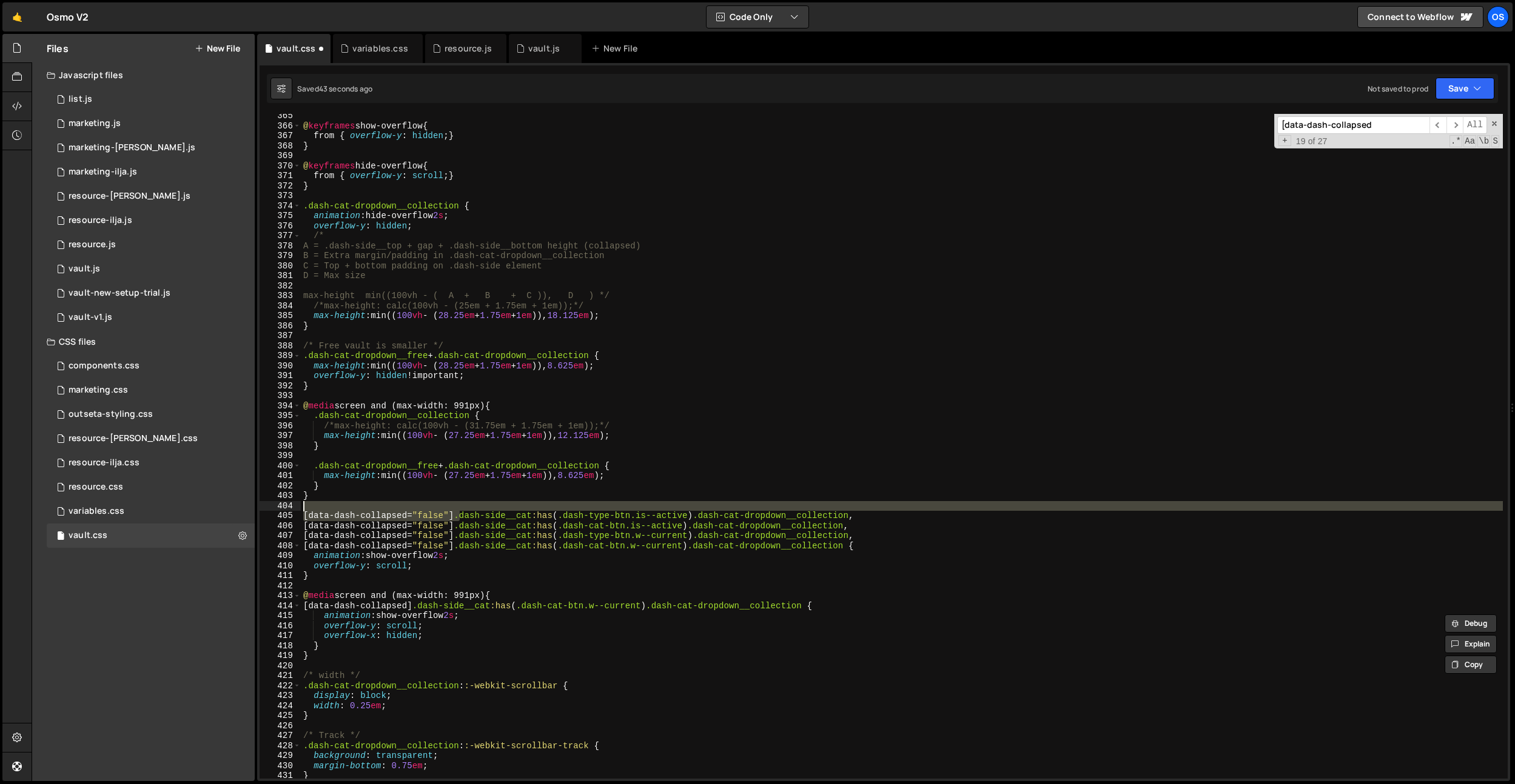
drag, startPoint x: 460, startPoint y: 516, endPoint x: 721, endPoint y: 506, distance: 261.2
click at [721, 506] on div "@ keyframes show-overflow { from { overflow-y : hidden ; } } @ keyframes hide-o…" at bounding box center [901, 453] width 1202 height 685
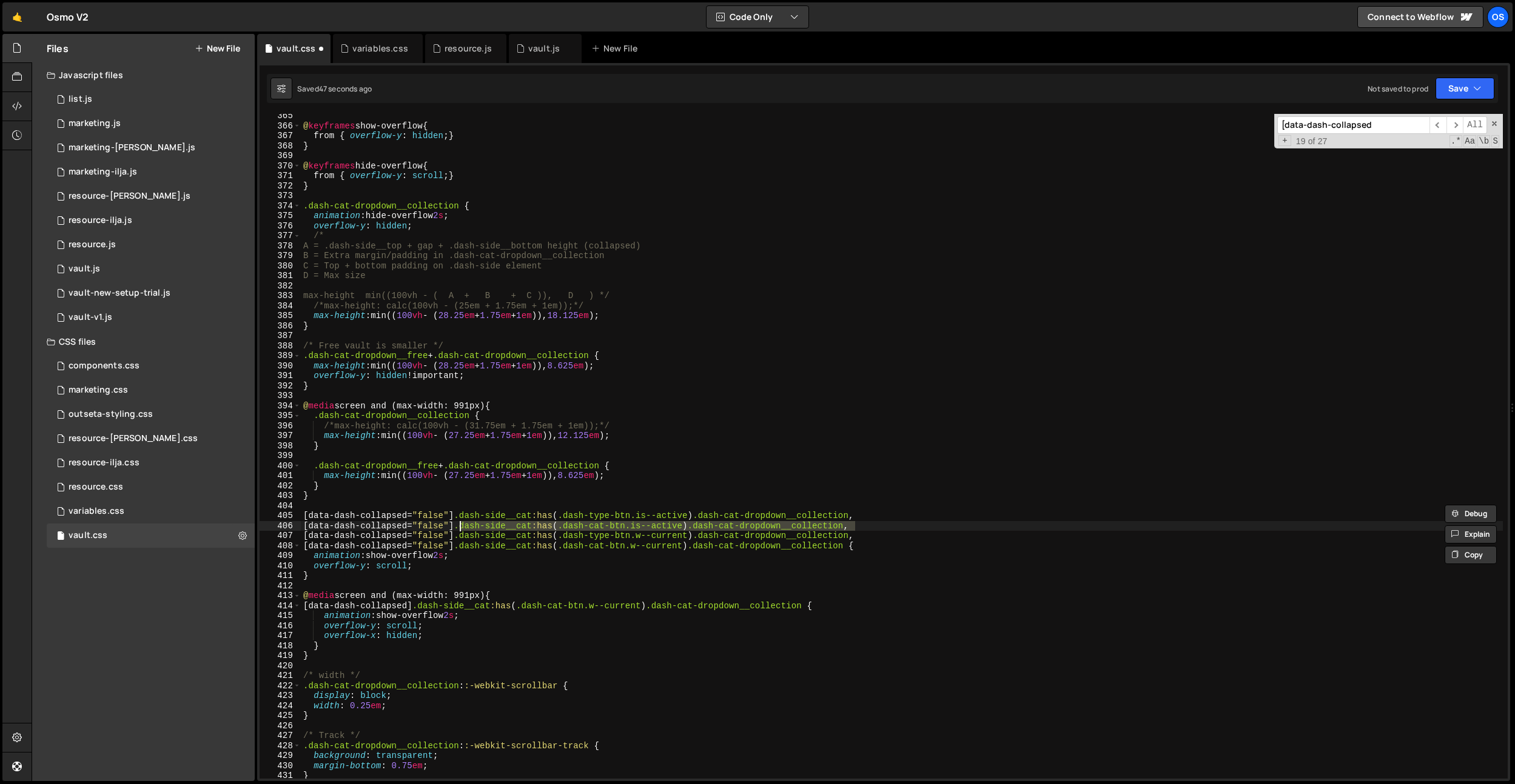
drag, startPoint x: 855, startPoint y: 529, endPoint x: 459, endPoint y: 529, distance: 396.0
click at [459, 529] on div "@ keyframes show-overflow { from { overflow-y : hidden ; } } @ keyframes hide-o…" at bounding box center [901, 453] width 1202 height 685
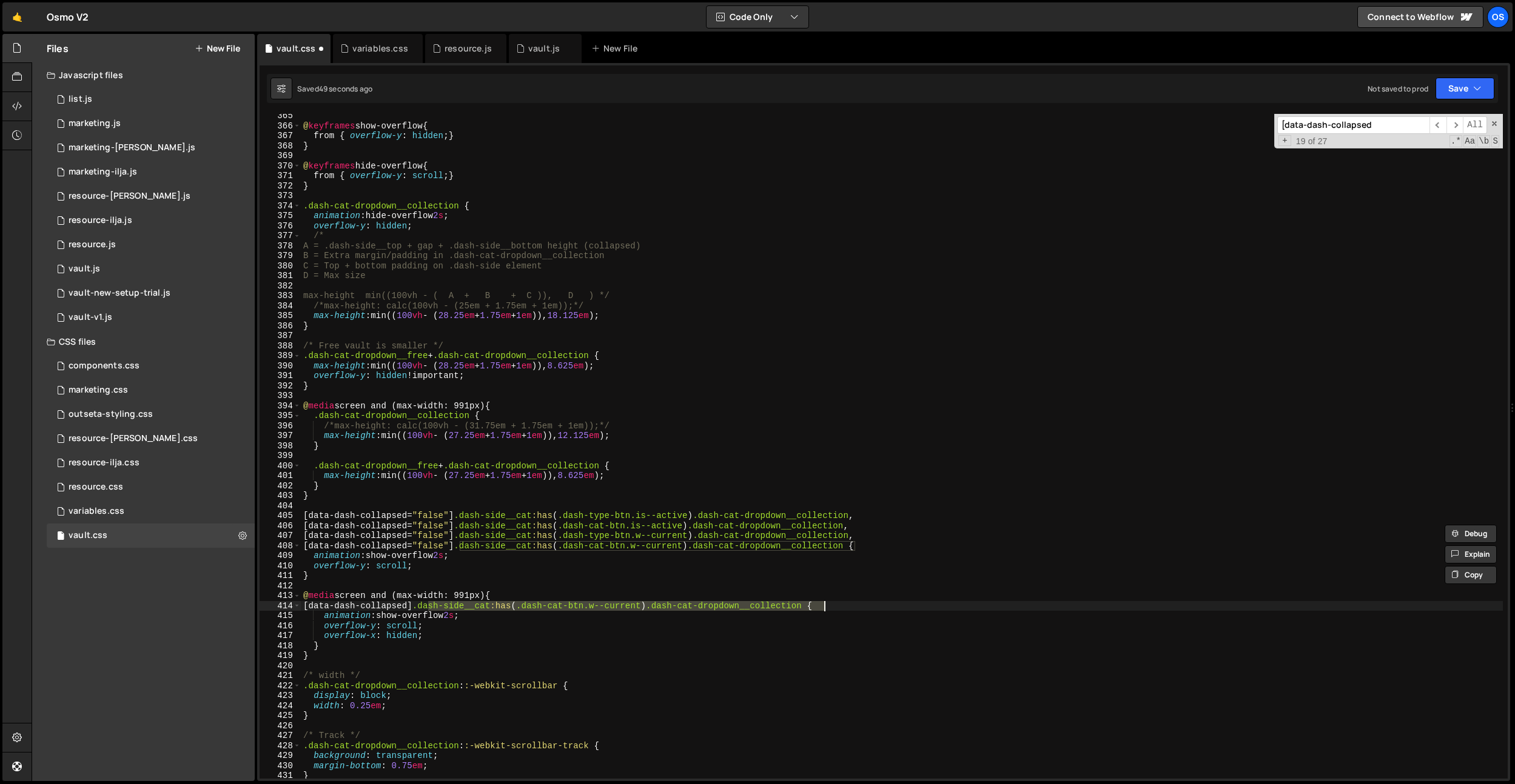
drag, startPoint x: 429, startPoint y: 605, endPoint x: 826, endPoint y: 604, distance: 397.0
click at [826, 604] on div "@ keyframes show-overflow { from { overflow-y : hidden ; } } @ keyframes hide-o…" at bounding box center [901, 453] width 1202 height 685
paste textarea "is--active"
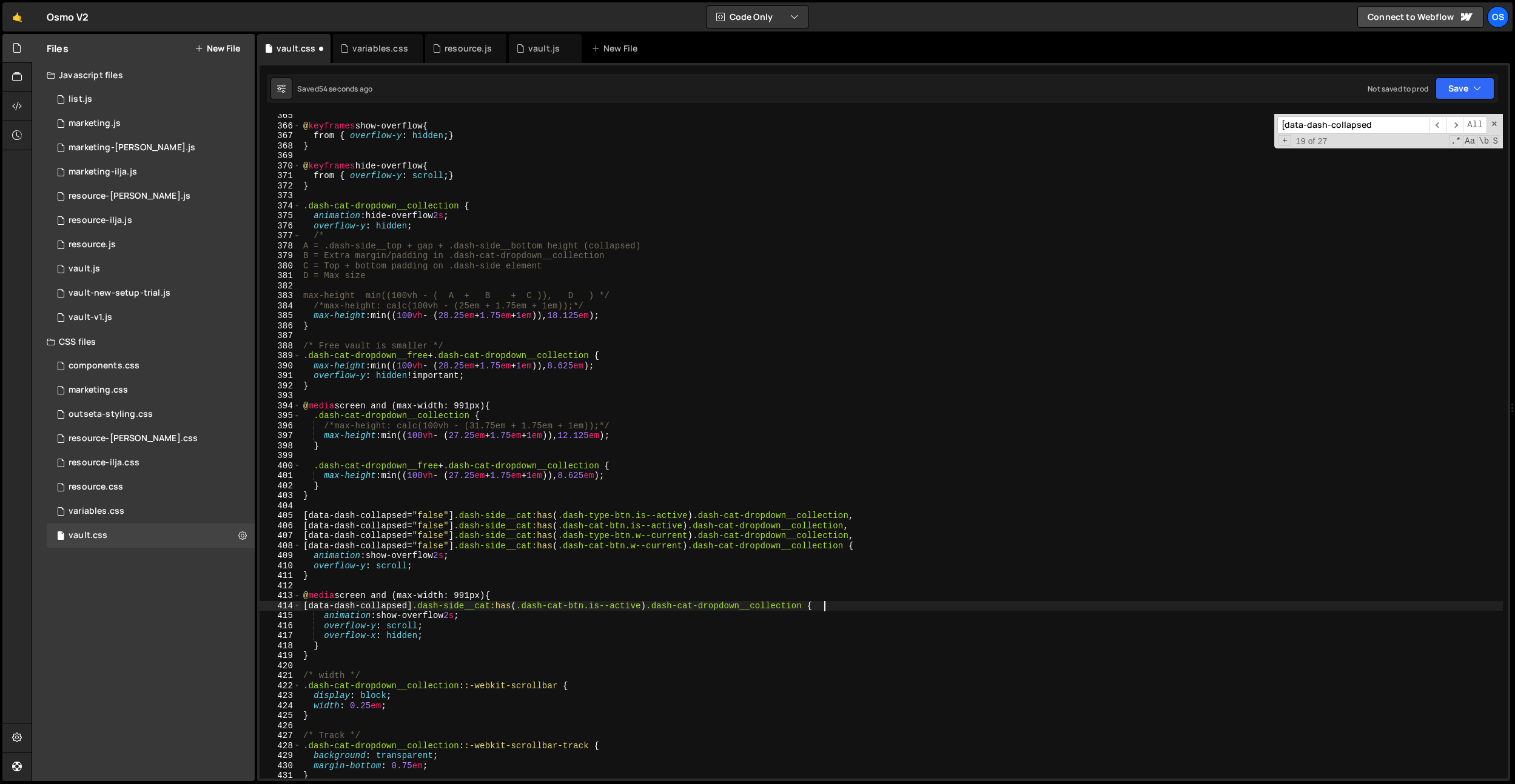
click at [614, 608] on div "@ keyframes show-overflow { from { overflow-y : hidden ; } } @ keyframes hide-o…" at bounding box center [901, 453] width 1202 height 685
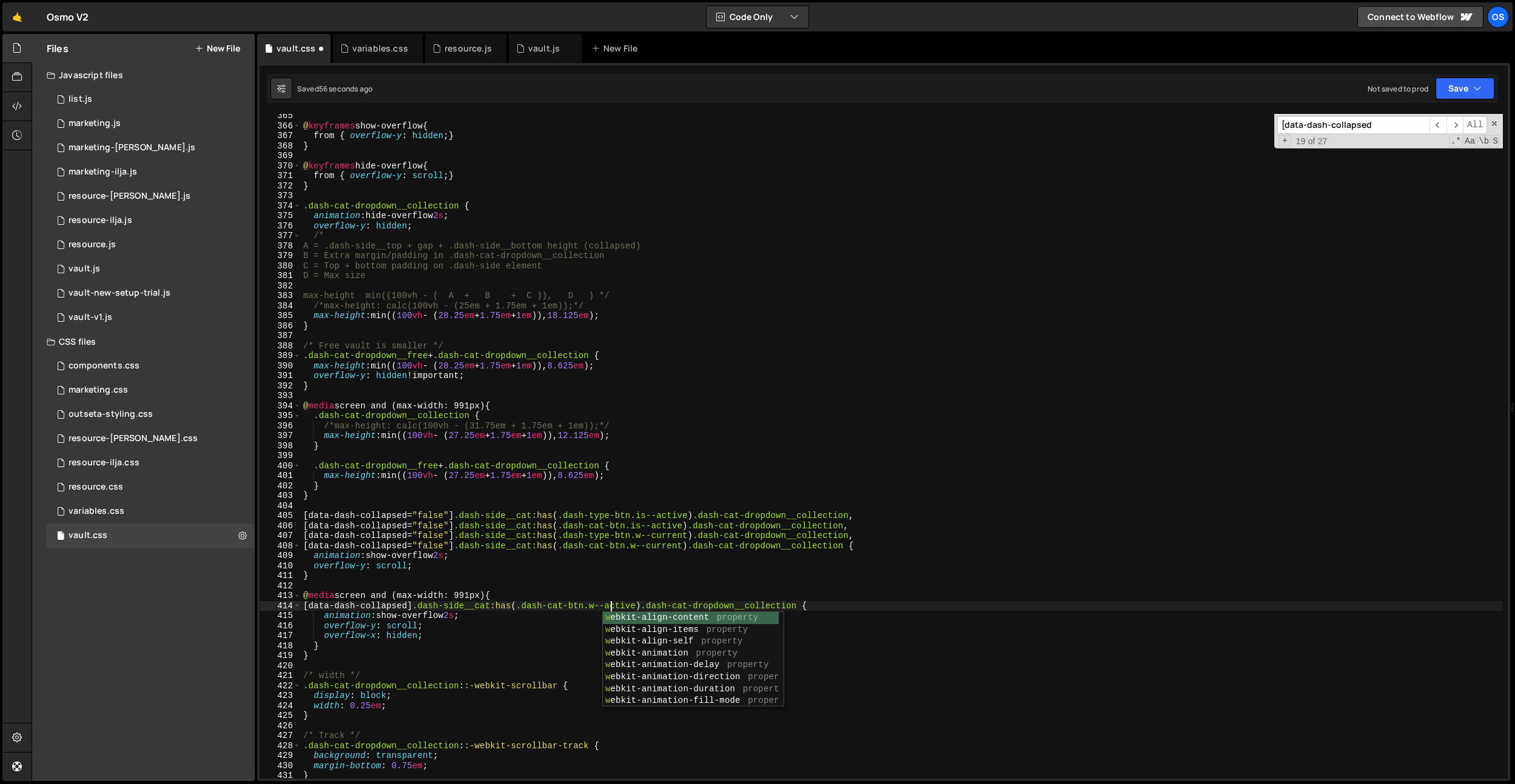
click at [600, 519] on div "@ keyframes show-overflow { from { overflow-y : hidden ; } } @ keyframes hide-o…" at bounding box center [901, 453] width 1202 height 685
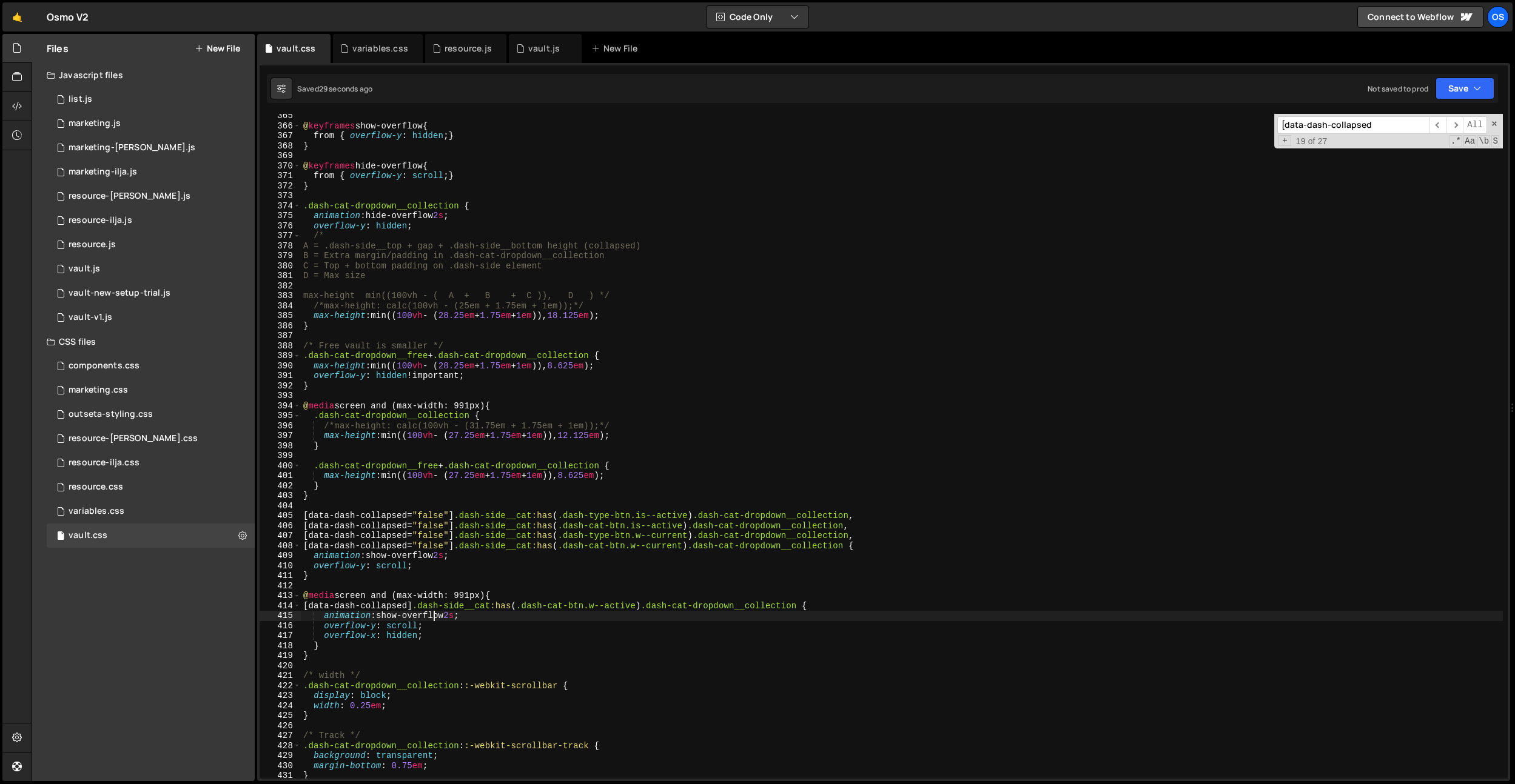
click at [431, 615] on div "@ keyframes show-overflow { from { overflow-y : hidden ; } } @ keyframes hide-o…" at bounding box center [901, 453] width 1202 height 685
click at [470, 601] on div "@ keyframes show-overflow { from { overflow-y : hidden ; } } @ keyframes hide-o…" at bounding box center [901, 453] width 1202 height 685
click at [581, 606] on div "@ keyframes show-overflow { from { overflow-y : hidden ; } } @ keyframes hide-o…" at bounding box center [901, 453] width 1202 height 685
click at [459, 537] on div "@ keyframes show-overflow { from { overflow-y : hidden ; } } @ keyframes hide-o…" at bounding box center [901, 453] width 1202 height 685
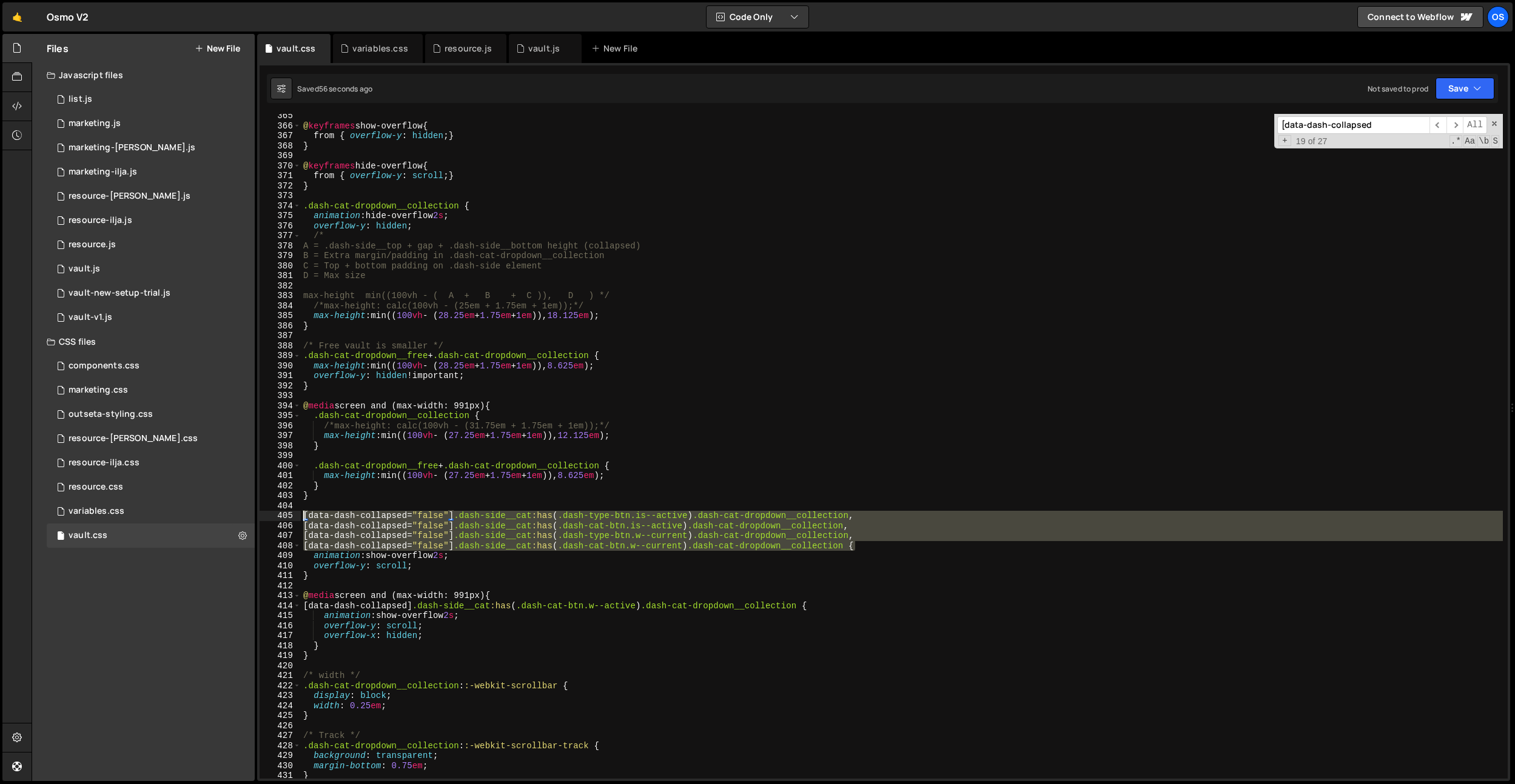
drag, startPoint x: 857, startPoint y: 547, endPoint x: 307, endPoint y: 527, distance: 550.4
click at [261, 514] on div "[data-dash-collapsed="false"] .dash-side__cat:has(.dash-type-btn.w--current) .d…" at bounding box center [884, 447] width 1248 height 665
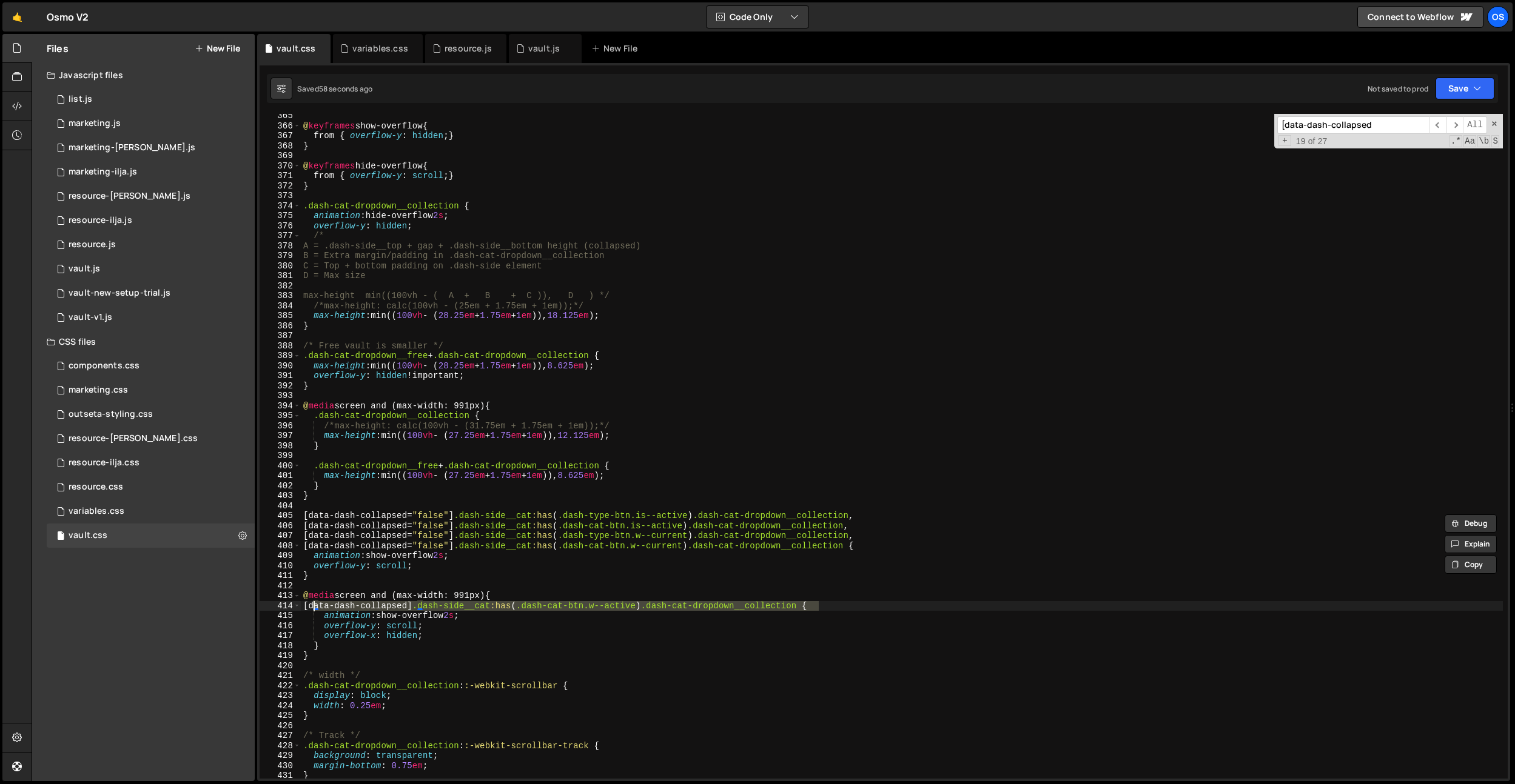
drag, startPoint x: 818, startPoint y: 606, endPoint x: 314, endPoint y: 606, distance: 504.0
click at [314, 606] on div "@ keyframes show-overflow { from { overflow-y : hidden ; } } @ keyframes hide-o…" at bounding box center [901, 453] width 1202 height 685
paste textarea "[data-dash-collapsed="false"] .dash-side__cat:has(.dash-cat-btn.w--current"
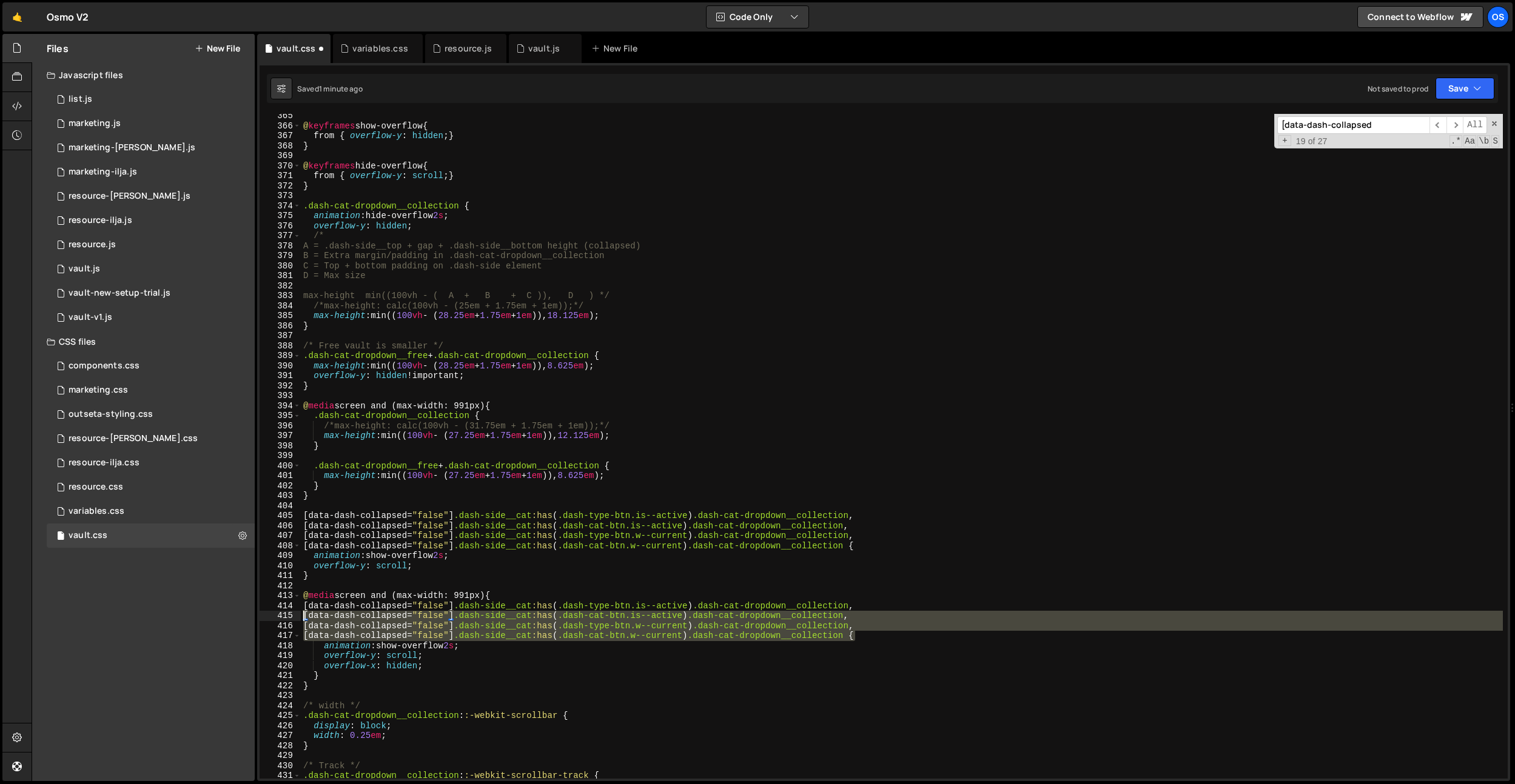
drag, startPoint x: 855, startPoint y: 635, endPoint x: 362, endPoint y: 619, distance: 493.3
click at [293, 617] on div "[data-dash-collapsed="false"] .dash-side__cat:has(.dash-cat-btn.w--current) .da…" at bounding box center [884, 447] width 1248 height 665
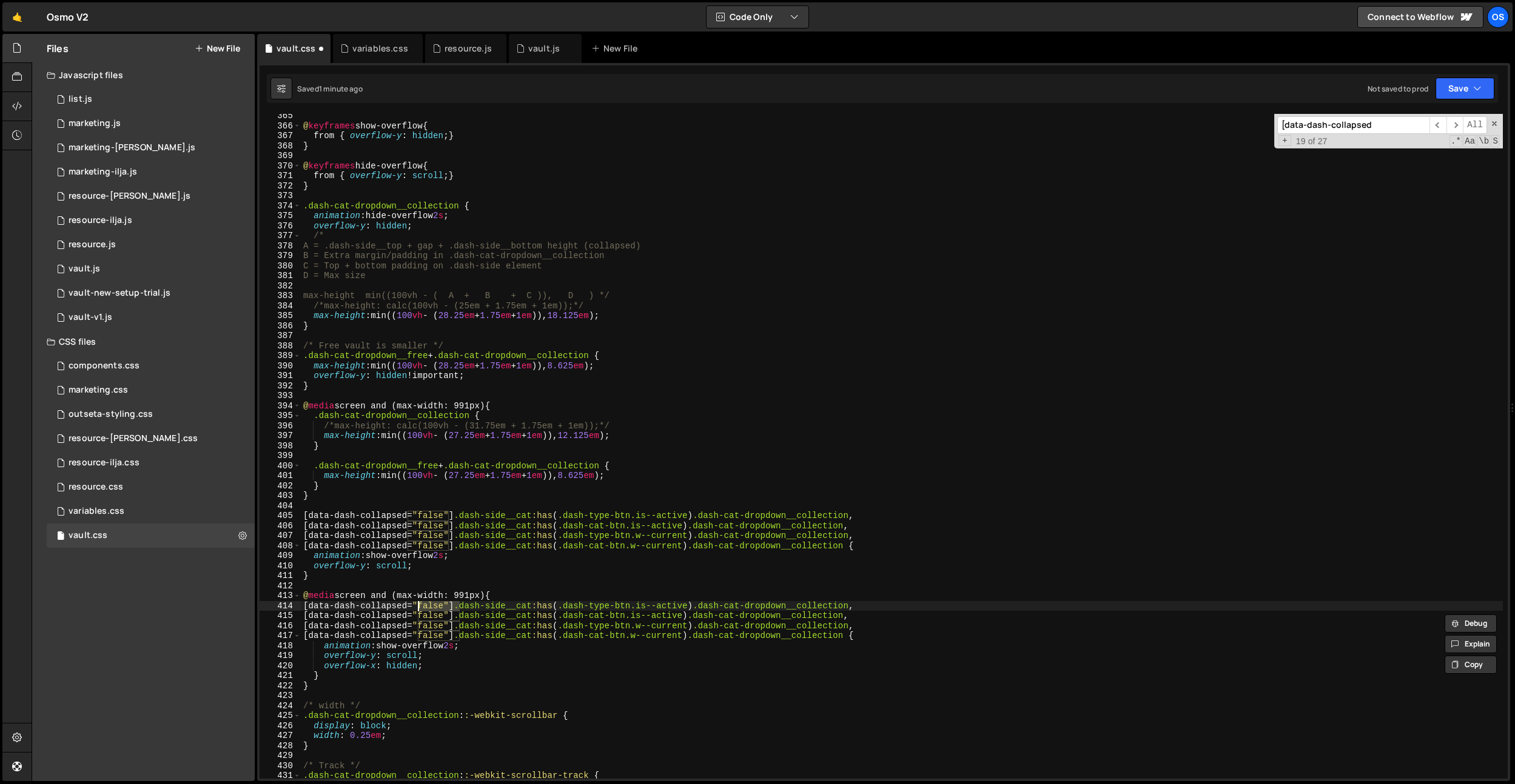
drag, startPoint x: 459, startPoint y: 606, endPoint x: 417, endPoint y: 607, distance: 42.0
click at [417, 607] on div "@ keyframes show-overflow { from { overflow-y : hidden ; } } @ keyframes hide-o…" at bounding box center [901, 453] width 1202 height 685
drag, startPoint x: 417, startPoint y: 615, endPoint x: 459, endPoint y: 622, distance: 42.6
click at [457, 615] on div "@ keyframes show-overflow { from { overflow-y : hidden ; } } @ keyframes hide-o…" at bounding box center [901, 453] width 1202 height 685
drag, startPoint x: 459, startPoint y: 627, endPoint x: 419, endPoint y: 633, distance: 40.4
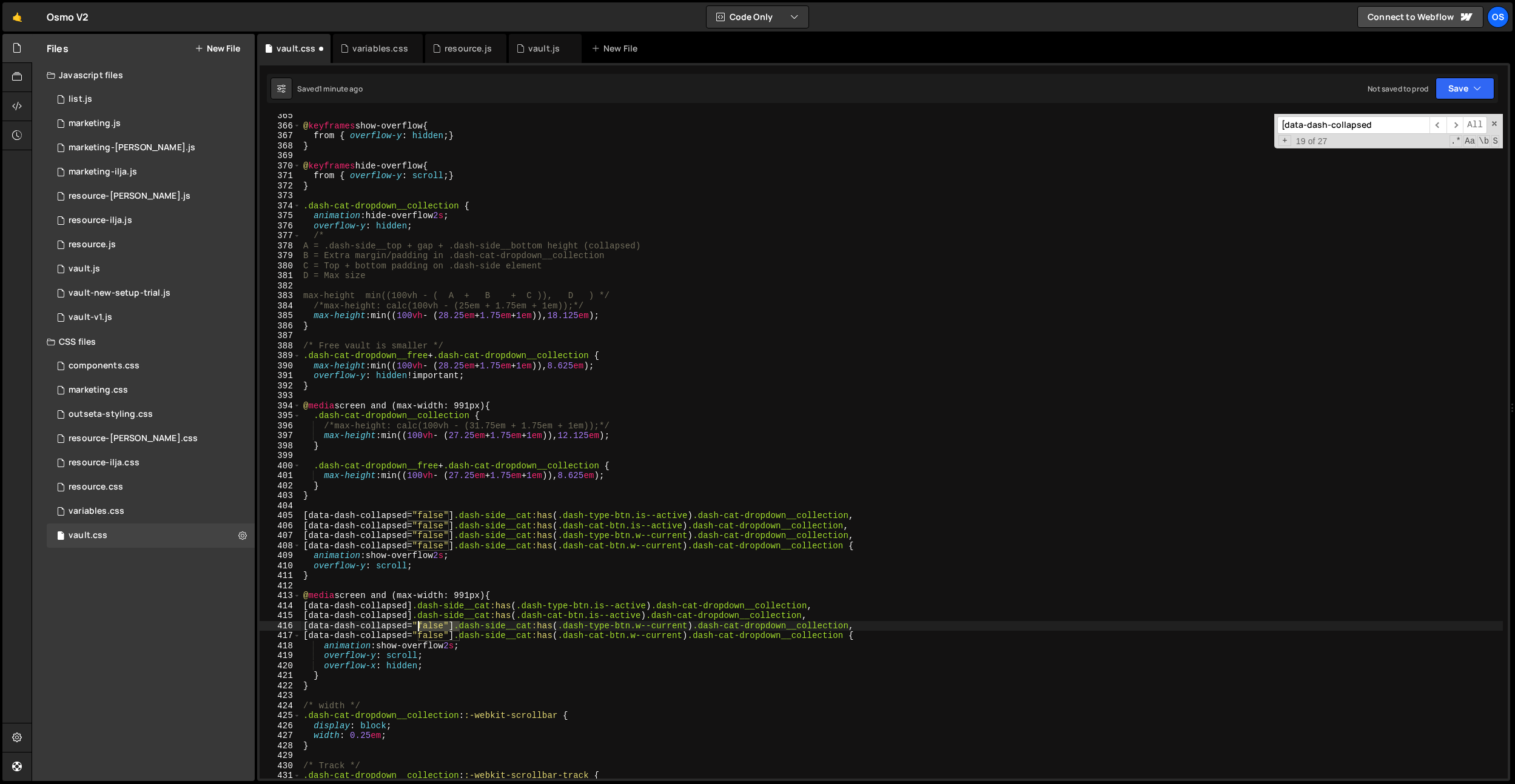
click at [419, 627] on div "@ keyframes show-overflow { from { overflow-y : hidden ; } } @ keyframes hide-o…" at bounding box center [901, 453] width 1202 height 685
drag, startPoint x: 419, startPoint y: 635, endPoint x: 458, endPoint y: 633, distance: 39.1
click at [458, 633] on div "@ keyframes show-overflow { from { overflow-y : hidden ; } } @ keyframes hide-o…" at bounding box center [901, 453] width 1202 height 685
click at [565, 657] on div "@ keyframes show-overflow { from { overflow-y : hidden ; } } @ keyframes hide-o…" at bounding box center [901, 453] width 1202 height 685
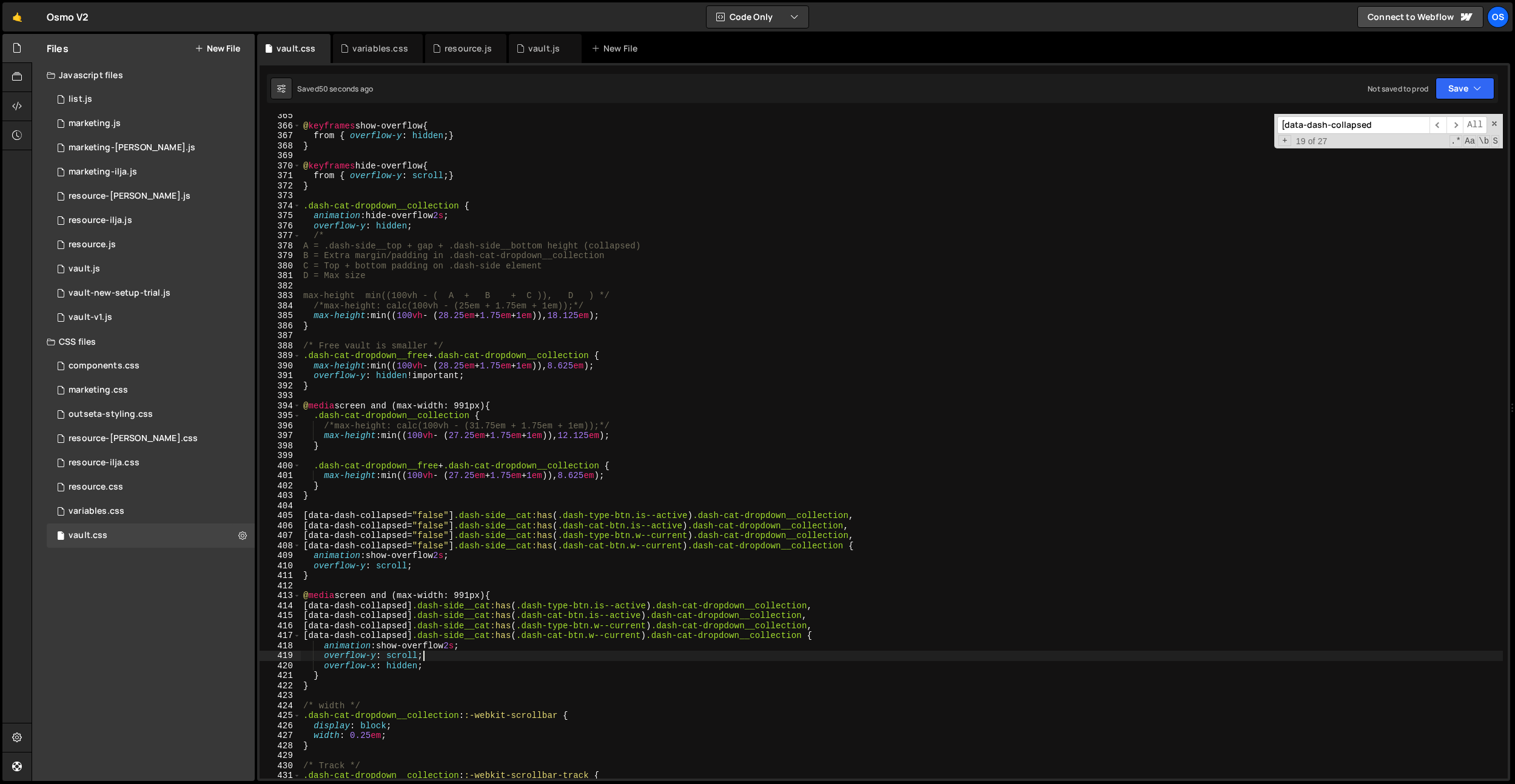
click at [698, 374] on div "@ keyframes show-overflow { from { overflow-y : hidden ; } } @ keyframes hide-o…" at bounding box center [901, 453] width 1202 height 685
type textarea "overflow-y: hidden !important;"
paste input "grow-arrow"
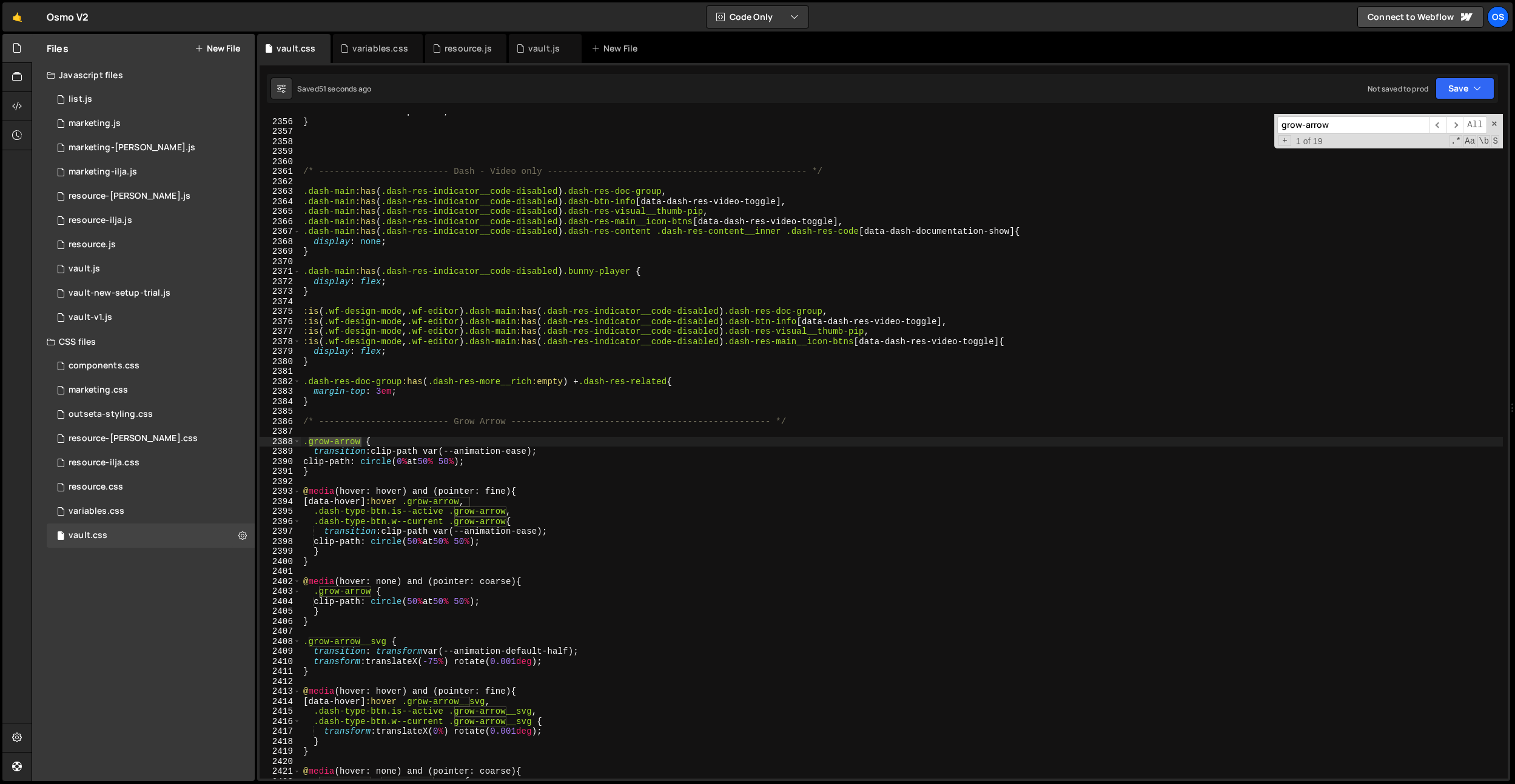
scroll to position [16300, 0]
type input "grow-arrow"
click at [698, 374] on div "max-width : 100 % !important ; } /* ------------------------- Dash - Video only…" at bounding box center [901, 449] width 1202 height 685
click at [312, 564] on div "max-width : 100 % !important ; } /* ------------------------- Dash - Video only…" at bounding box center [901, 449] width 1202 height 685
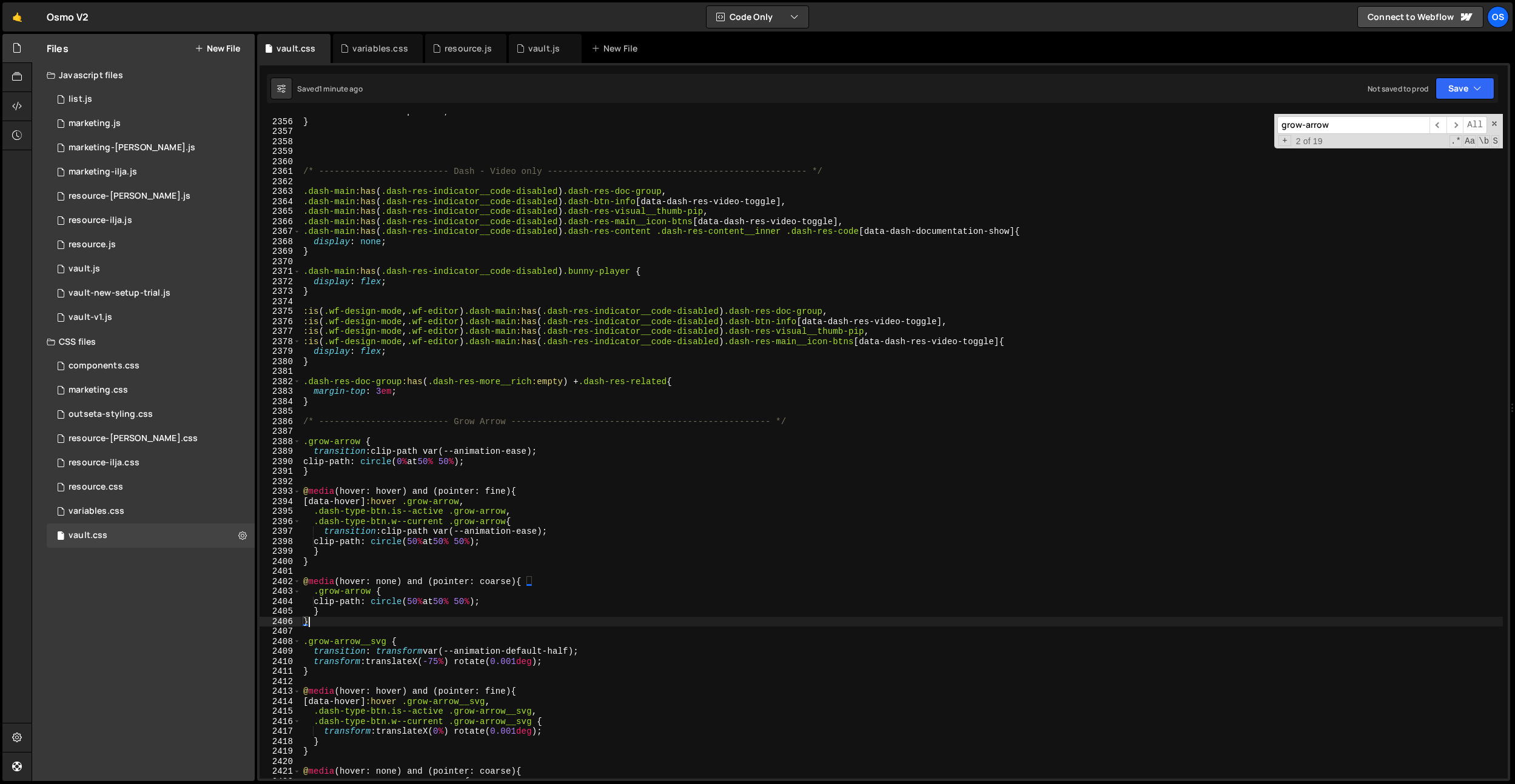
click at [322, 626] on div "max-width : 100 % !important ; } /* ------------------------- Dash - Video only…" at bounding box center [901, 449] width 1202 height 685
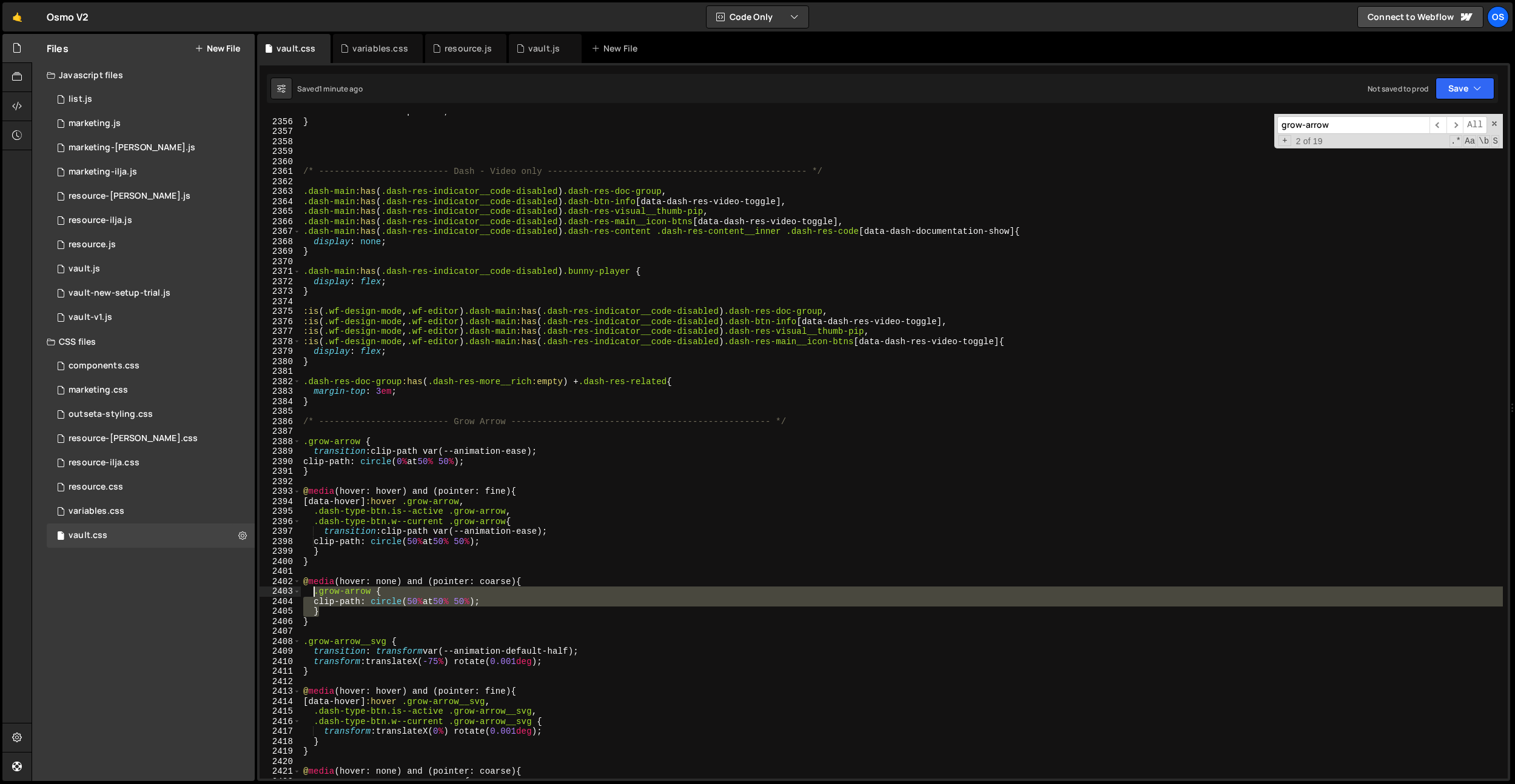
drag, startPoint x: 332, startPoint y: 615, endPoint x: 315, endPoint y: 594, distance: 27.0
click at [315, 594] on div "max-width : 100 % !important ; } /* ------------------------- Dash - Video only…" at bounding box center [901, 449] width 1202 height 685
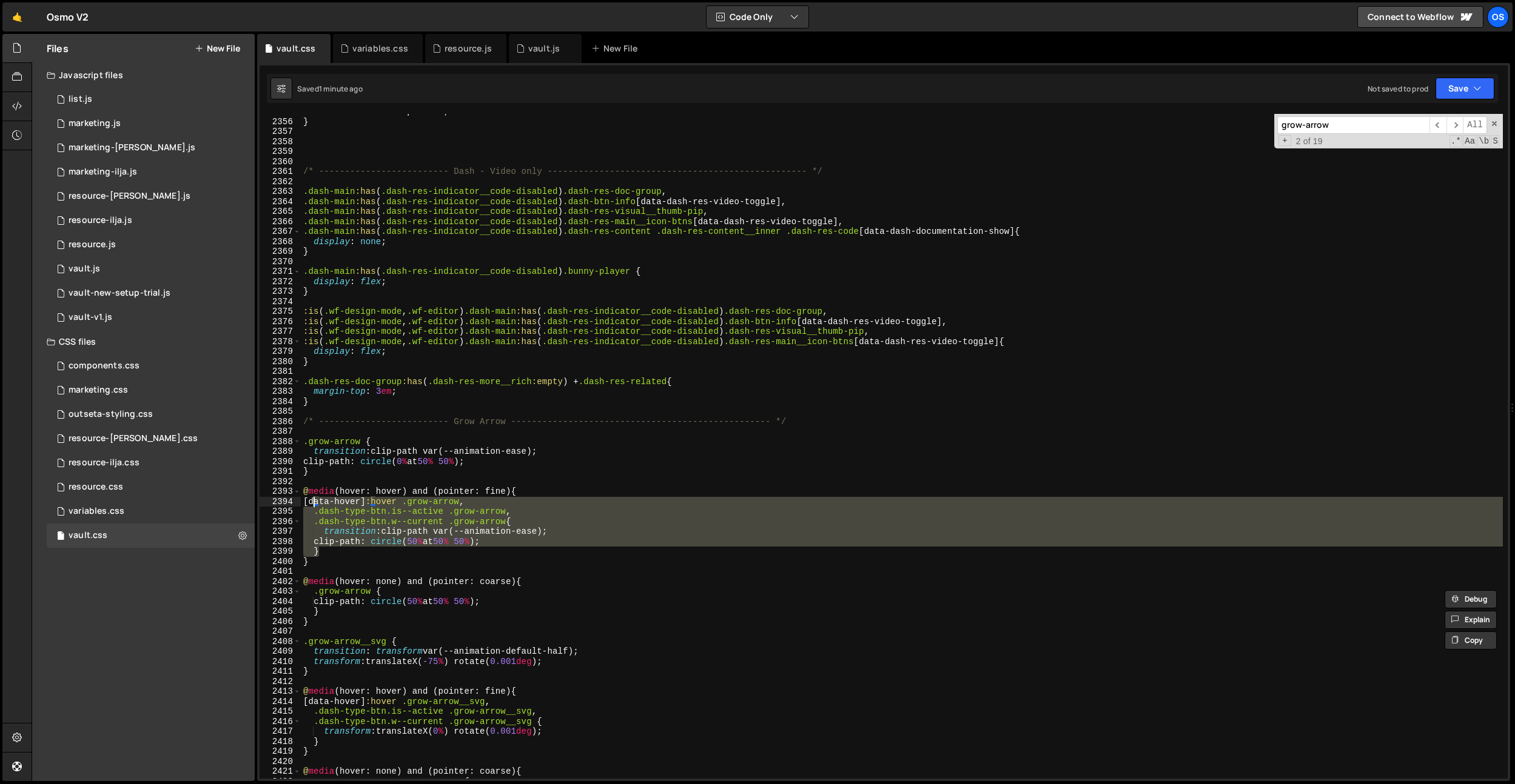
drag, startPoint x: 324, startPoint y: 549, endPoint x: 315, endPoint y: 501, distance: 48.8
click at [315, 501] on div "max-width : 100 % !important ; } /* ------------------------- Dash - Video only…" at bounding box center [901, 449] width 1202 height 685
click at [343, 614] on div "max-width : 100 % !important ; } /* ------------------------- Dash - Video only…" at bounding box center [901, 449] width 1202 height 685
type textarea "}"
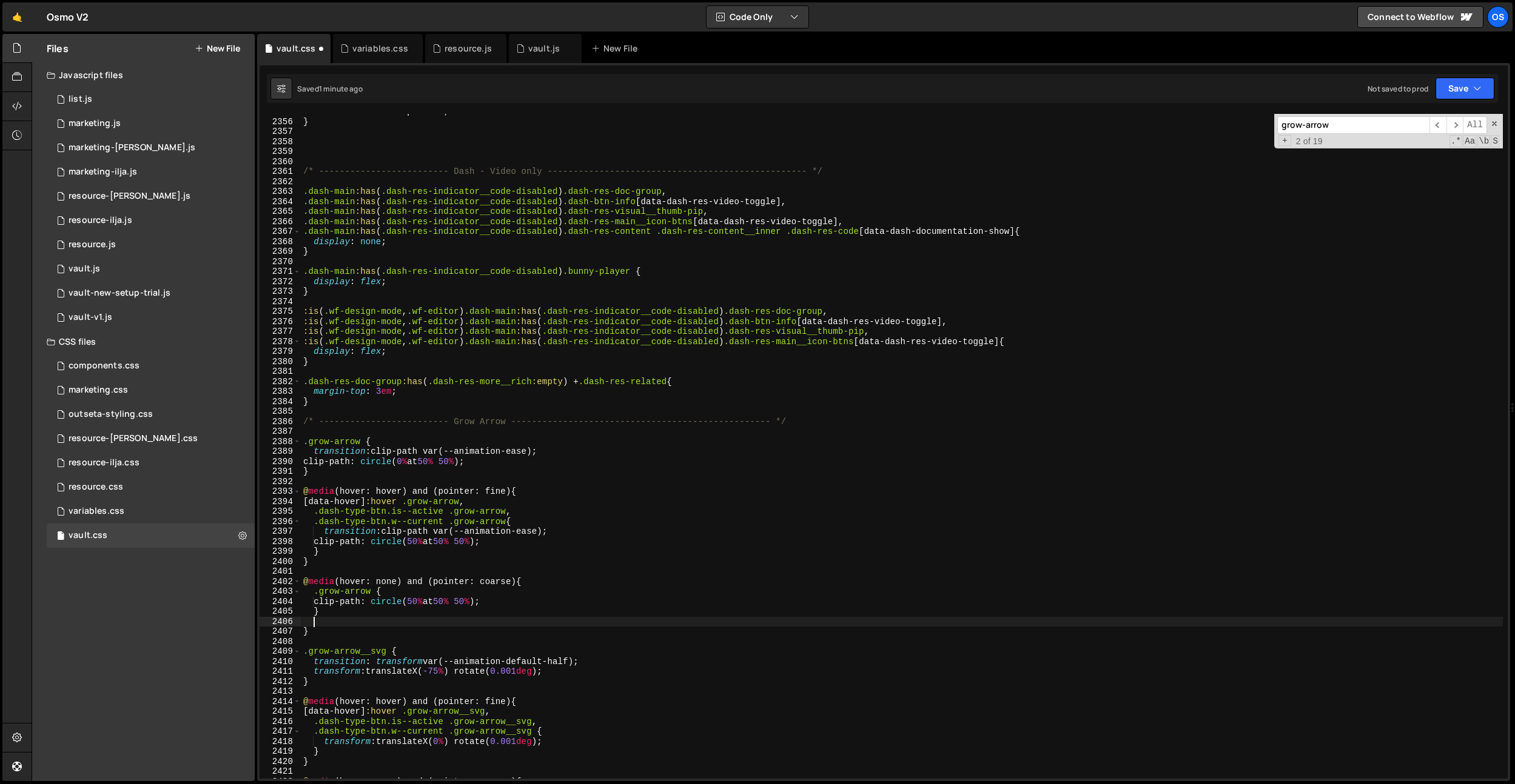
paste textarea "}"
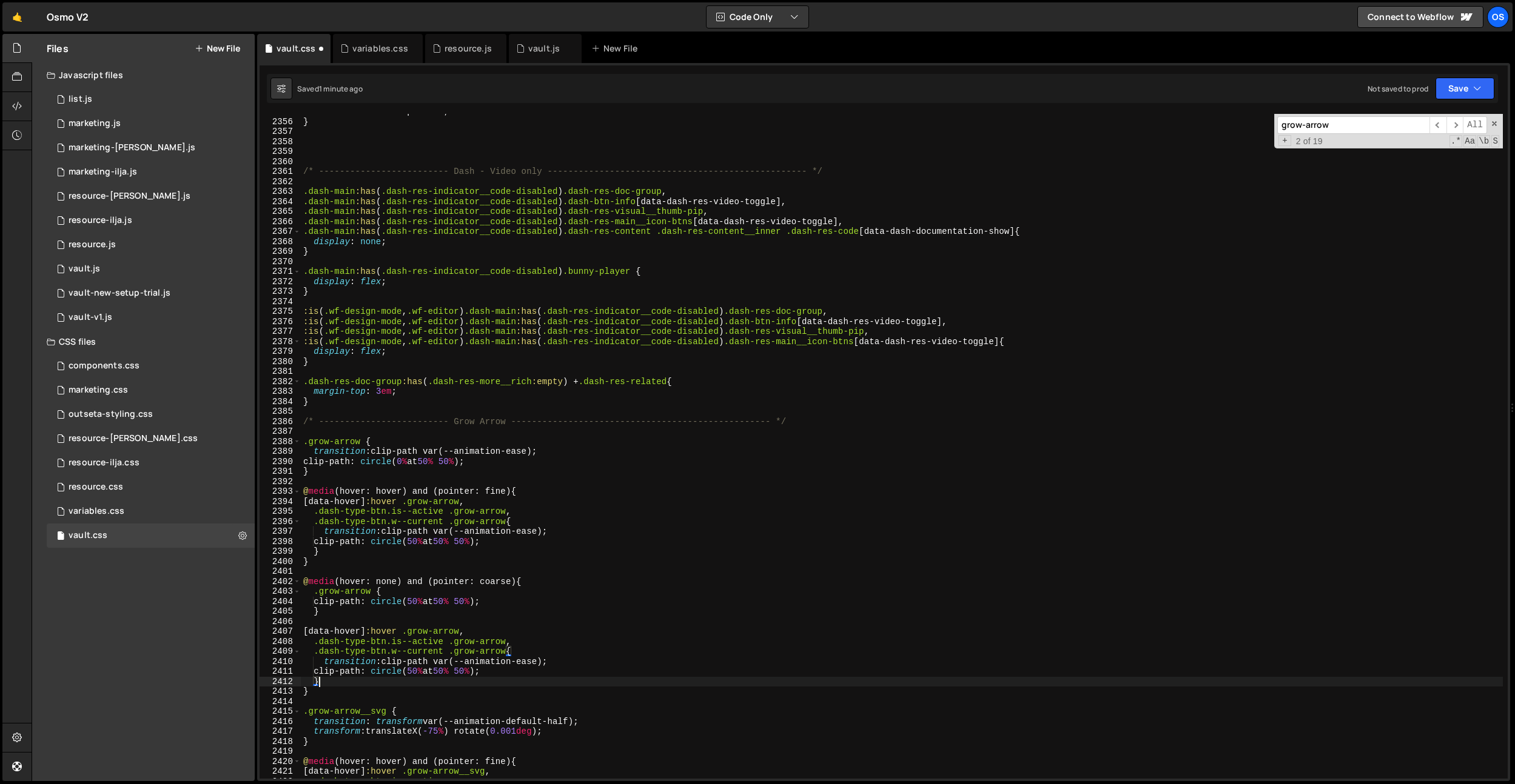
click at [389, 649] on div "max-width : 100 % !important ; } /* ------------------------- Dash - Video only…" at bounding box center [901, 449] width 1202 height 685
click at [388, 645] on div "max-width : 100 % !important ; } /* ------------------------- Dash - Video only…" at bounding box center [901, 449] width 1202 height 685
drag, startPoint x: 484, startPoint y: 631, endPoint x: 221, endPoint y: 628, distance: 263.0
click at [221, 629] on div "Files New File Javascript files 0 list.js 0 0 marketing.js 0 0 marketing-[PERSO…" at bounding box center [773, 407] width 1483 height 748
type textarea "[data-hover]:hover .grow-arrow,"
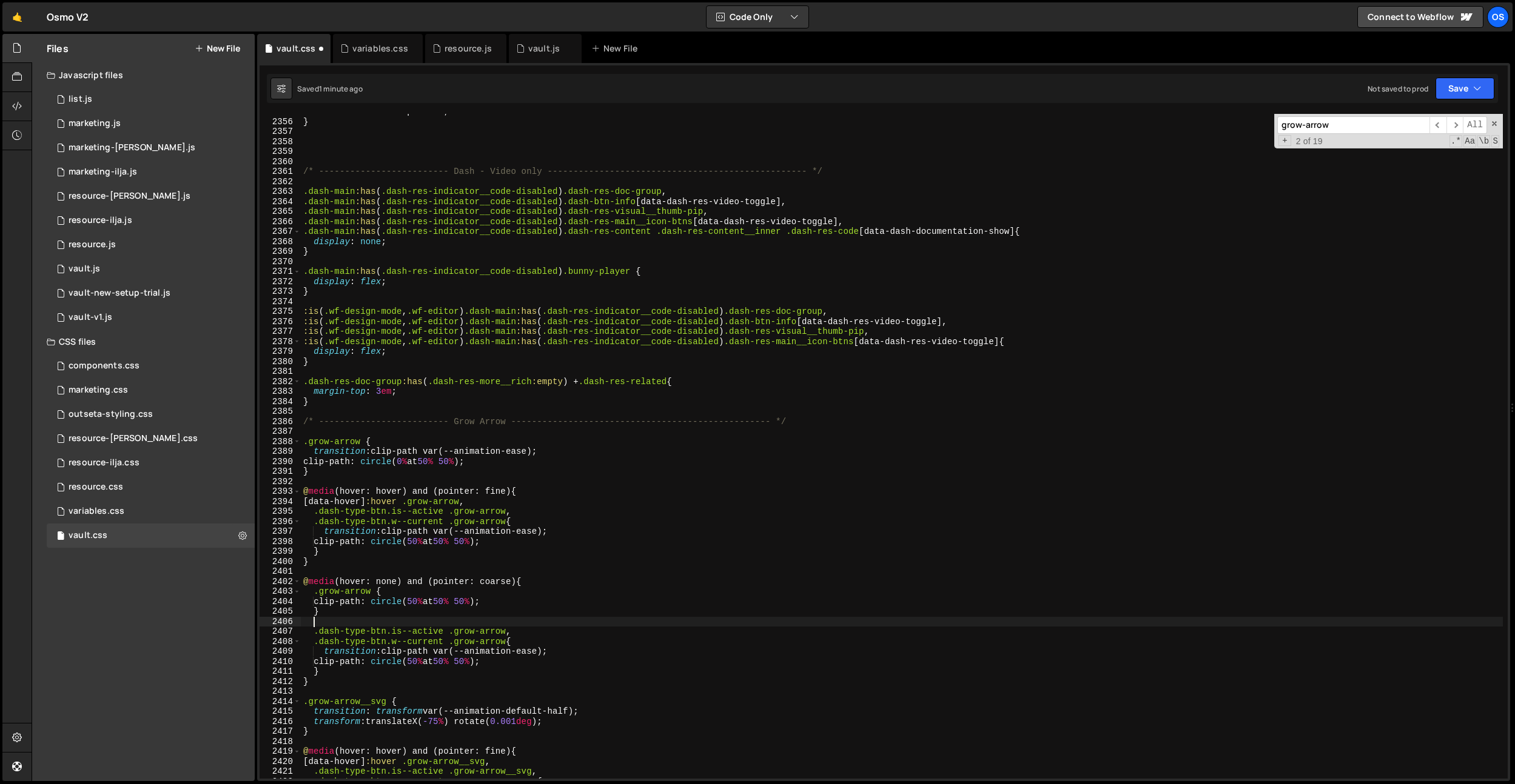
click at [388, 633] on div "max-width : 100 % !important ; } /* ------------------------- Dash - Video only…" at bounding box center [901, 449] width 1202 height 685
click at [470, 635] on div "max-width : 100 % !important ; } /* ------------------------- Dash - Video only…" at bounding box center [901, 449] width 1202 height 685
click at [386, 642] on div "max-width : 100 % !important ; } /* ------------------------- Dash - Video only…" at bounding box center [901, 449] width 1202 height 685
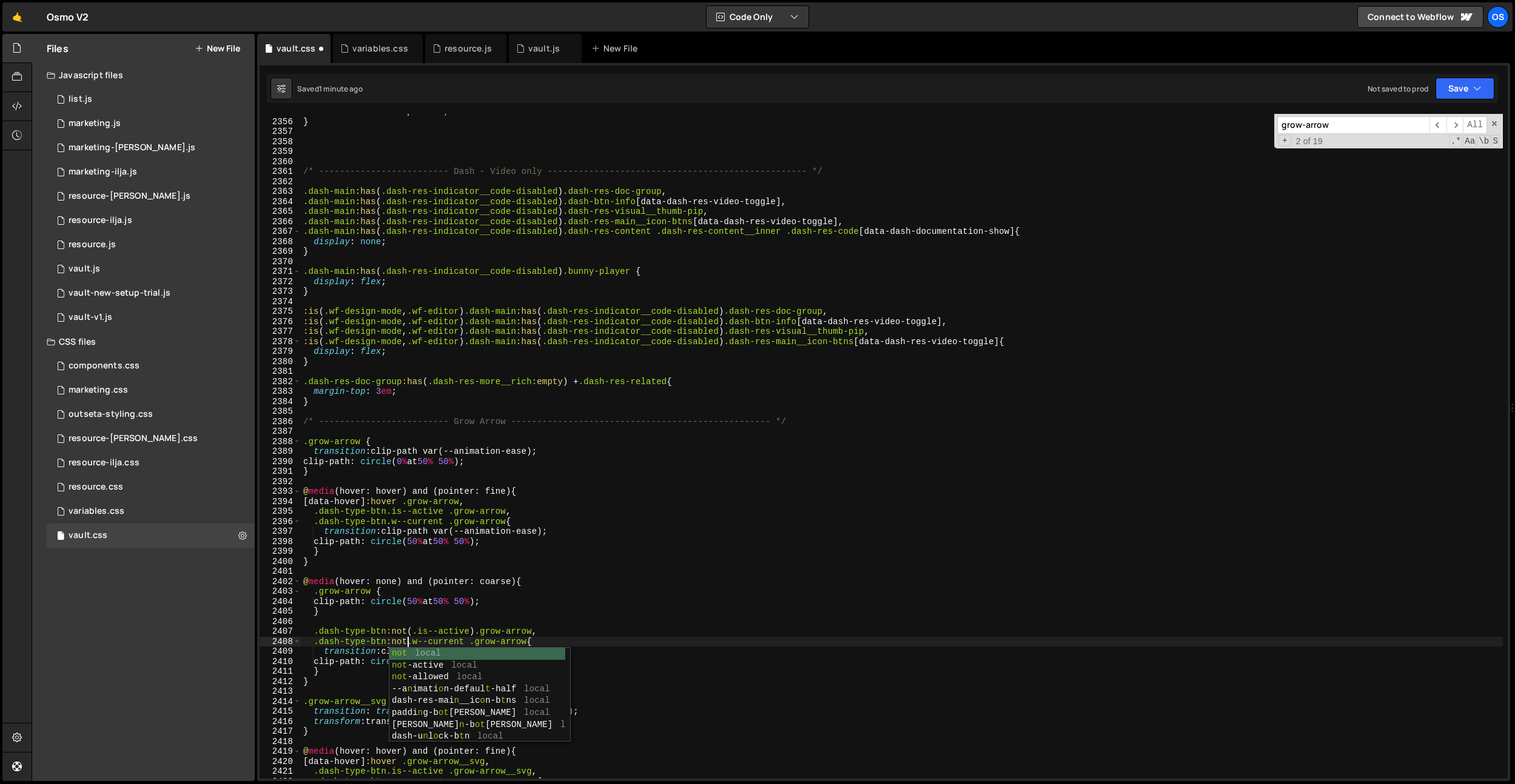
scroll to position [0, 8]
click at [471, 642] on div "max-width : 100 % !important ; } /* ------------------------- Dash - Video only…" at bounding box center [901, 449] width 1202 height 685
click at [596, 586] on div "max-width : 100 % !important ; } /* ------------------------- Dash - Video only…" at bounding box center [901, 449] width 1202 height 685
drag, startPoint x: 562, startPoint y: 651, endPoint x: 244, endPoint y: 648, distance: 318.0
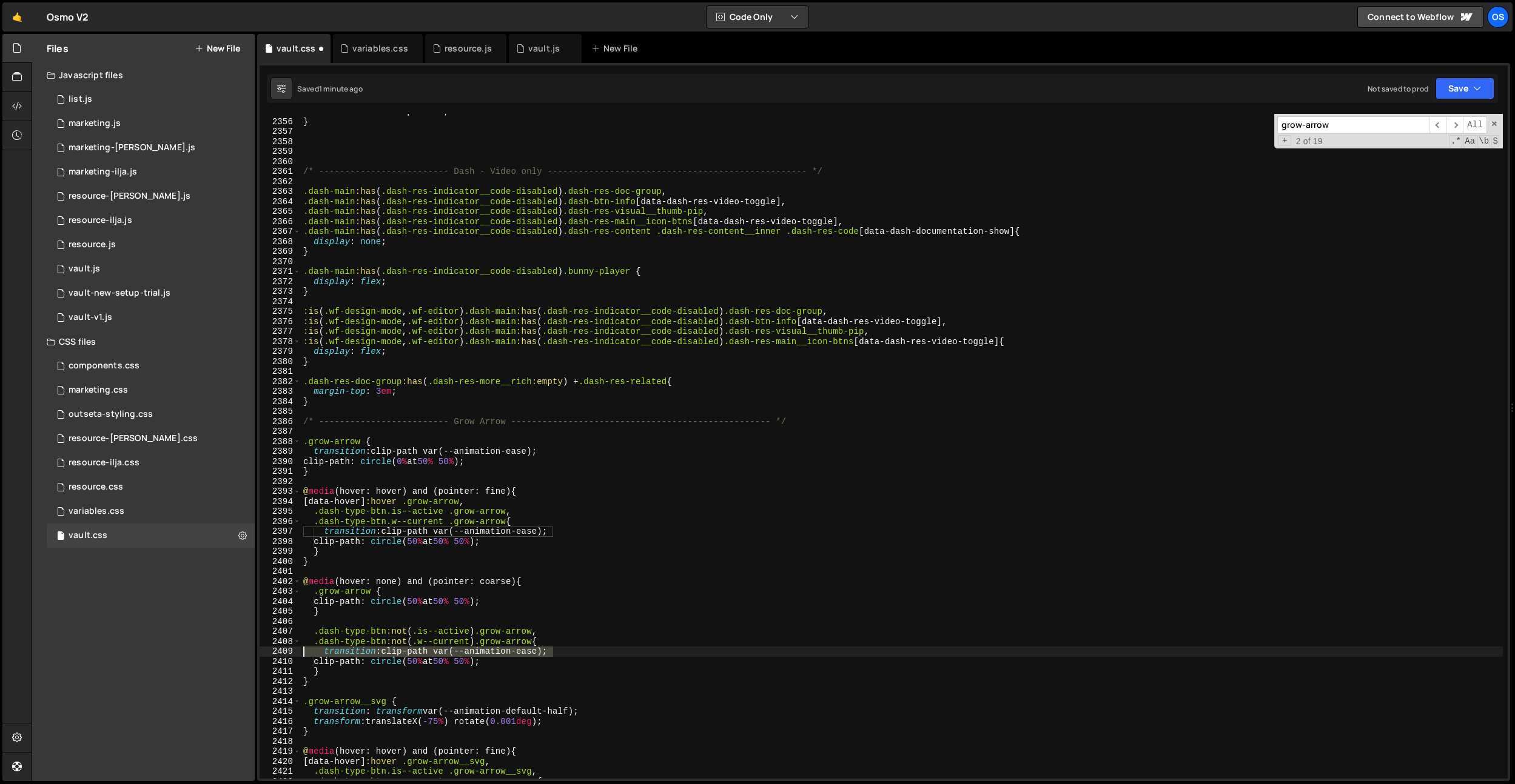
click at [243, 648] on div "Files New File Javascript files 0 list.js 0 0 marketing.js 0 0 marketing-[PERSO…" at bounding box center [773, 407] width 1483 height 748
type textarea "transition: clip-path var(--animation-ease);"
drag, startPoint x: 516, startPoint y: 652, endPoint x: 325, endPoint y: 654, distance: 191.0
click at [325, 654] on div "max-width : 100 % !important ; } /* ------------------------- Dash - Video only…" at bounding box center [901, 449] width 1202 height 685
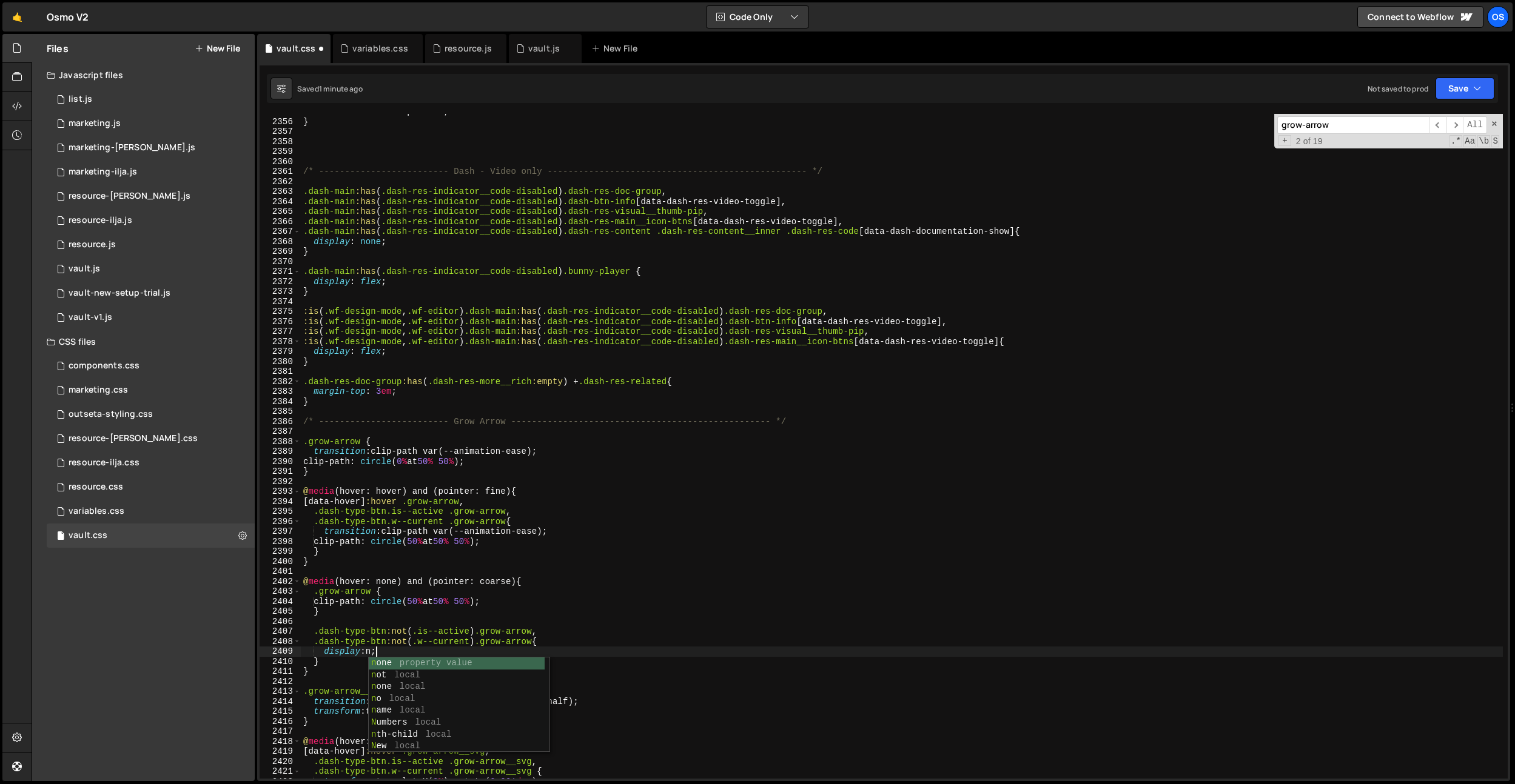
scroll to position [0, 5]
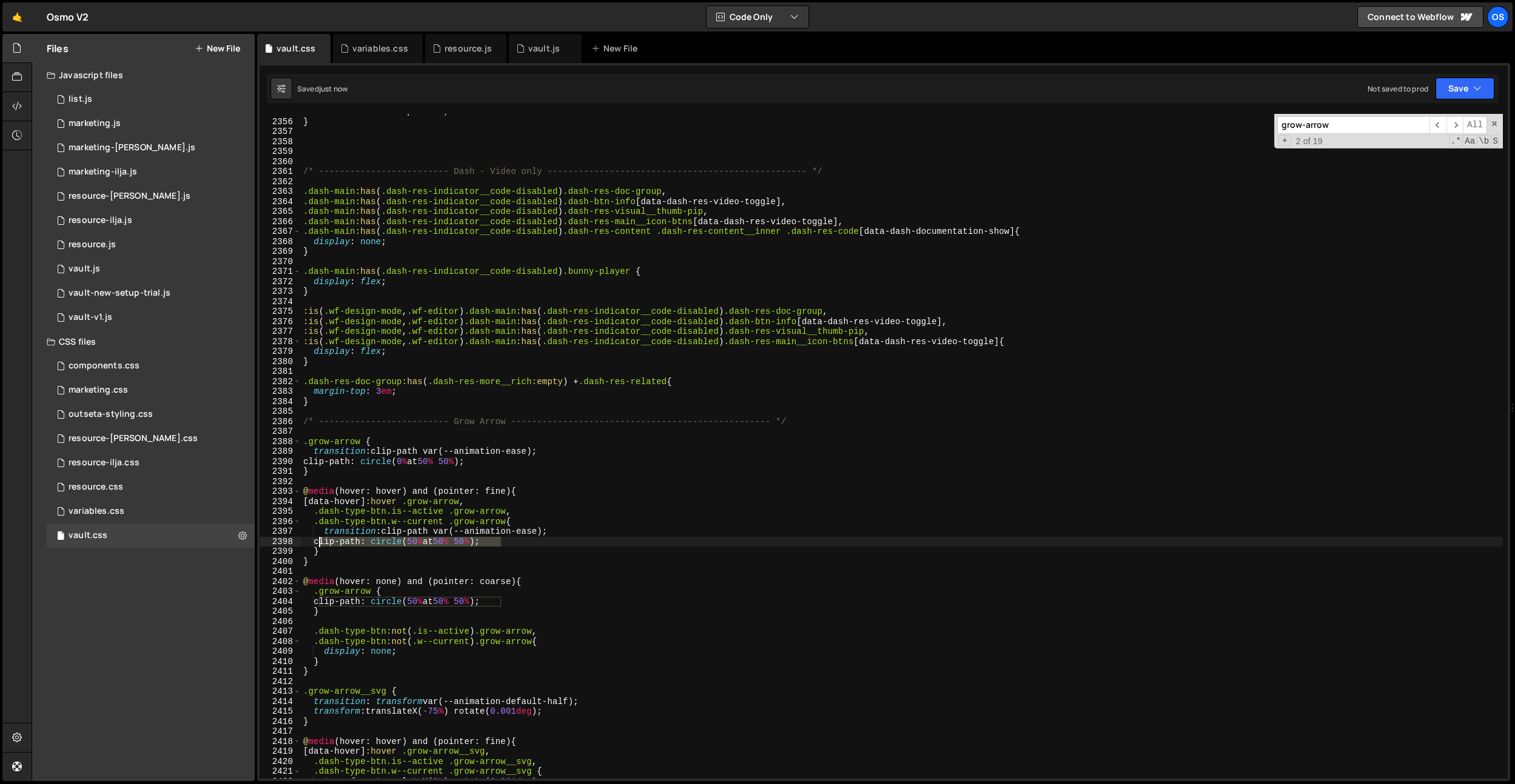
drag, startPoint x: 514, startPoint y: 540, endPoint x: 333, endPoint y: 522, distance: 181.9
click at [317, 538] on div "max-width : 100 % !important ; } /* ------------------------- Dash - Video only…" at bounding box center [901, 449] width 1202 height 685
drag, startPoint x: 315, startPoint y: 463, endPoint x: 495, endPoint y: 457, distance: 180.1
click at [495, 457] on div "max-width : 100 % !important ; } /* ------------------------- Dash - Video only…" at bounding box center [901, 449] width 1202 height 685
drag, startPoint x: 439, startPoint y: 654, endPoint x: 328, endPoint y: 652, distance: 111.0
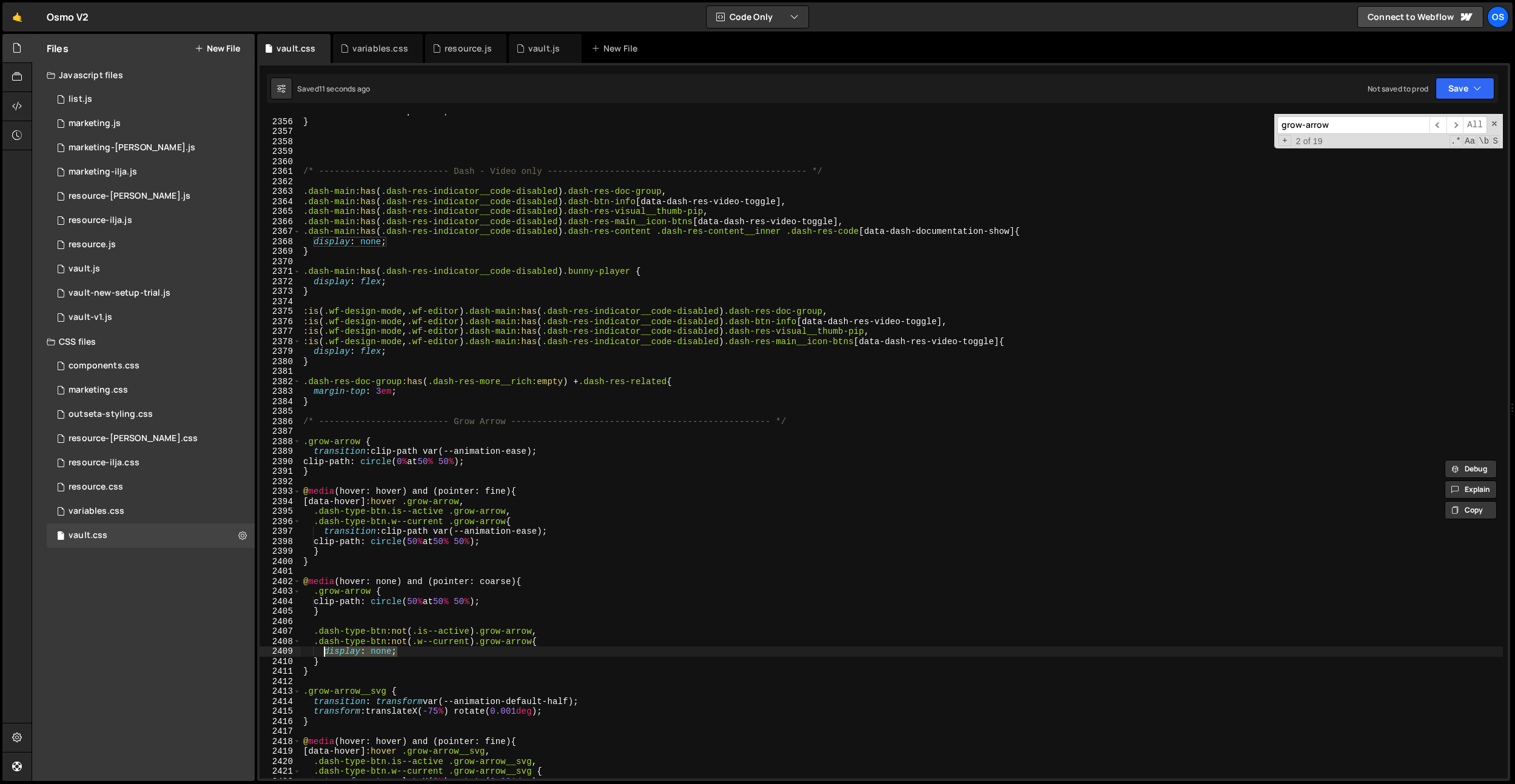
click at [323, 649] on div "max-width : 100 % !important ; } /* ------------------------- Dash - Video only…" at bounding box center [901, 449] width 1202 height 685
paste textarea "clip-path: circle(0% at 50% 50%)"
click at [431, 176] on div "max-width : 100 % !important ; } /* ------------------------- Dash - Video only…" at bounding box center [901, 449] width 1202 height 685
type textarea "/* ------------------------- Dash - Video only --------------------------------…"
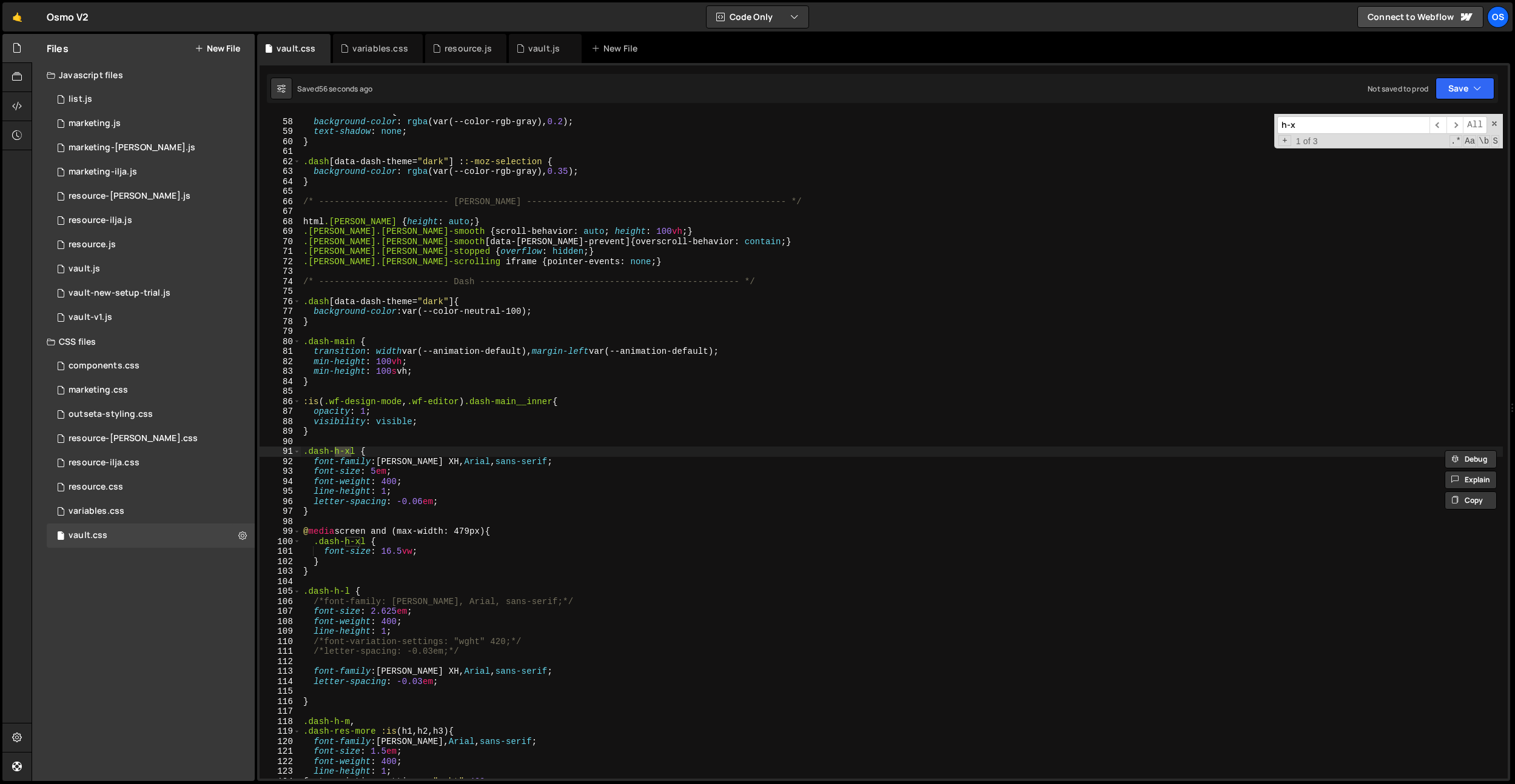
scroll to position [392, 0]
type input "h-x"
drag, startPoint x: 427, startPoint y: 499, endPoint x: 400, endPoint y: 532, distance: 42.6
click at [426, 500] on div ": :-moz-selection { background-color : rgba (var(--color-rgb-gray), 0.2 ) ; tex…" at bounding box center [901, 449] width 1202 height 685
click at [395, 550] on div ": :-moz-selection { background-color : rgba (var(--color-rgb-gray), 0.2 ) ; tex…" at bounding box center [901, 449] width 1202 height 685
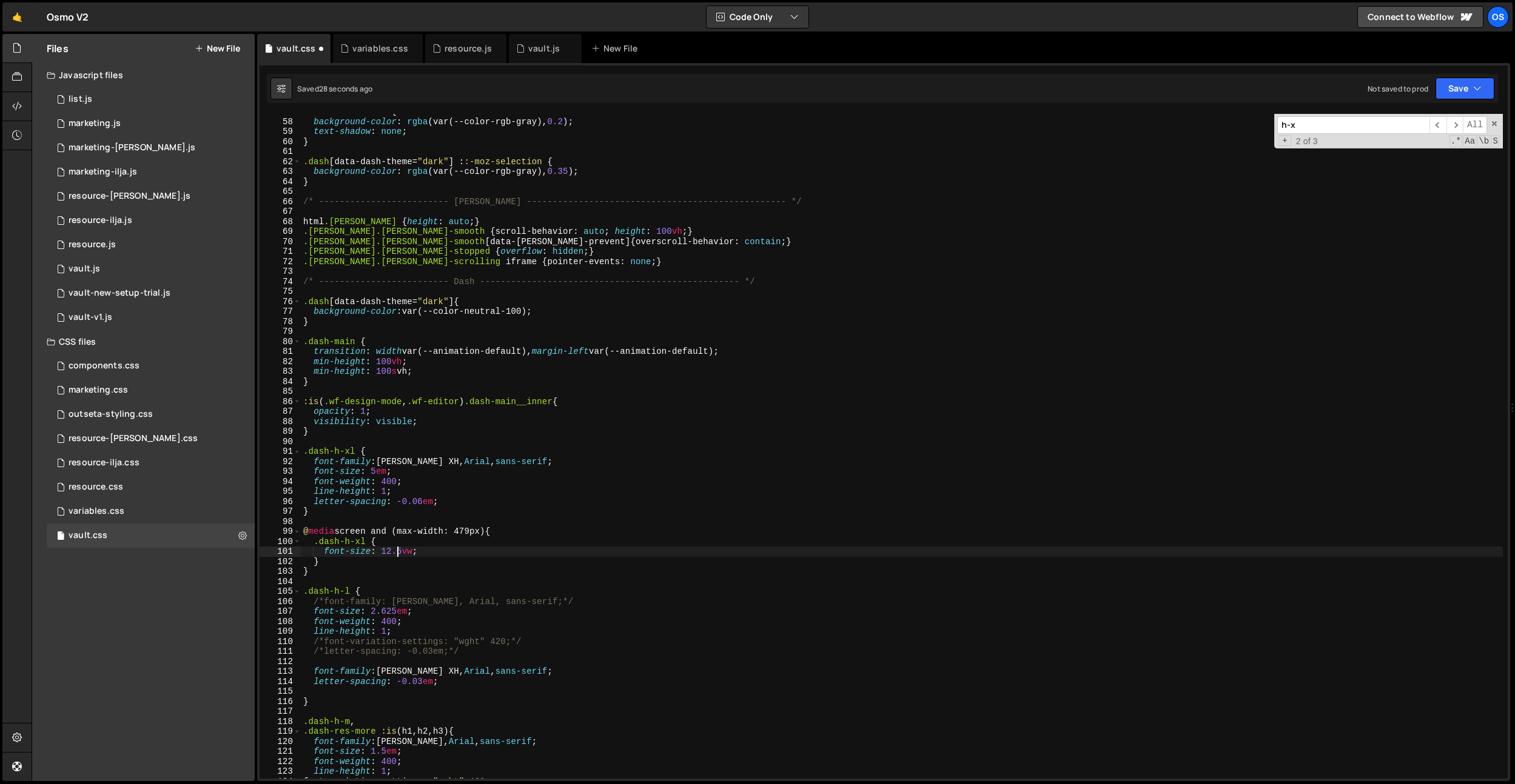
scroll to position [0, 6]
click at [404, 495] on div ": :-moz-selection { background-color : rgba (var(--color-rgb-gray), 0.2 ) ; tex…" at bounding box center [901, 449] width 1202 height 685
click at [380, 469] on div ": :-moz-selection { background-color : rgba (var(--color-rgb-gray), 0.2 ) ; tex…" at bounding box center [901, 449] width 1202 height 685
click at [378, 470] on div ": :-moz-selection { background-color : rgba (var(--color-rgb-gray), 0.2 ) ; tex…" at bounding box center [901, 449] width 1202 height 685
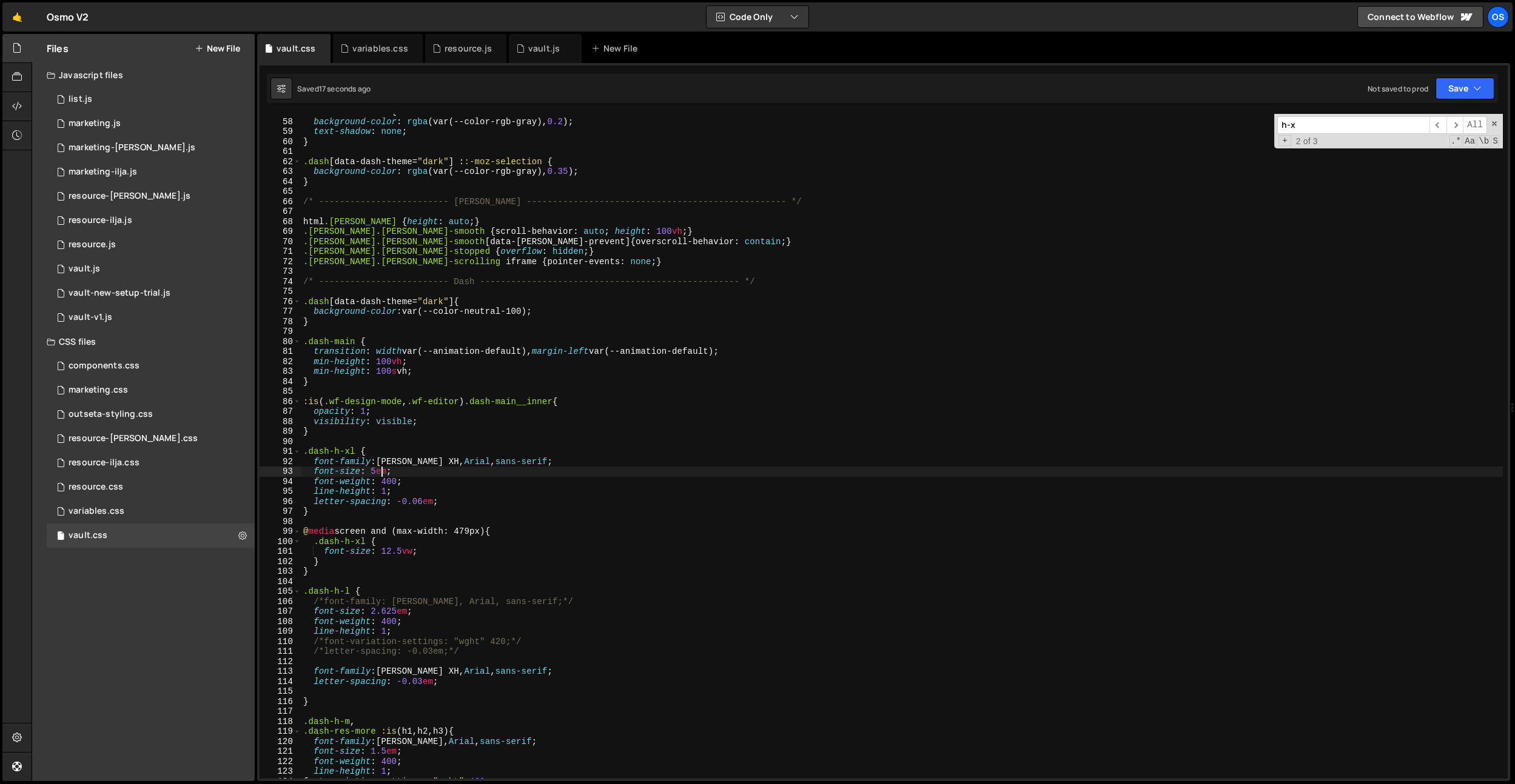
click at [378, 470] on div ": :-moz-selection { background-color : rgba (var(--color-rgb-gray), 0.2 ) ; tex…" at bounding box center [901, 449] width 1202 height 685
drag, startPoint x: 411, startPoint y: 552, endPoint x: 382, endPoint y: 553, distance: 29.0
click at [382, 553] on div ": :-moz-selection { background-color : rgba (var(--color-rgb-gray), 0.2 ) ; tex…" at bounding box center [901, 449] width 1202 height 685
paste textarea "5em"
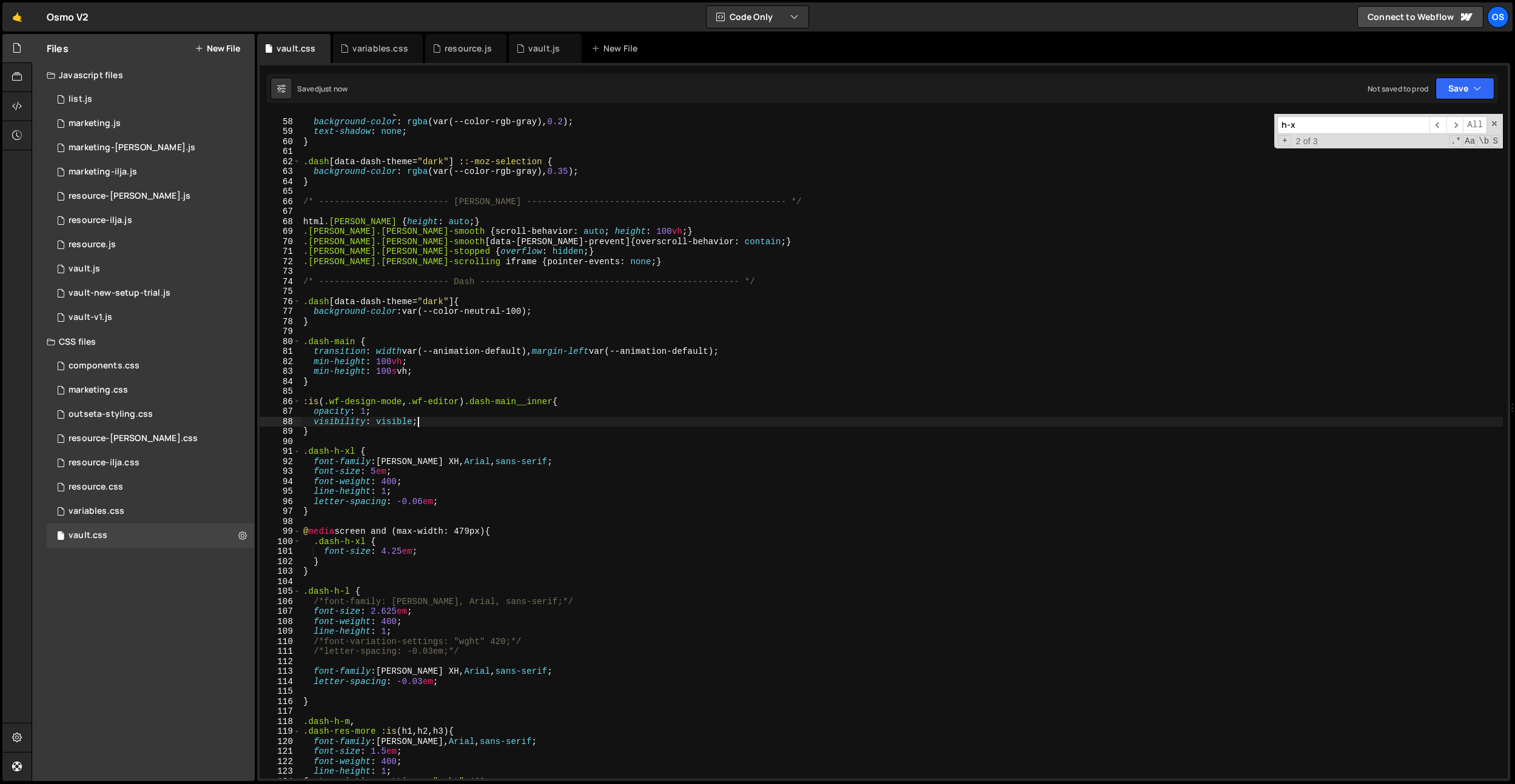
click at [524, 418] on div ": :-moz-selection { background-color : rgba (var(--color-rgb-gray), 0.2 ) ; tex…" at bounding box center [901, 449] width 1202 height 685
type textarea "visibility: visible;"
click at [376, 45] on div "variables.css" at bounding box center [380, 49] width 56 height 12
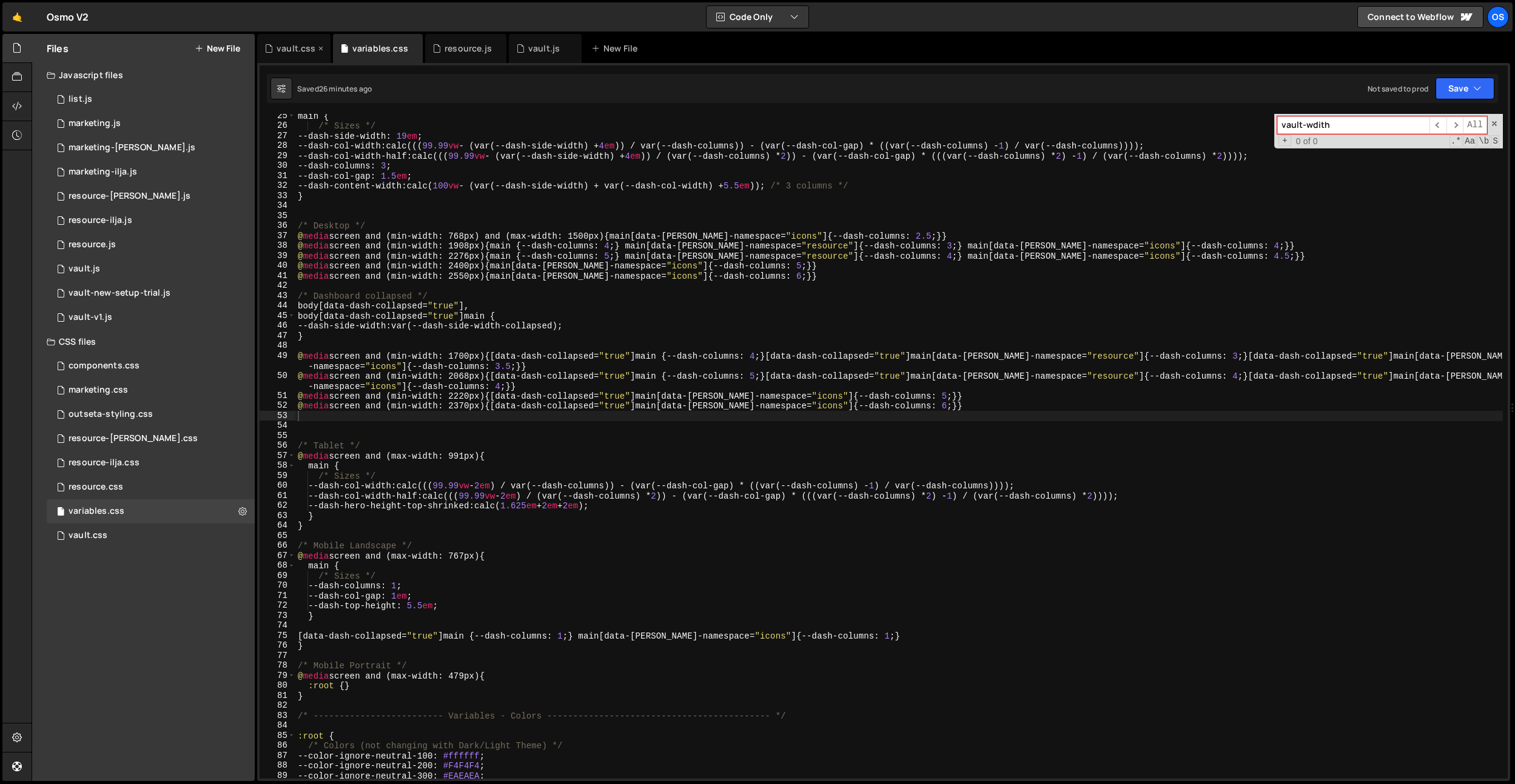
click at [281, 58] on div "vault.css" at bounding box center [293, 48] width 74 height 29
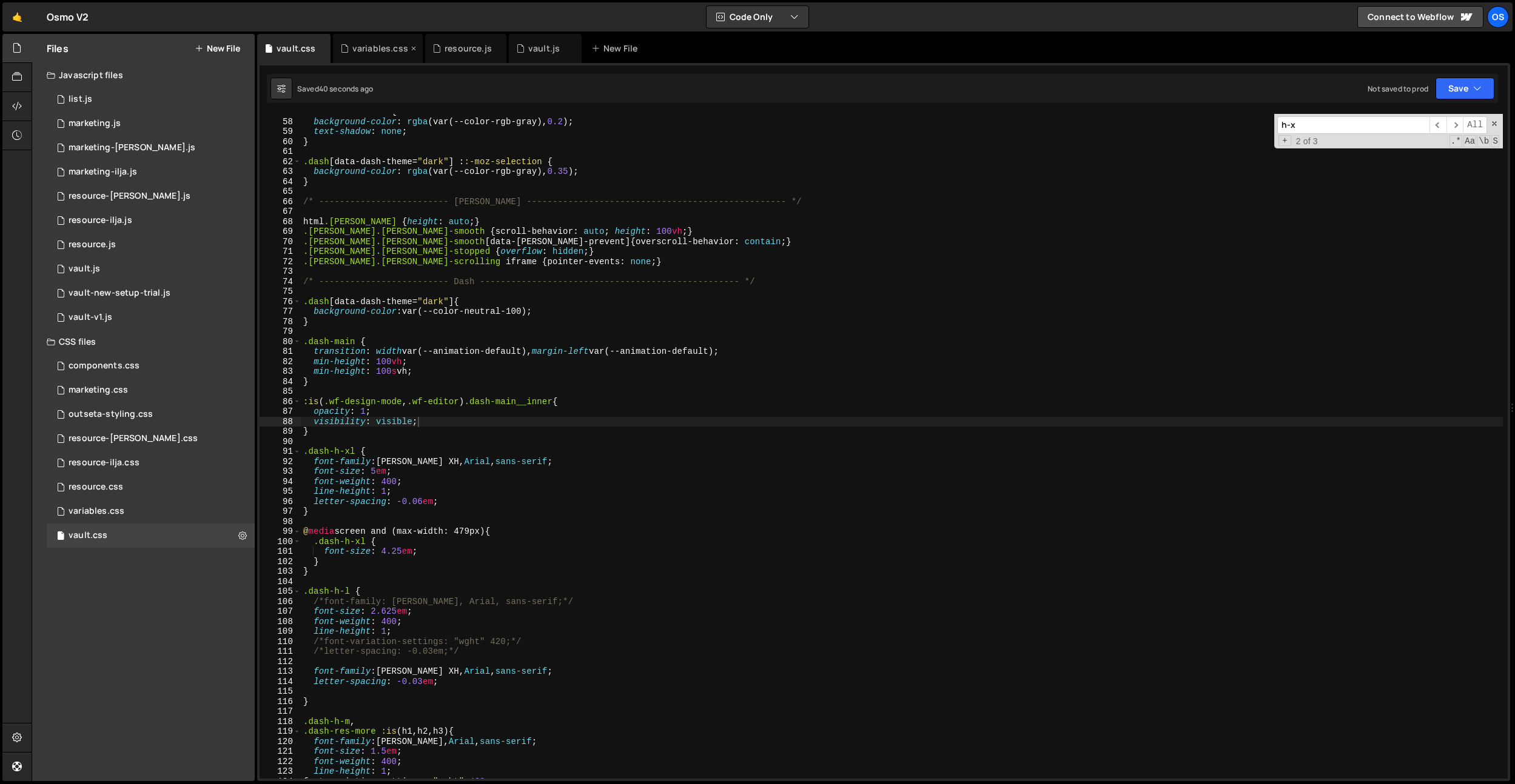
click at [376, 48] on div "variables.css" at bounding box center [380, 49] width 56 height 12
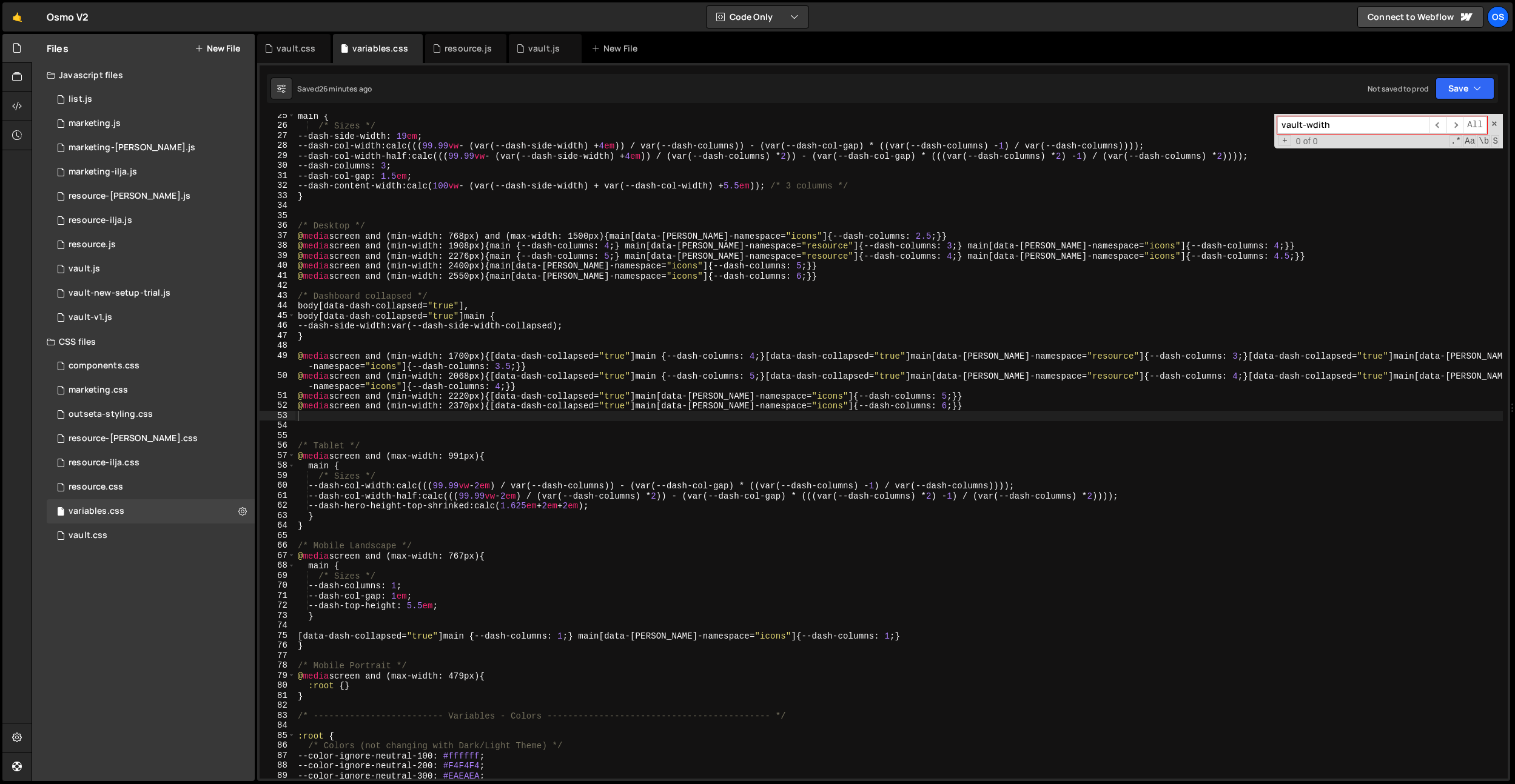
type textarea "@media screen and (max-width: 767px) {"
click at [470, 558] on div "main { /* Sizes */ --dash-side-width : 19 em ; --dash-col-width : calc((( 99.99…" at bounding box center [899, 453] width 1208 height 685
click at [470, 558] on div "main { /* Sizes */ --dash-side-width : 19 em ; --dash-col-width : calc((( 99.99…" at bounding box center [899, 453] width 1207 height 685
click at [287, 41] on div "vault.css" at bounding box center [293, 48] width 74 height 29
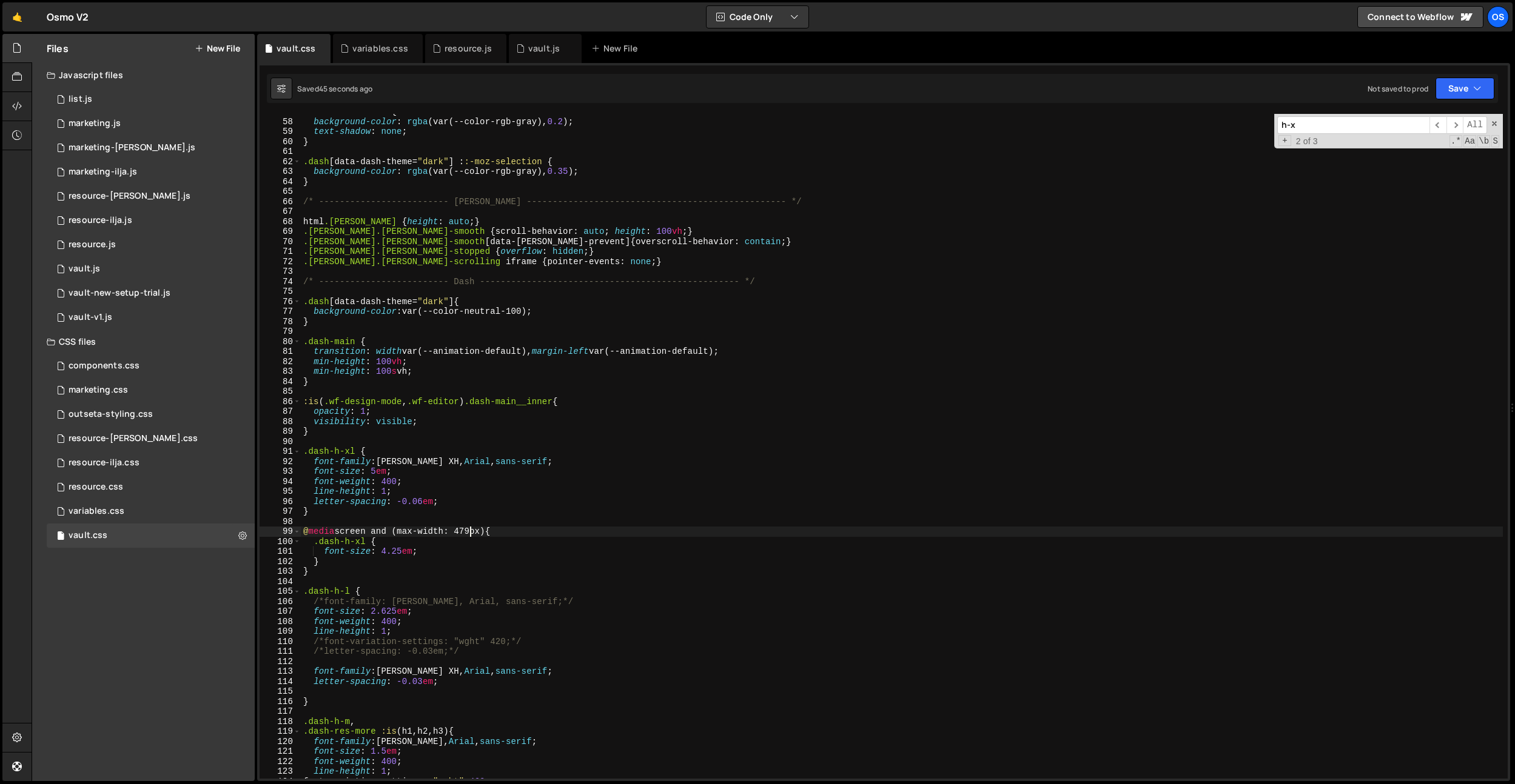
click at [471, 533] on div ": :-moz-selection { background-color : rgba (var(--color-rgb-gray), 0.2 ) ; tex…" at bounding box center [901, 449] width 1202 height 685
paste textarea "767"
type textarea "@media screen and (max-width: 767px) {"
